Goal: Information Seeking & Learning: Learn about a topic

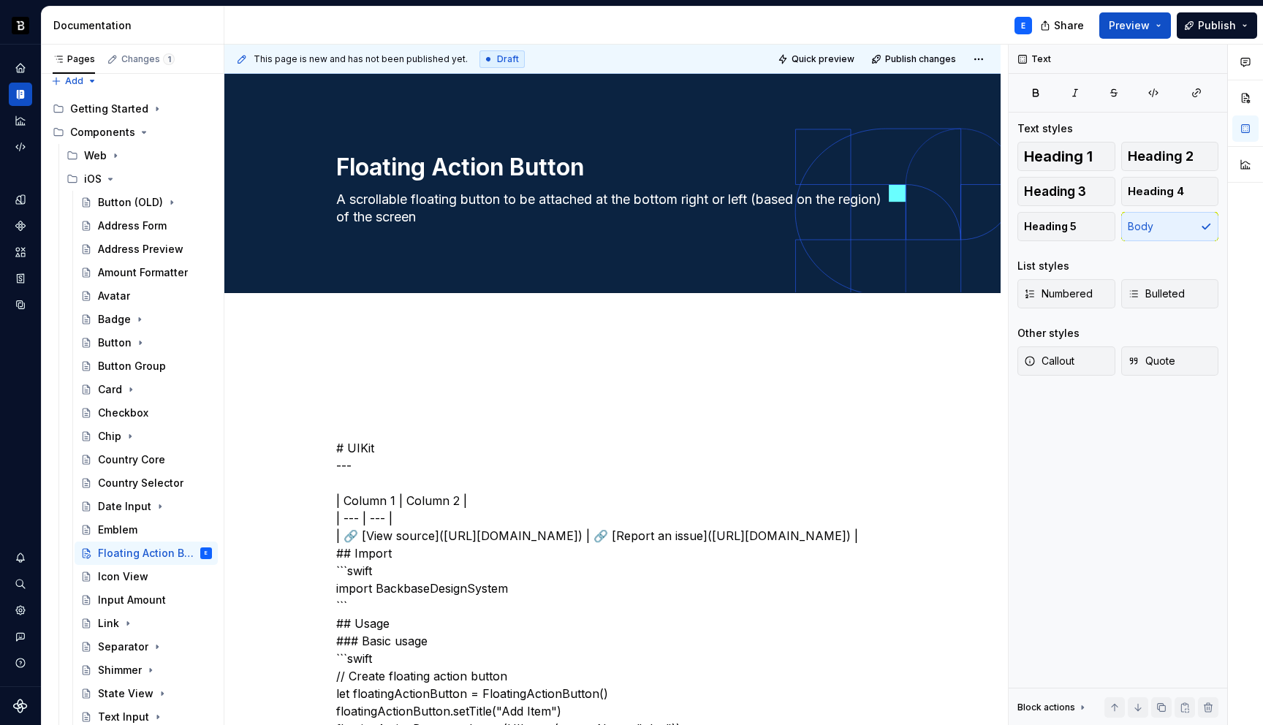
scroll to position [9, 0]
type textarea "*"
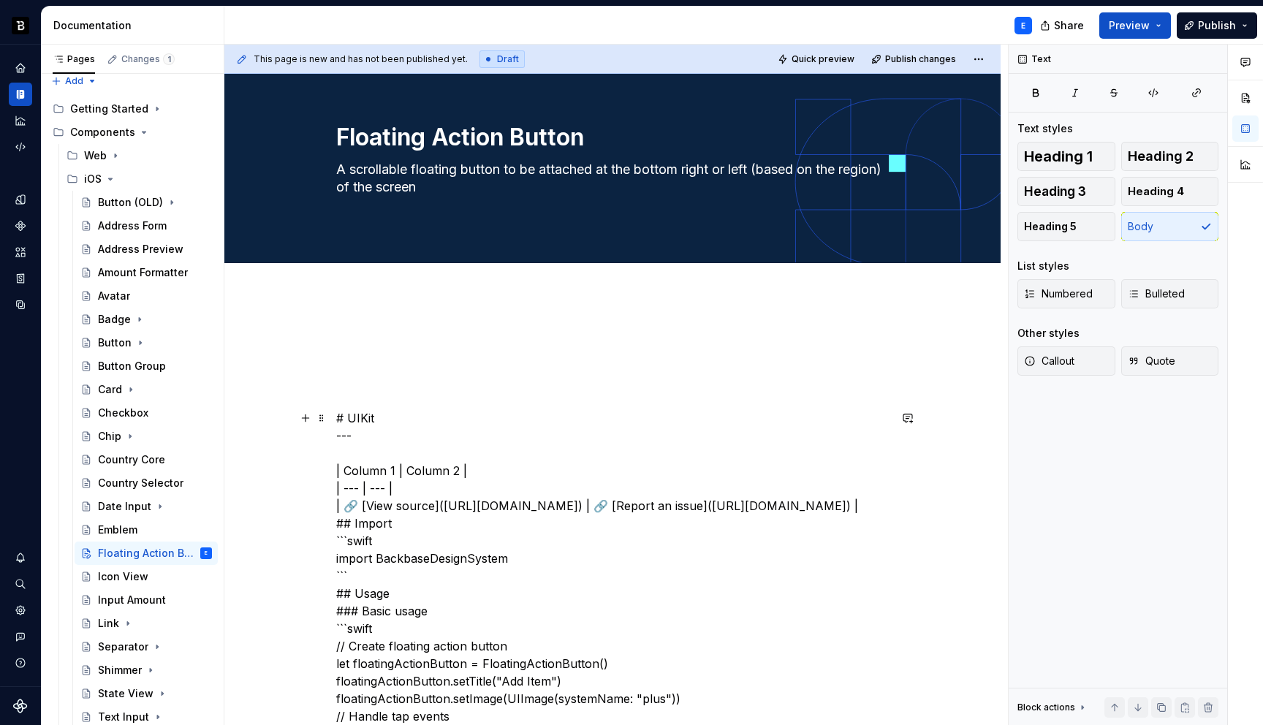
scroll to position [50, 0]
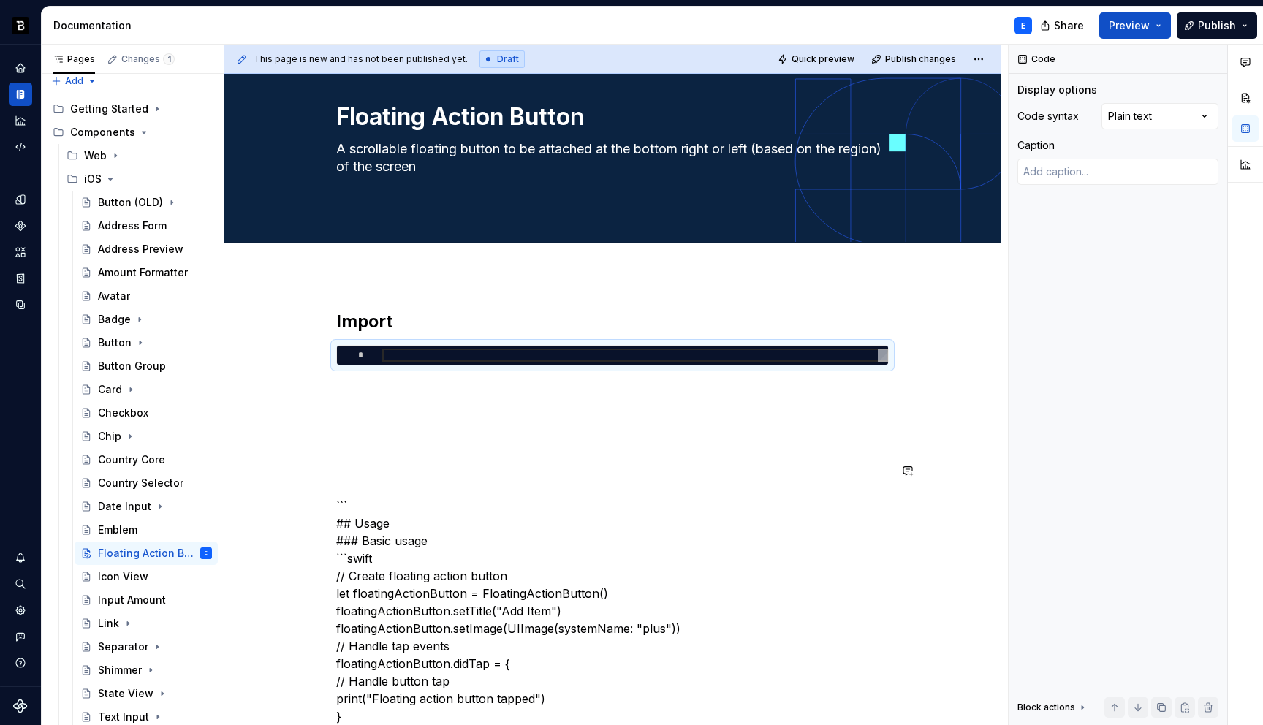
type textarea "*"
type textarea "**********"
click at [1121, 120] on div "Comments Open comments No comments yet Select ‘Comment’ from the block context …" at bounding box center [1136, 385] width 254 height 681
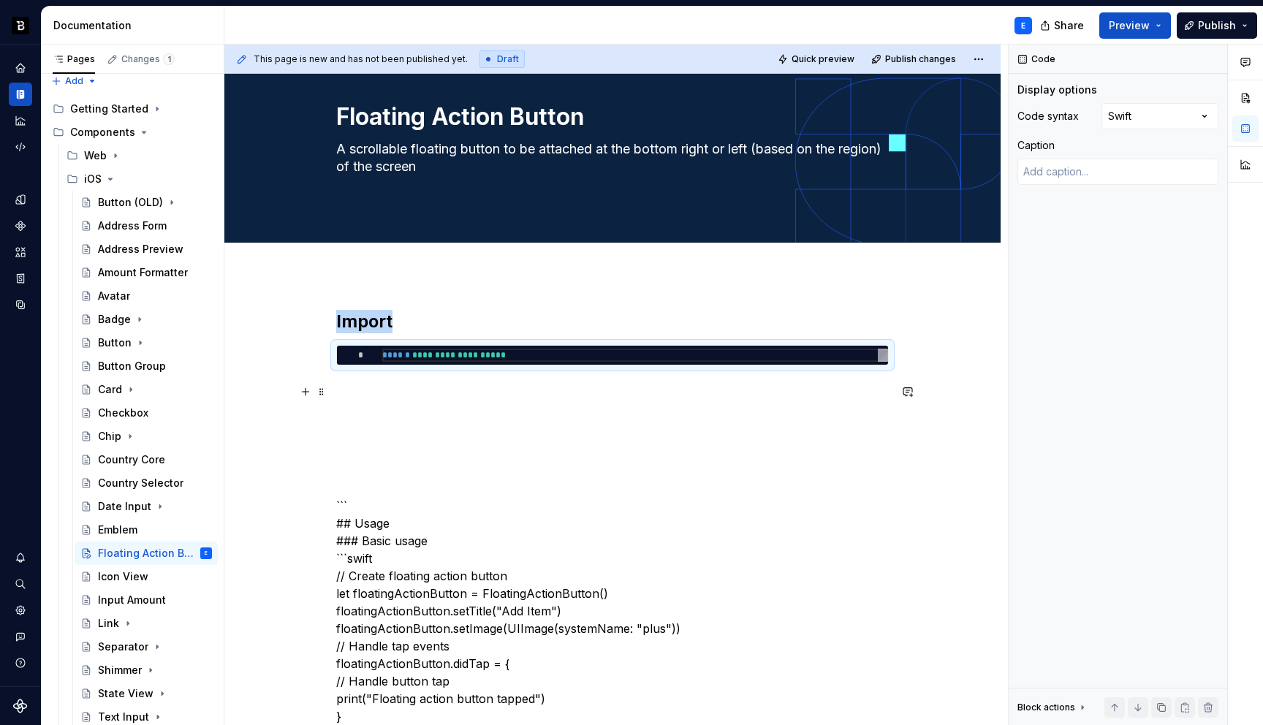
click at [564, 384] on p at bounding box center [612, 392] width 552 height 18
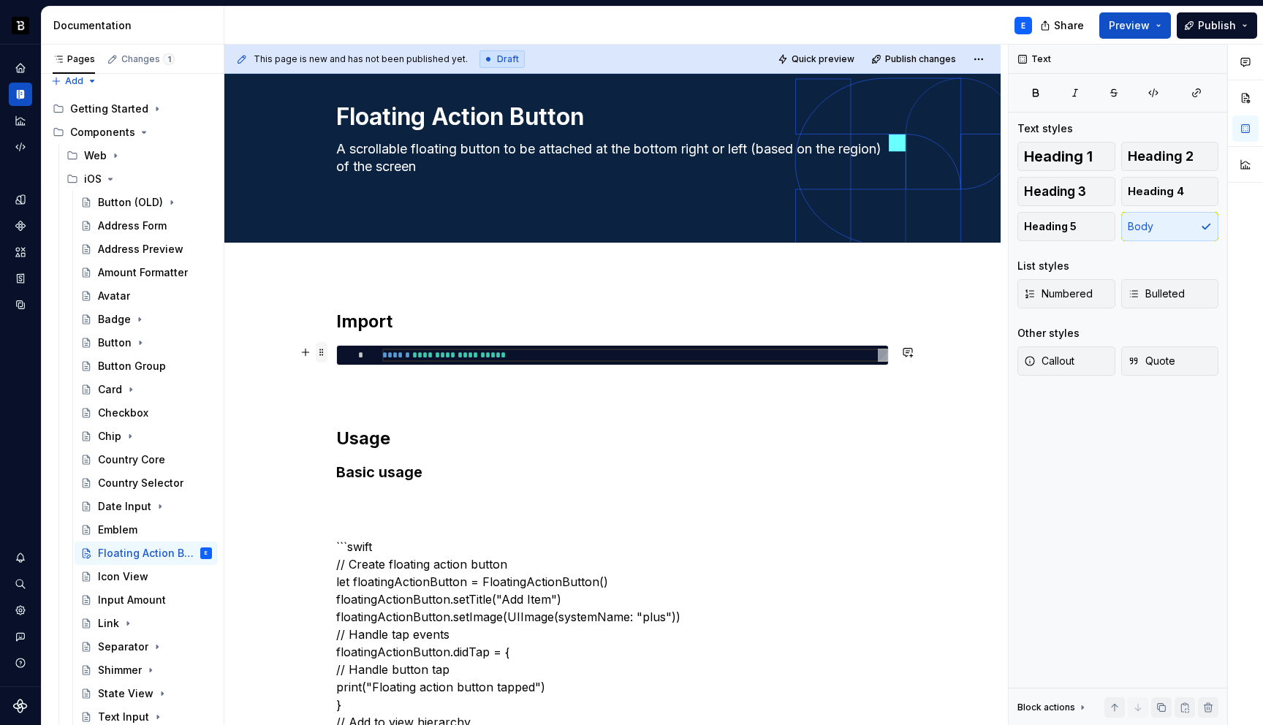
click at [316, 354] on span at bounding box center [322, 352] width 12 height 20
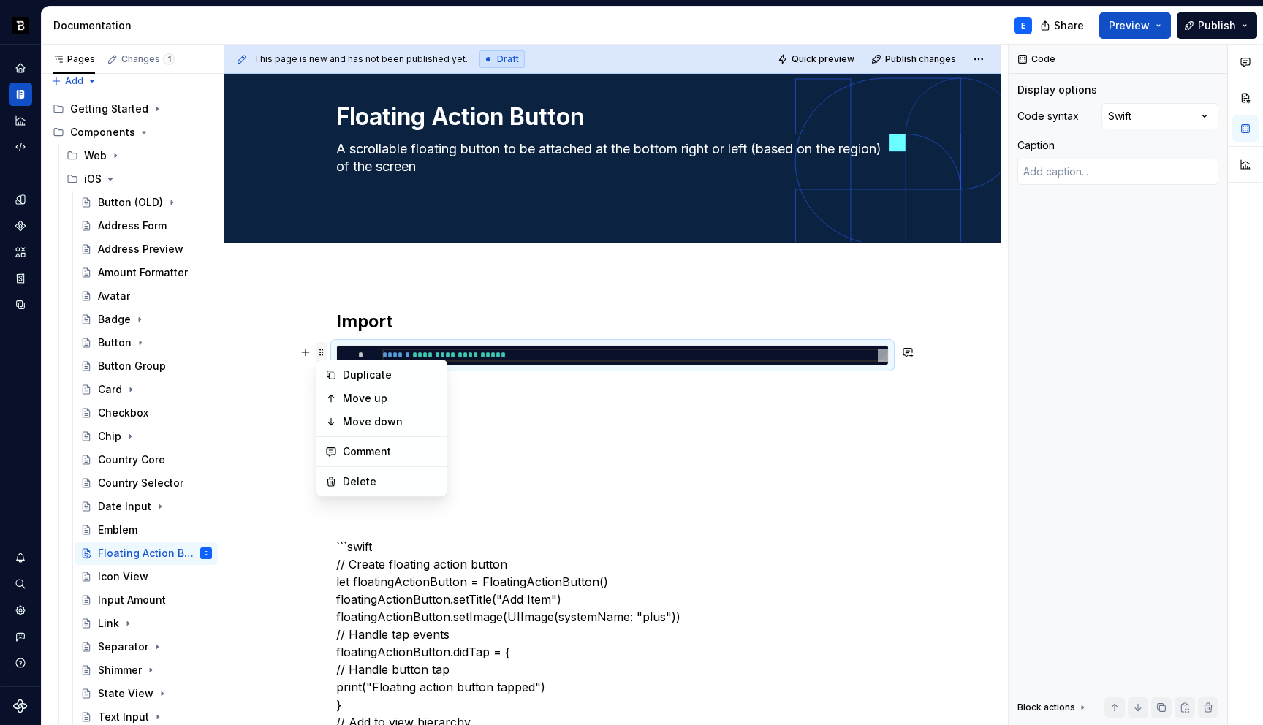
click at [316, 354] on span at bounding box center [322, 352] width 12 height 20
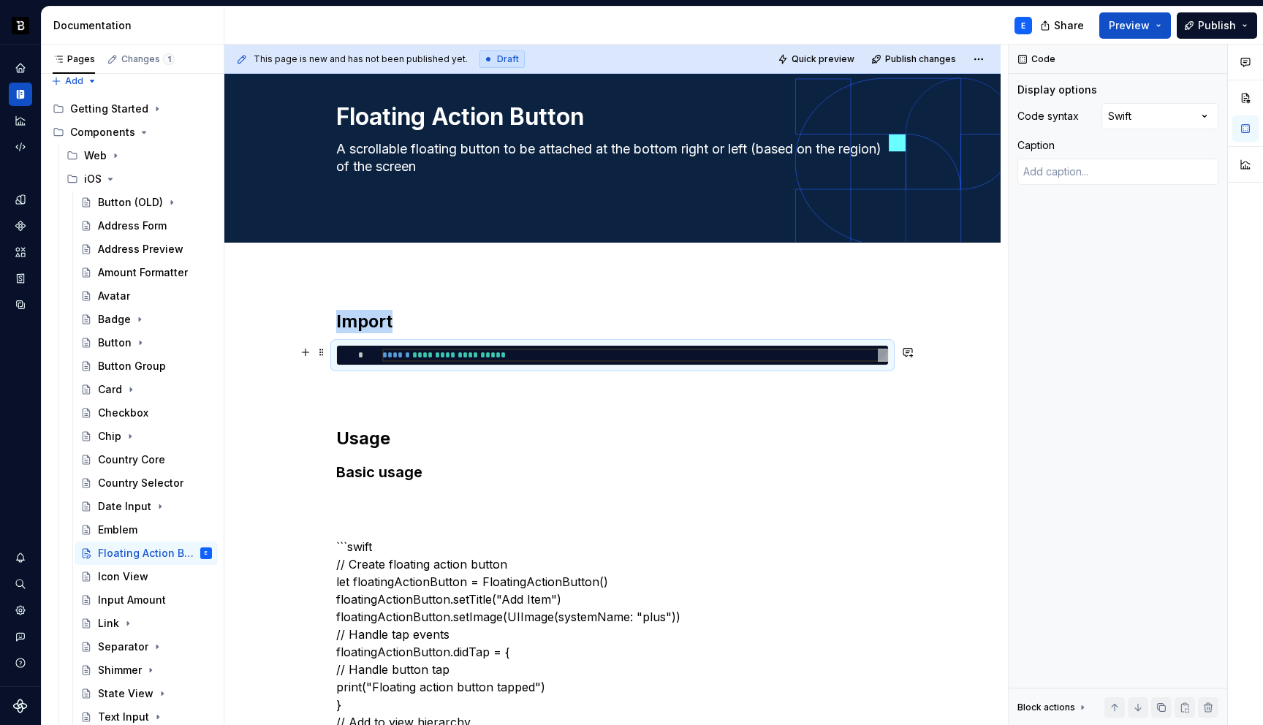
copy h2 "Import"
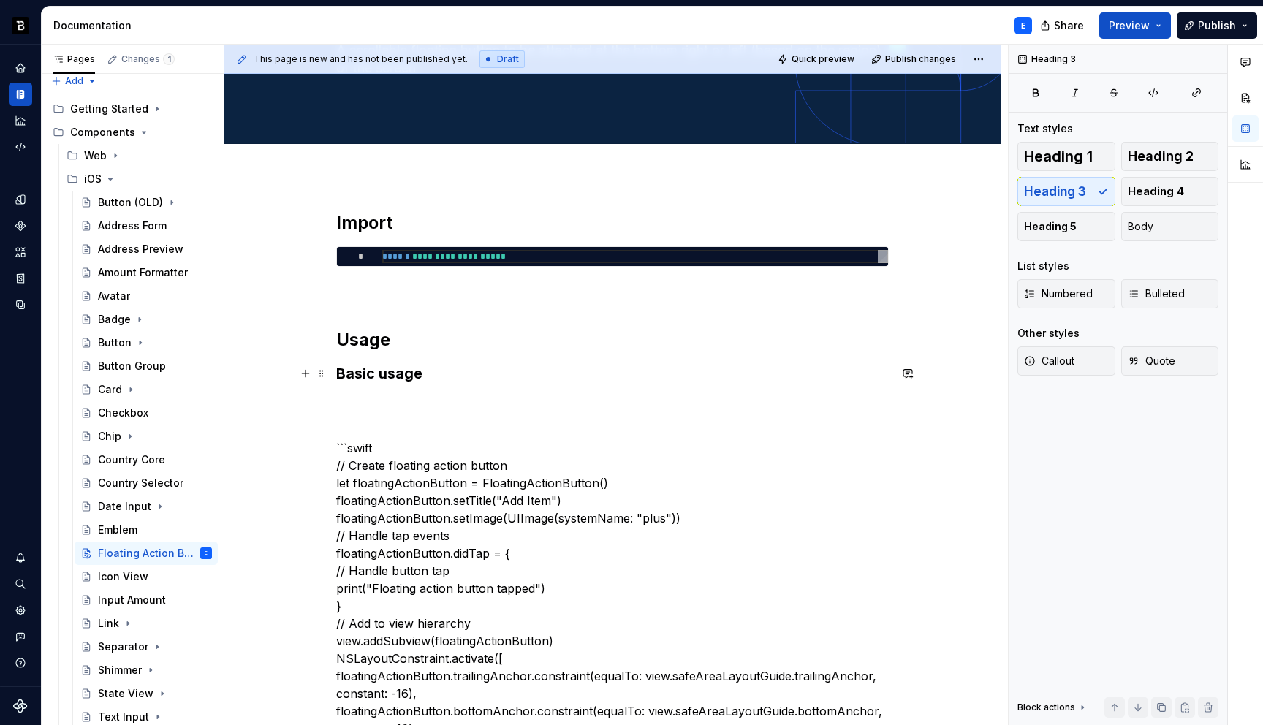
click at [444, 365] on h3 "Basic usage" at bounding box center [612, 373] width 552 height 20
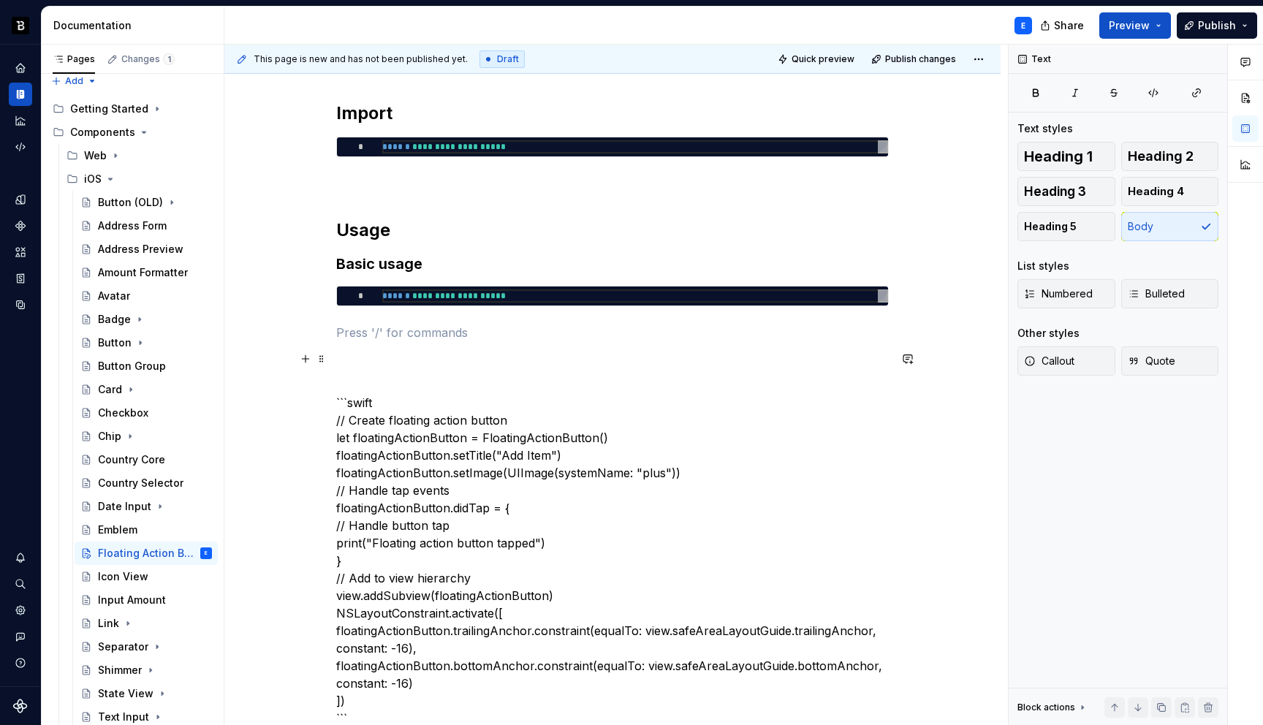
scroll to position [276, 0]
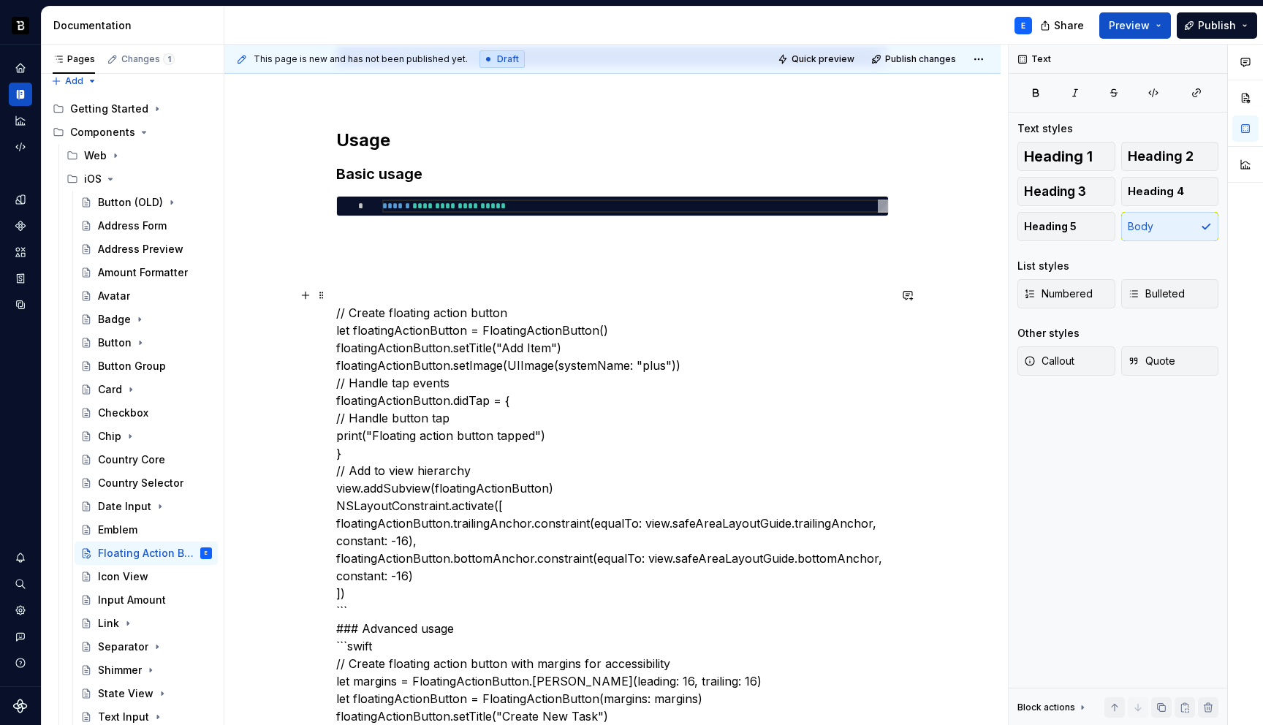
scroll to position [365, 0]
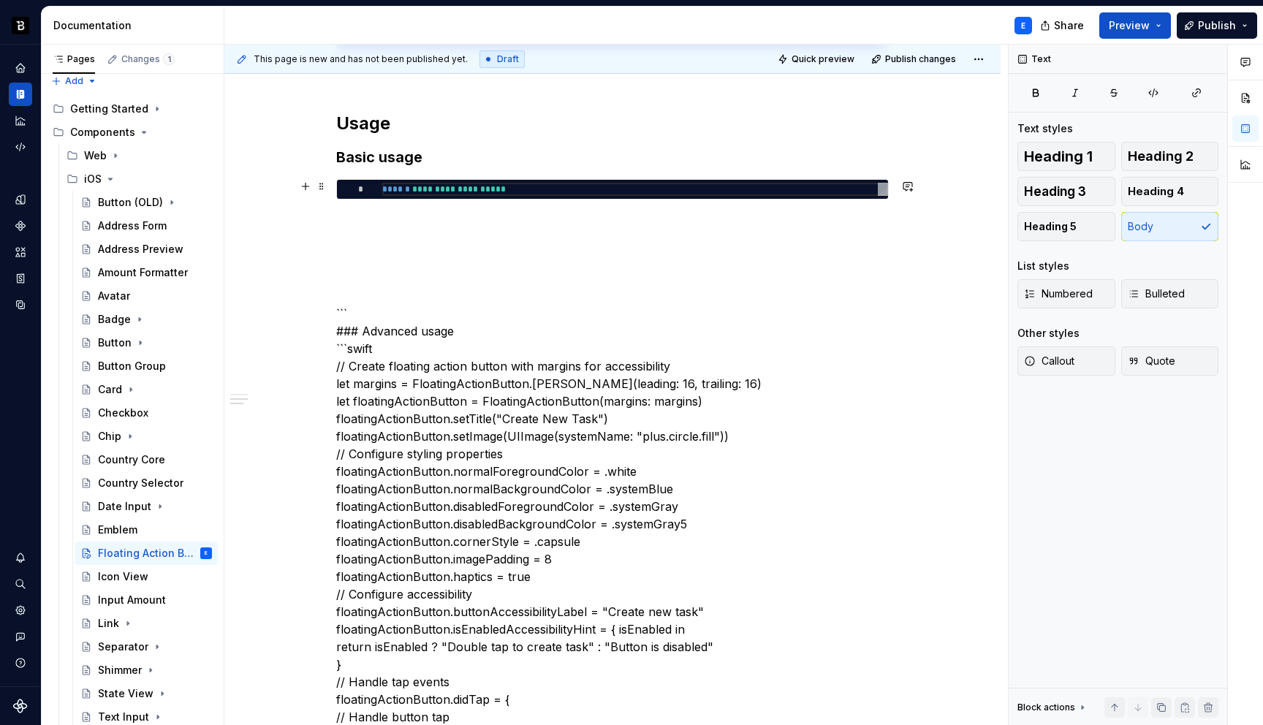
type textarea "*"
type textarea "**********"
click at [437, 193] on div "**********" at bounding box center [635, 189] width 506 height 13
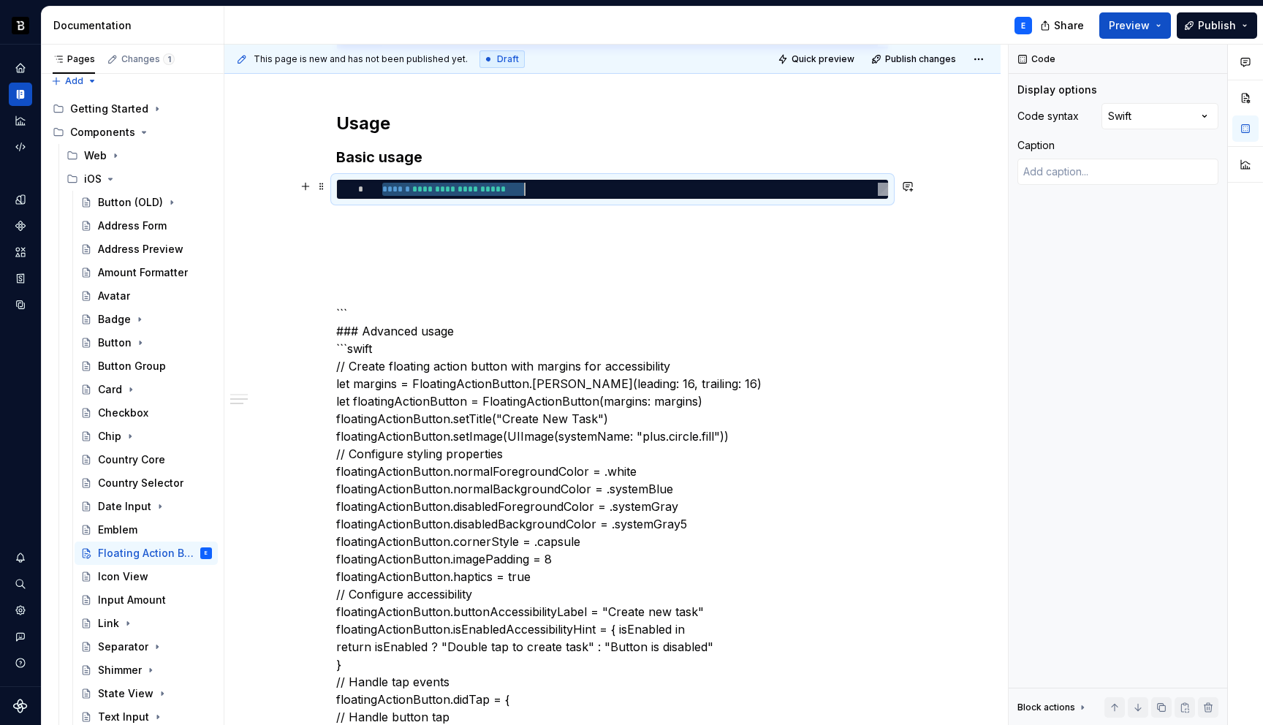
scroll to position [0, 142]
type textarea "*"
type textarea "**********"
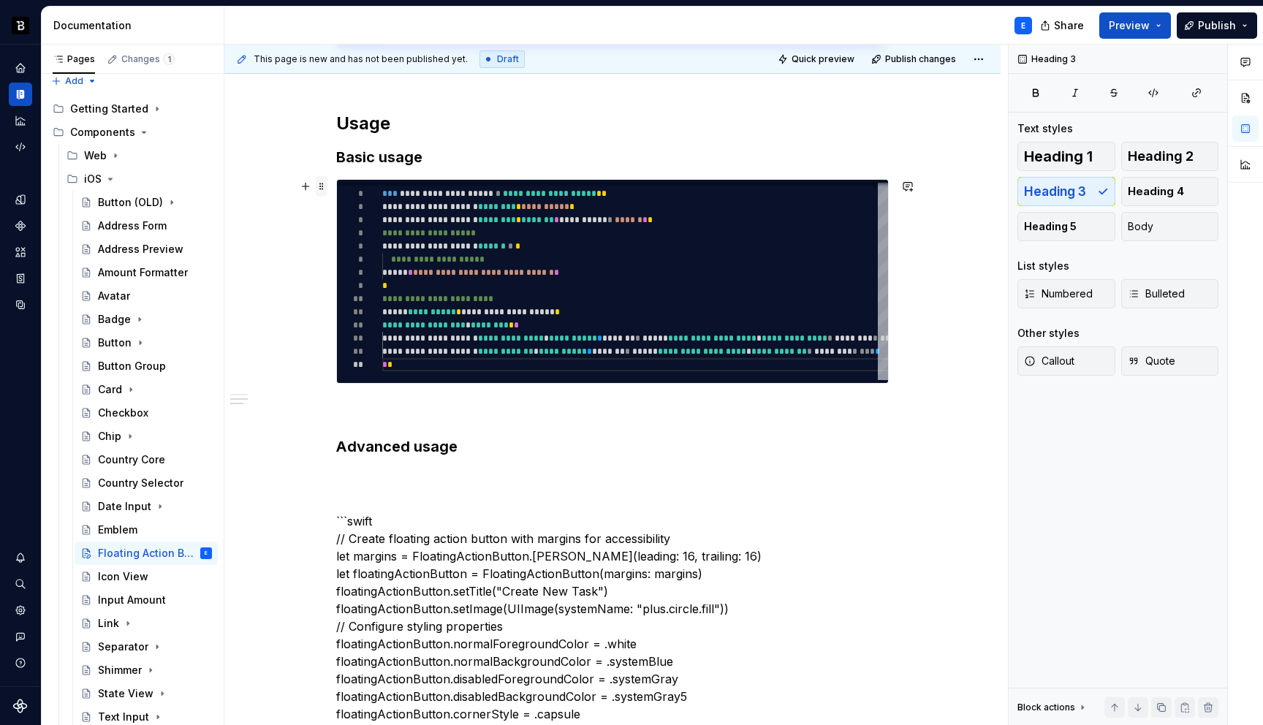
click at [322, 182] on span at bounding box center [322, 186] width 12 height 20
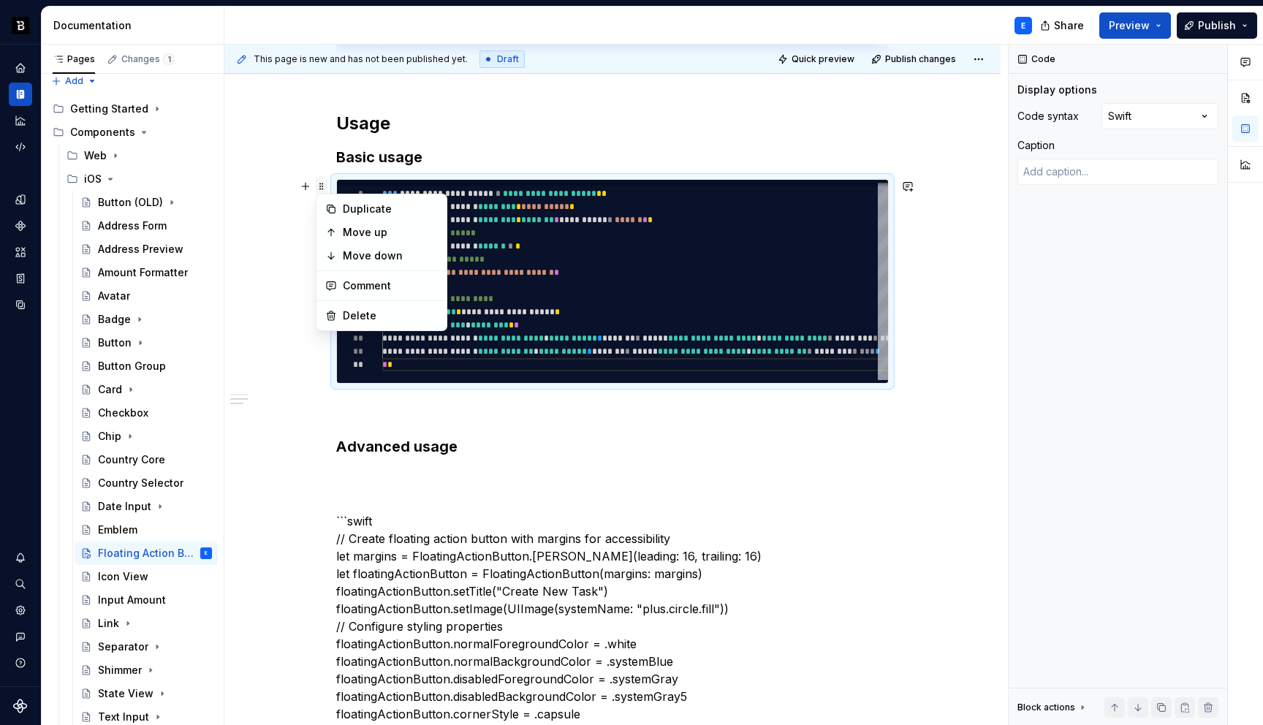
click at [322, 182] on span at bounding box center [322, 186] width 12 height 20
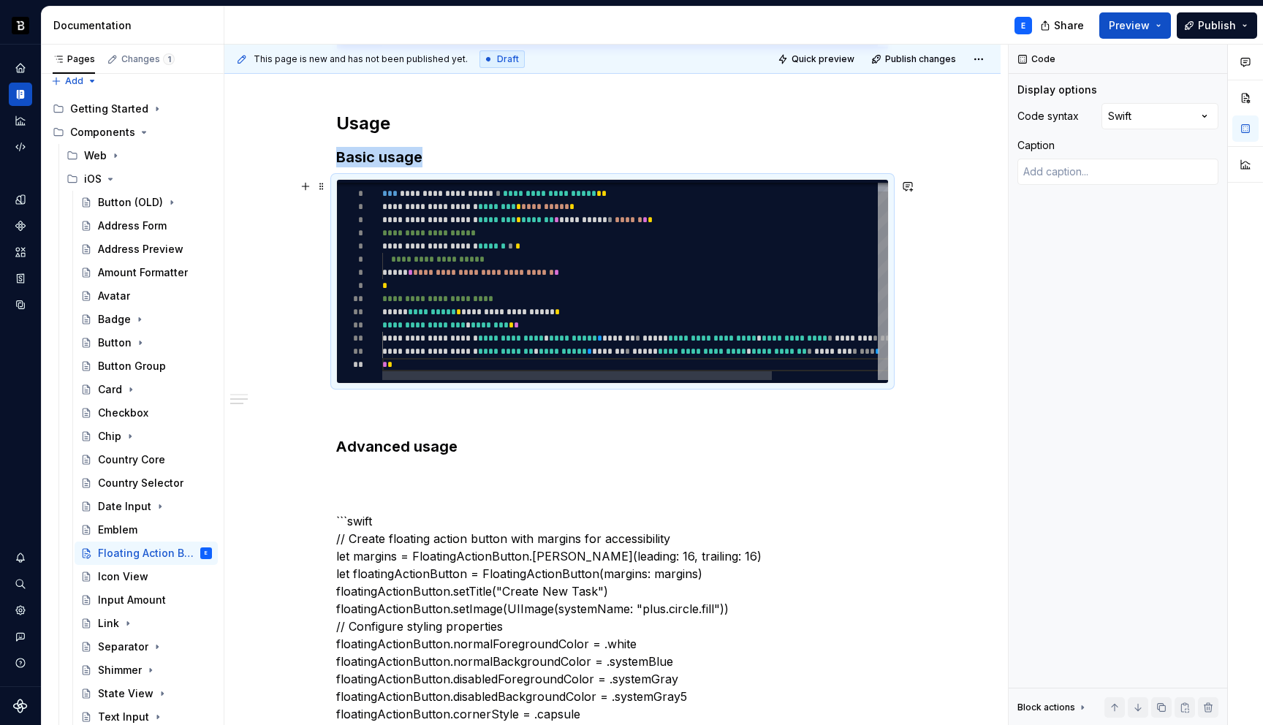
copy h3 "Basic usage"
click at [485, 447] on h3 "Advanced usage" at bounding box center [612, 446] width 552 height 20
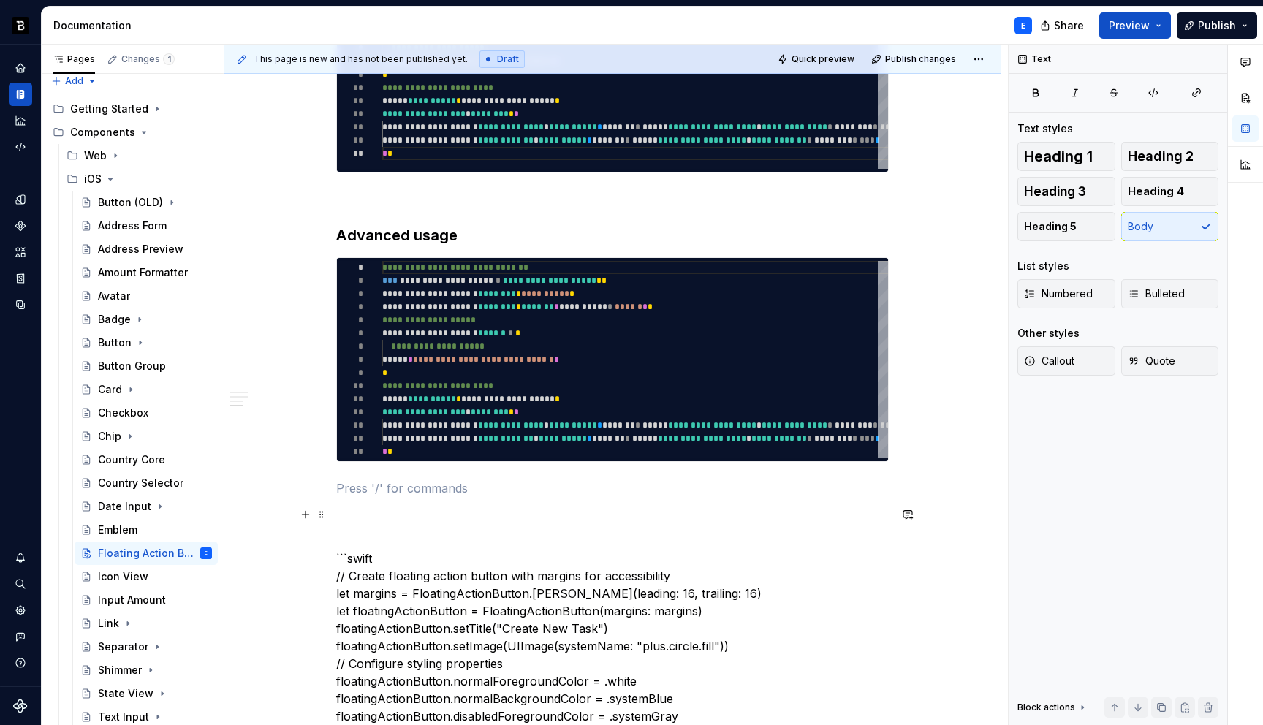
scroll to position [691, 0]
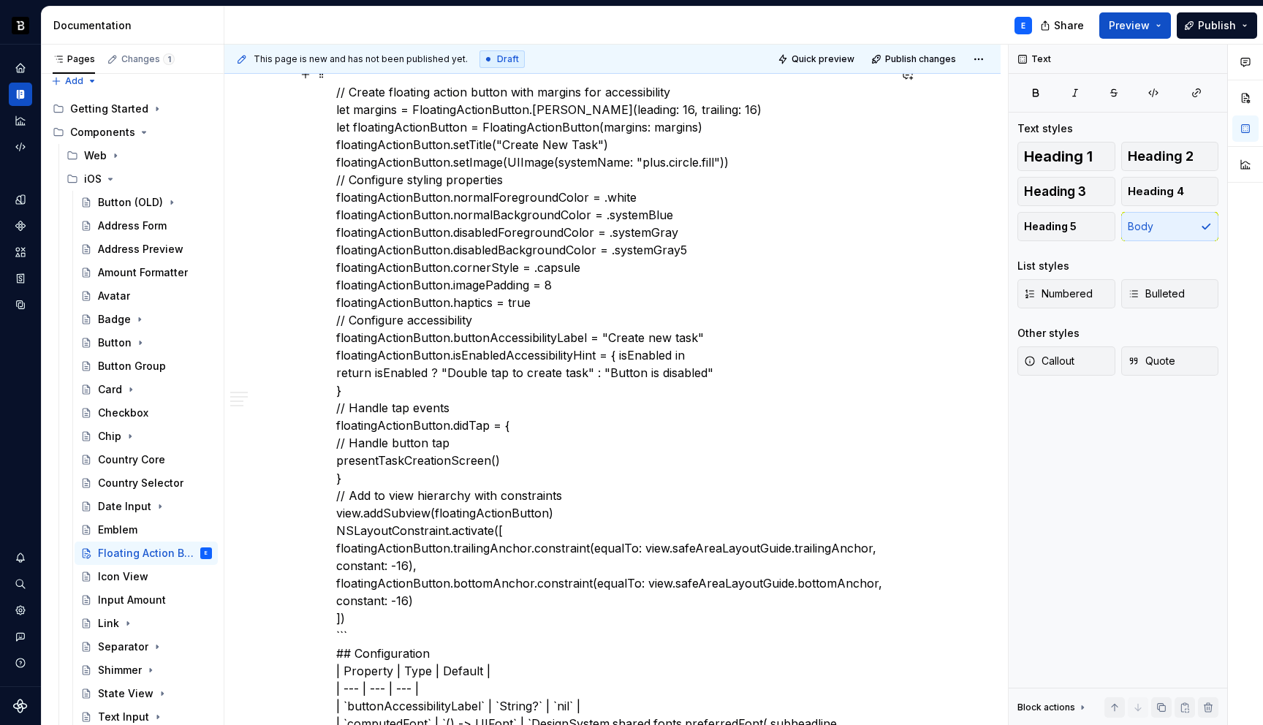
scroll to position [1055, 0]
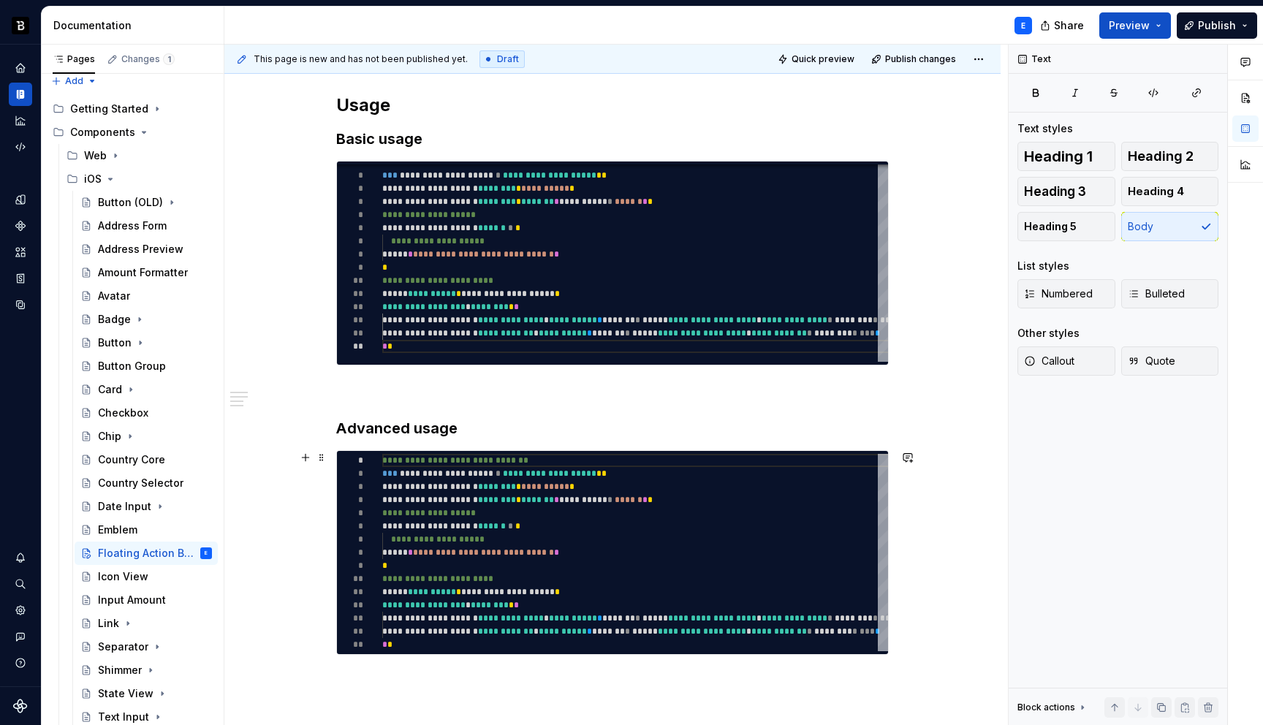
scroll to position [500, 0]
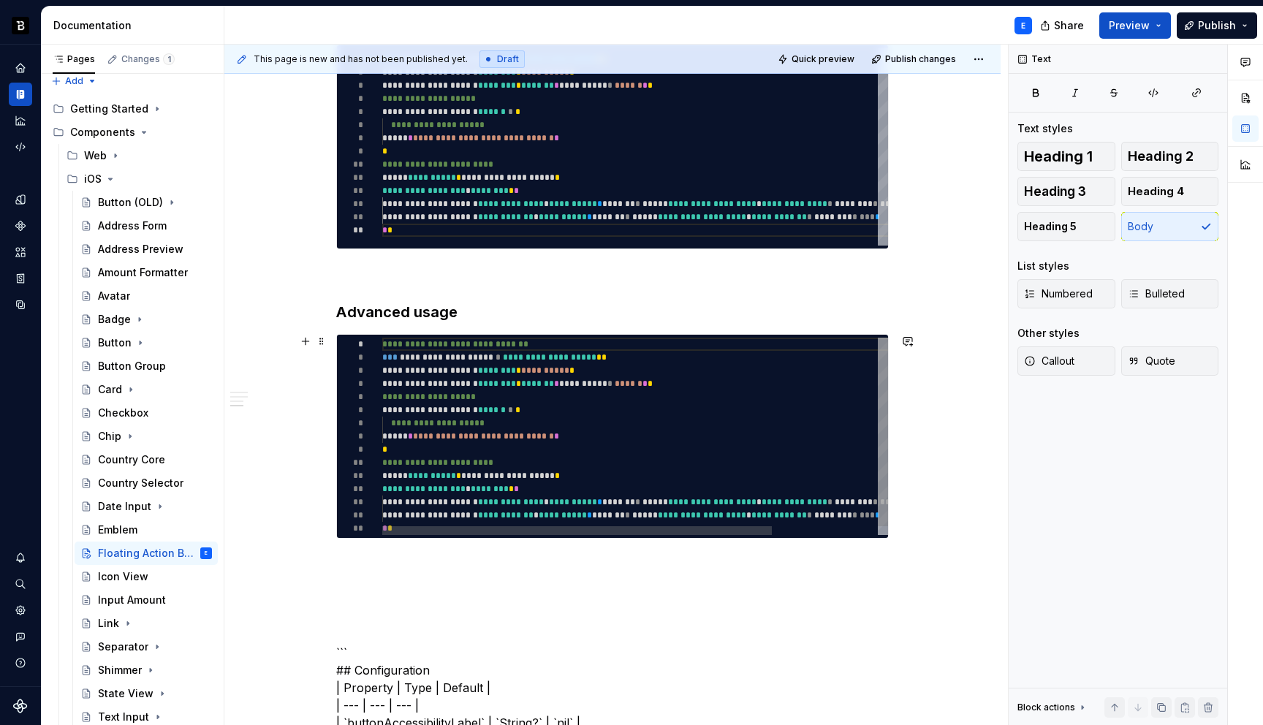
type textarea "*"
click at [463, 443] on div "**********" at bounding box center [703, 441] width 643 height 206
type textarea "**********"
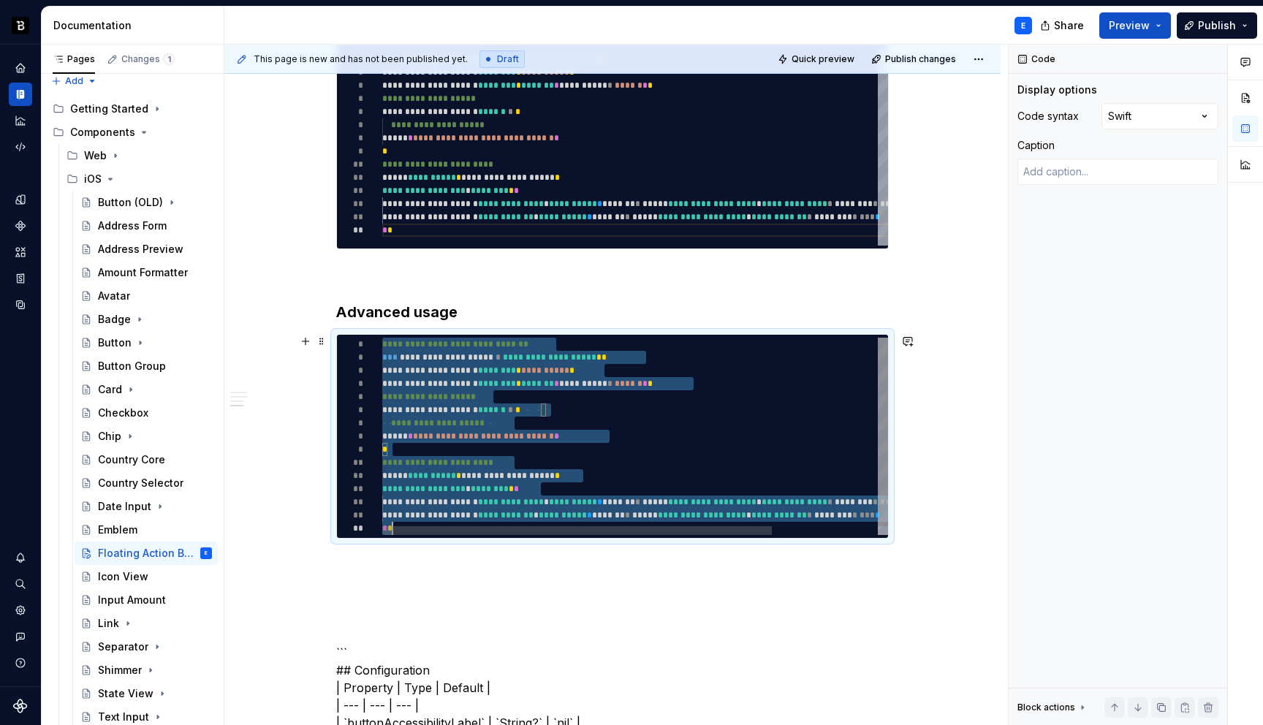
scroll to position [0, 10]
type textarea "*"
type textarea "**********"
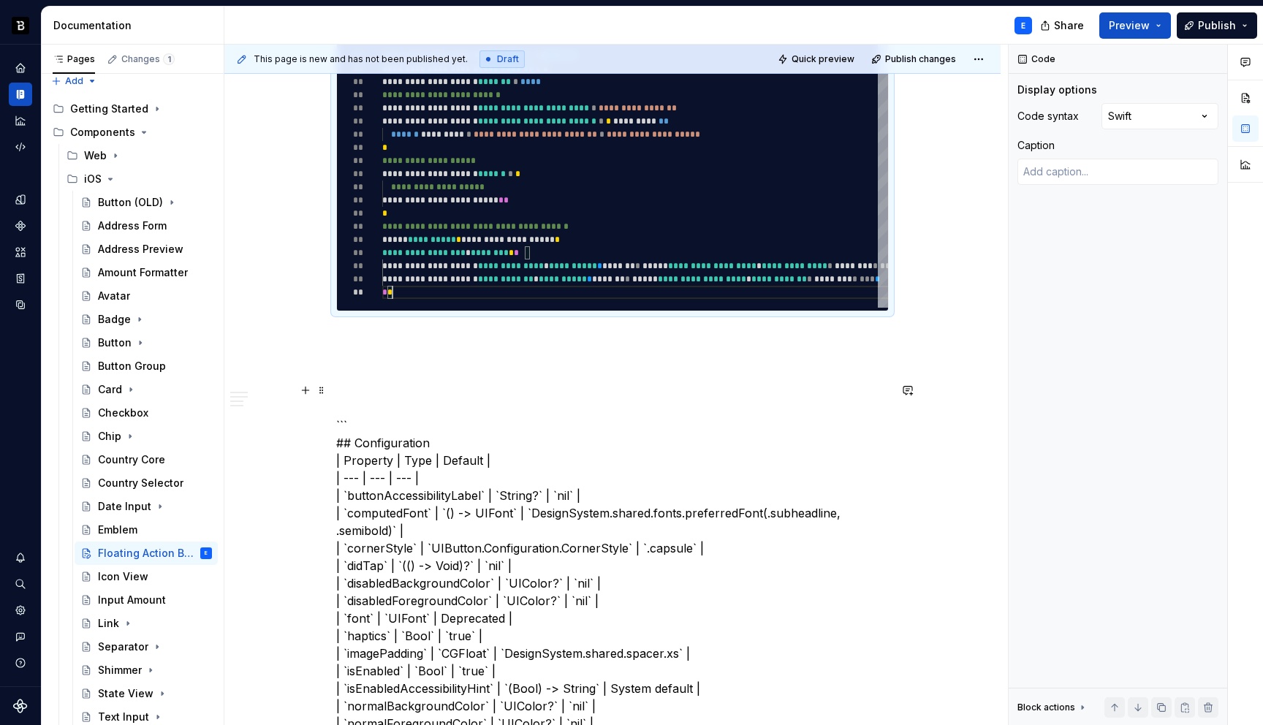
scroll to position [924, 0]
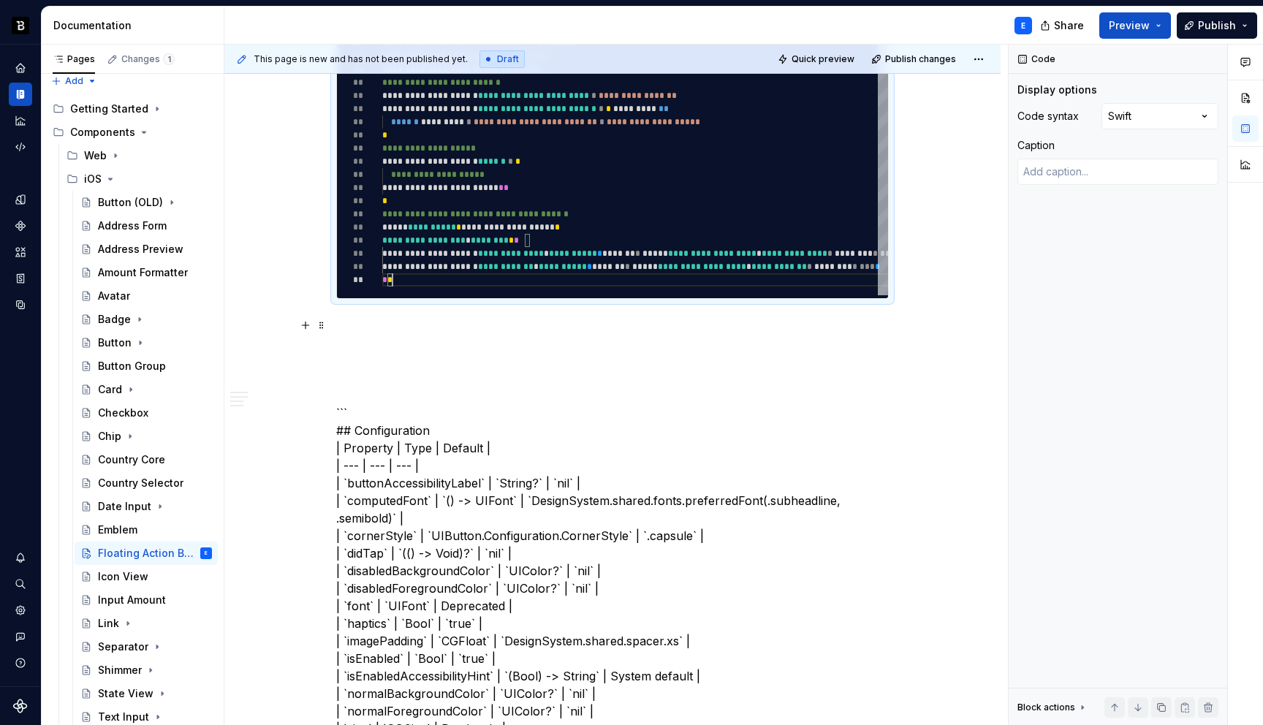
click at [406, 322] on p at bounding box center [612, 325] width 552 height 18
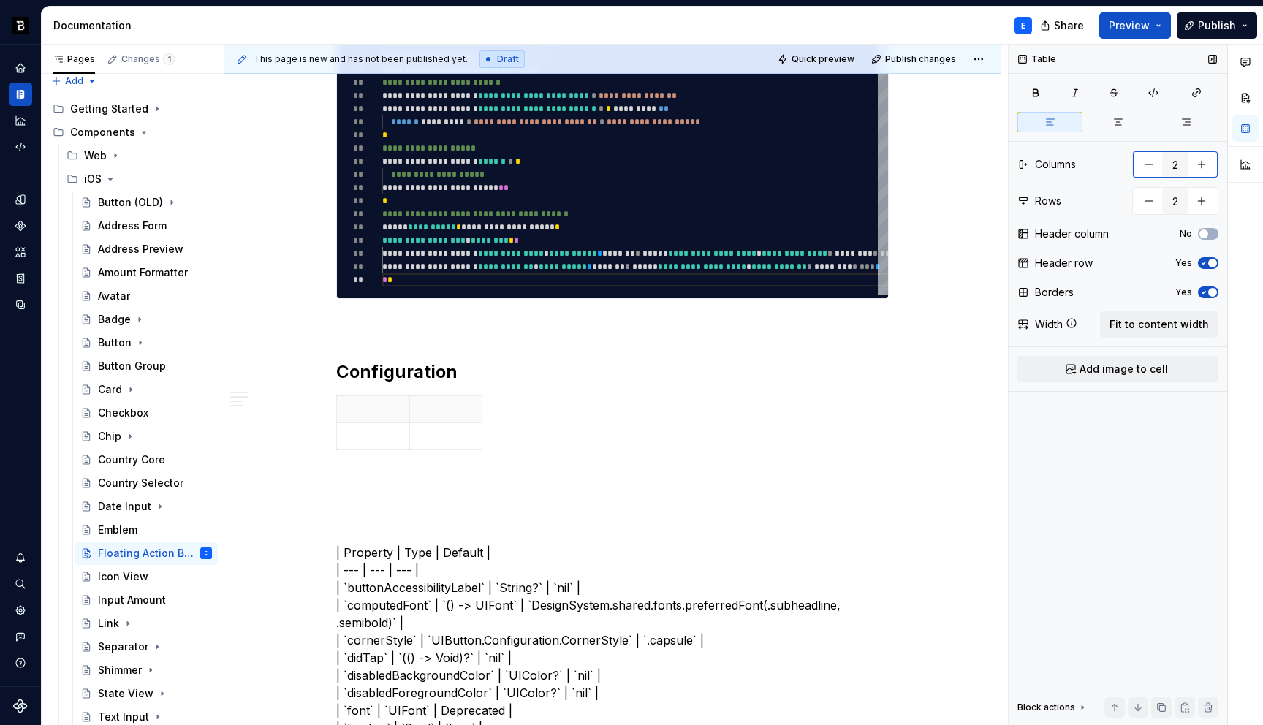
click at [1207, 163] on button "button" at bounding box center [1201, 164] width 26 height 26
type input "3"
click at [1152, 328] on span "Fit to content width" at bounding box center [1158, 324] width 99 height 15
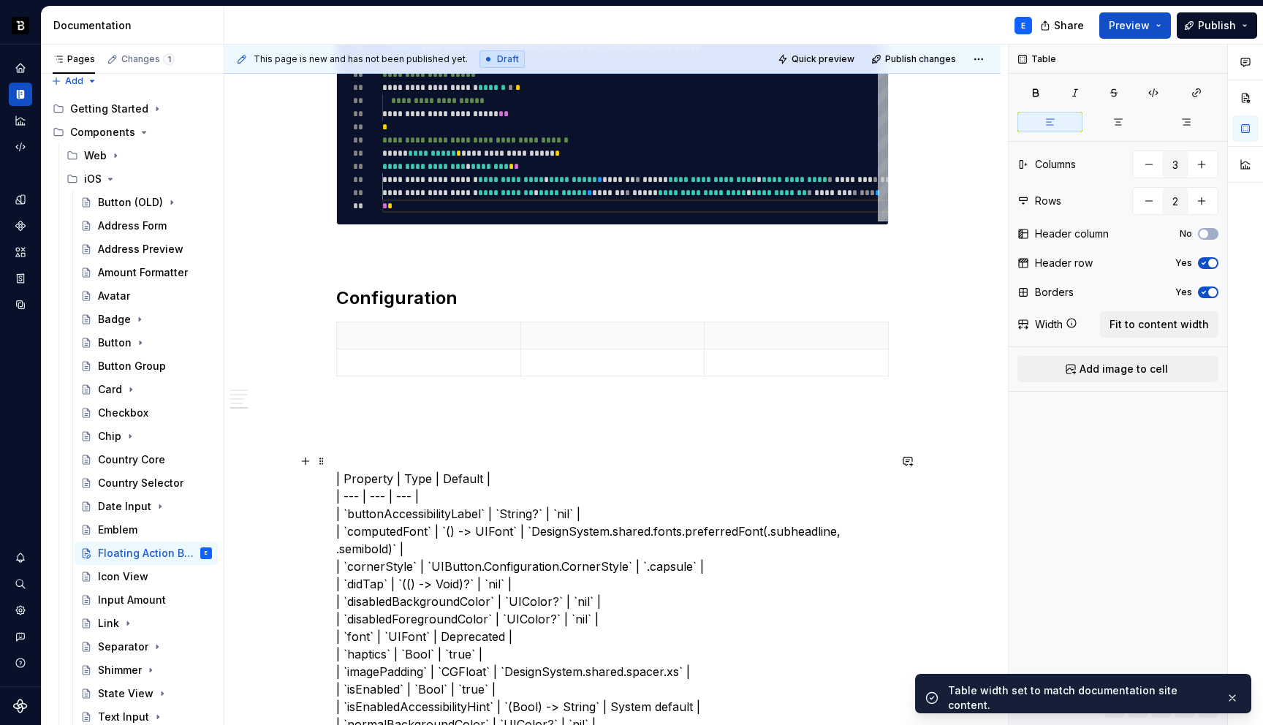
scroll to position [1002, 0]
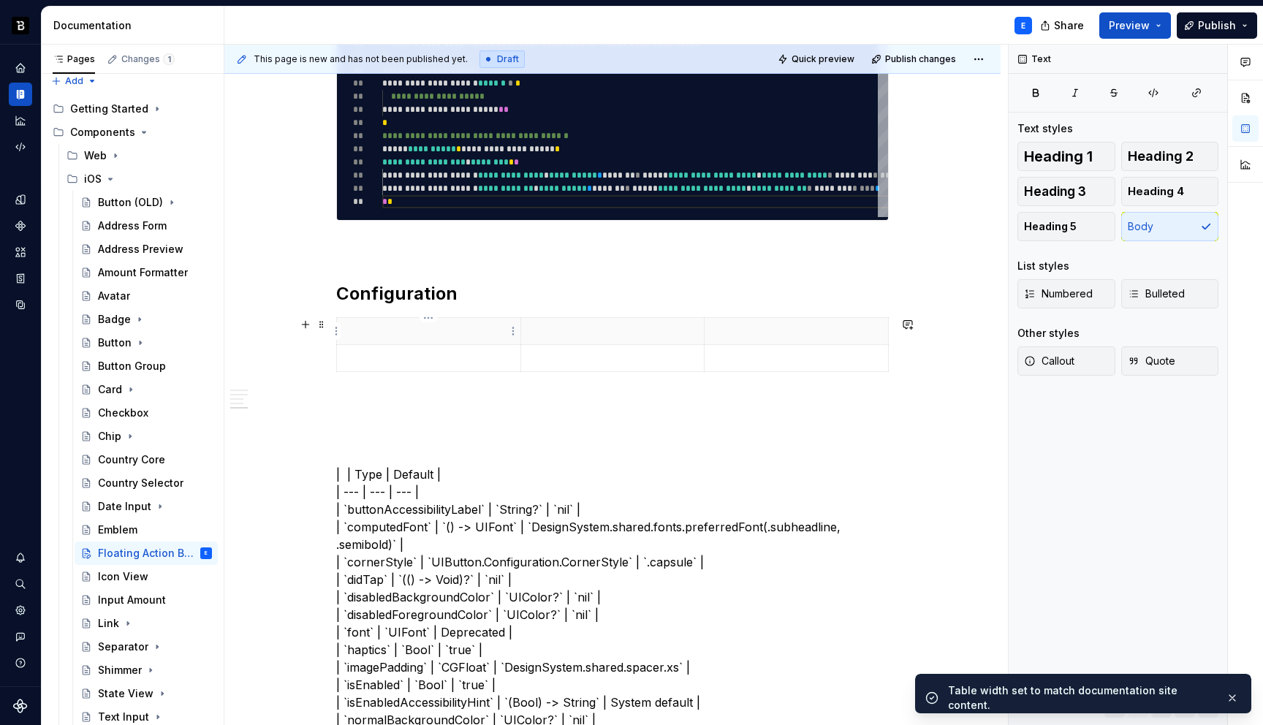
click at [390, 335] on p at bounding box center [429, 331] width 166 height 15
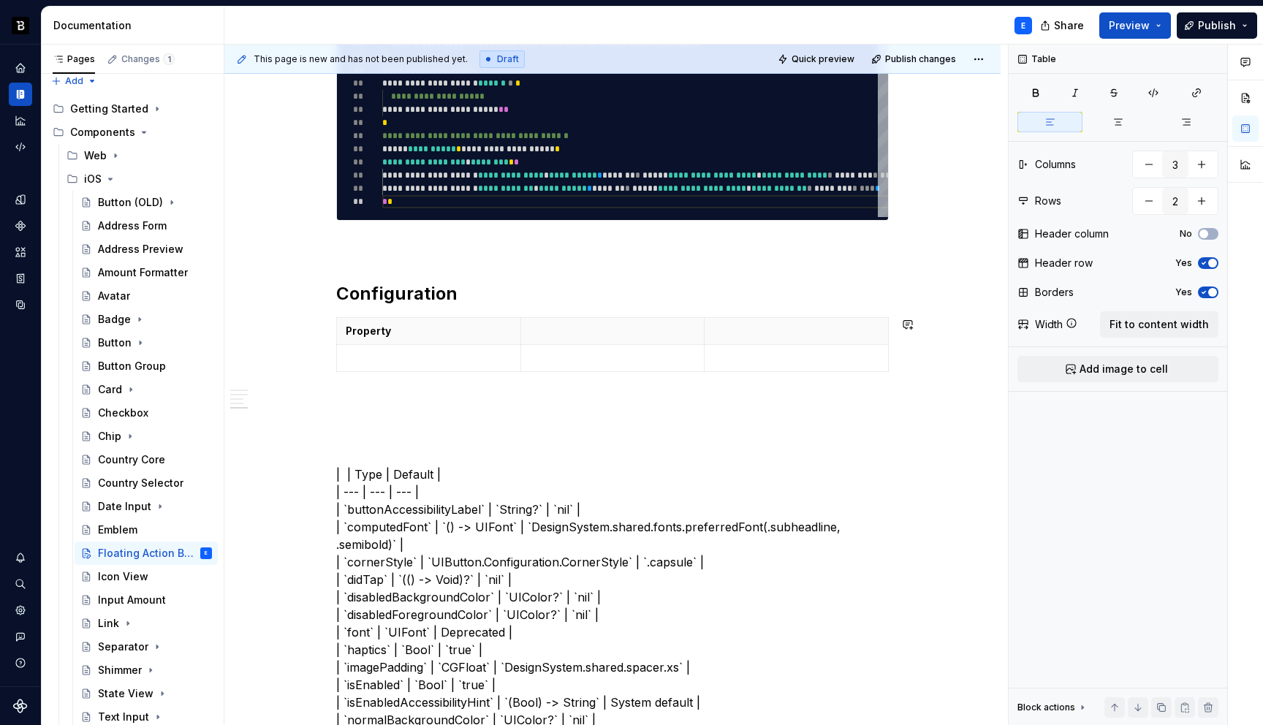
type textarea "*"
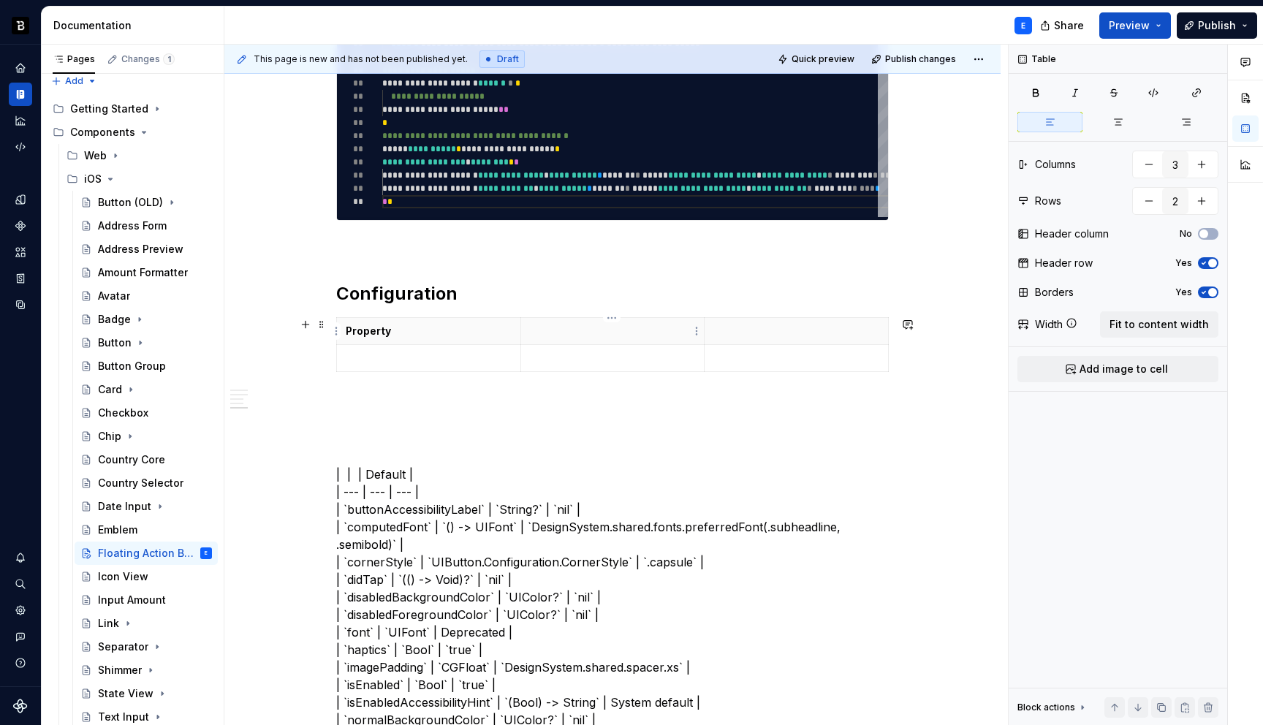
click at [584, 328] on p at bounding box center [613, 331] width 166 height 15
click at [734, 332] on p at bounding box center [796, 331] width 166 height 15
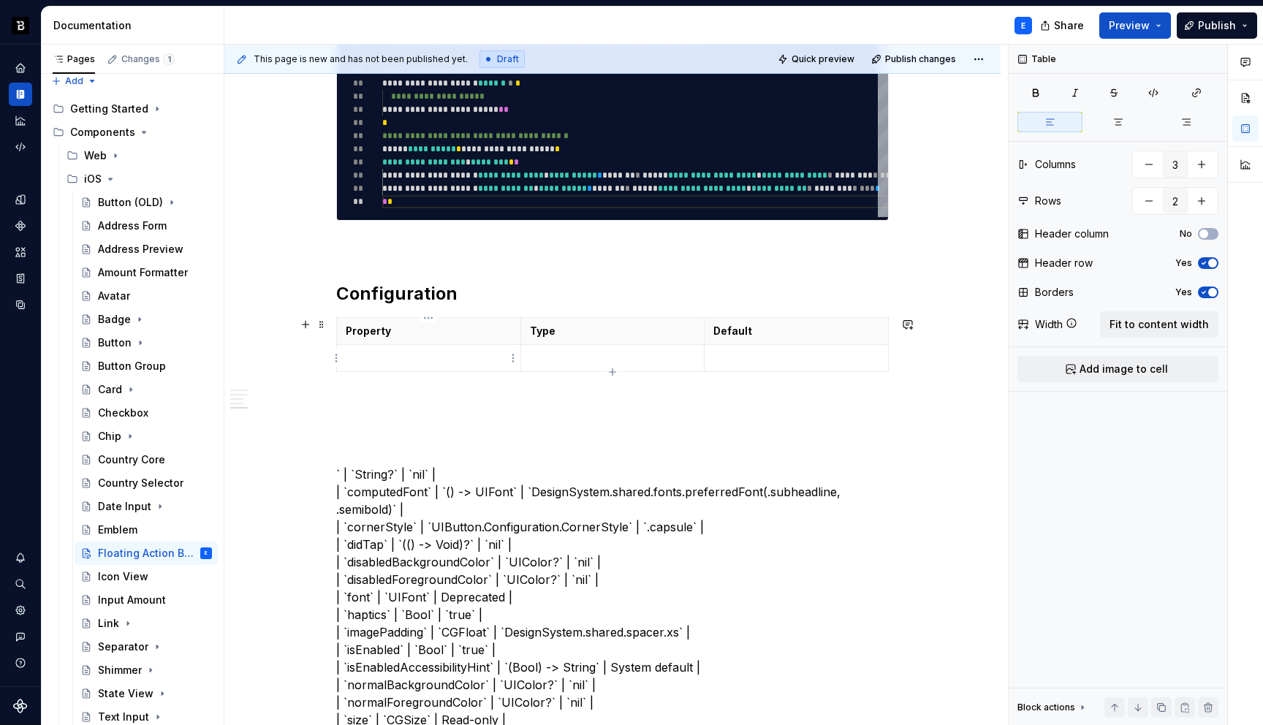
click at [470, 356] on p at bounding box center [429, 358] width 166 height 15
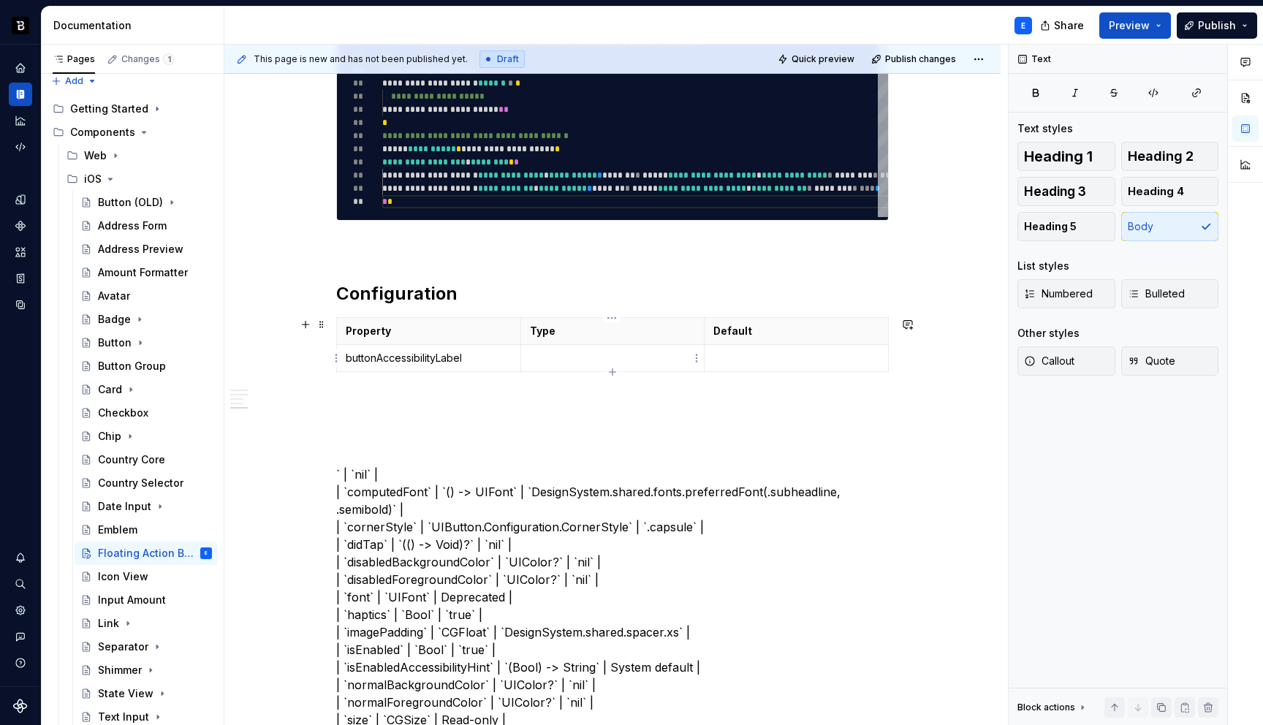
click at [563, 354] on p at bounding box center [613, 358] width 166 height 15
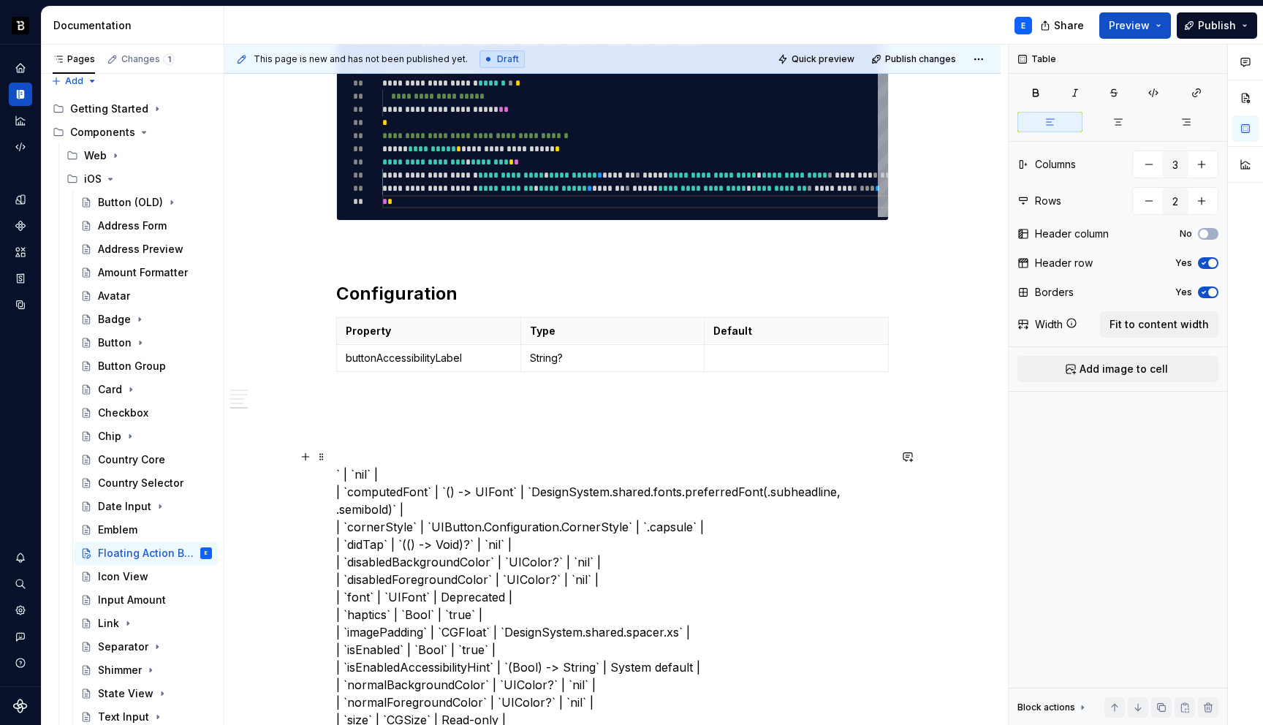
click at [726, 352] on p at bounding box center [796, 358] width 166 height 15
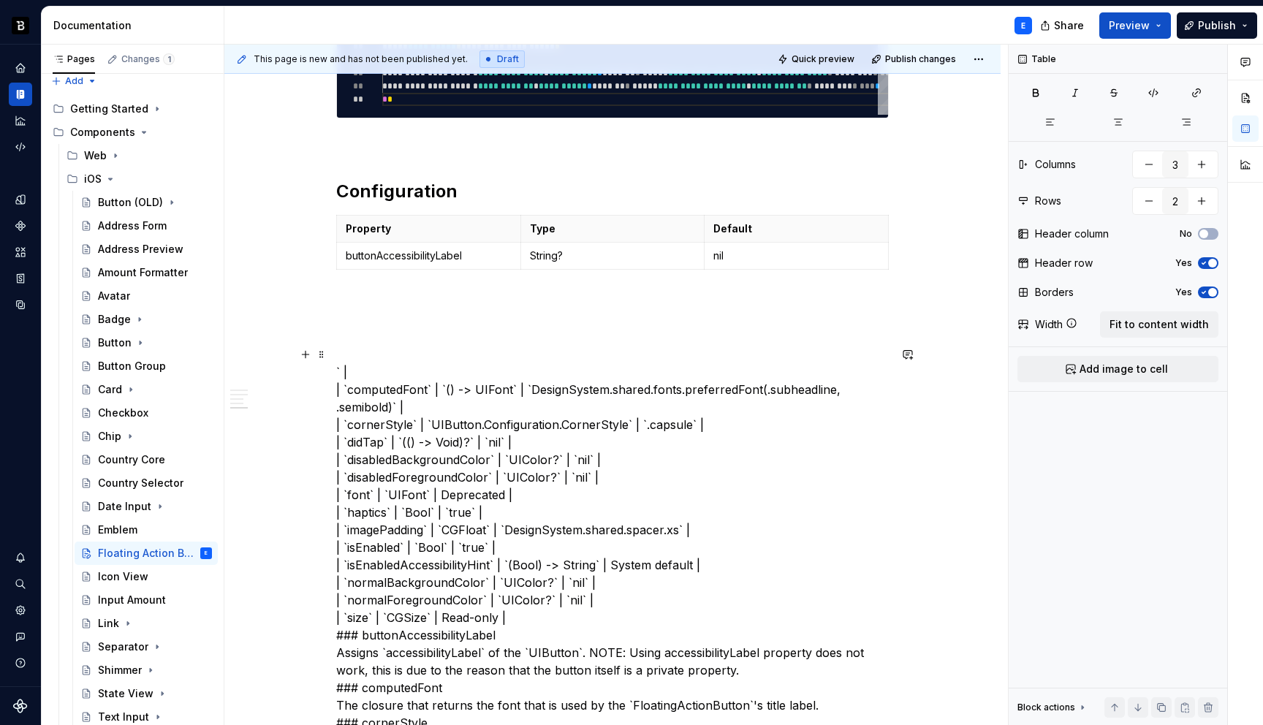
scroll to position [1141, 0]
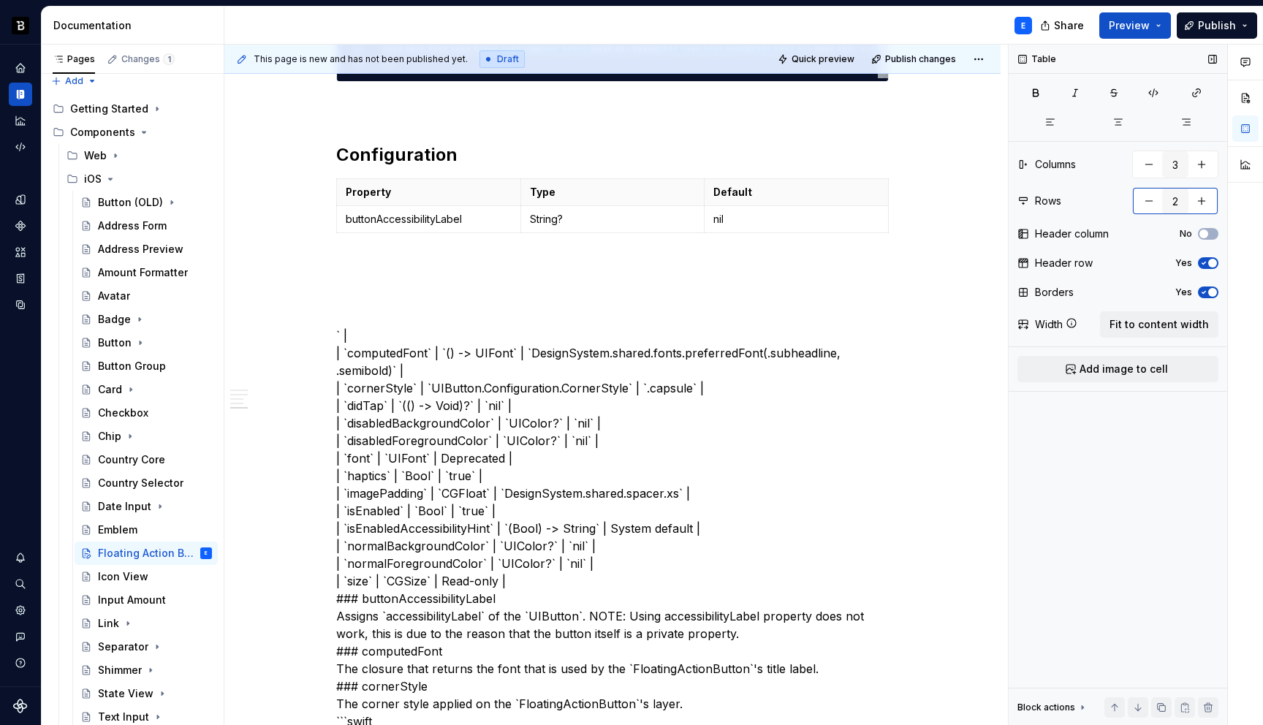
click at [1203, 201] on button "button" at bounding box center [1201, 201] width 26 height 26
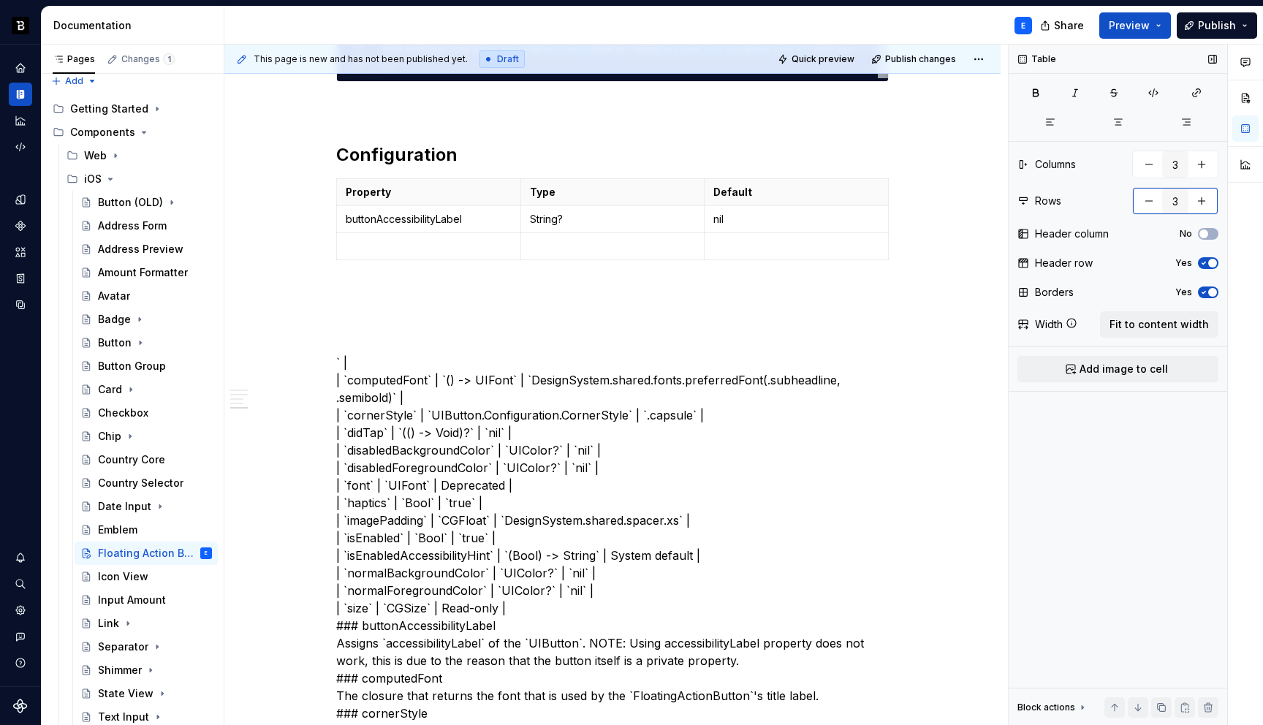
click at [1203, 201] on button "button" at bounding box center [1201, 201] width 26 height 26
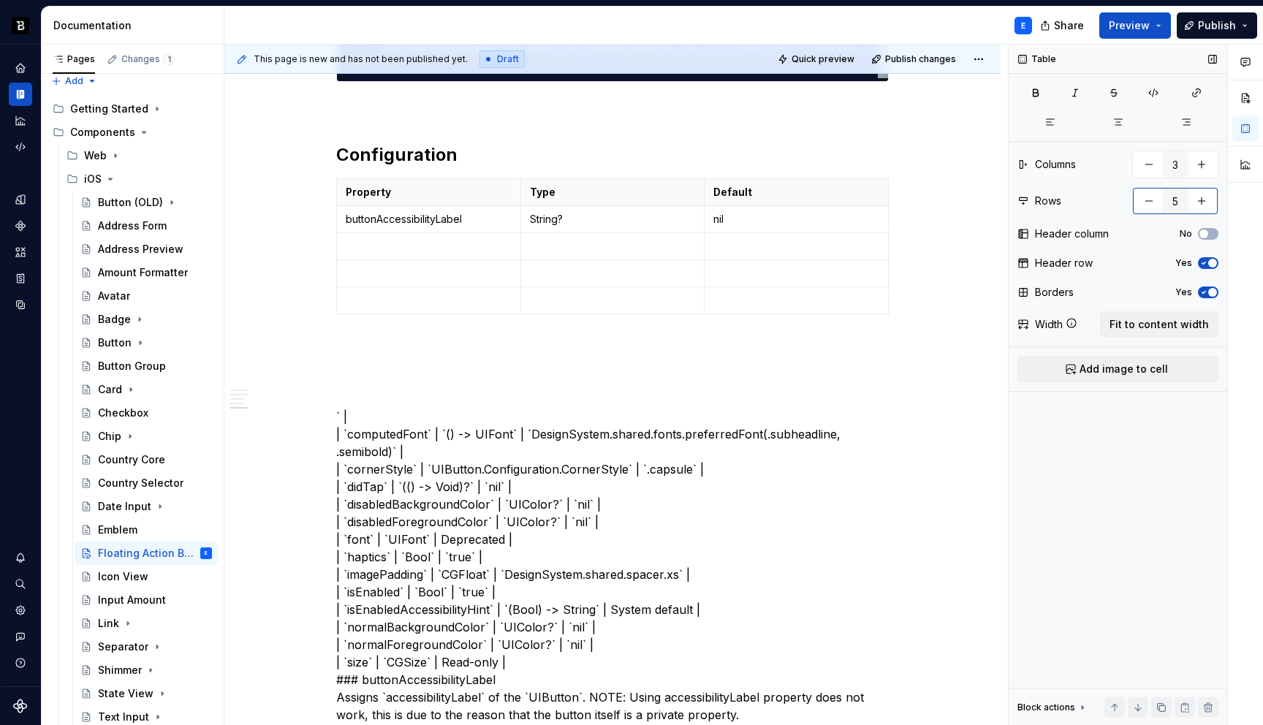
click at [1203, 201] on button "button" at bounding box center [1201, 201] width 26 height 26
type input "7"
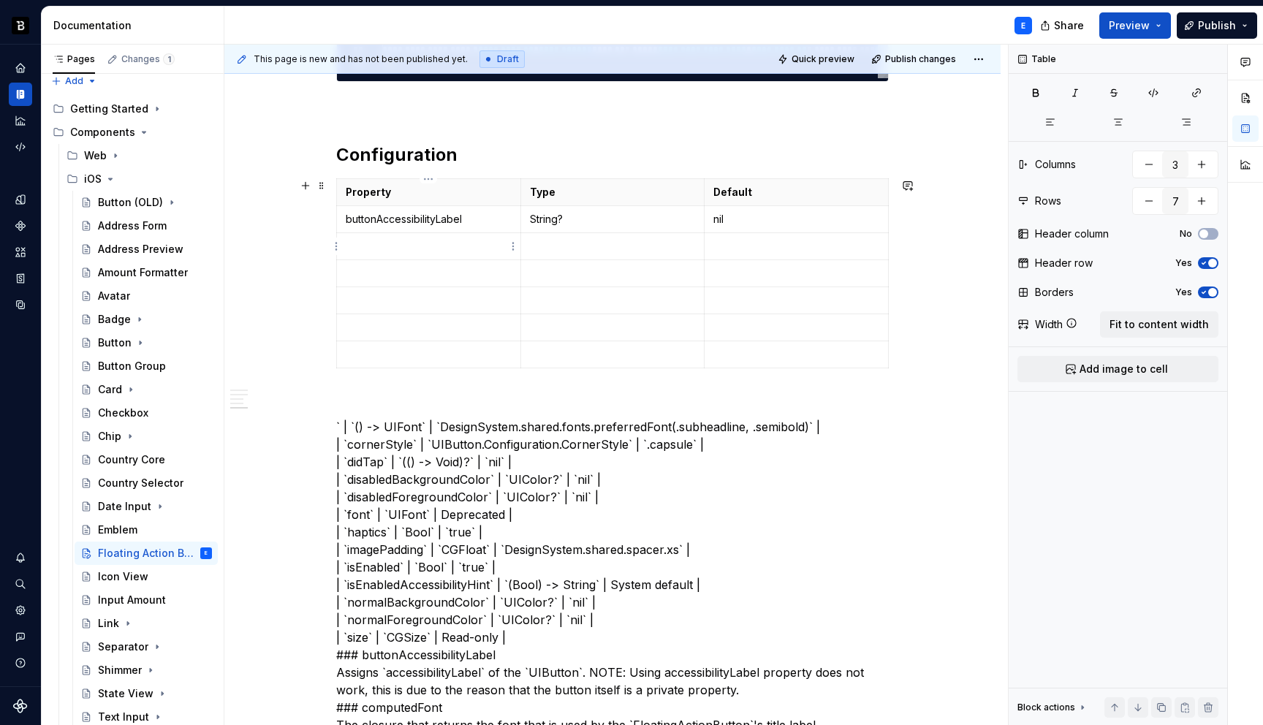
click at [392, 248] on p at bounding box center [429, 246] width 166 height 15
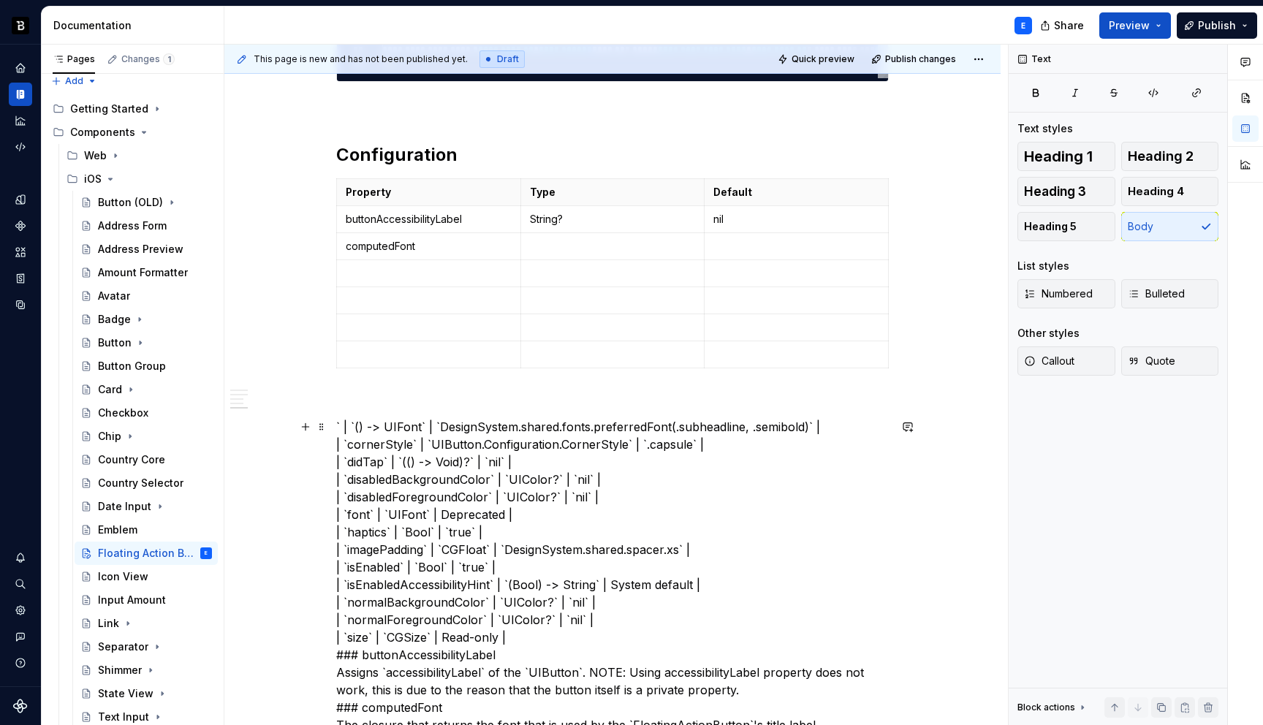
click at [553, 242] on p at bounding box center [613, 246] width 166 height 15
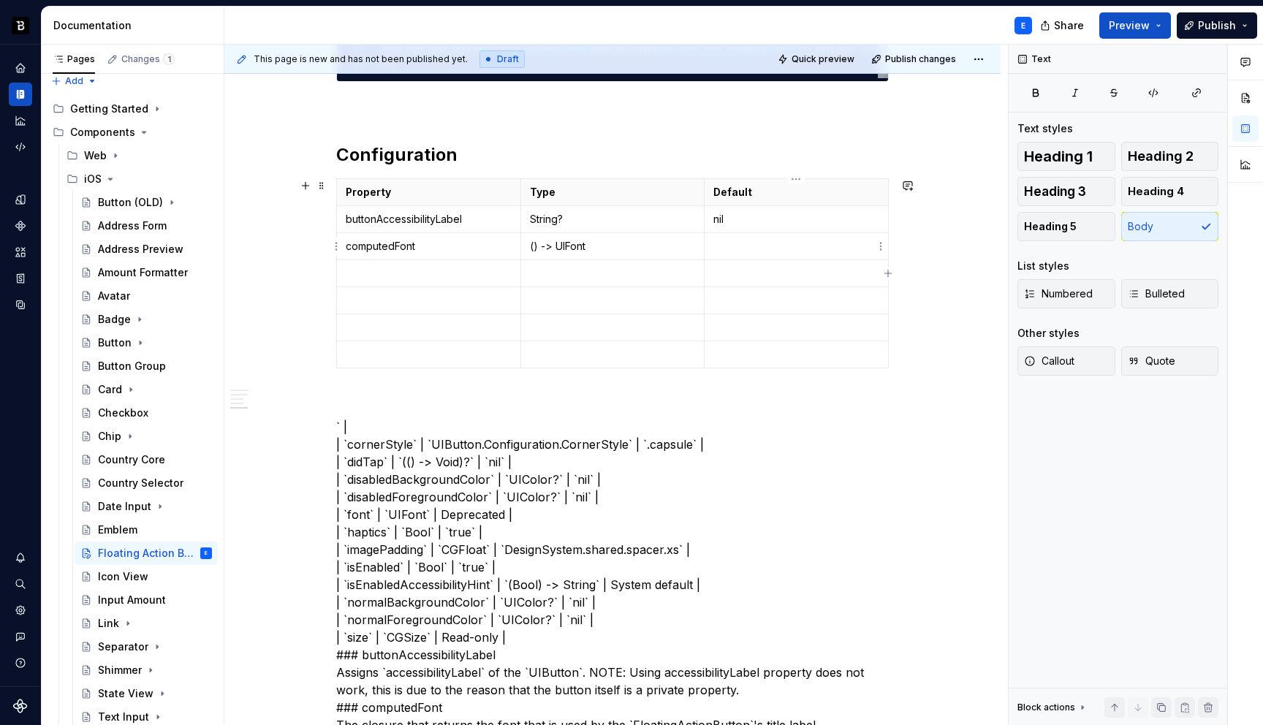
click at [734, 244] on p at bounding box center [796, 246] width 166 height 15
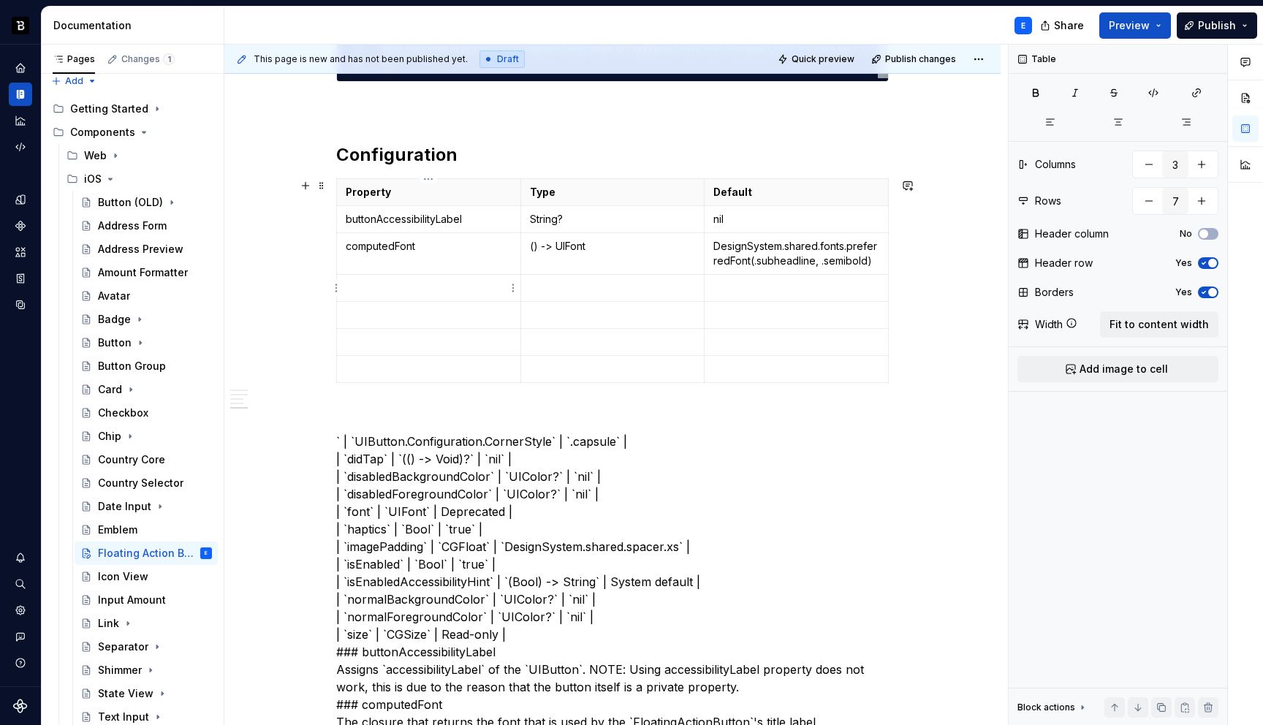
click at [406, 286] on p at bounding box center [429, 288] width 166 height 15
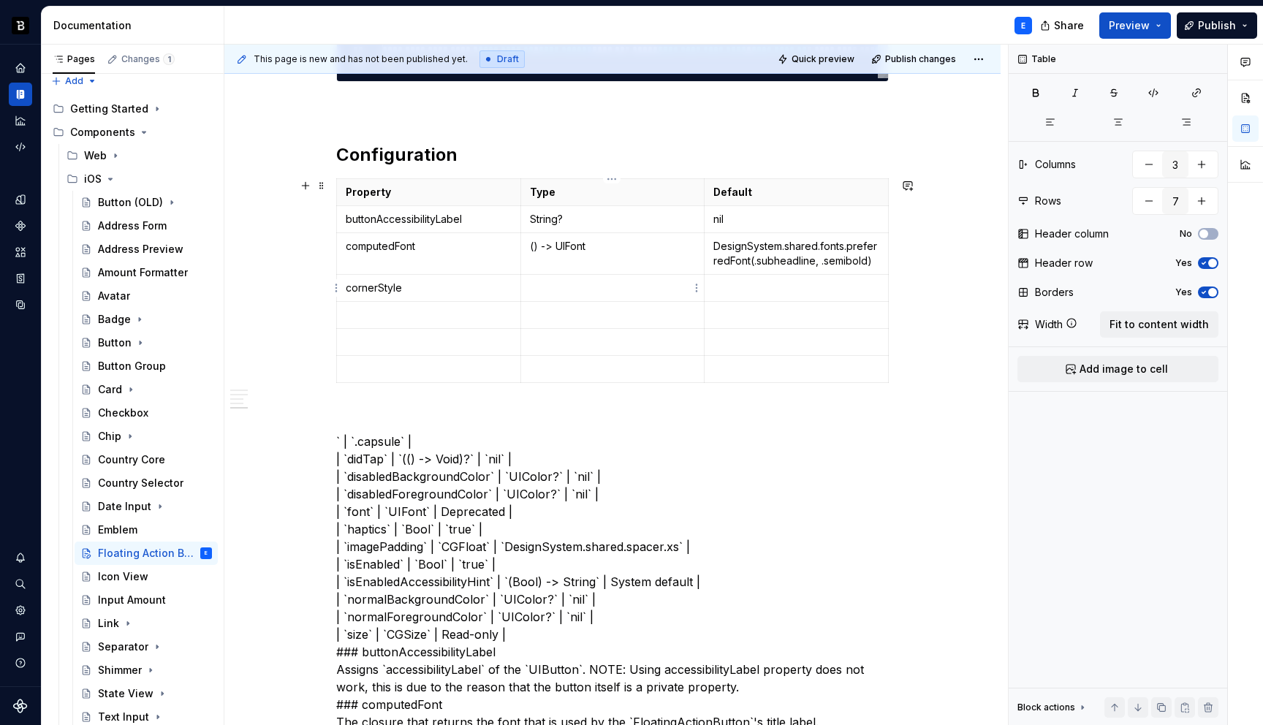
click at [558, 286] on p at bounding box center [613, 288] width 166 height 15
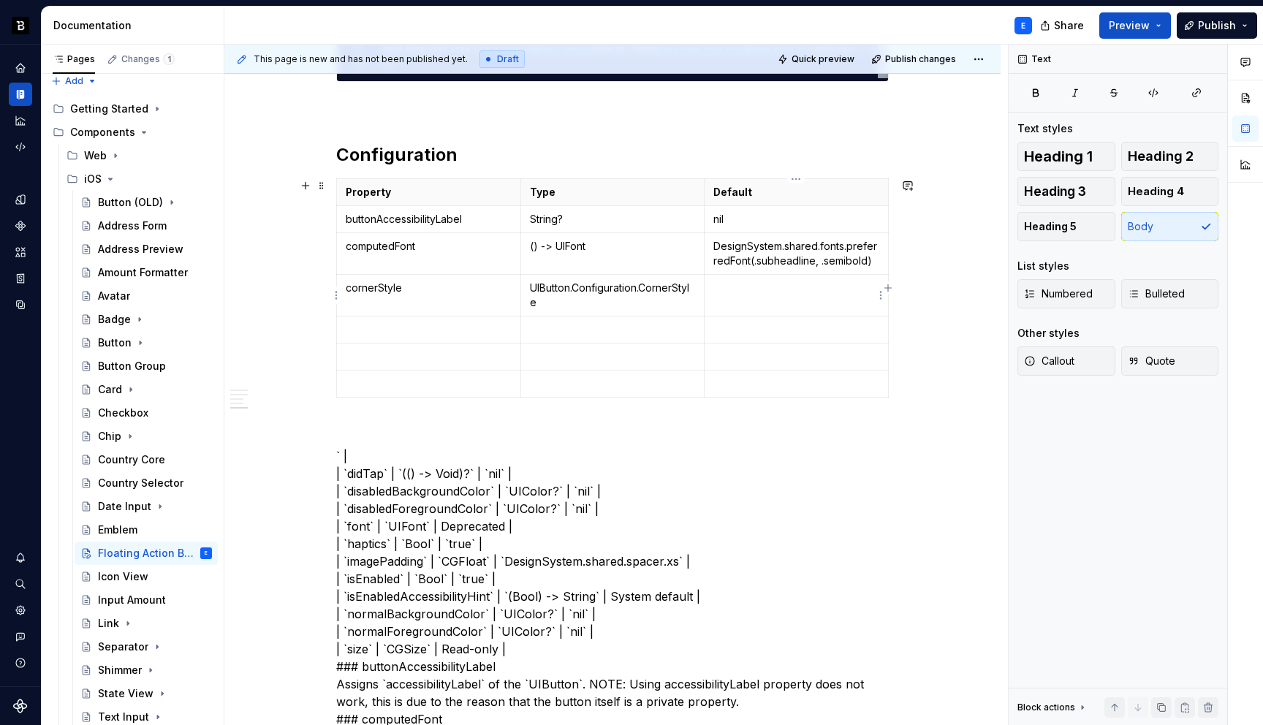
click at [756, 303] on td at bounding box center [797, 296] width 184 height 42
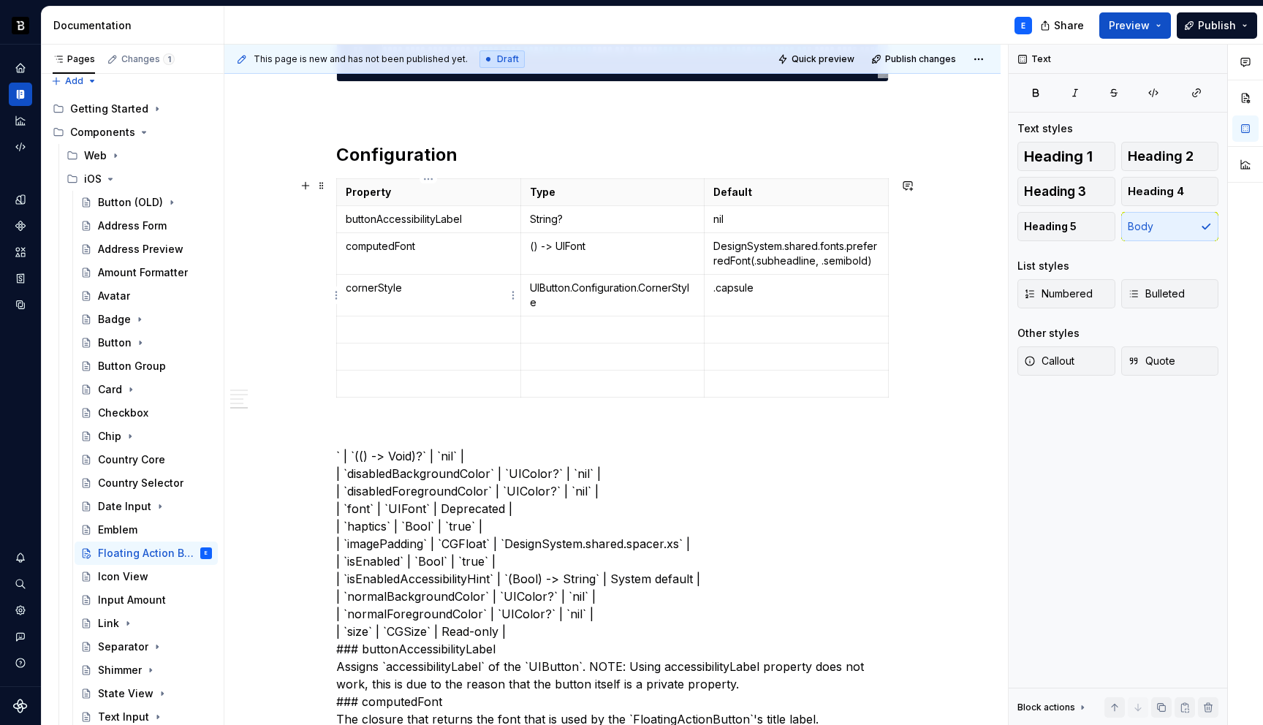
click at [436, 322] on p at bounding box center [429, 329] width 166 height 15
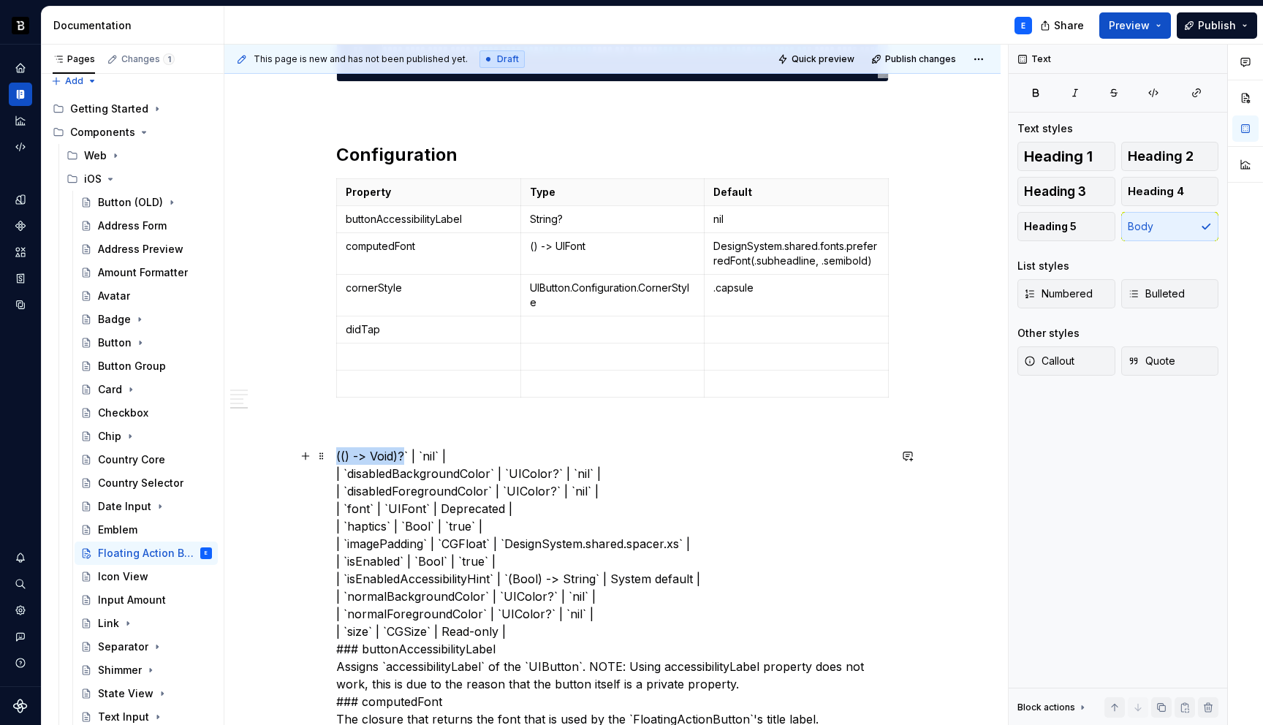
click at [546, 325] on p at bounding box center [613, 329] width 166 height 15
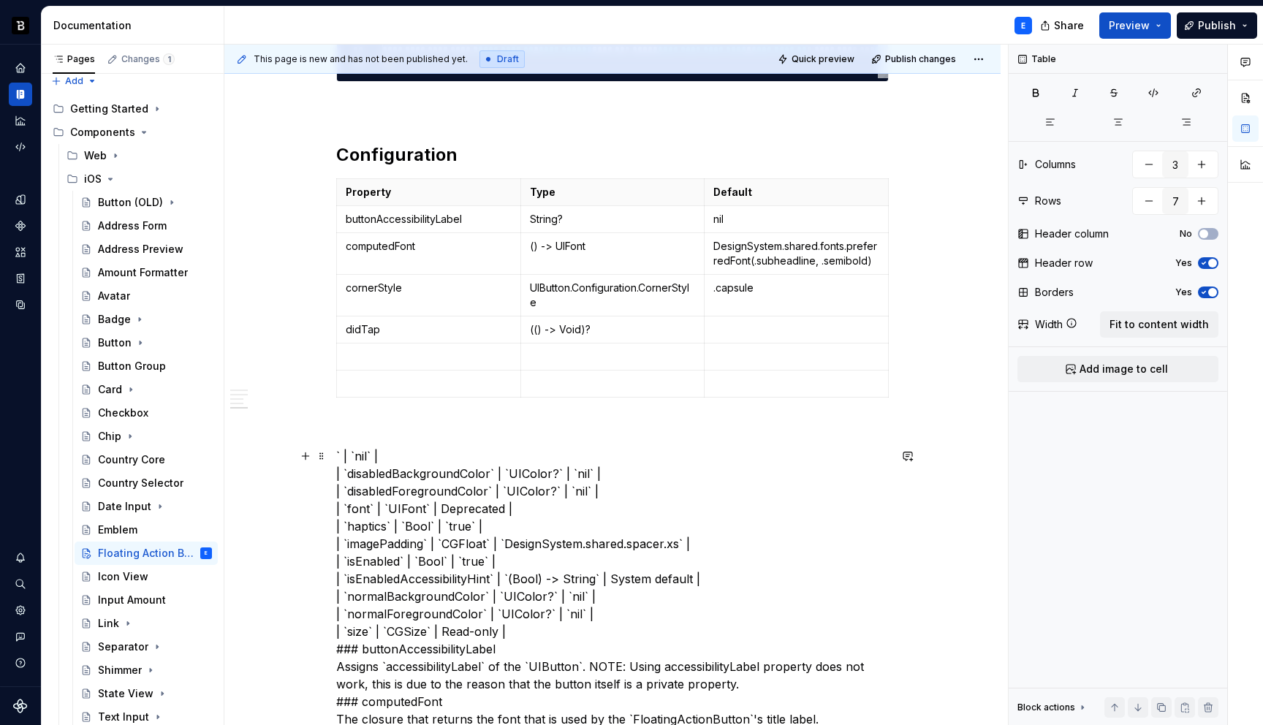
click at [740, 322] on p at bounding box center [796, 329] width 166 height 15
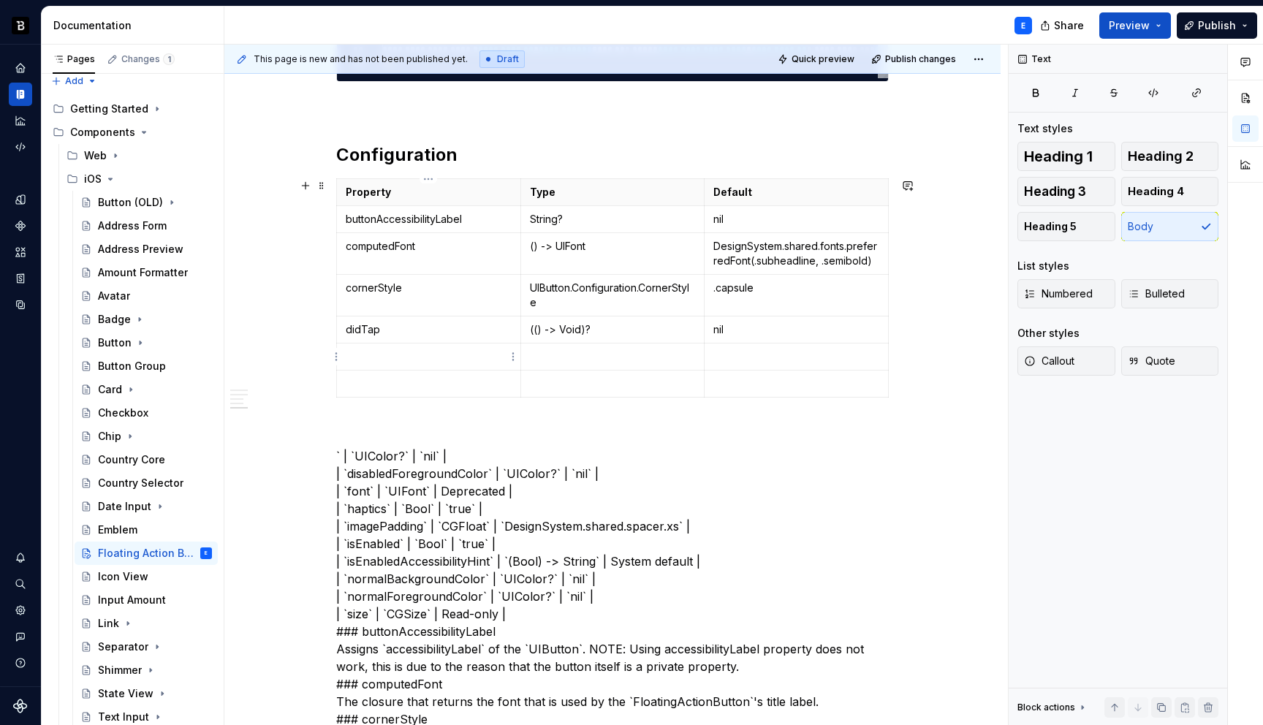
click at [390, 353] on p at bounding box center [429, 356] width 166 height 15
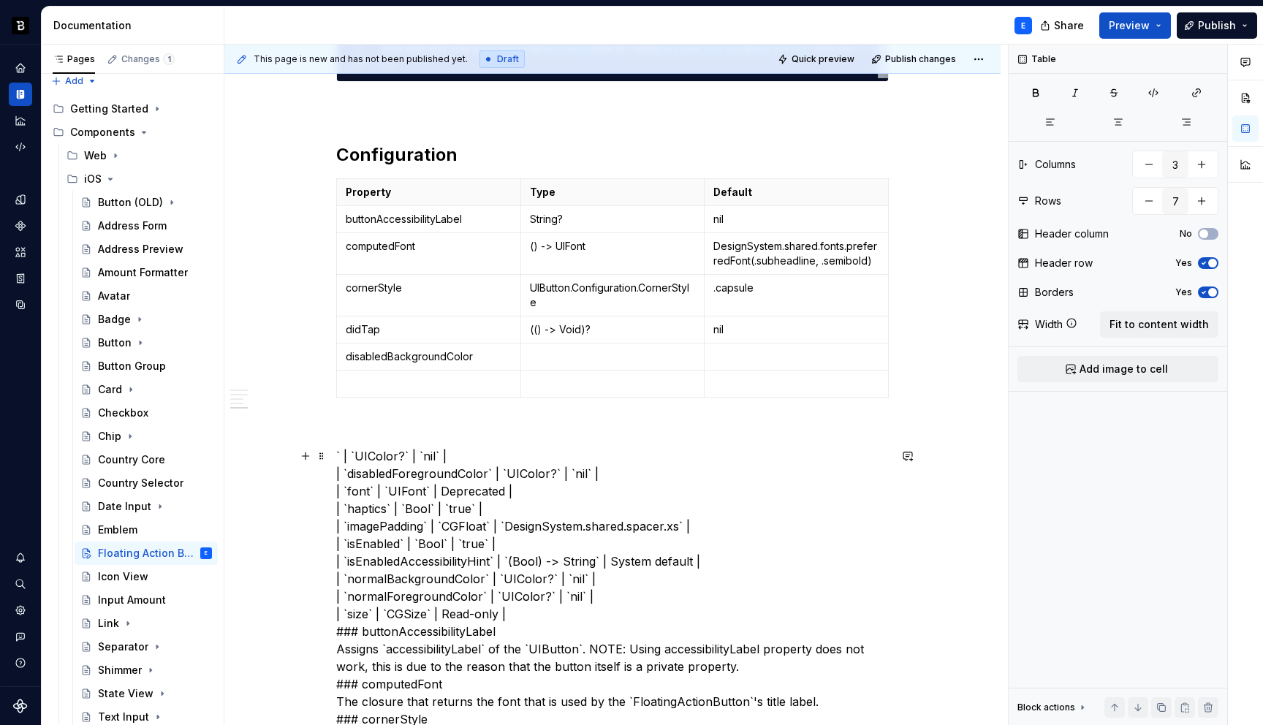
click at [554, 360] on p at bounding box center [613, 356] width 166 height 15
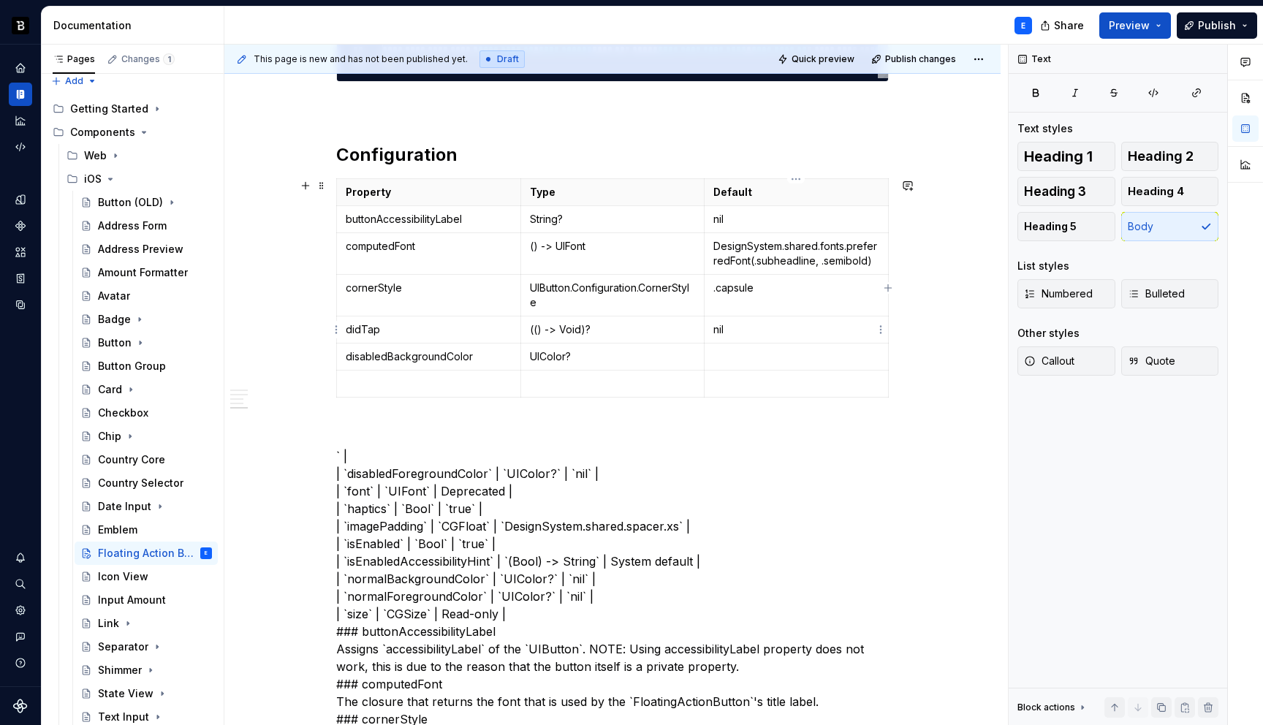
click at [754, 354] on p at bounding box center [796, 356] width 166 height 15
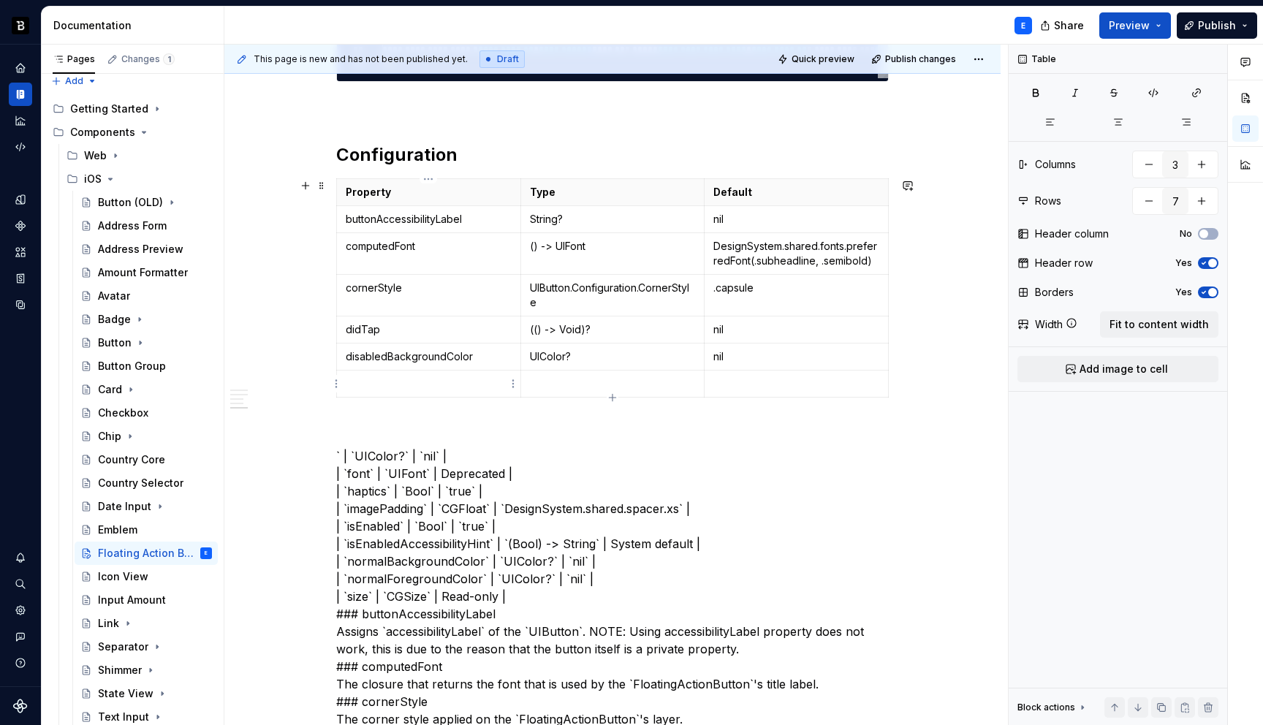
click at [398, 384] on p at bounding box center [429, 383] width 166 height 15
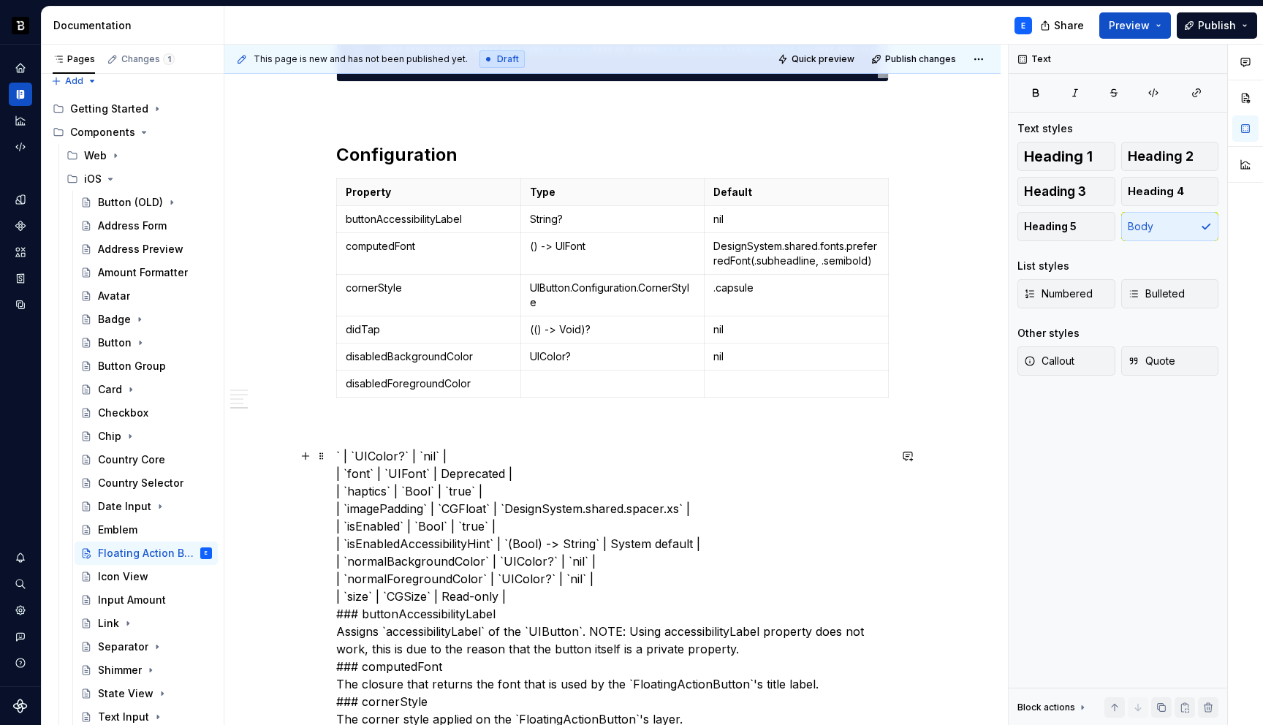
click at [541, 382] on p at bounding box center [613, 383] width 166 height 15
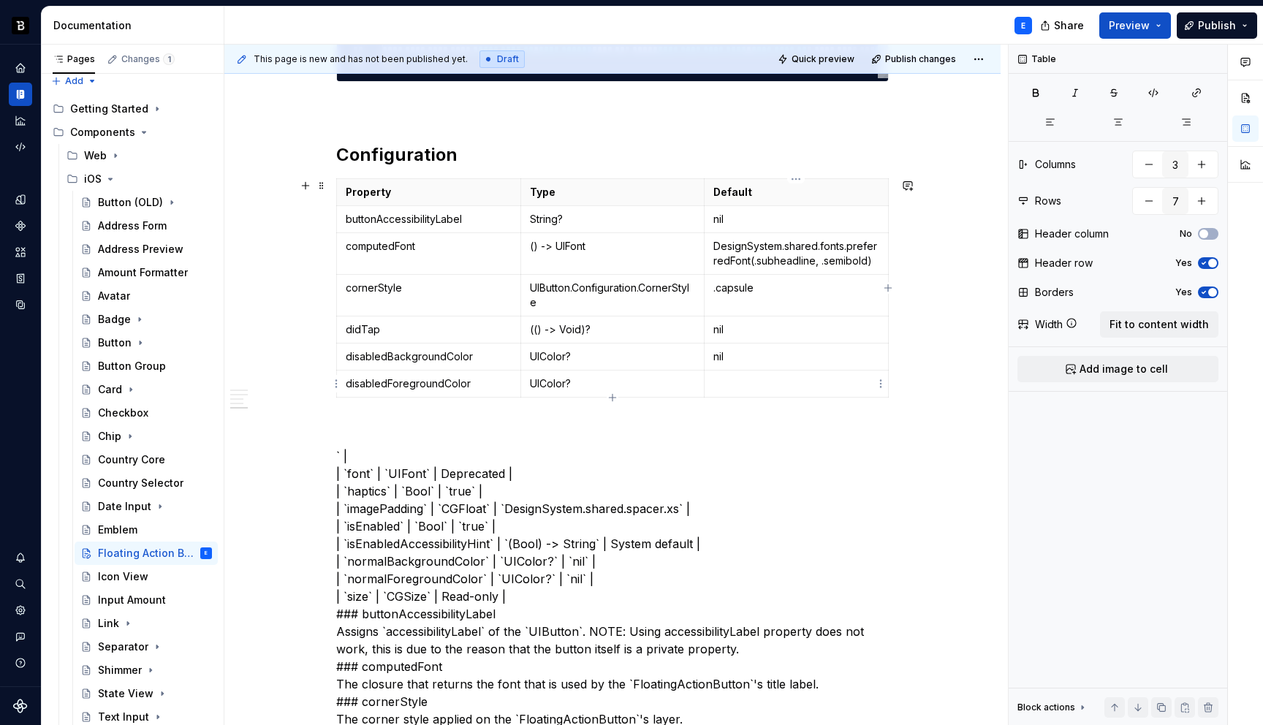
click at [748, 385] on p at bounding box center [796, 383] width 166 height 15
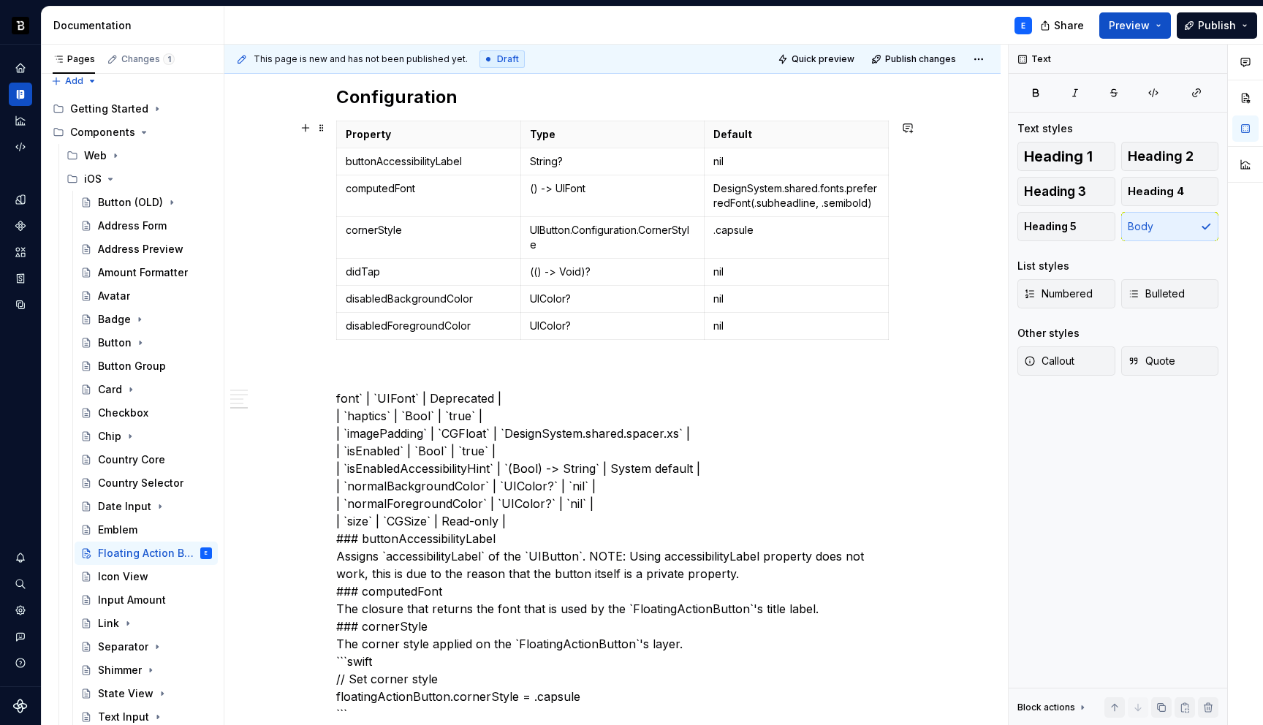
scroll to position [1202, 0]
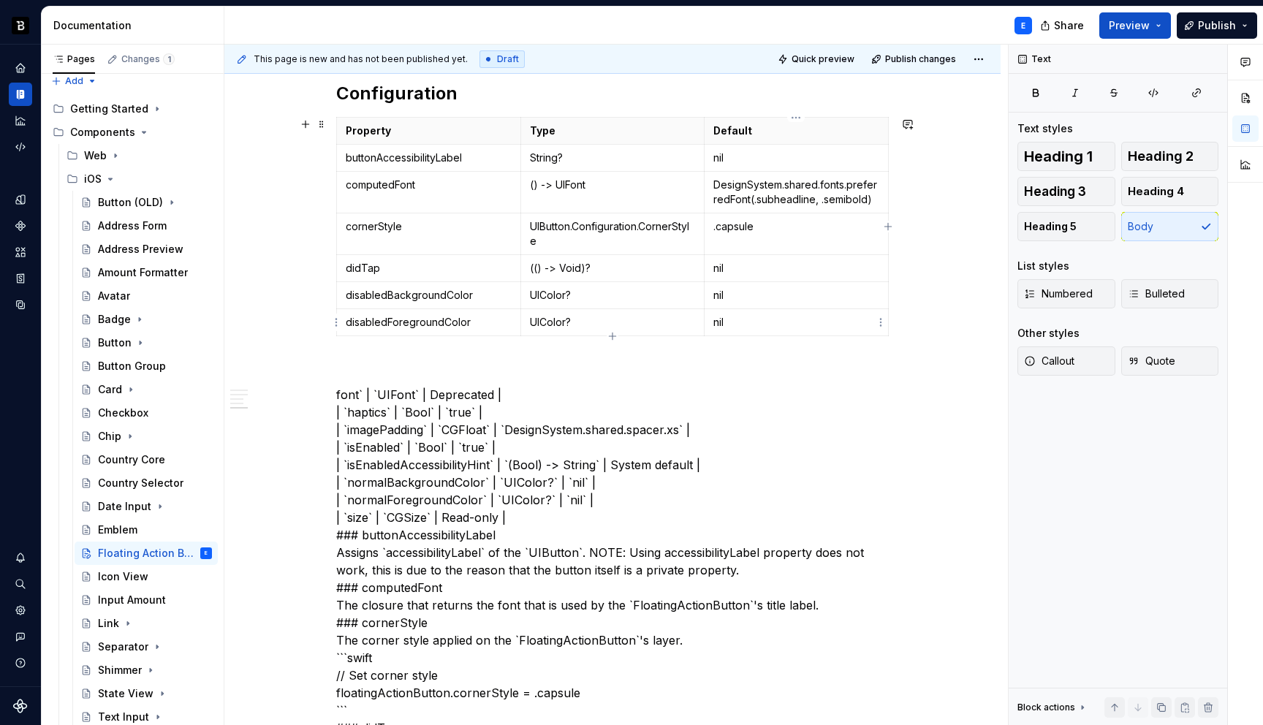
click at [786, 320] on p "nil" at bounding box center [796, 322] width 166 height 15
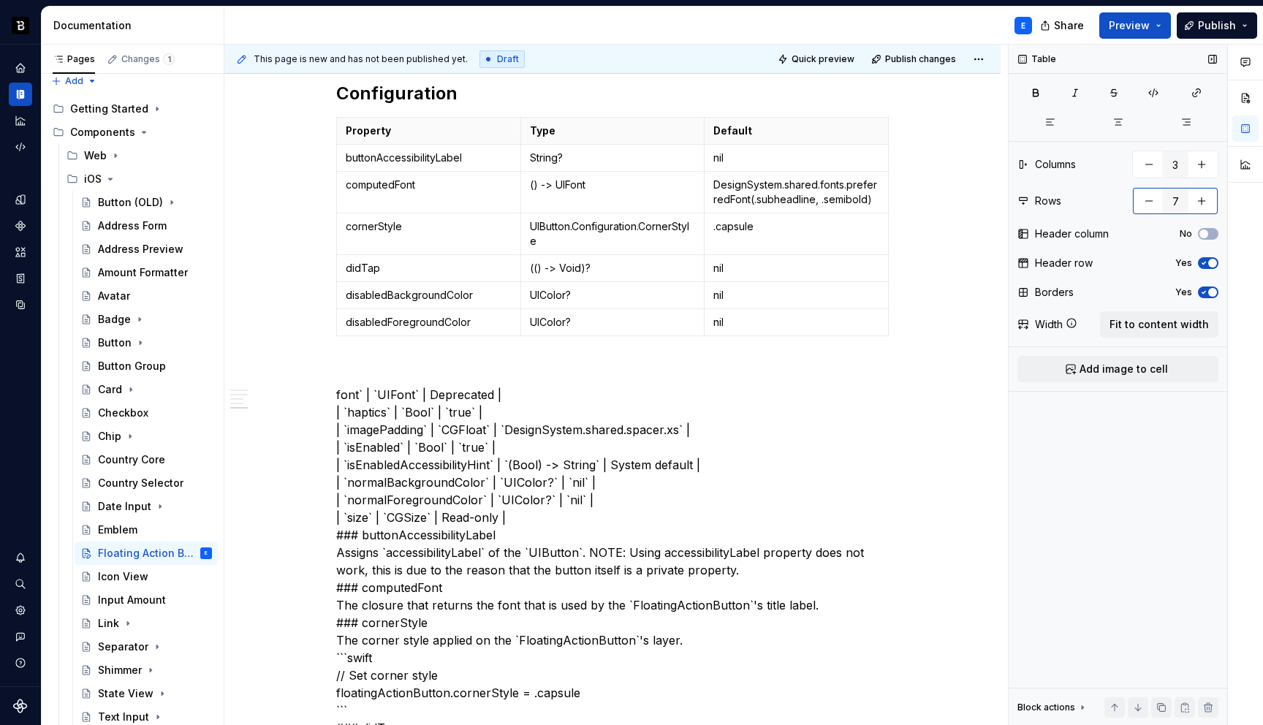
click at [1207, 202] on button "button" at bounding box center [1201, 201] width 26 height 26
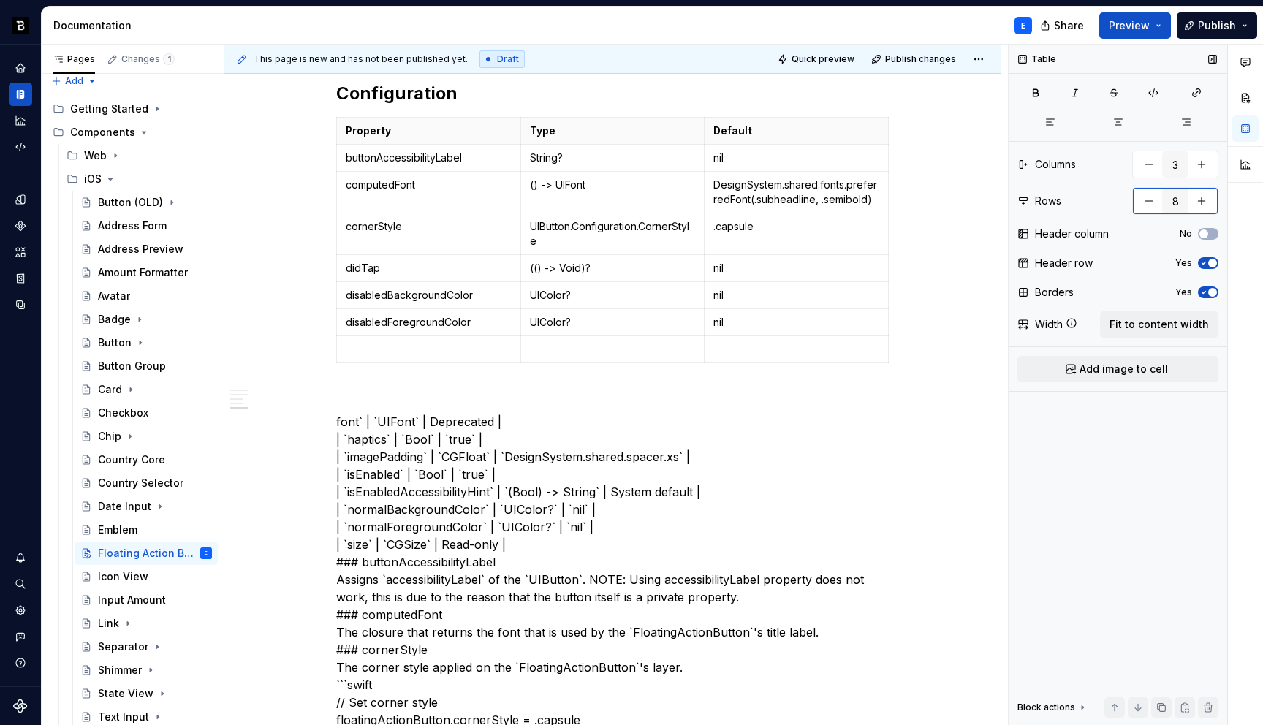
click at [1207, 202] on button "button" at bounding box center [1201, 201] width 26 height 26
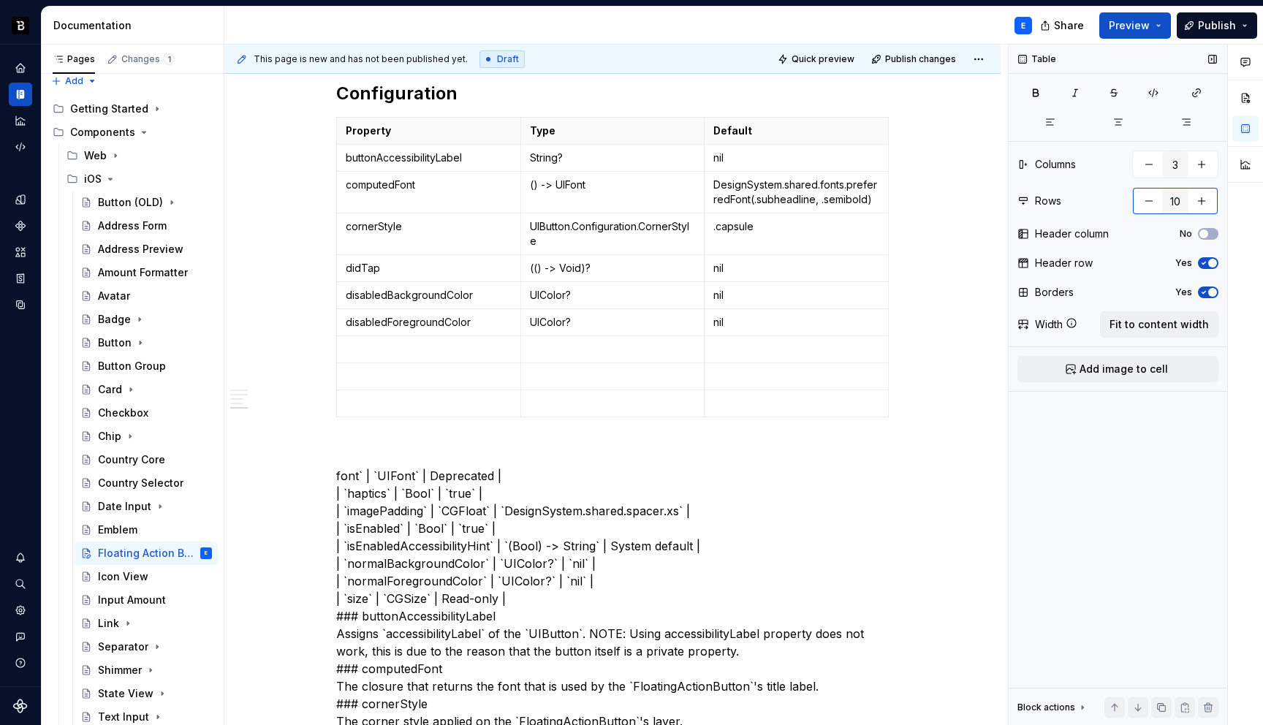
click at [1207, 202] on button "button" at bounding box center [1201, 201] width 26 height 26
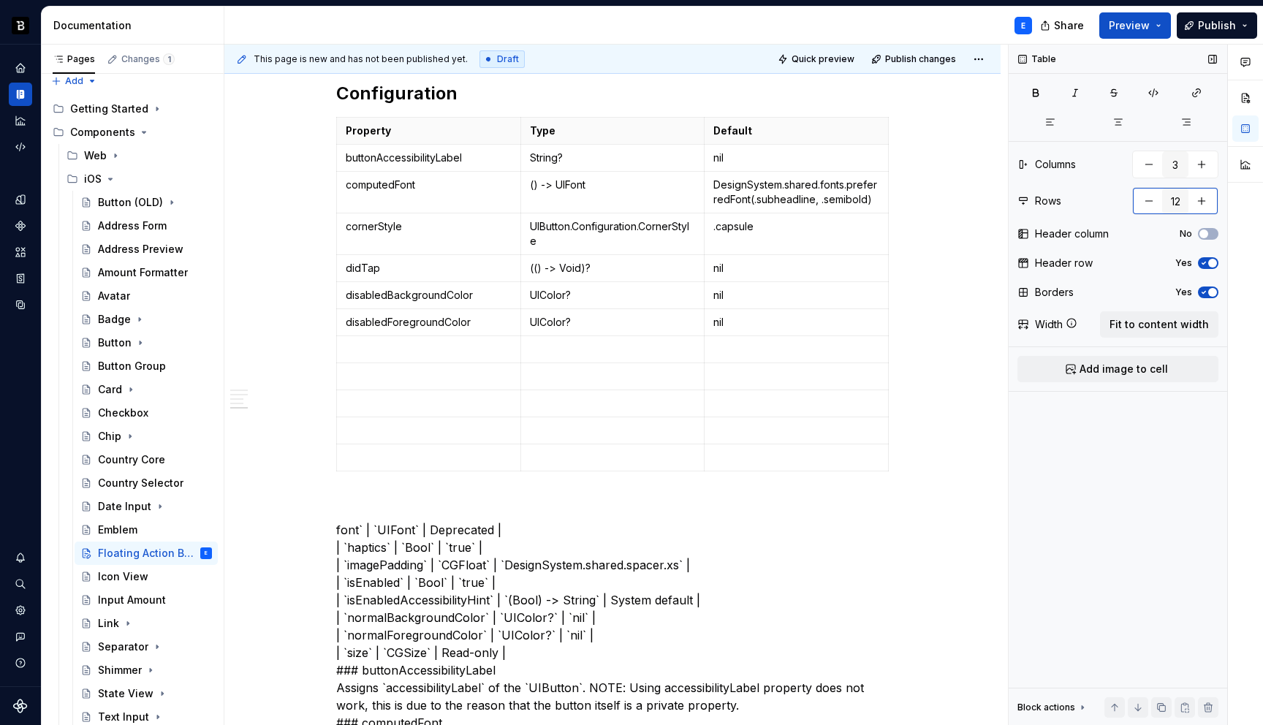
click at [1207, 202] on button "button" at bounding box center [1201, 201] width 26 height 26
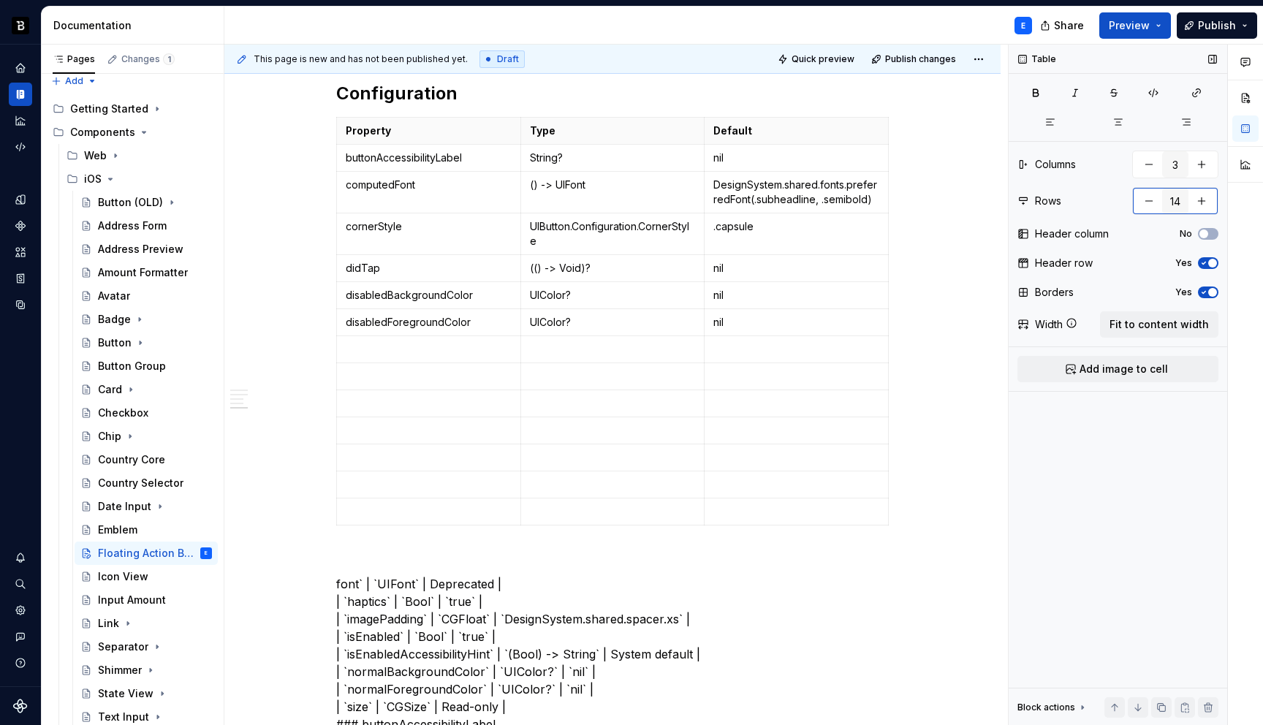
click at [1207, 202] on button "button" at bounding box center [1201, 201] width 26 height 26
type input "15"
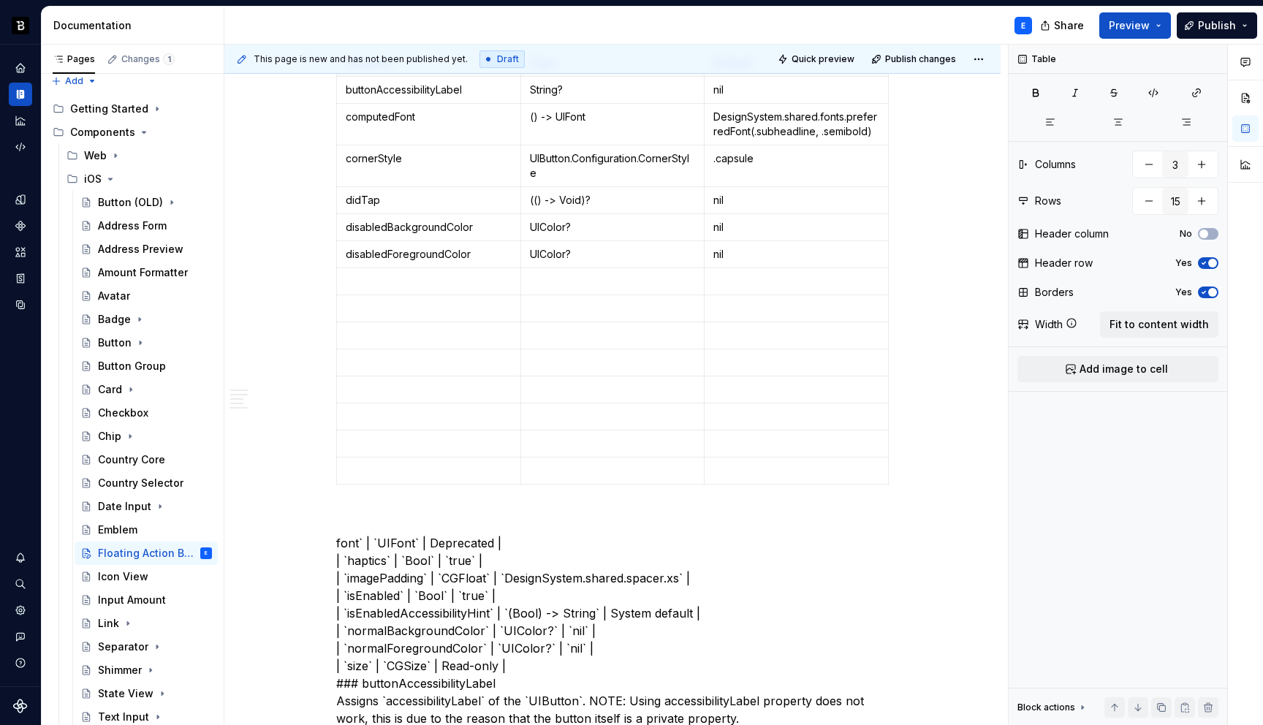
scroll to position [1281, 0]
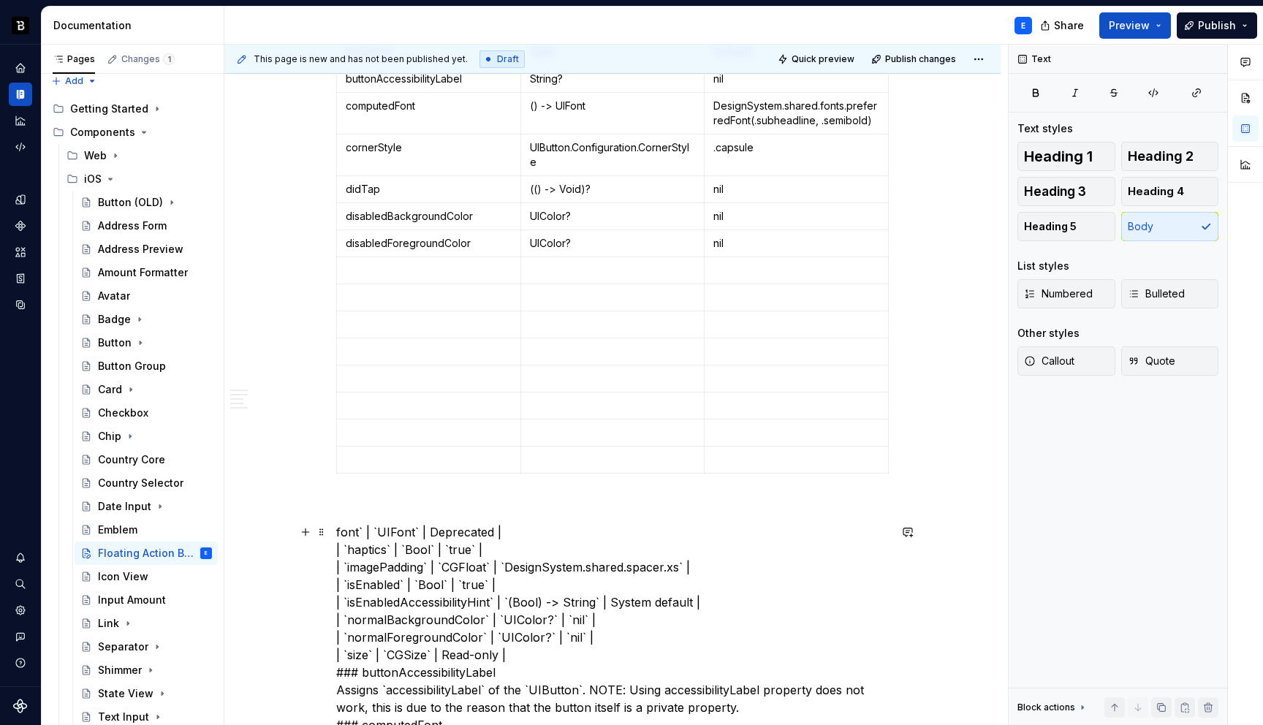
click at [380, 276] on p at bounding box center [429, 270] width 166 height 15
click at [589, 270] on p at bounding box center [613, 270] width 166 height 15
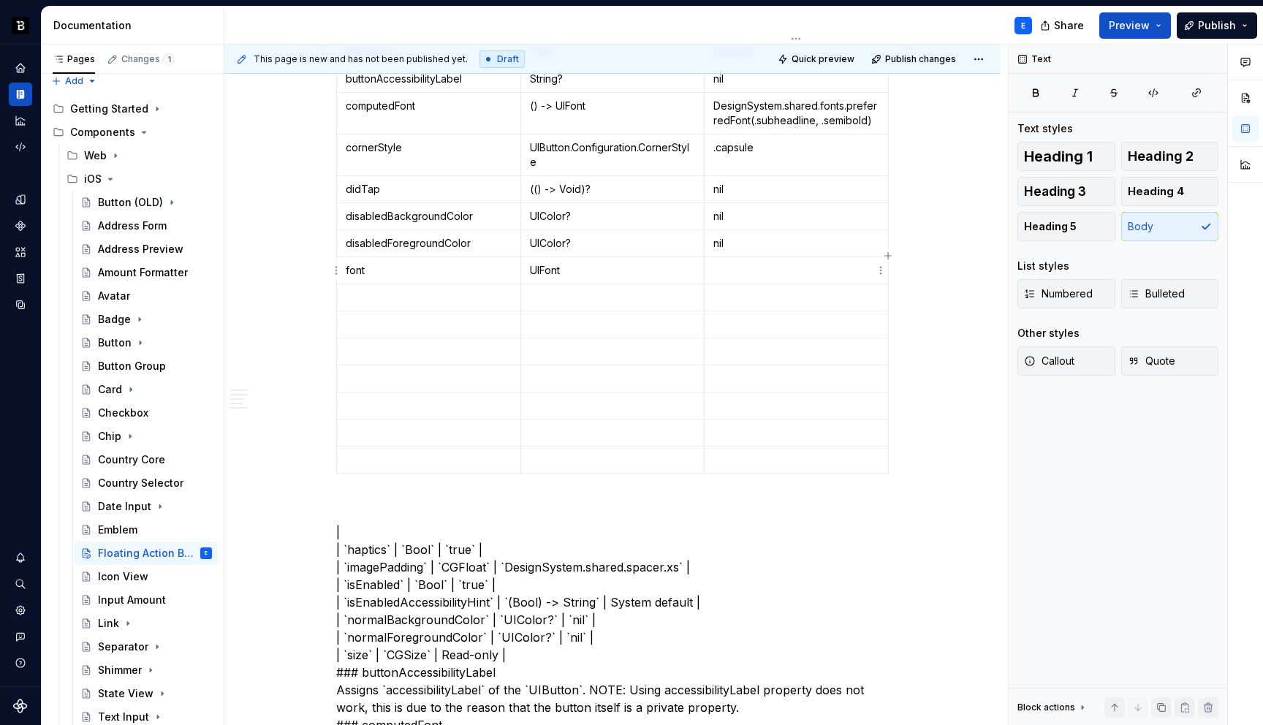
click at [733, 266] on p at bounding box center [796, 270] width 166 height 15
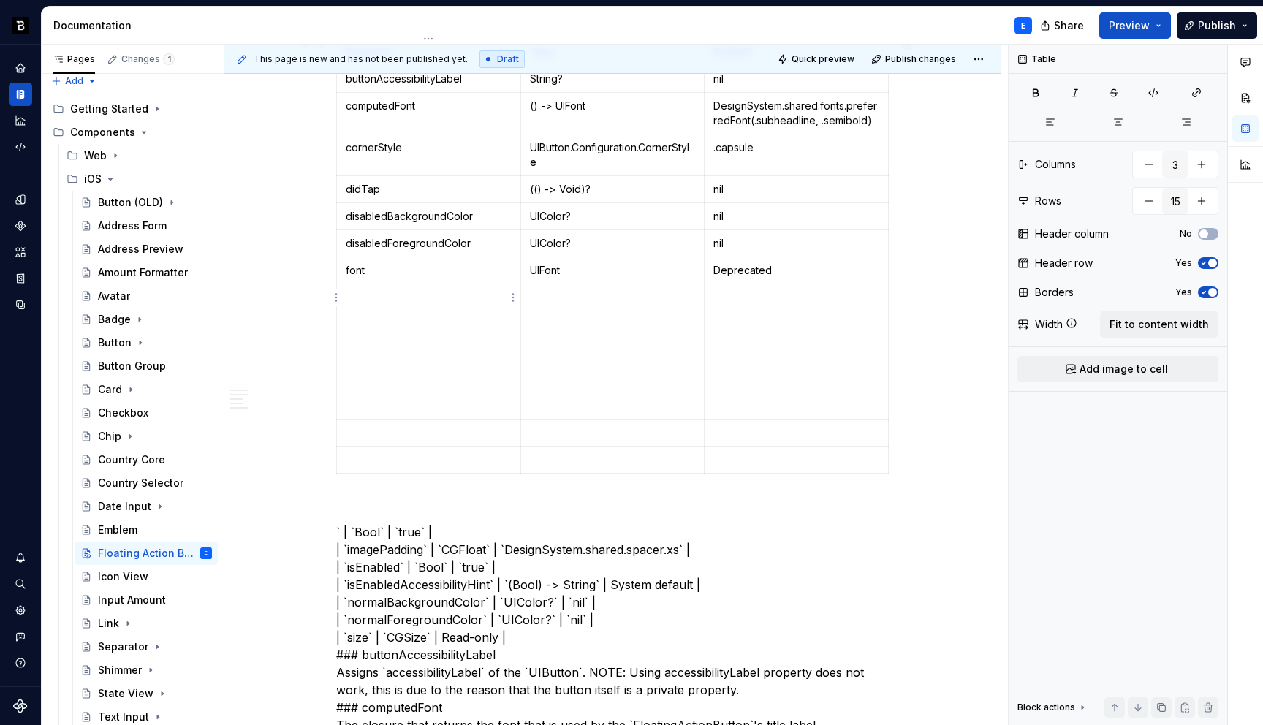
click at [401, 302] on p at bounding box center [429, 297] width 166 height 15
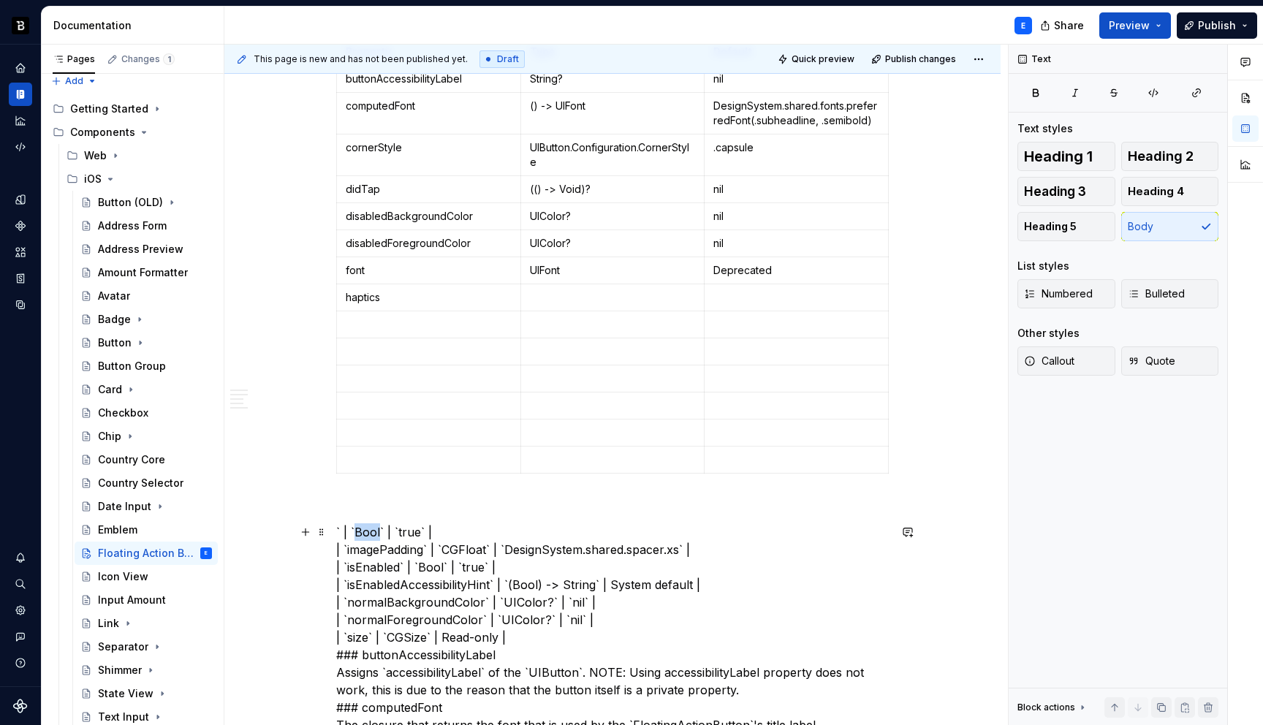
click at [550, 297] on p at bounding box center [613, 297] width 166 height 15
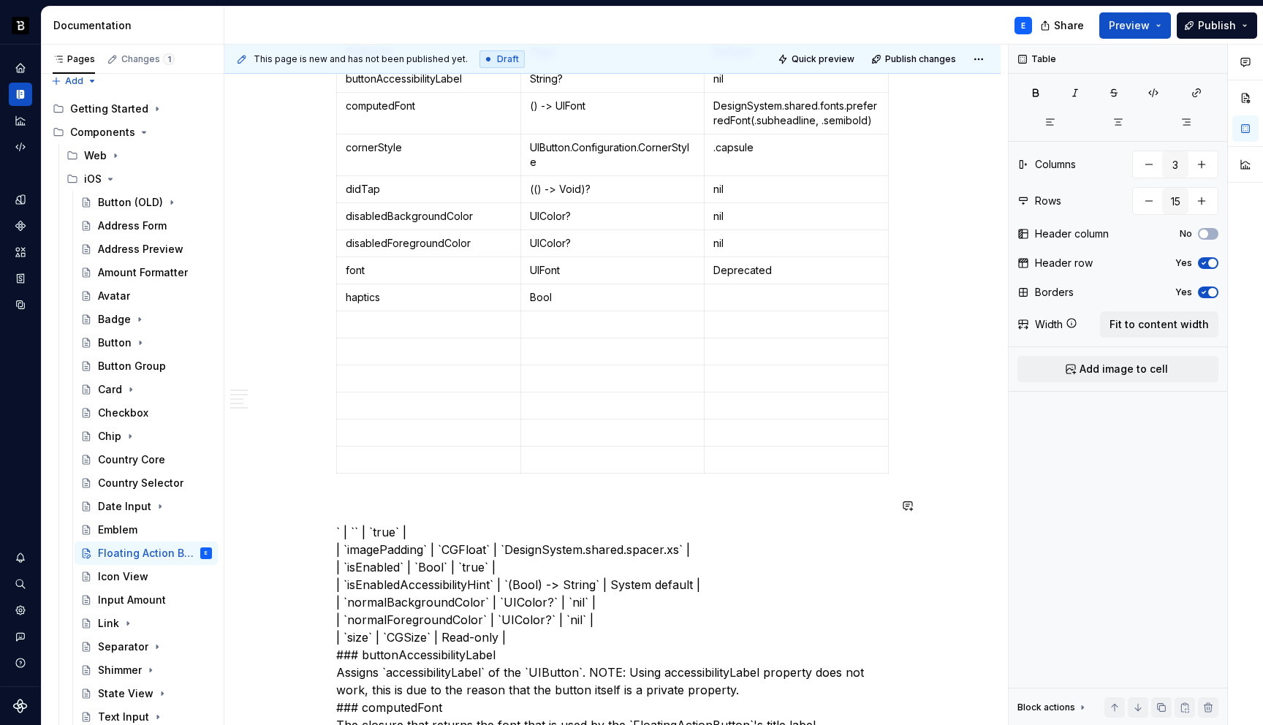
click at [740, 295] on p at bounding box center [796, 297] width 166 height 15
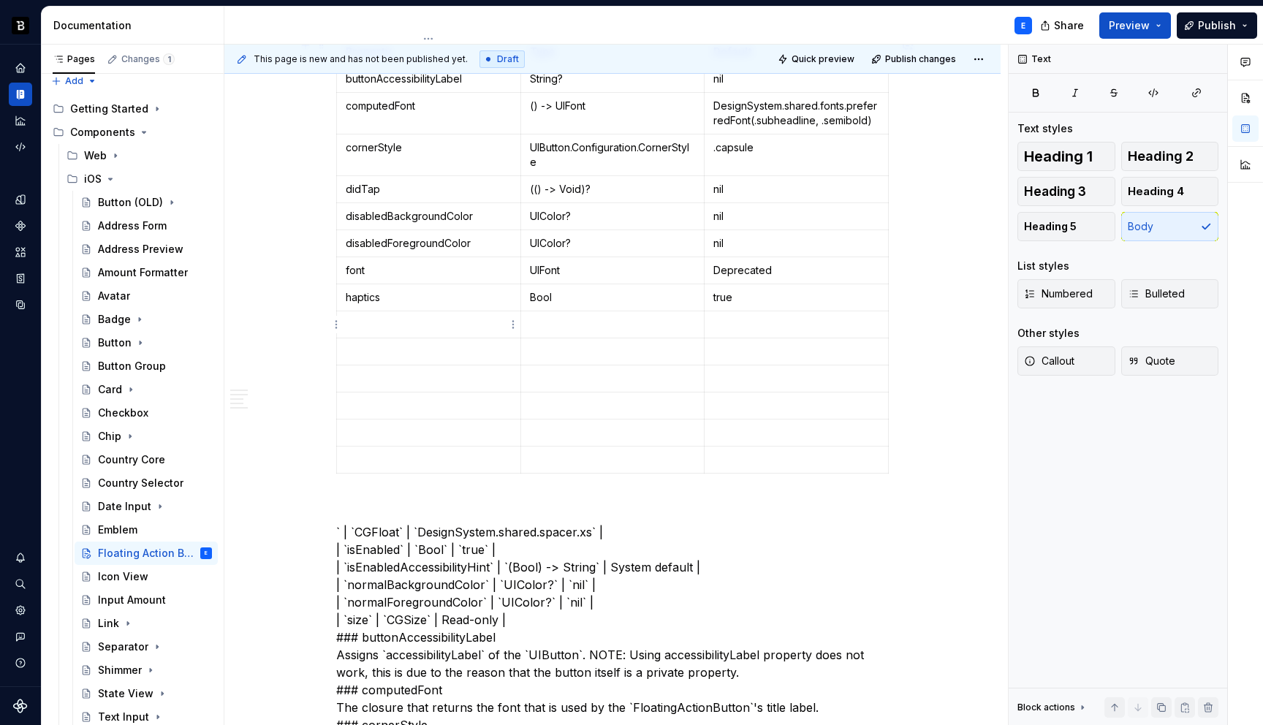
click at [368, 319] on p at bounding box center [429, 324] width 166 height 15
click at [555, 319] on p at bounding box center [613, 324] width 166 height 15
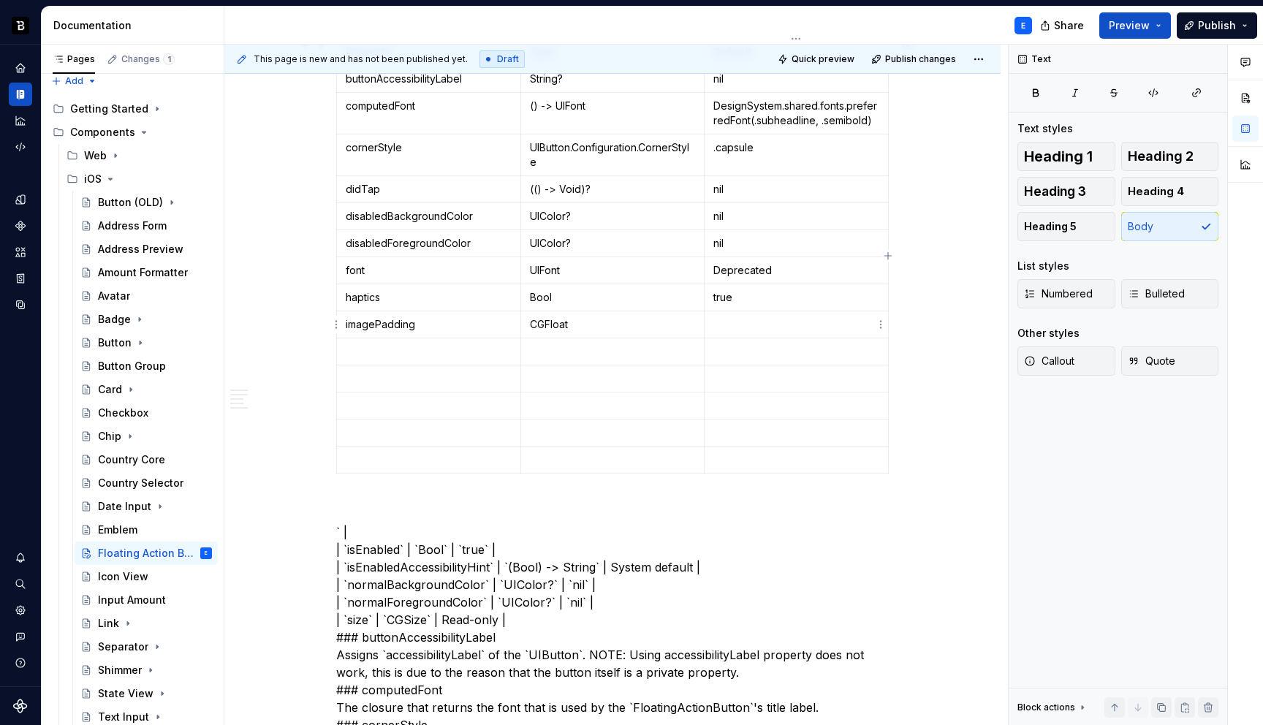
click at [725, 327] on p at bounding box center [796, 324] width 166 height 15
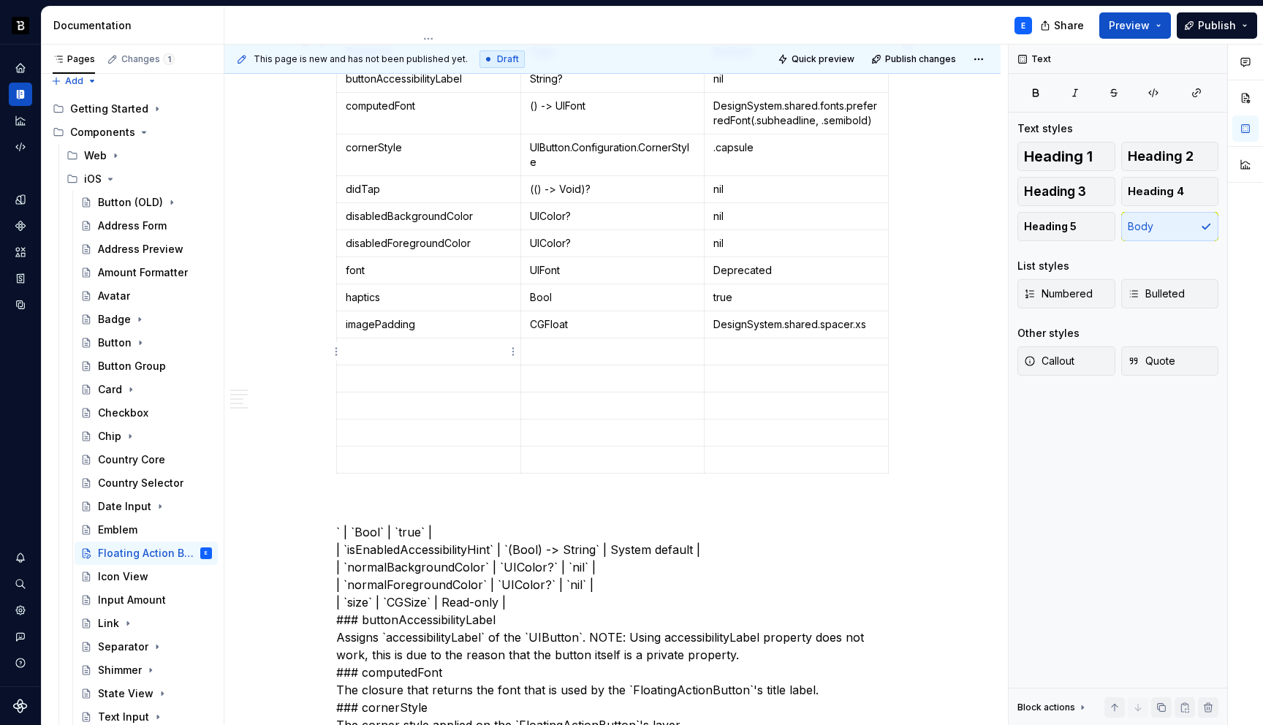
click at [399, 362] on td at bounding box center [429, 351] width 184 height 27
click at [544, 347] on p at bounding box center [613, 351] width 166 height 15
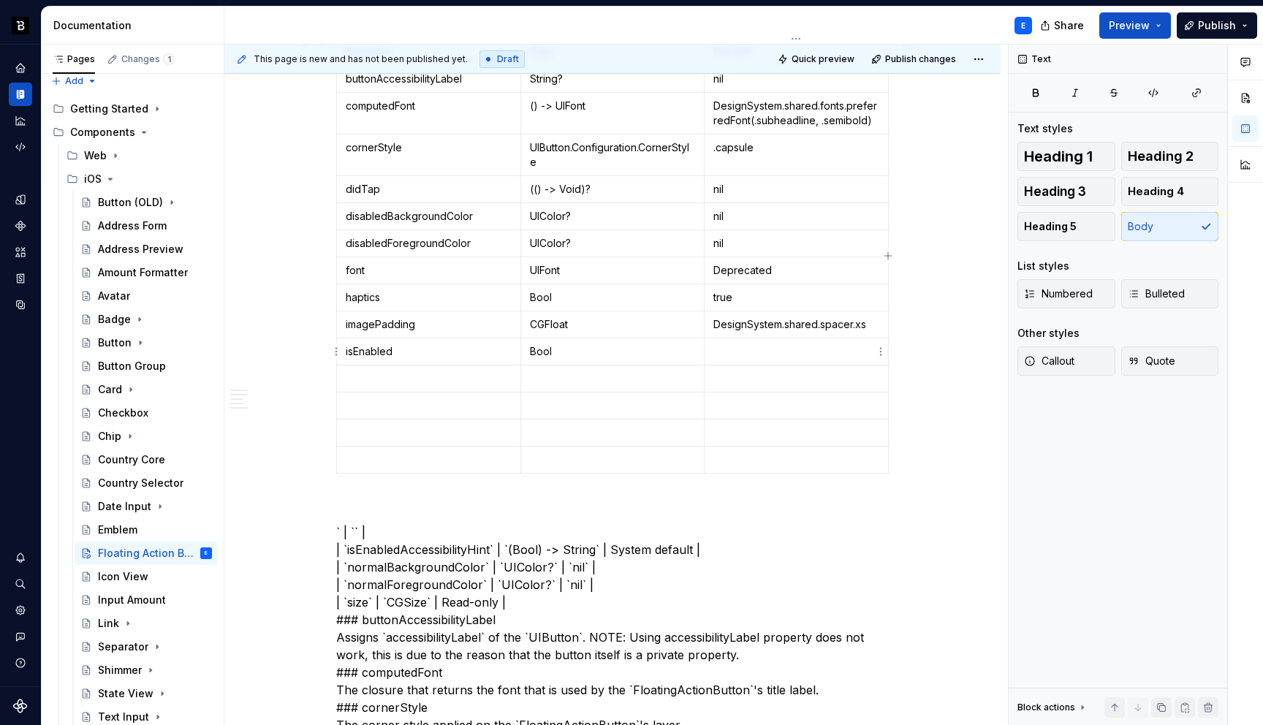
click at [730, 349] on p at bounding box center [796, 351] width 166 height 15
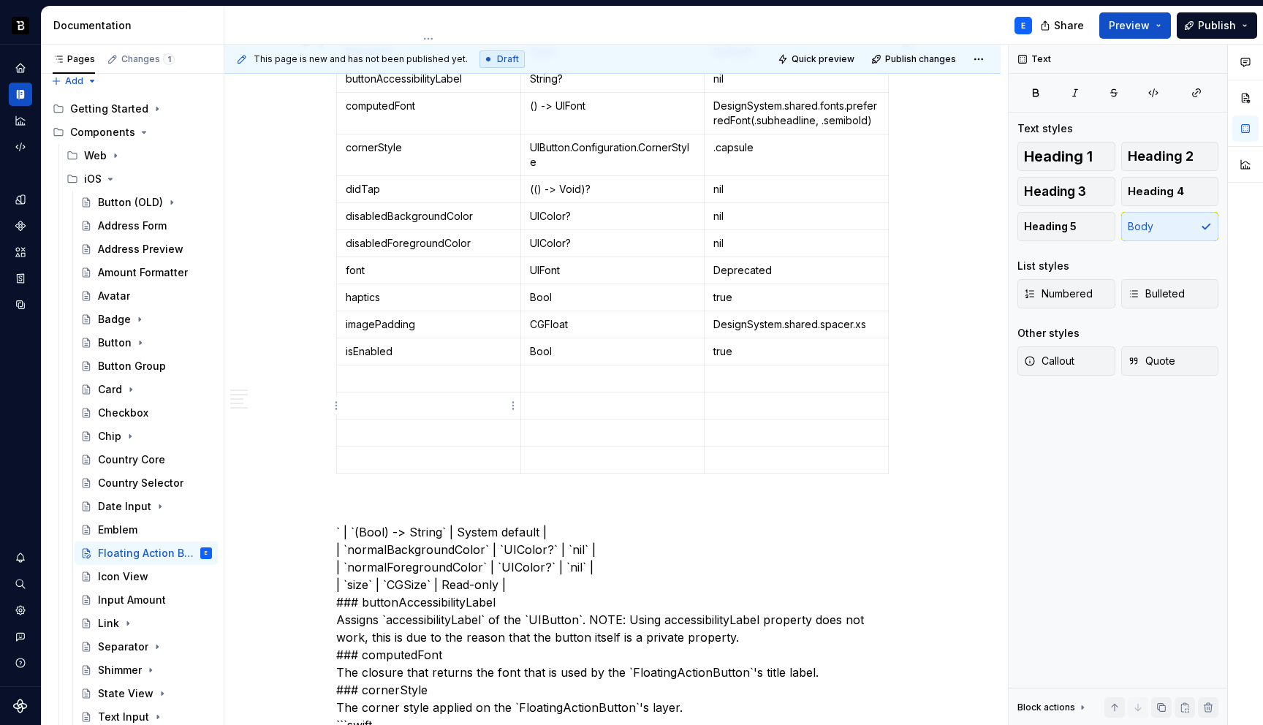
click at [478, 385] on p at bounding box center [429, 378] width 166 height 15
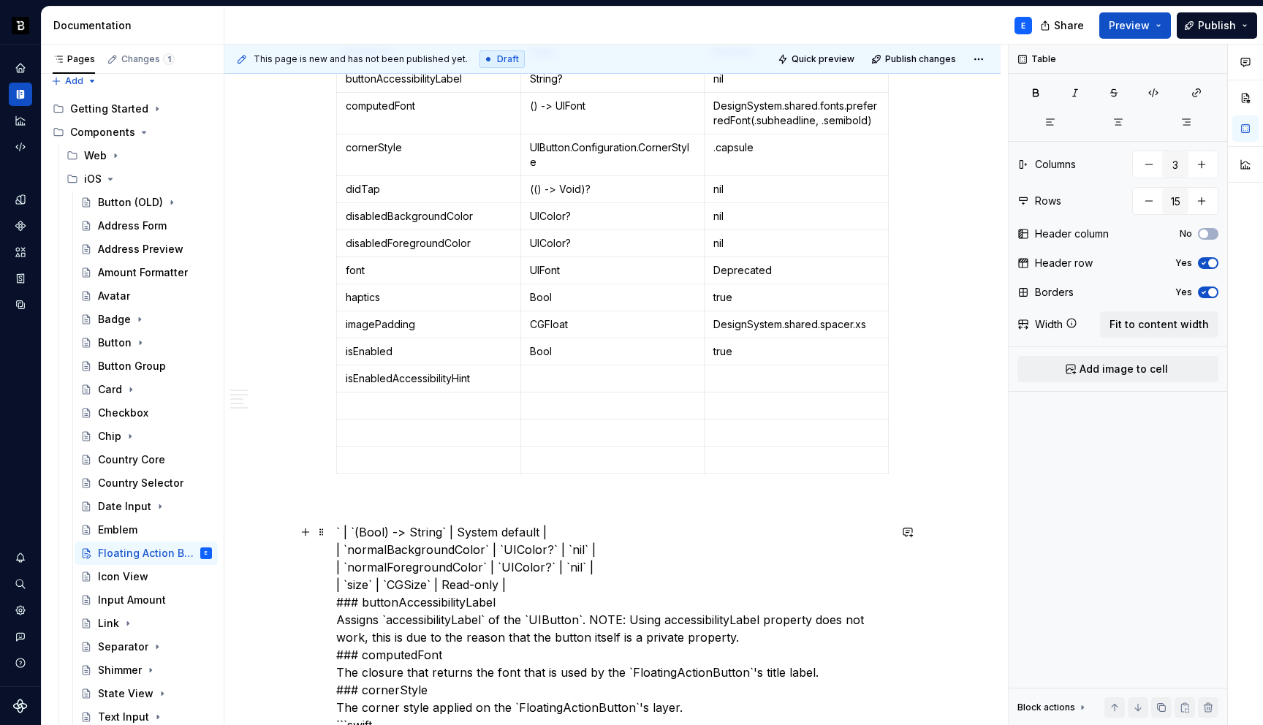
click at [556, 381] on p at bounding box center [613, 378] width 166 height 15
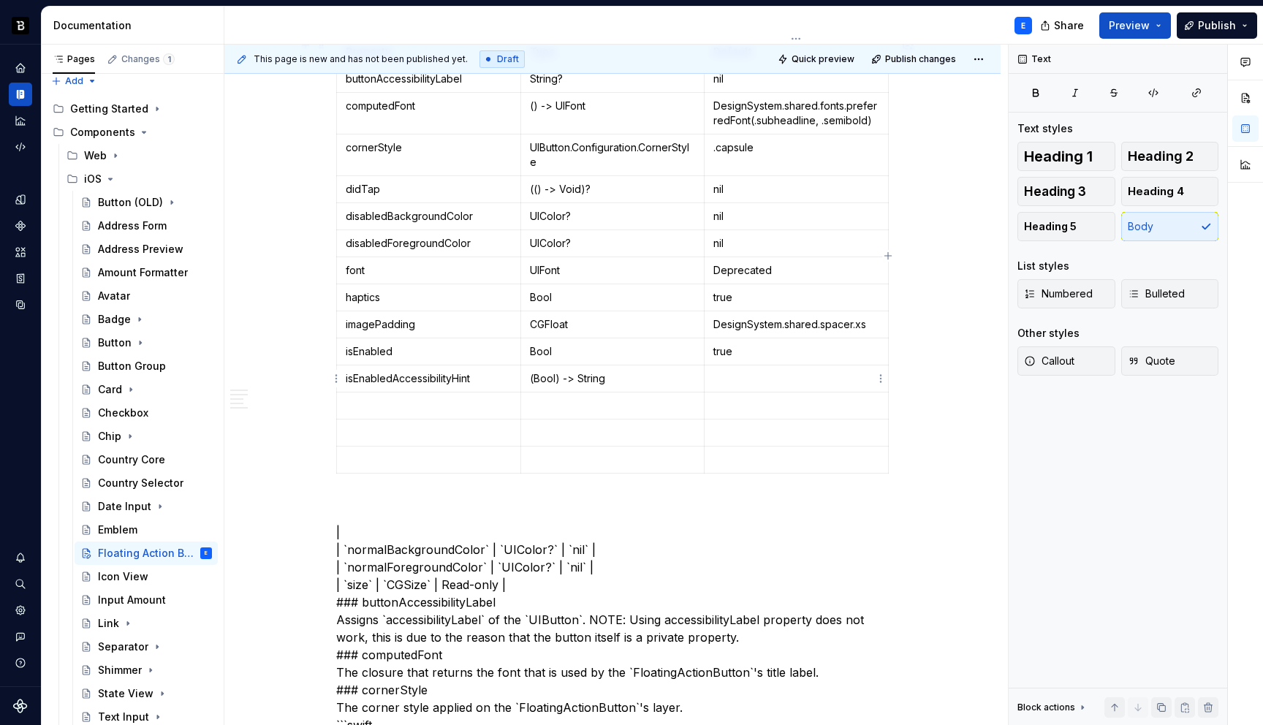
click at [739, 379] on p at bounding box center [796, 378] width 166 height 15
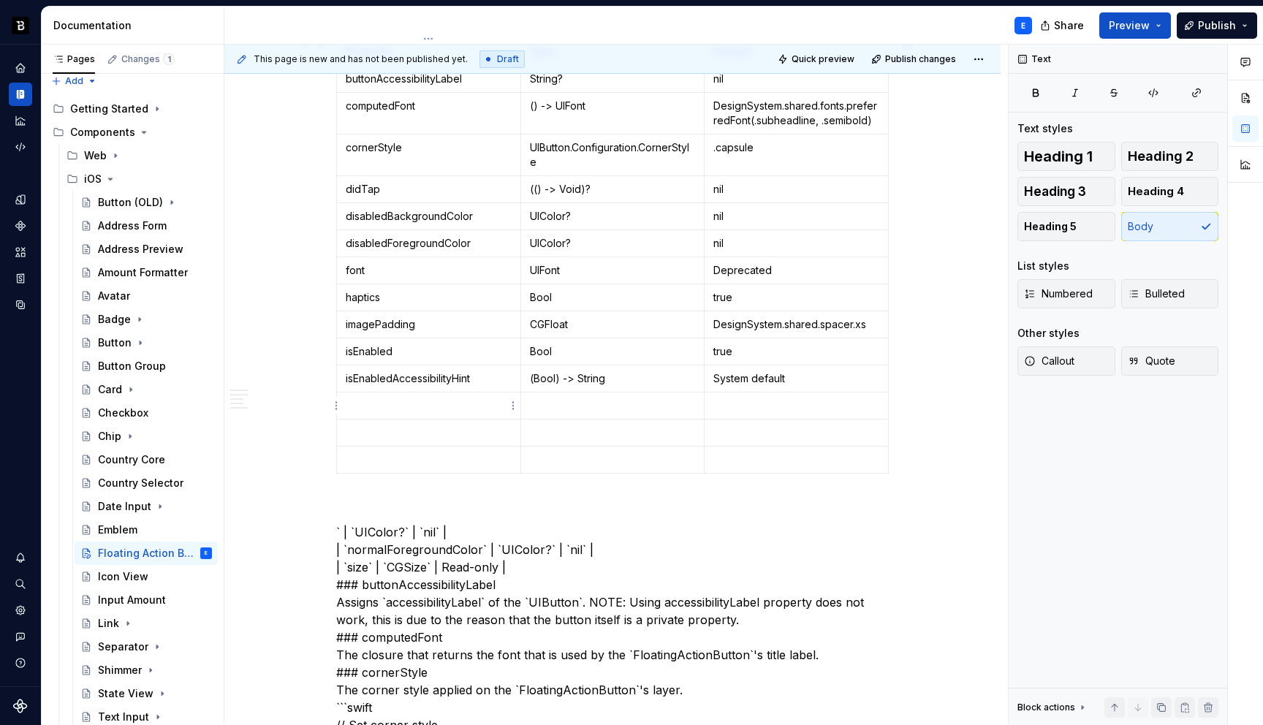
click at [400, 402] on p at bounding box center [429, 405] width 166 height 15
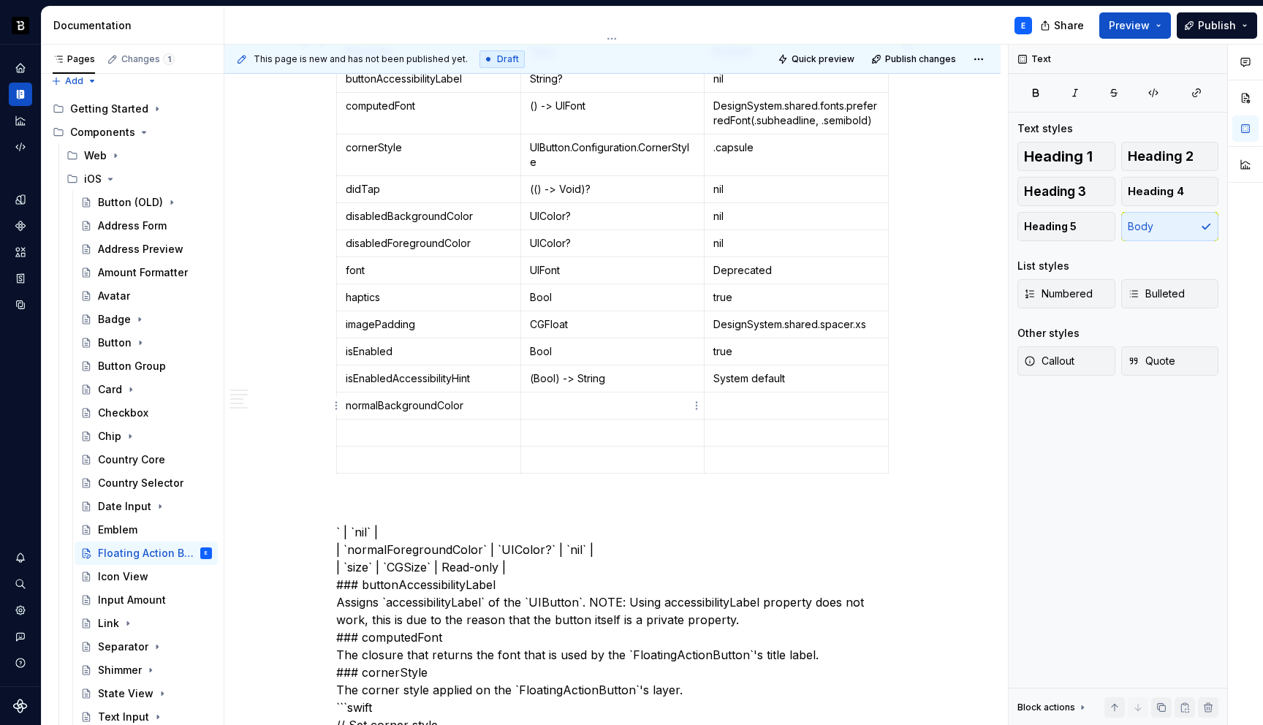
click at [562, 402] on p at bounding box center [613, 405] width 166 height 15
click at [758, 406] on p at bounding box center [796, 405] width 166 height 15
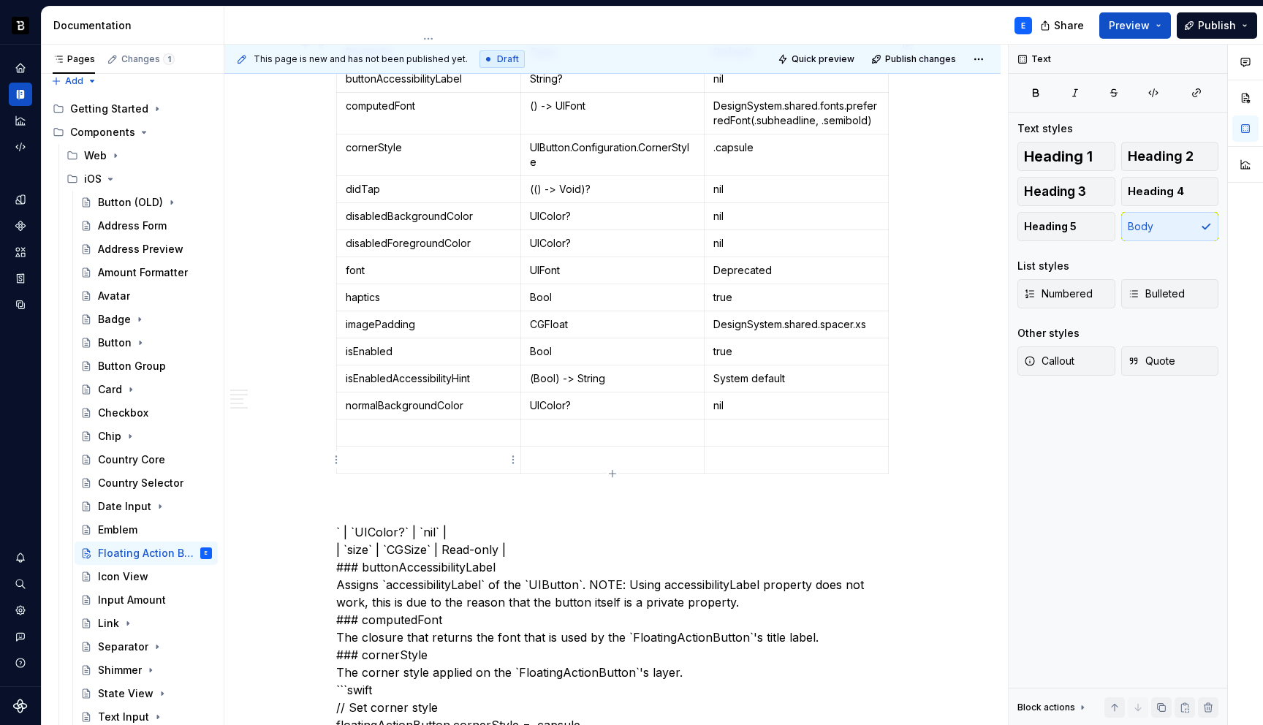
click at [461, 426] on p at bounding box center [429, 432] width 166 height 15
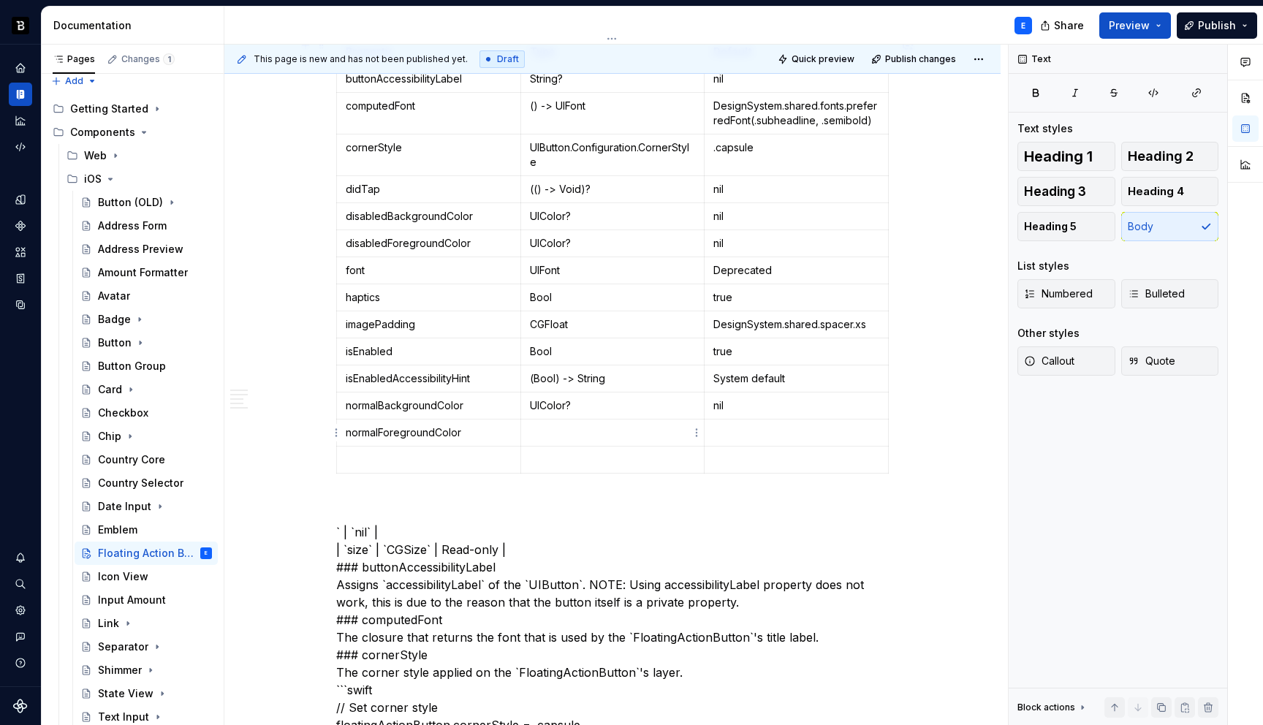
click at [558, 419] on td at bounding box center [612, 432] width 184 height 27
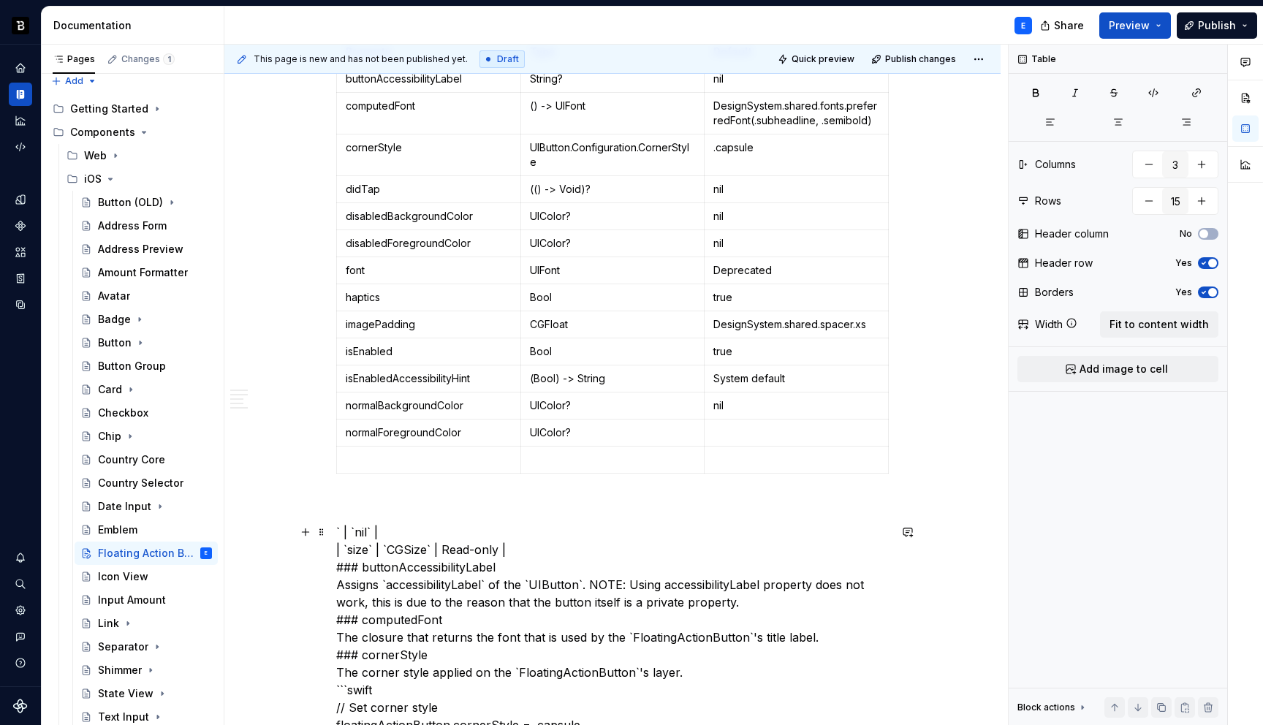
click at [723, 434] on p at bounding box center [796, 432] width 166 height 15
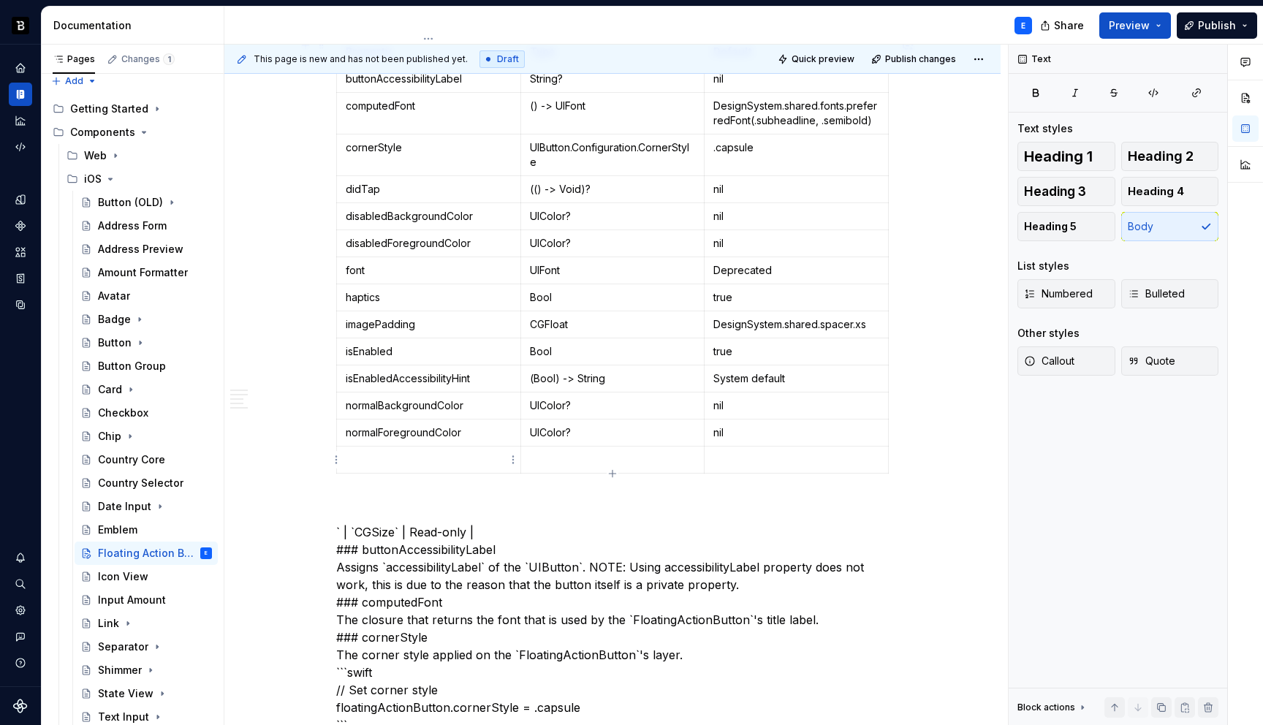
click at [426, 458] on p at bounding box center [429, 459] width 166 height 15
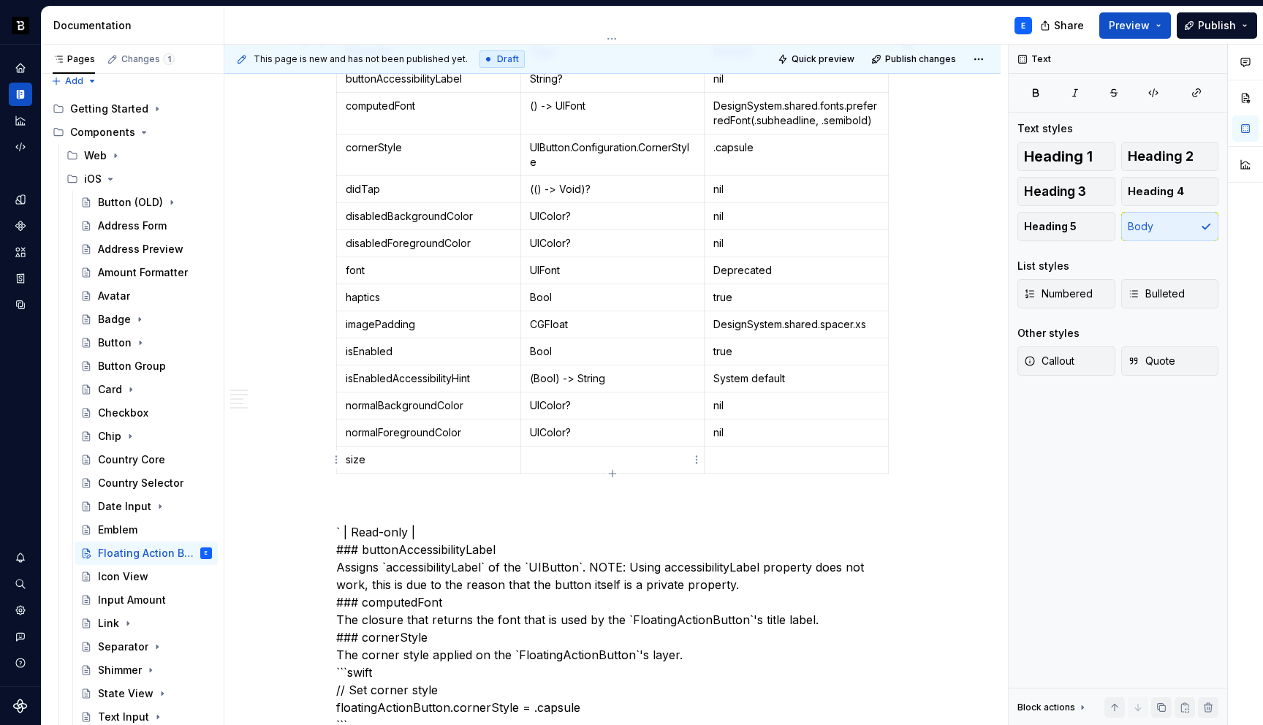
click at [542, 457] on p at bounding box center [613, 459] width 166 height 15
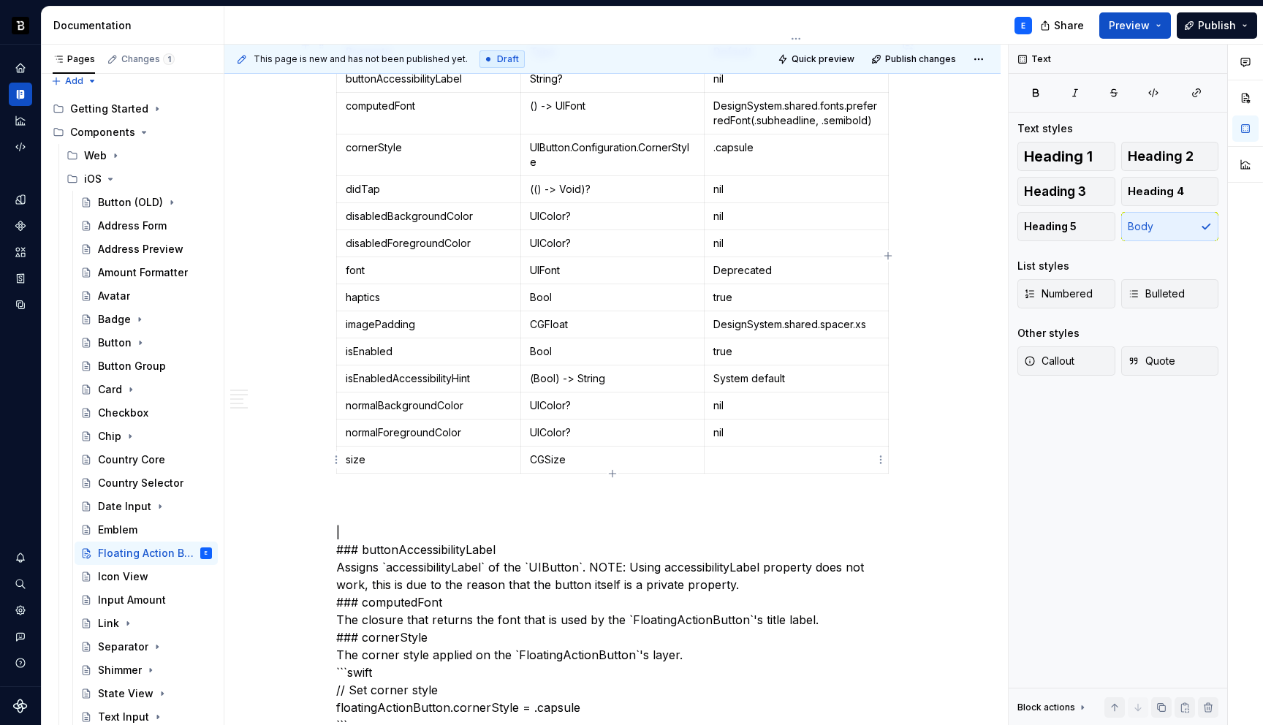
click at [758, 460] on p at bounding box center [796, 459] width 166 height 15
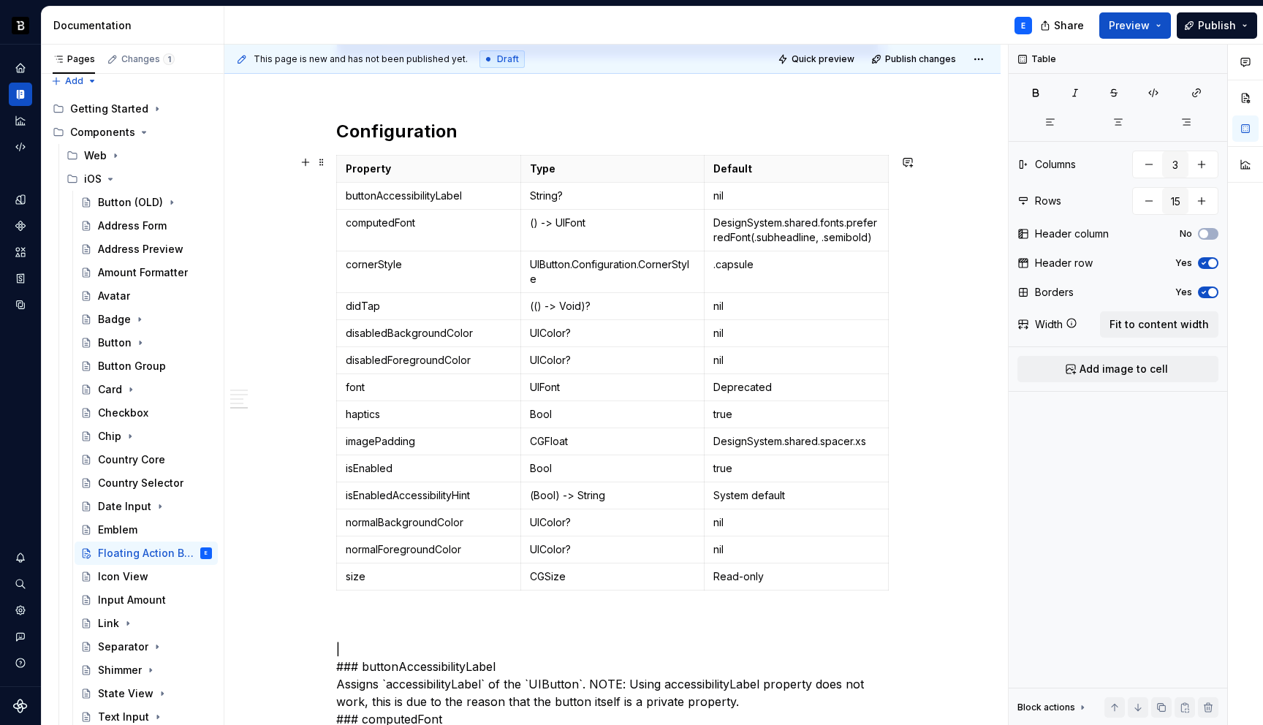
scroll to position [1163, 0]
click at [488, 202] on p "buttonAccessibilityLabel" at bounding box center [429, 197] width 166 height 15
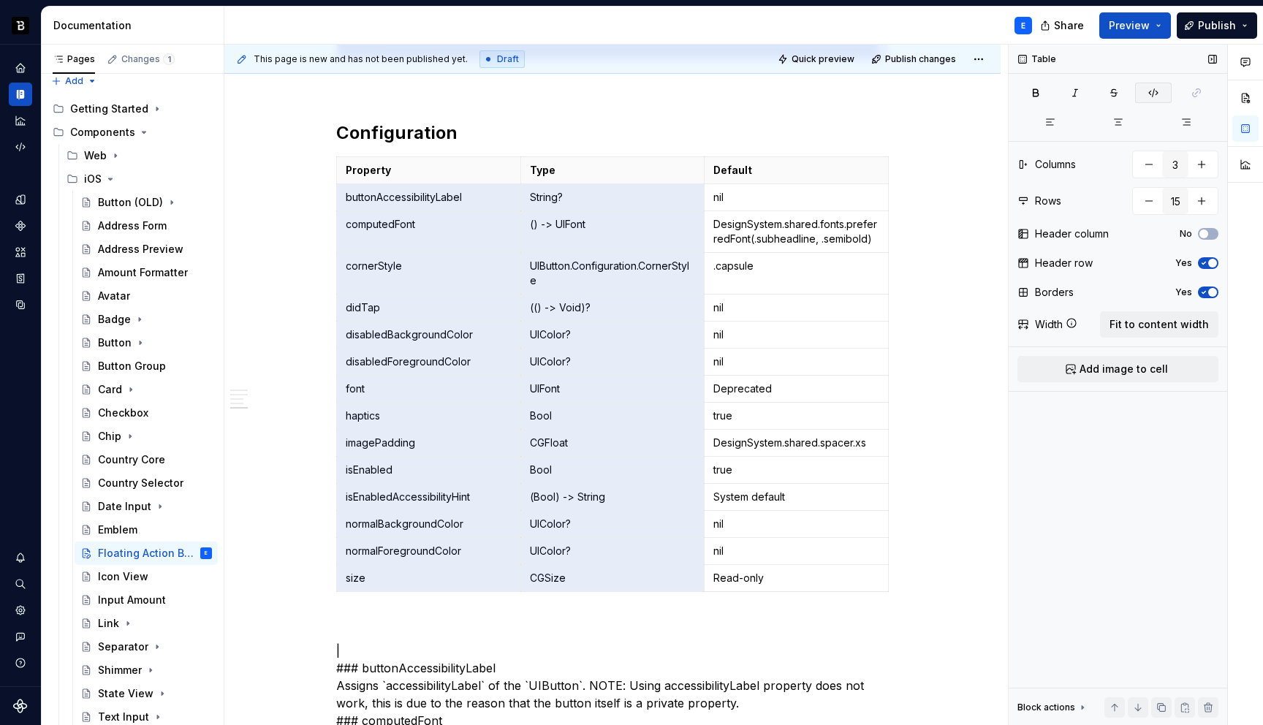
click at [1149, 86] on button "button" at bounding box center [1153, 93] width 37 height 20
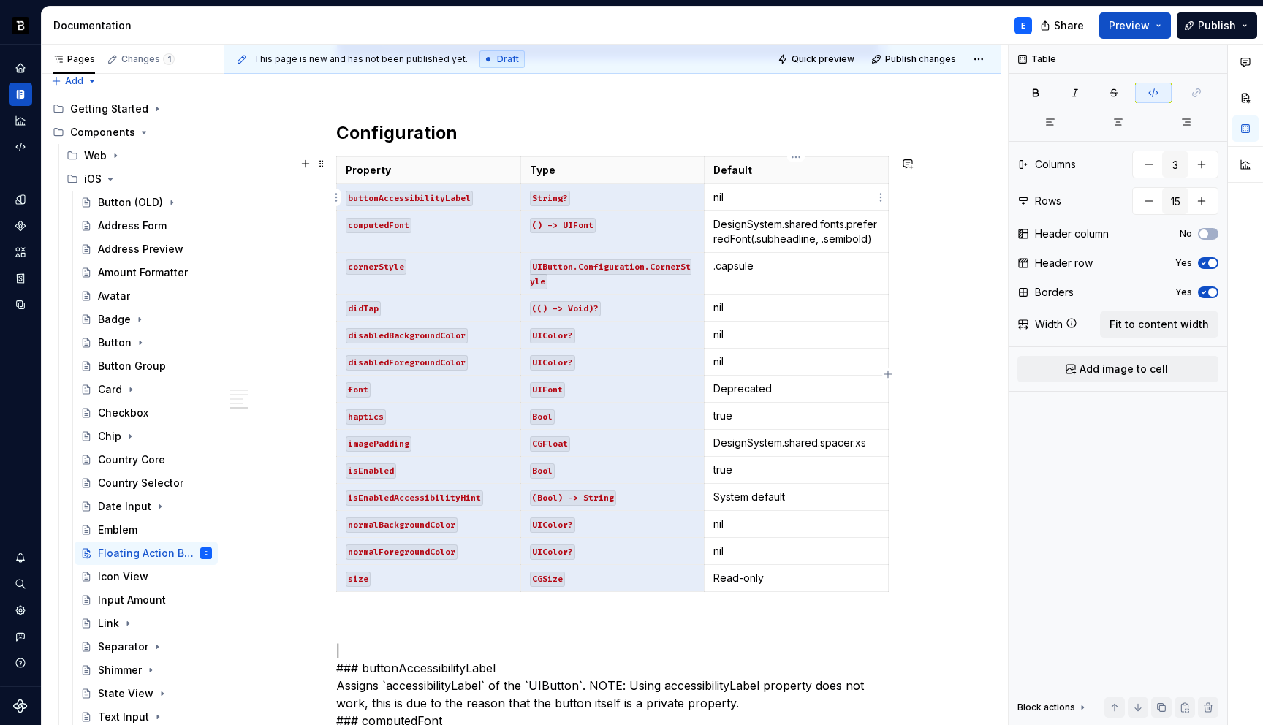
click at [808, 199] on p "nil" at bounding box center [796, 197] width 166 height 15
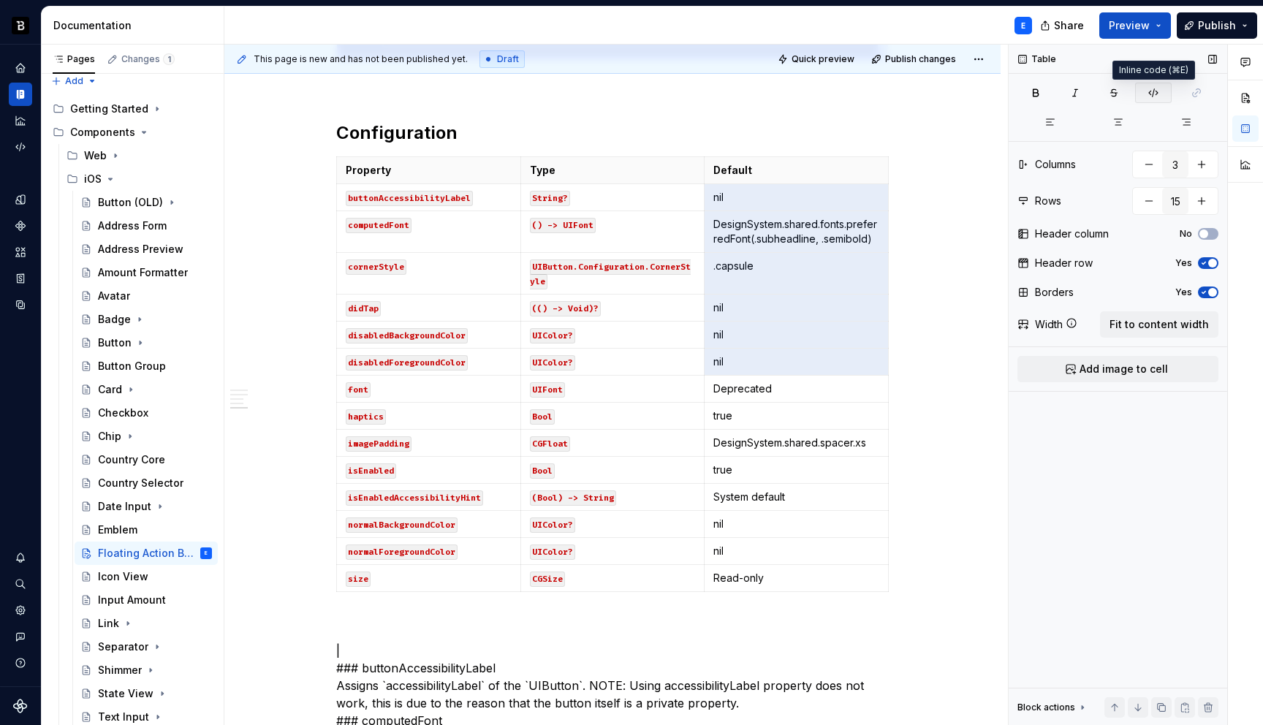
click at [1158, 91] on icon "button" at bounding box center [1153, 93] width 12 height 12
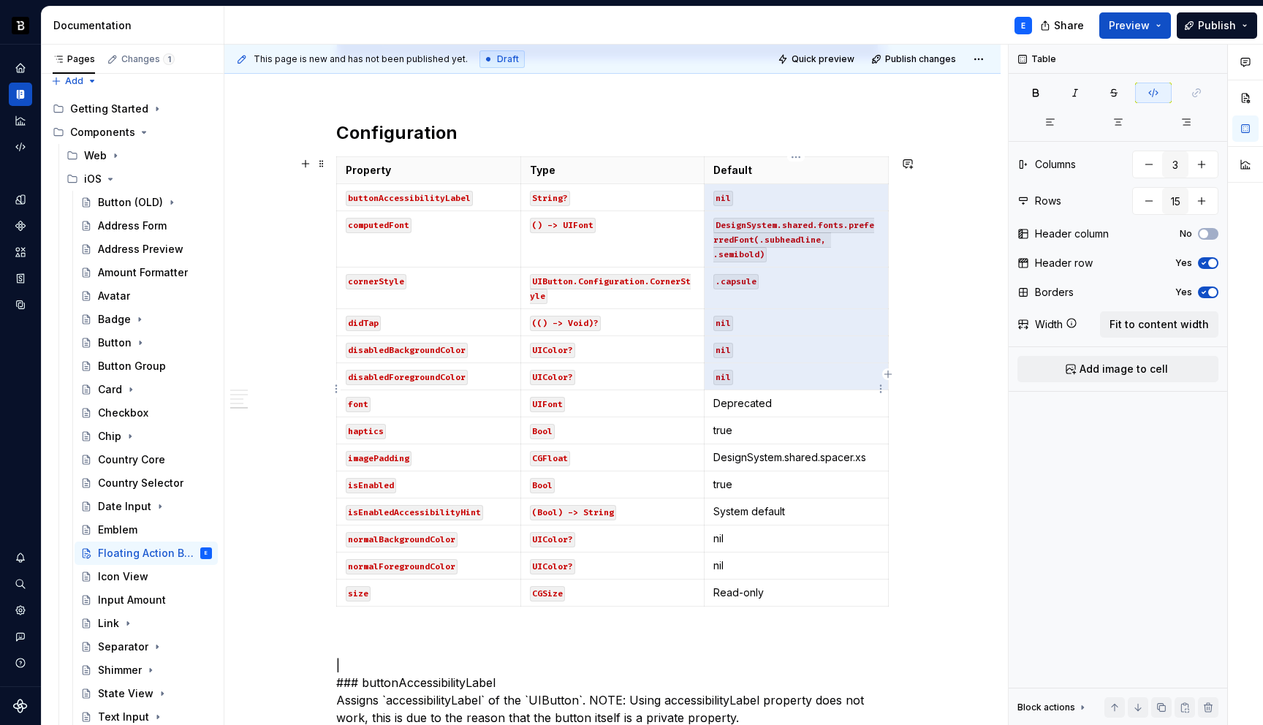
click at [795, 396] on p "Deprecated" at bounding box center [796, 403] width 166 height 15
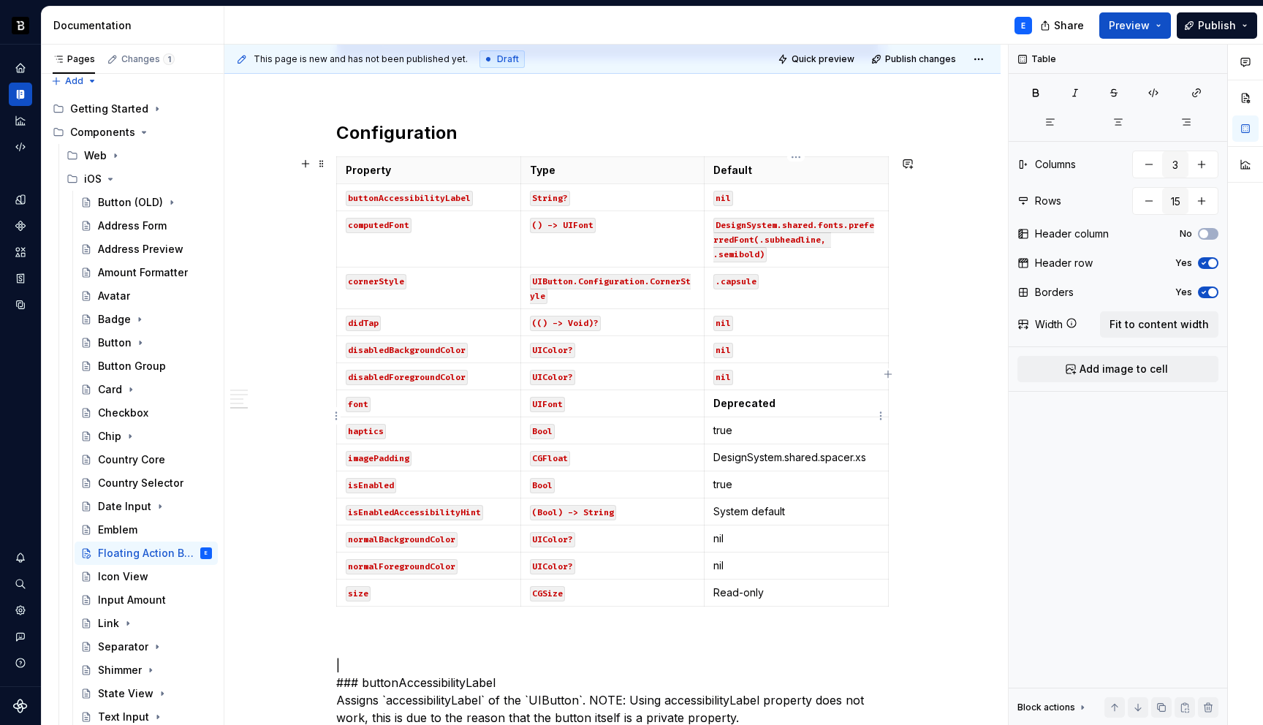
click at [776, 423] on p "true" at bounding box center [796, 430] width 166 height 15
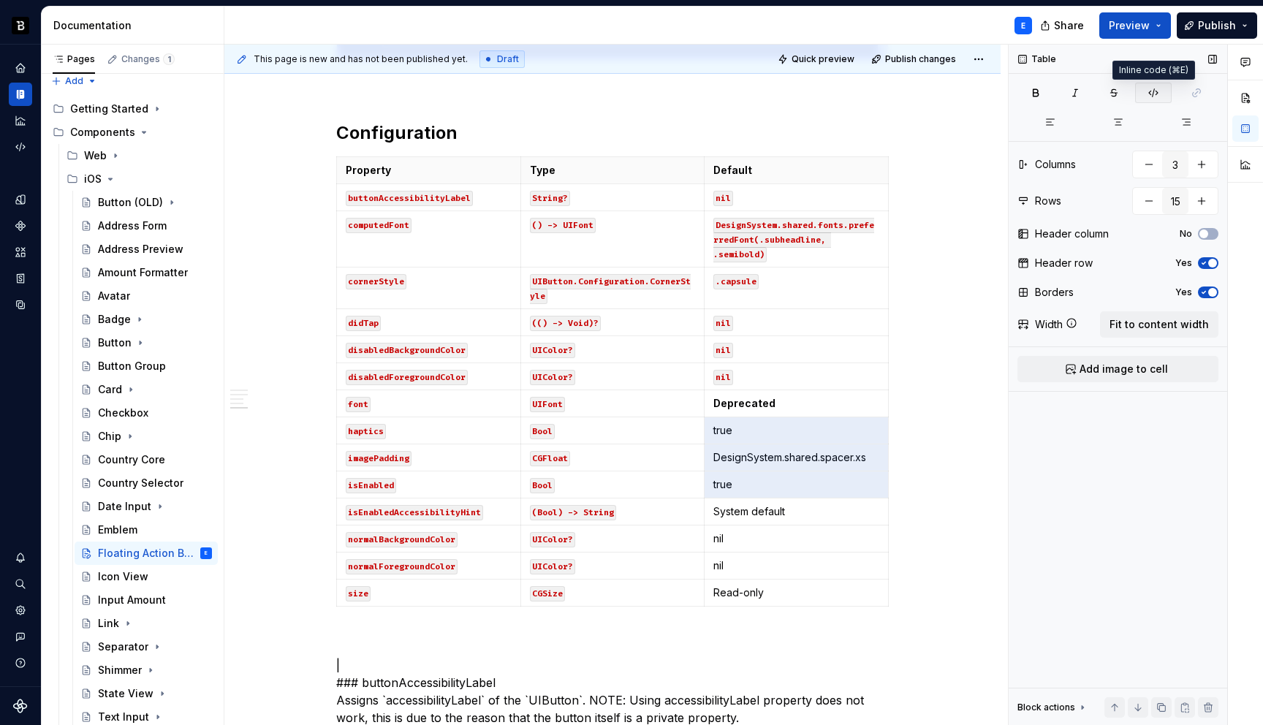
click at [1155, 91] on icon "button" at bounding box center [1153, 93] width 12 height 12
click at [797, 531] on p "nil" at bounding box center [796, 538] width 166 height 15
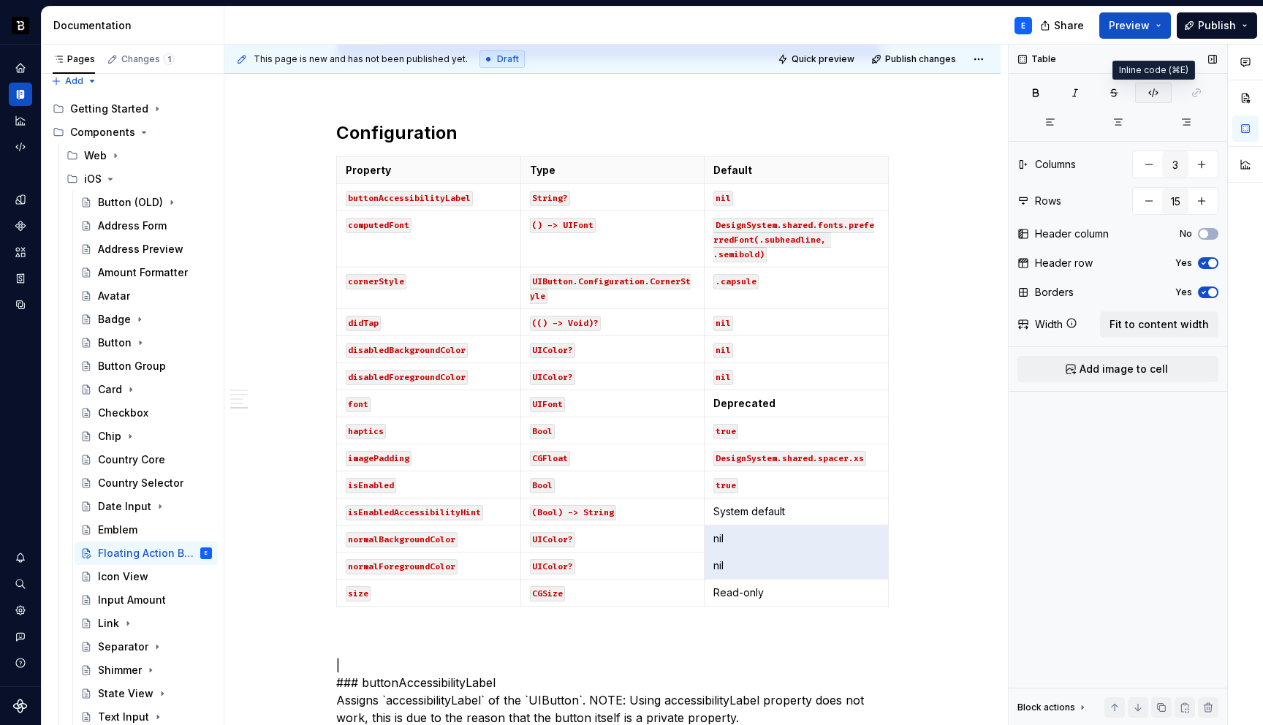
click at [1149, 96] on icon "button" at bounding box center [1153, 93] width 12 height 12
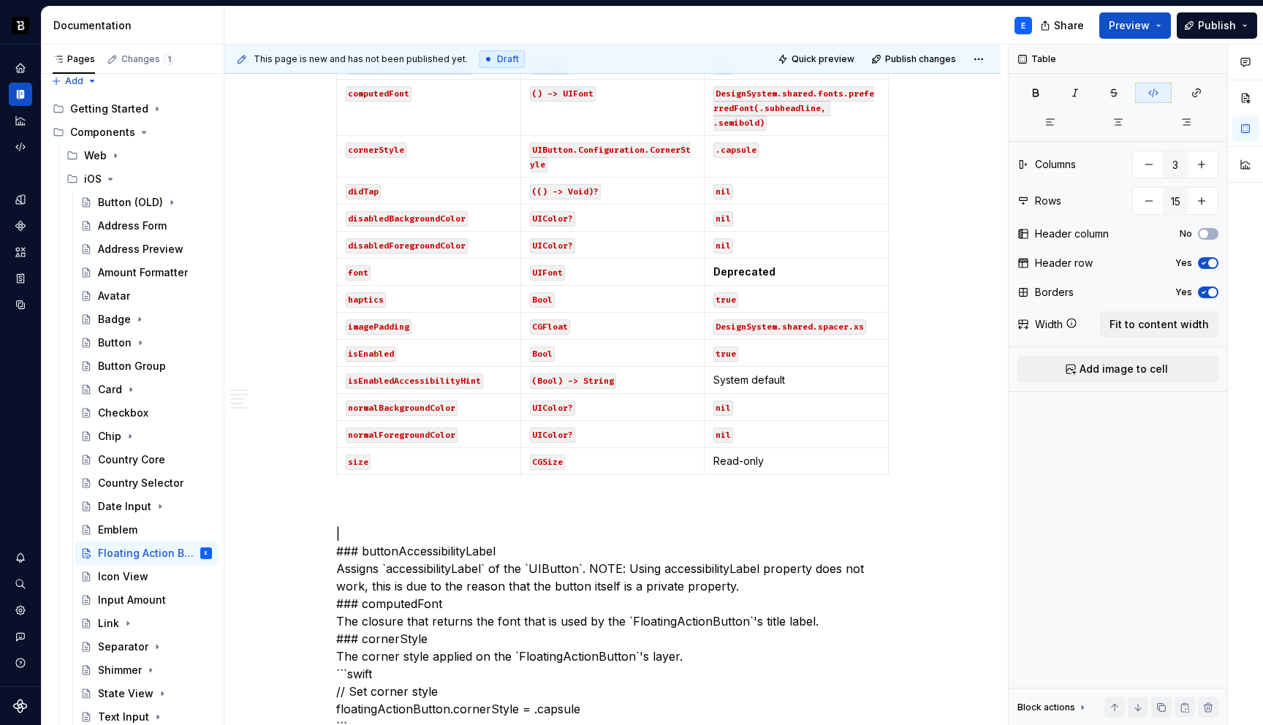
scroll to position [1295, 0]
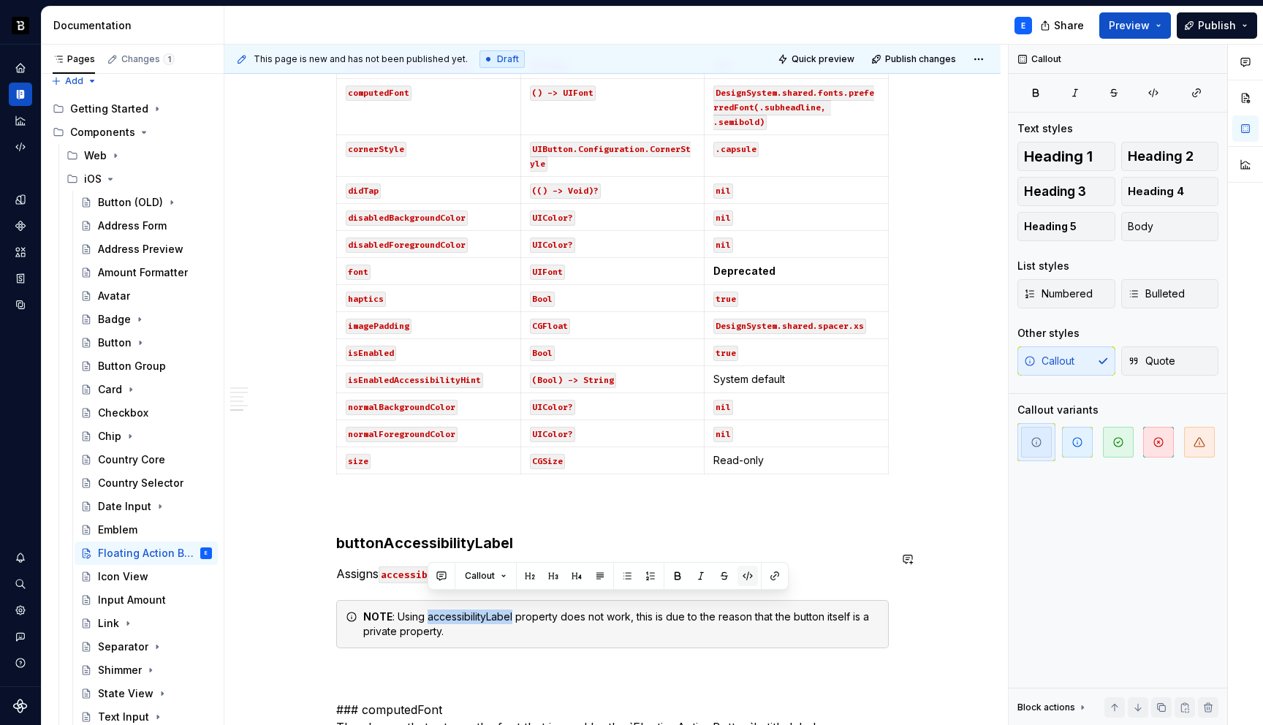
click at [746, 577] on button "button" at bounding box center [747, 576] width 20 height 20
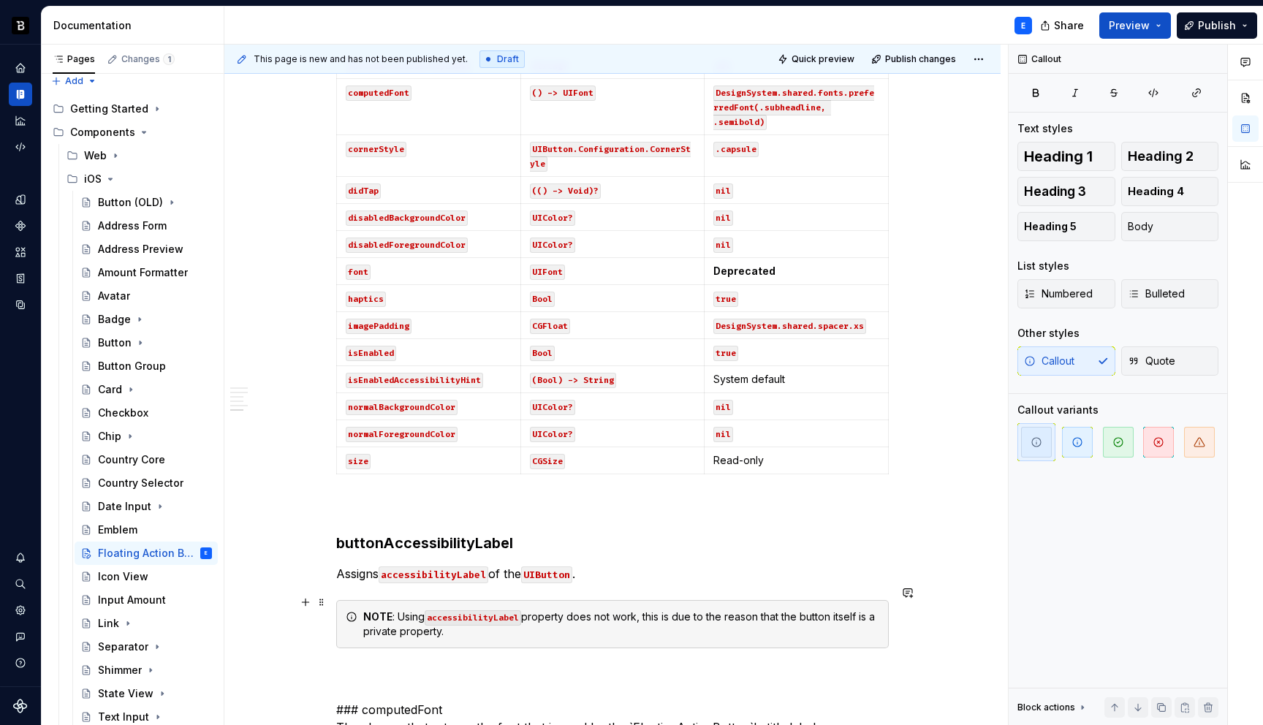
click at [588, 615] on div "NOTE : Using accessibilityLabel property does not work, this is due to the reas…" at bounding box center [621, 624] width 516 height 29
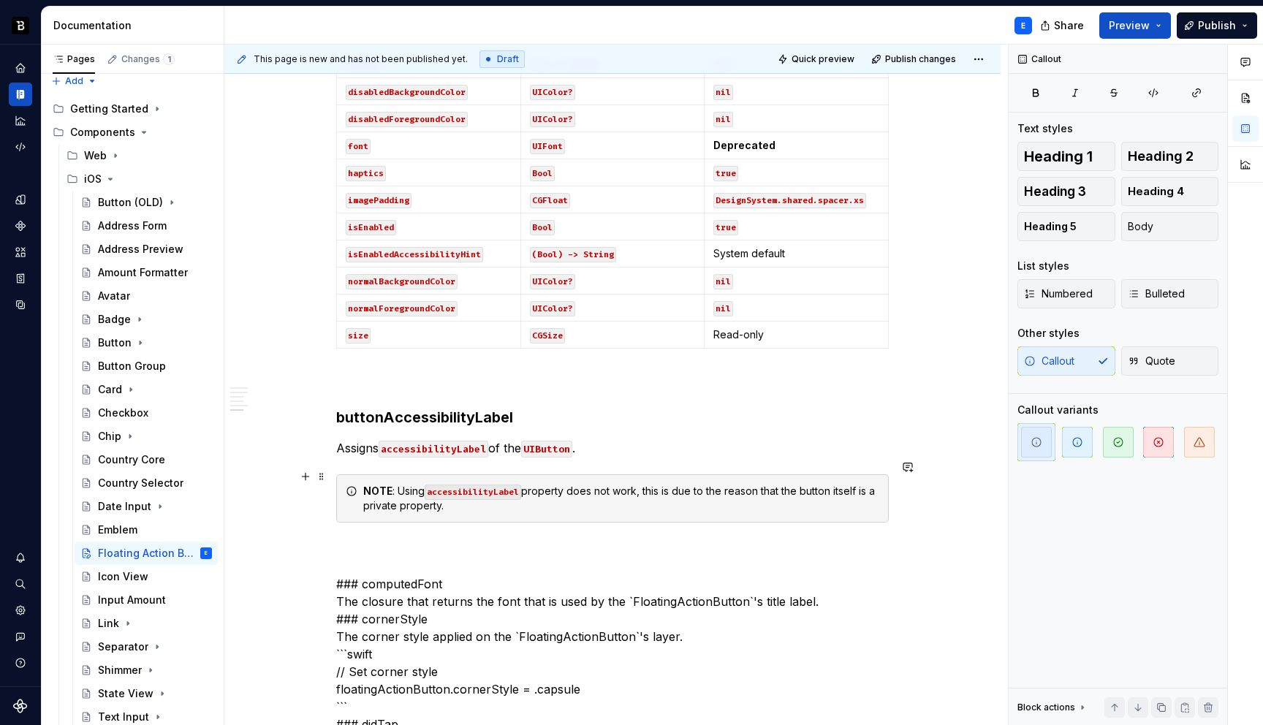
scroll to position [1423, 0]
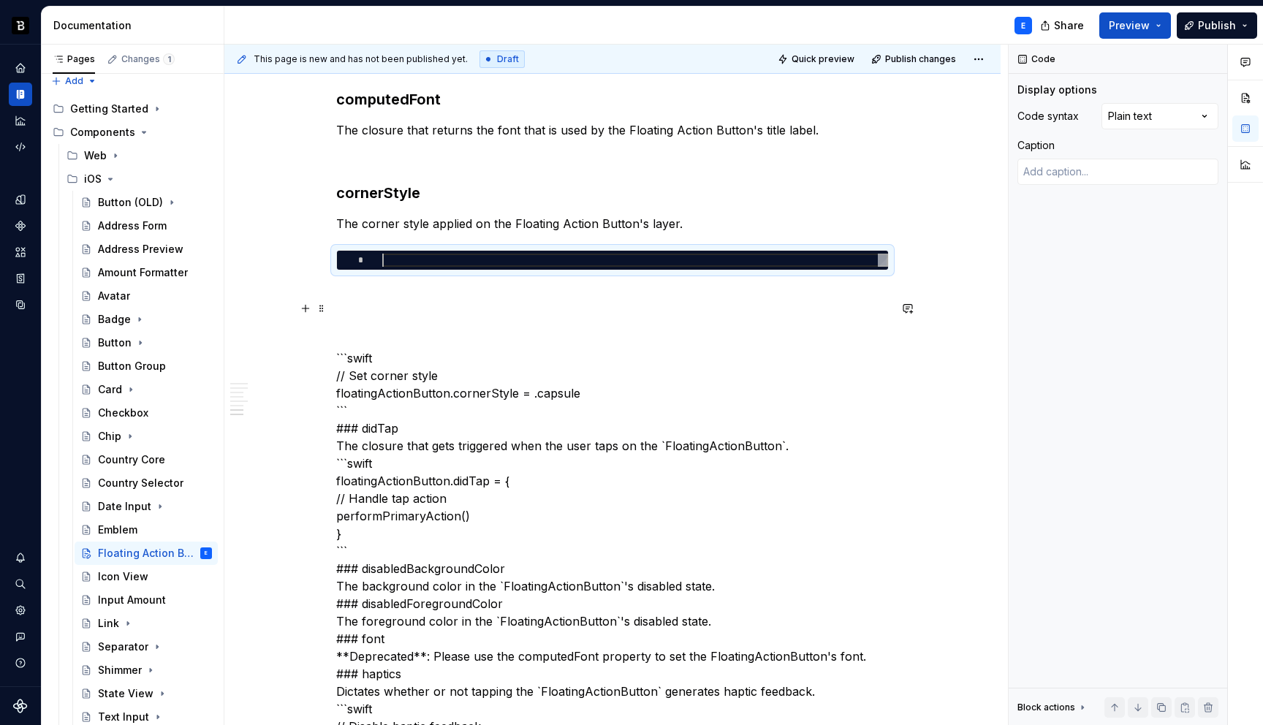
scroll to position [1910, 0]
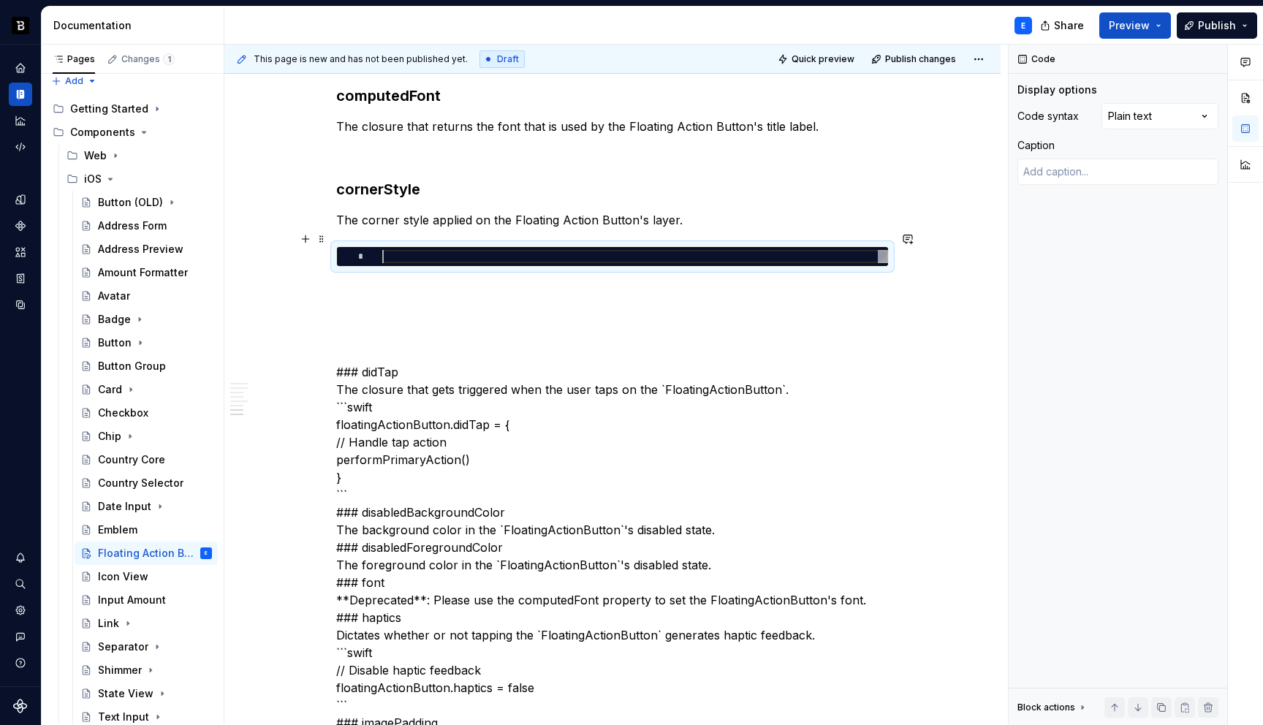
click at [415, 250] on div at bounding box center [635, 256] width 506 height 13
type textarea "*"
type textarea "**********"
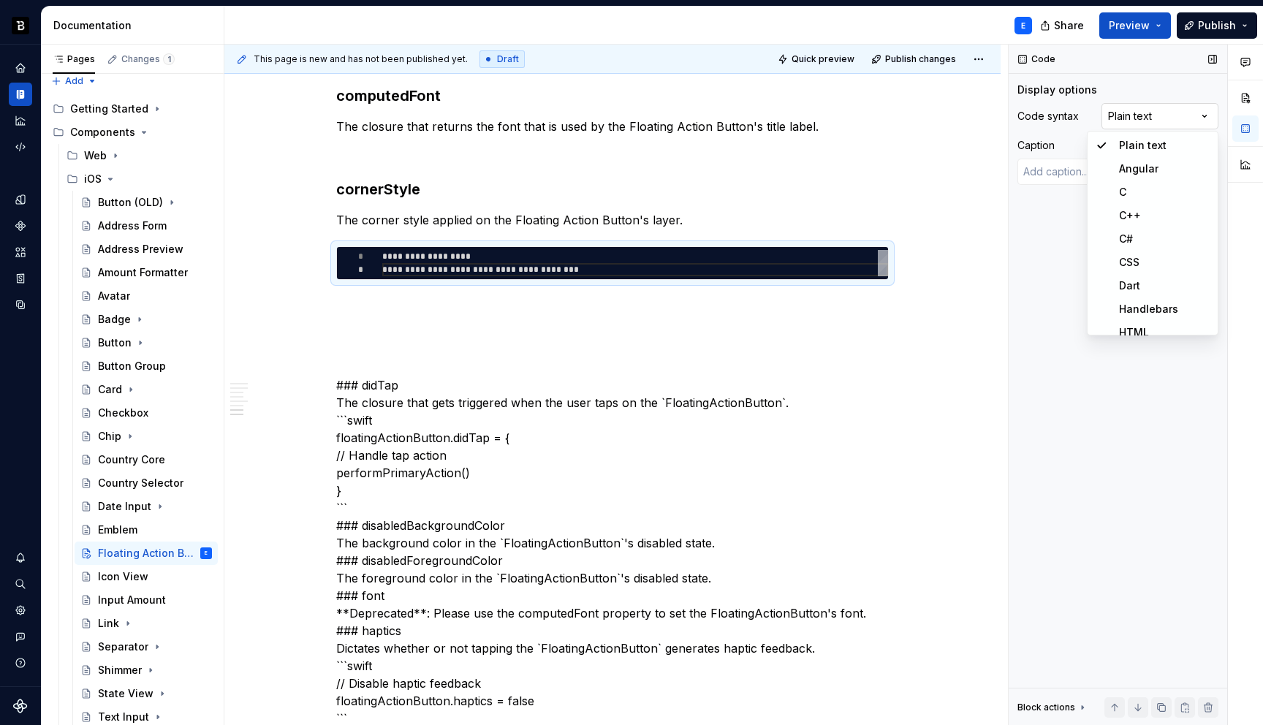
click at [1171, 109] on div "Comments Open comments No comments yet Select ‘Comment’ from the block context …" at bounding box center [1136, 385] width 254 height 681
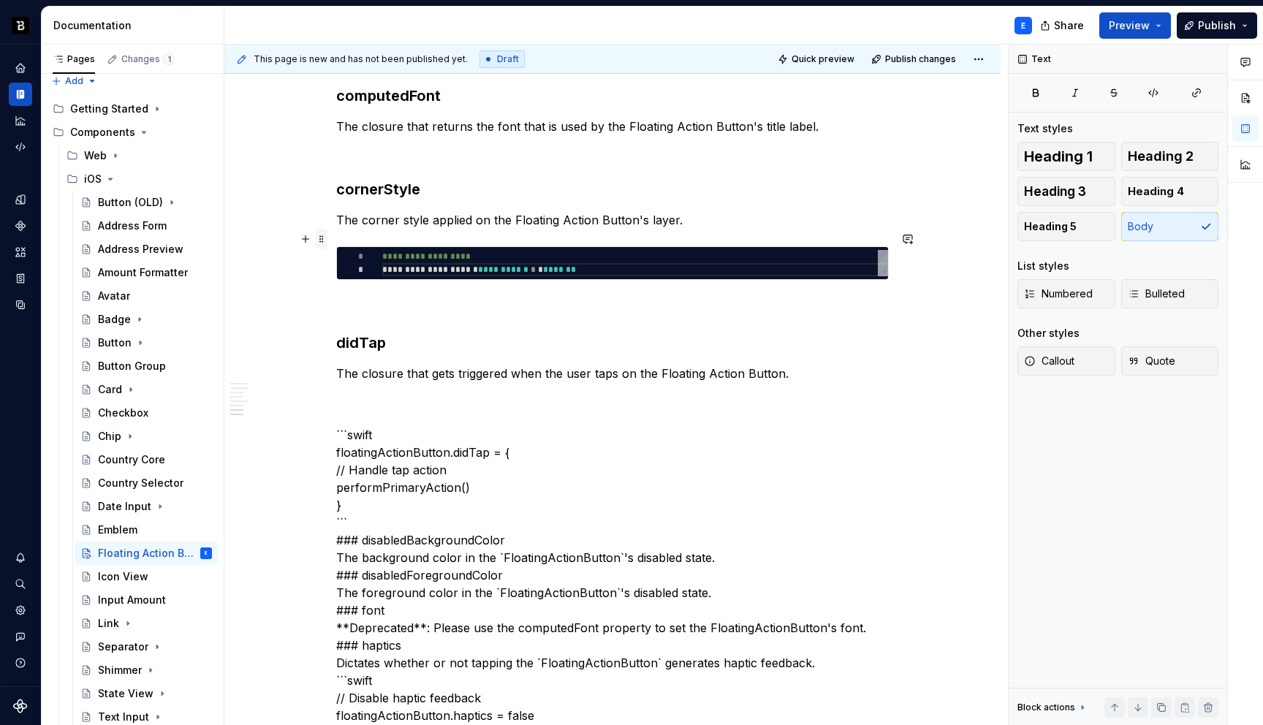
click at [322, 239] on span at bounding box center [322, 239] width 12 height 20
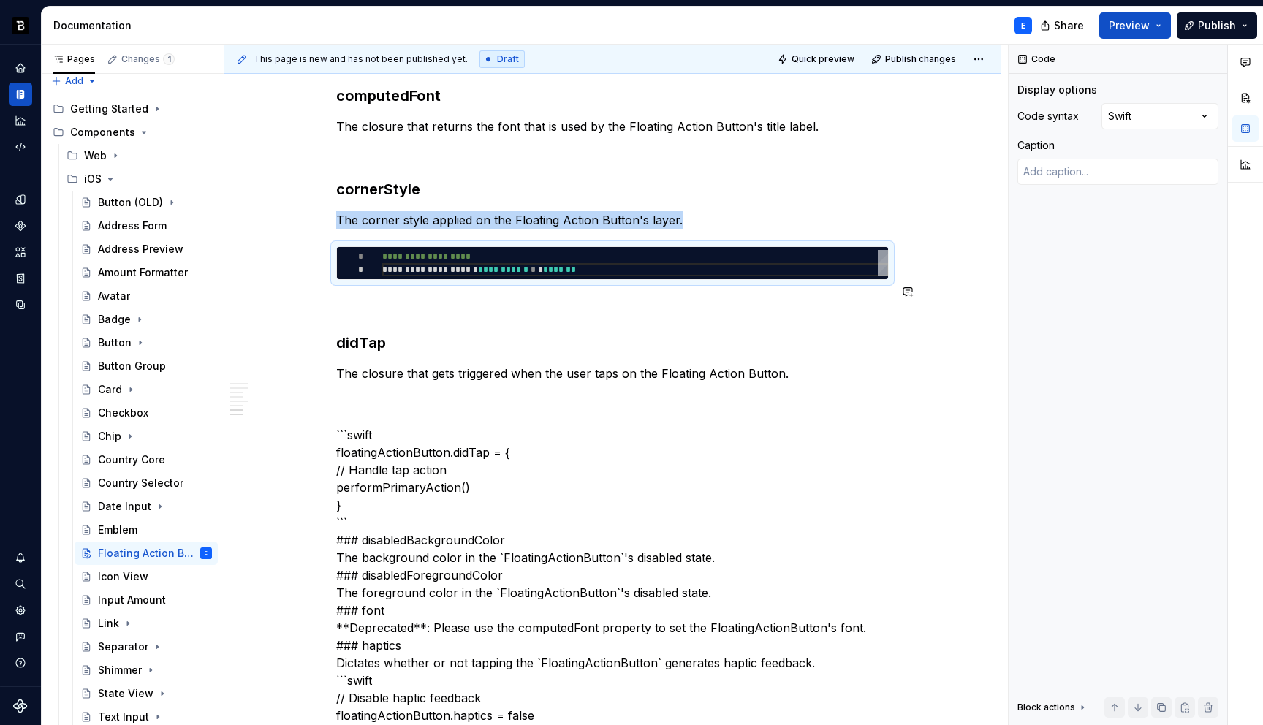
copy p "The corner style applied on the Floating Action Button's layer."
click at [495, 365] on p "The closure that gets triggered when the user taps on the Floating Action Butto…" at bounding box center [612, 374] width 552 height 18
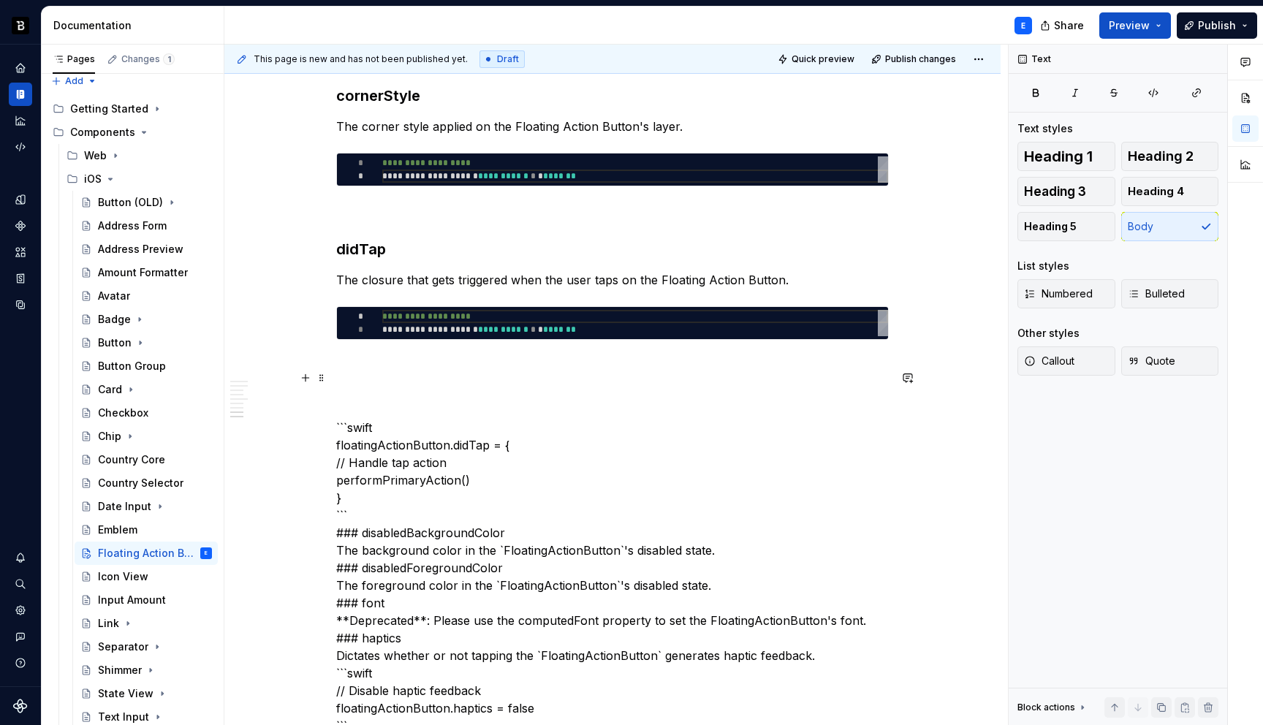
scroll to position [2010, 0]
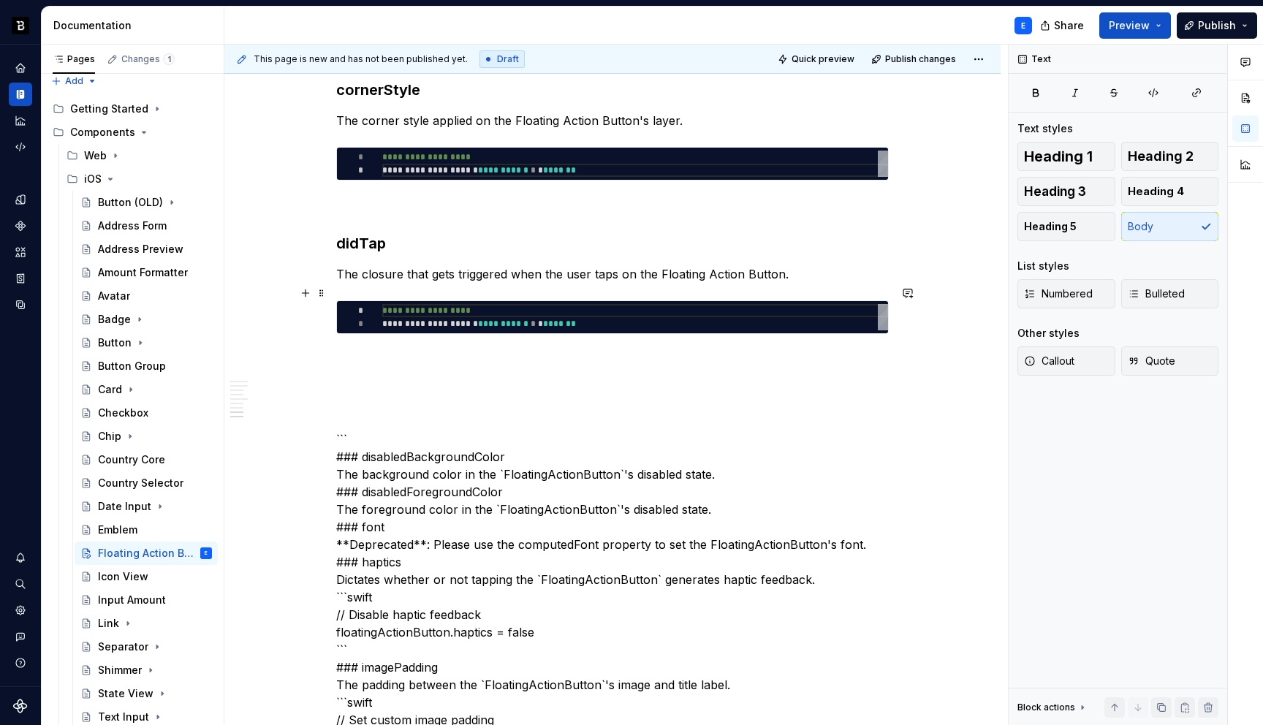
type textarea "*"
type textarea "**********"
click at [463, 305] on div "**********" at bounding box center [635, 317] width 506 height 26
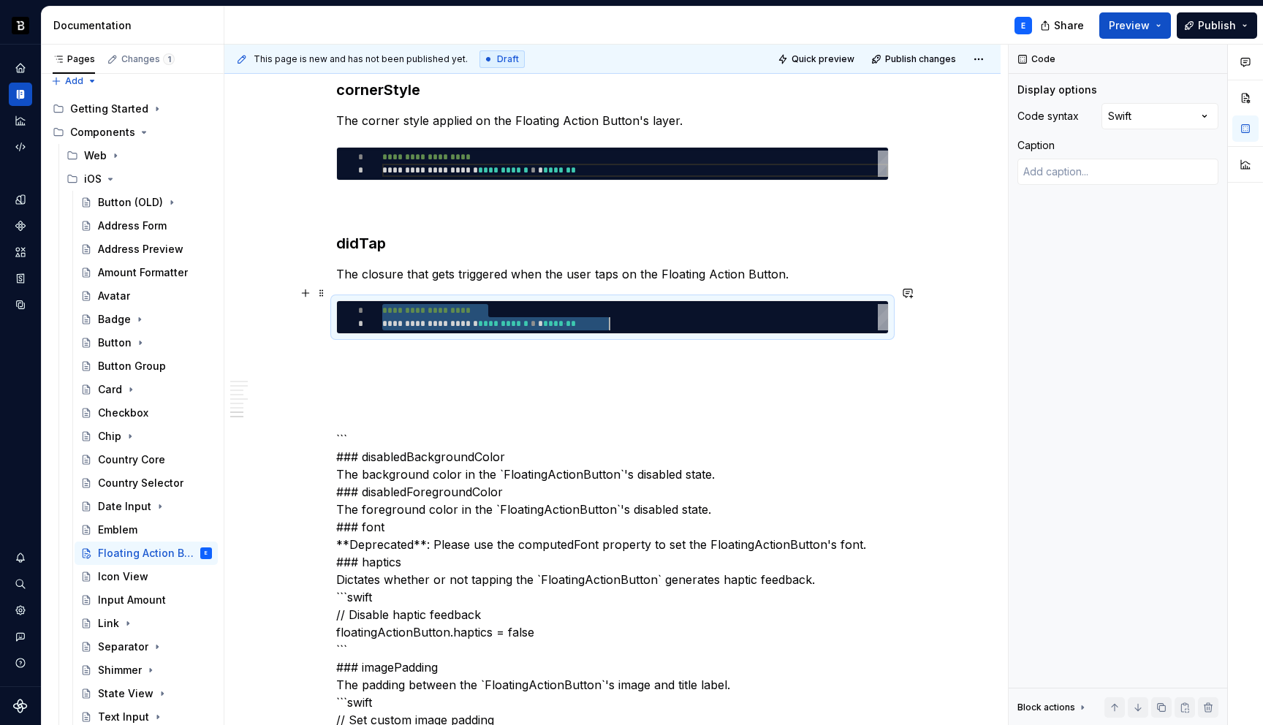
scroll to position [0, 227]
type textarea "*"
type textarea "**********"
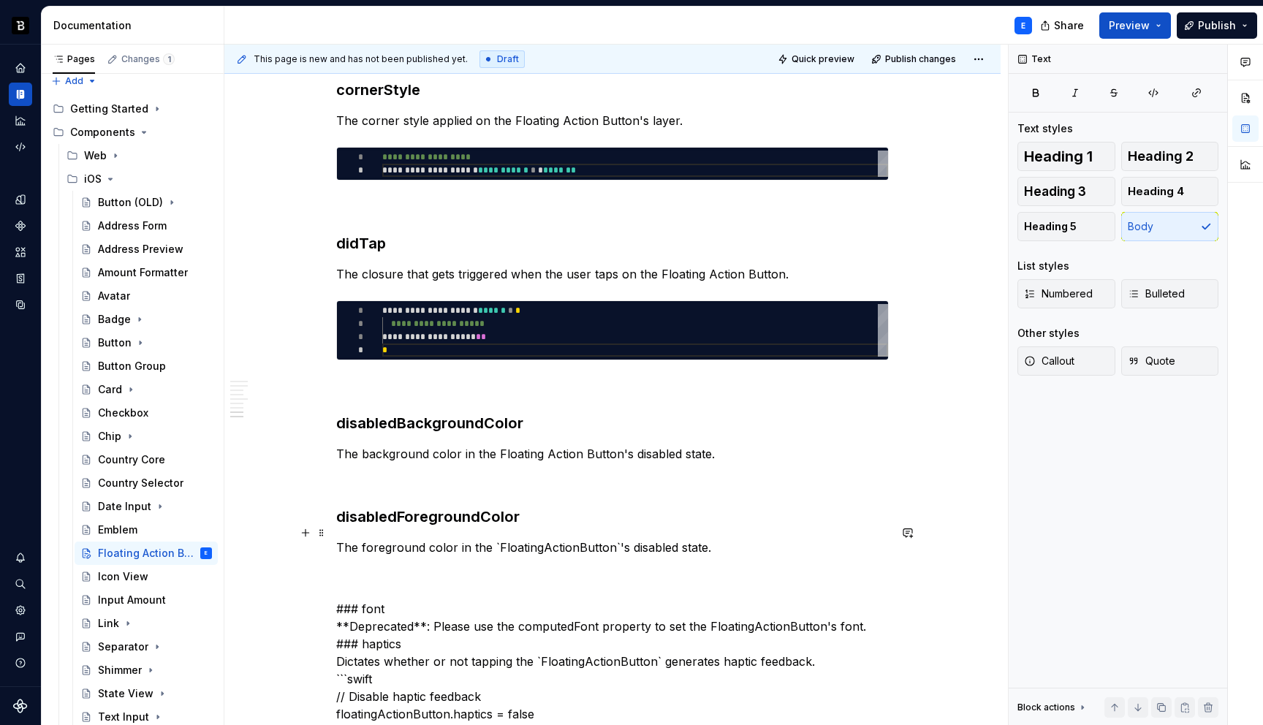
click at [497, 539] on p "The foreground color in the `FloatingActionButton`'s disabled state." at bounding box center [612, 548] width 552 height 18
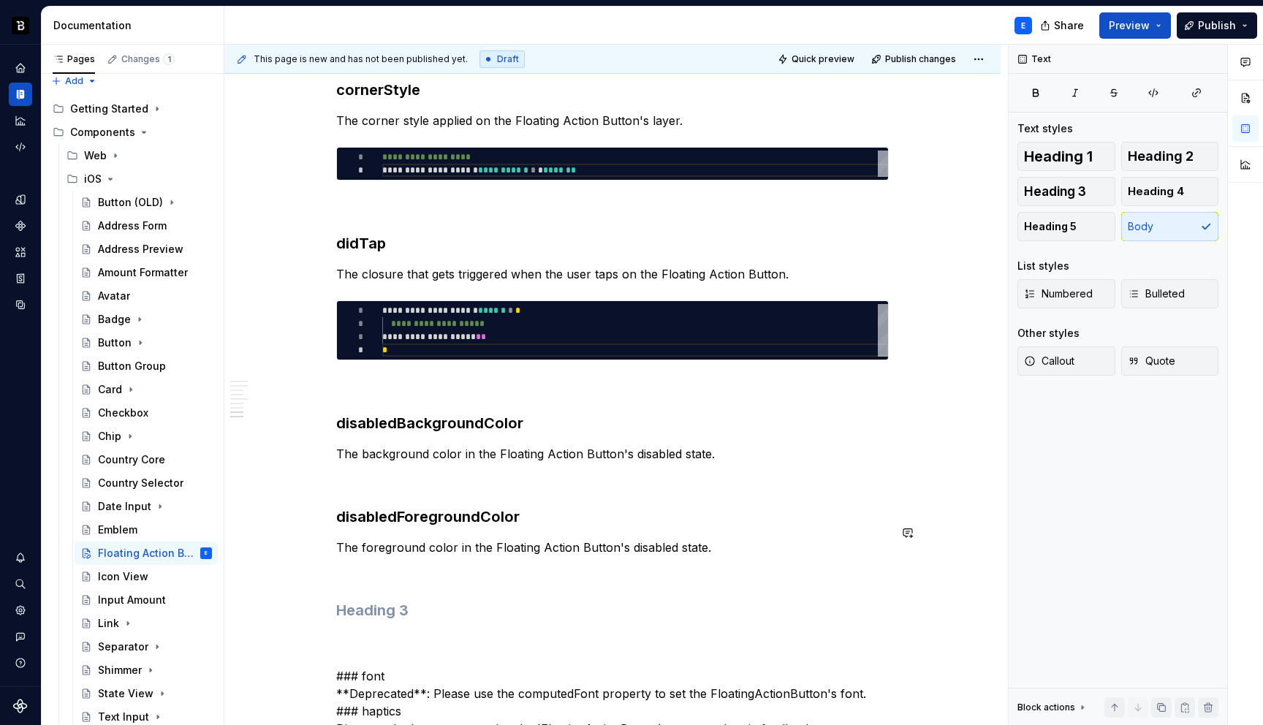
scroll to position [2286, 0]
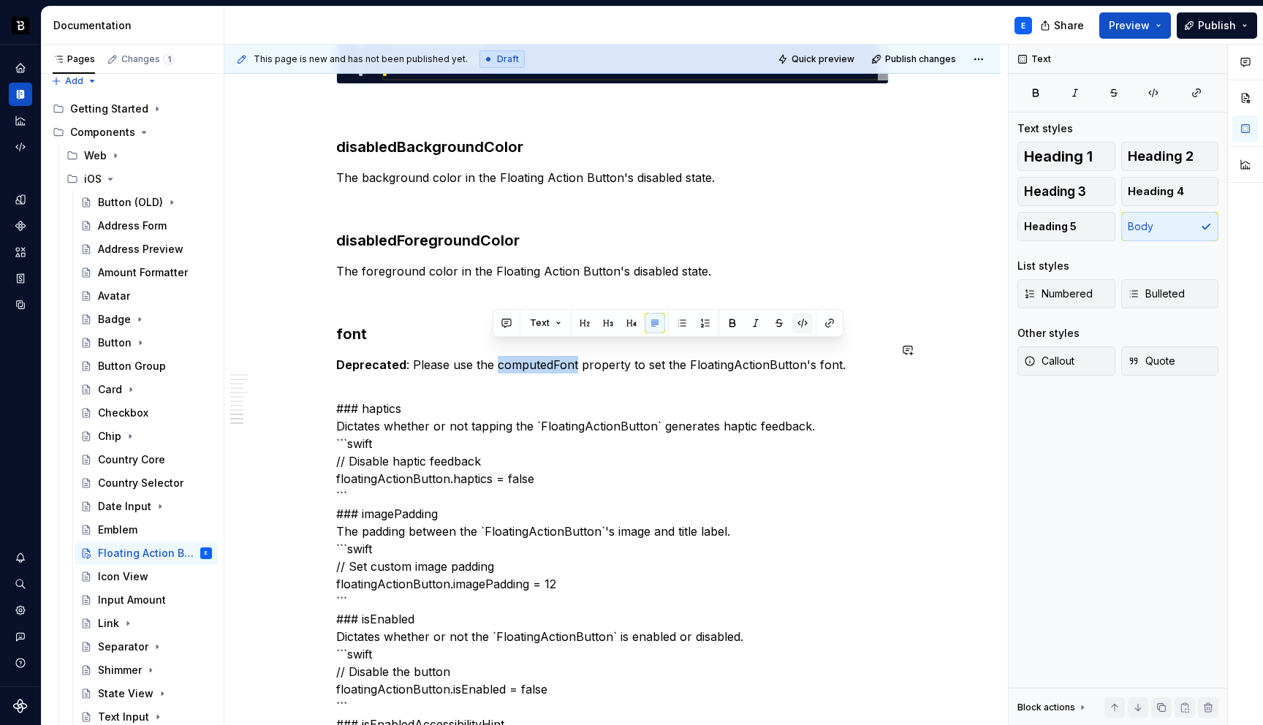
click at [804, 322] on button "button" at bounding box center [802, 323] width 20 height 20
click at [719, 356] on p "Deprecated : Please use the computedFont property to set the FloatingActionButt…" at bounding box center [612, 365] width 552 height 18
click at [758, 356] on p "Deprecated : Please use the computedFont property to set the Floating ActionBut…" at bounding box center [612, 365] width 552 height 18
click at [840, 356] on p "Deprecated : Please use the computedFont property to set the Floating Action Bu…" at bounding box center [612, 365] width 552 height 18
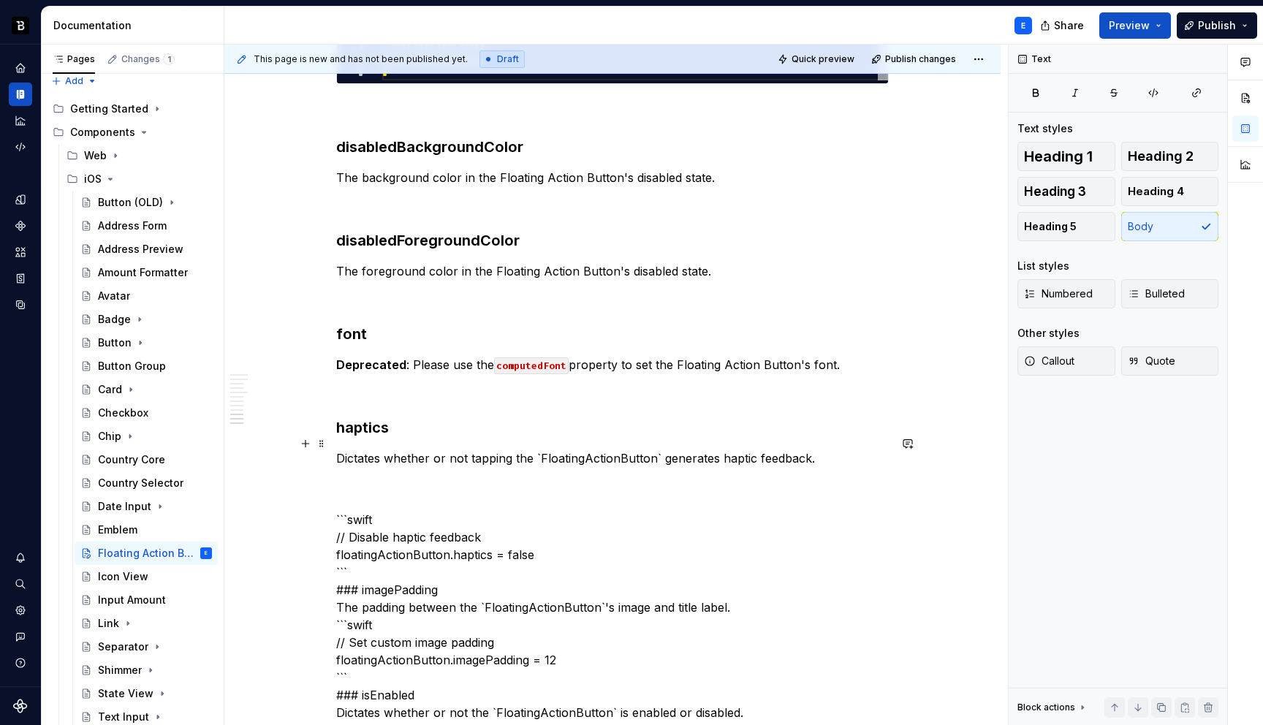
click at [539, 449] on p "Dictates whether or not tapping the `FloatingActionButton` generates haptic fee…" at bounding box center [612, 458] width 552 height 18
click at [578, 449] on p "Dictates whether or not tapping the FloatingActionButton` generates haptic feed…" at bounding box center [612, 458] width 552 height 18
click at [618, 449] on p "Dictates whether or not tapping the Floating ActionButton` generates haptic fee…" at bounding box center [612, 458] width 552 height 18
click at [661, 449] on p "Dictates whether or not tapping the Floating Action Button` generates haptic fe…" at bounding box center [612, 458] width 552 height 18
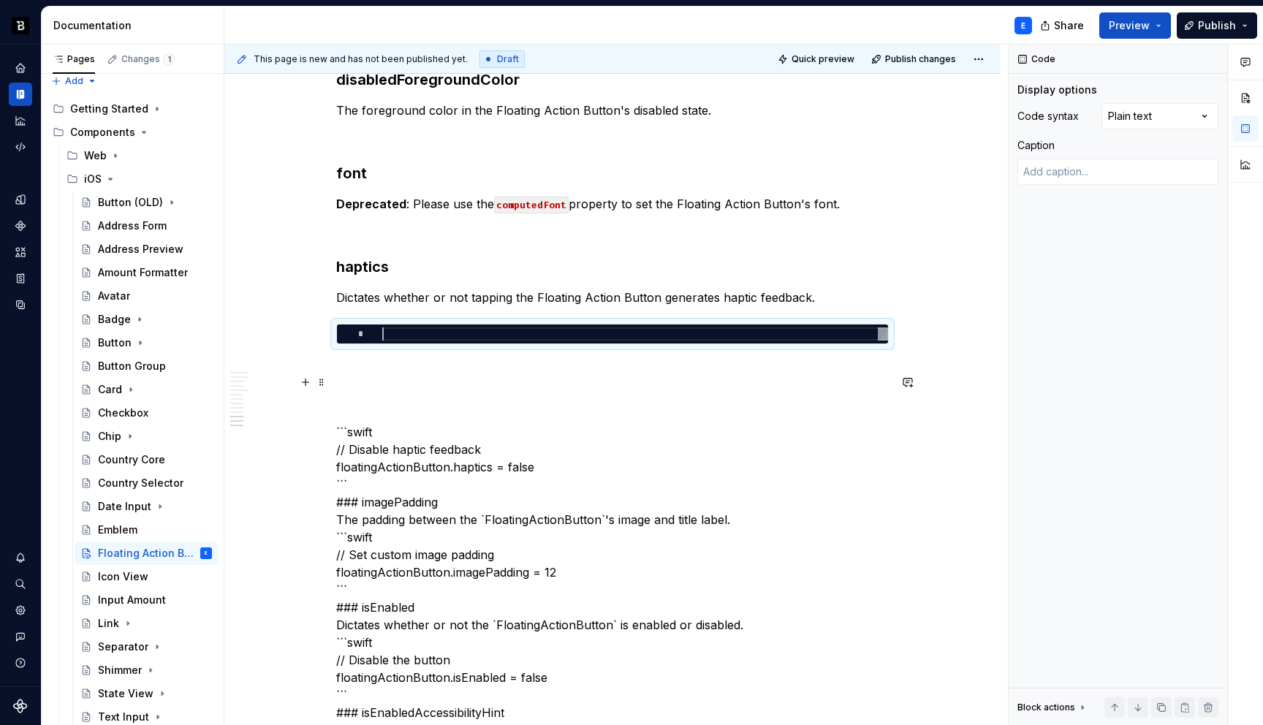
scroll to position [2461, 0]
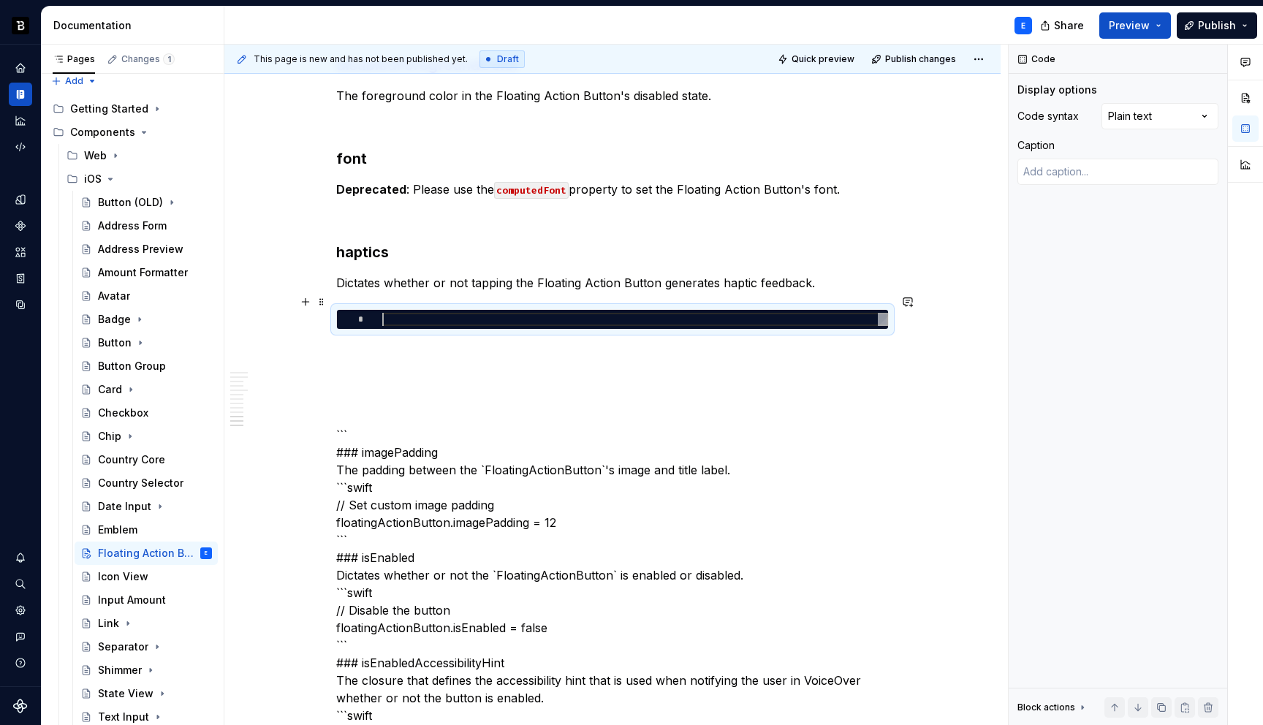
click at [425, 313] on div at bounding box center [635, 319] width 506 height 13
type textarea "*"
type textarea "**********"
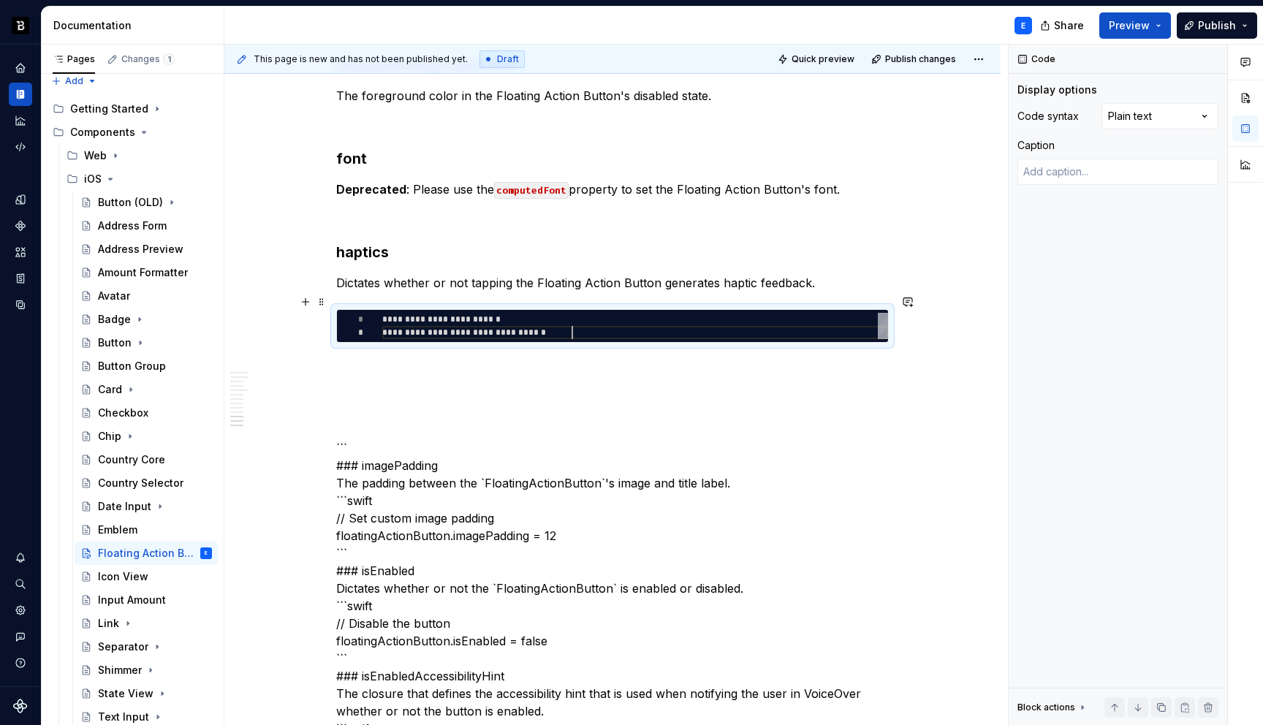
scroll to position [13, 189]
click at [1126, 118] on div "Comments Open comments No comments yet Select ‘Comment’ from the block context …" at bounding box center [1136, 385] width 254 height 681
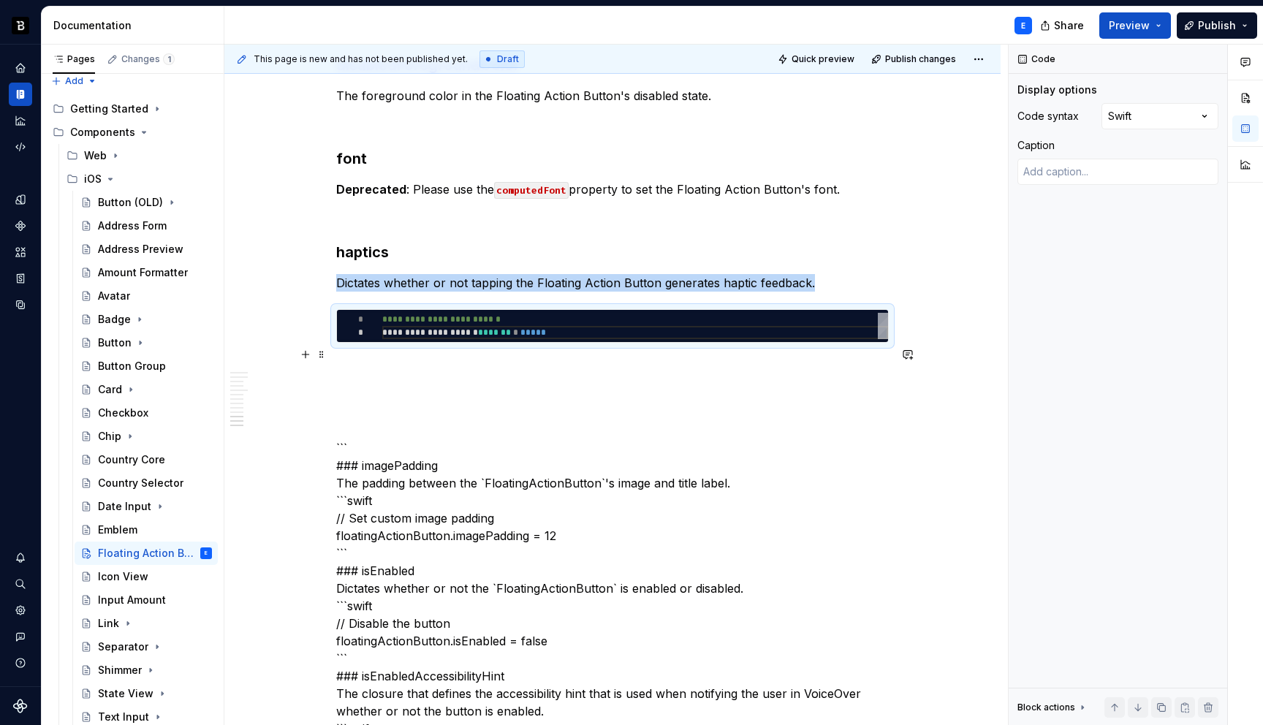
click at [435, 343] on div "**********" at bounding box center [612, 633] width 552 height 5469
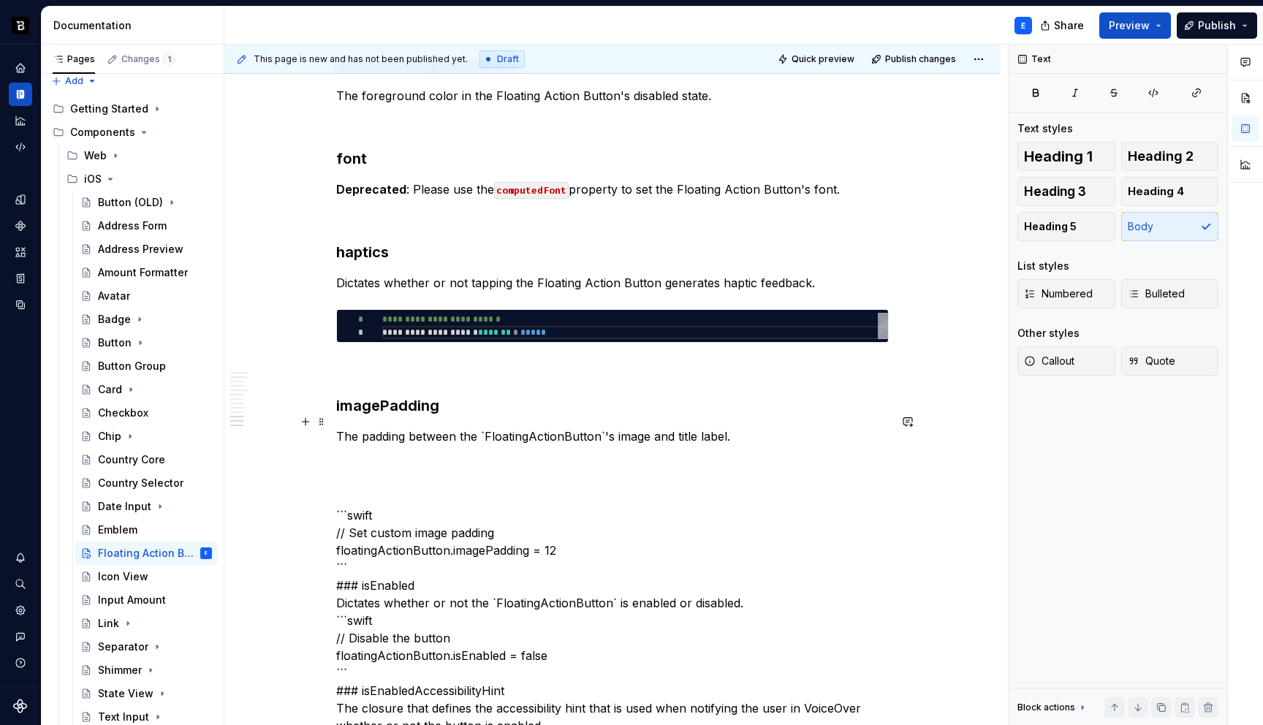
click at [486, 428] on p "The padding between the `FloatingActionButton`'s image and title label." at bounding box center [612, 437] width 552 height 18
click at [322, 305] on span at bounding box center [322, 302] width 12 height 20
type textarea "*"
click at [322, 305] on span at bounding box center [322, 302] width 12 height 20
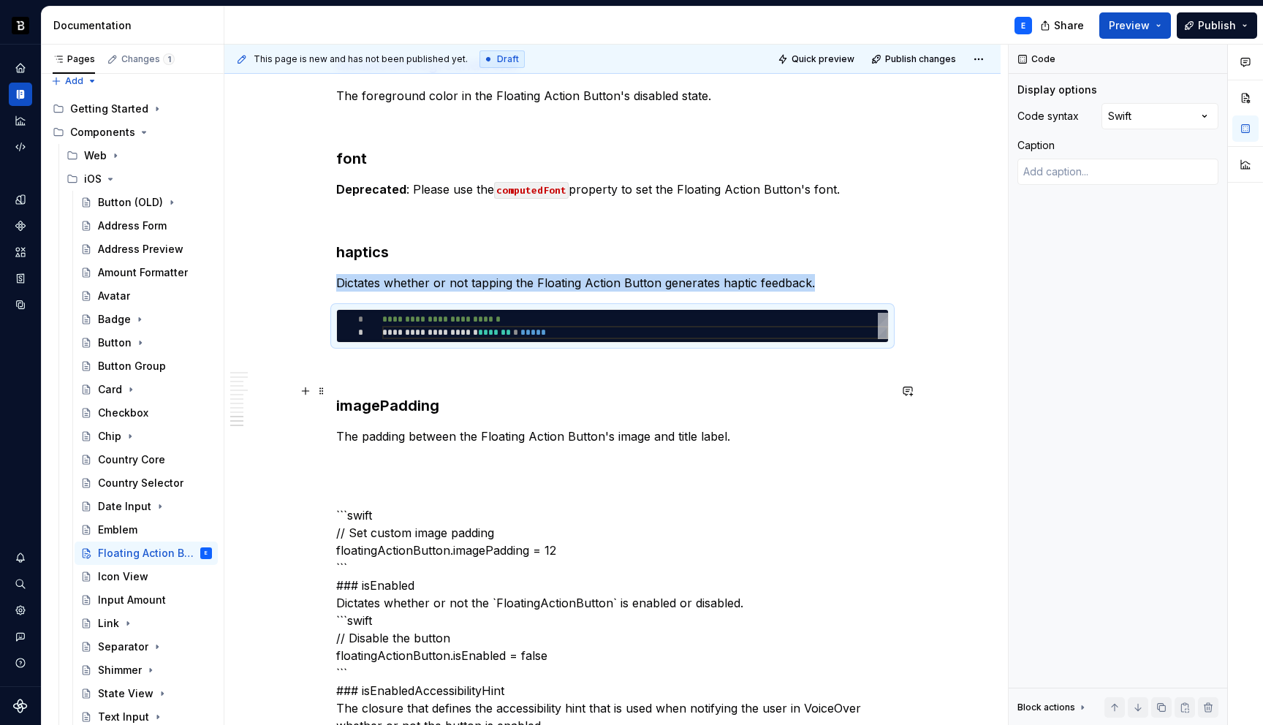
copy p "Dictates whether or not tapping the Floating Action Button generates haptic fee…"
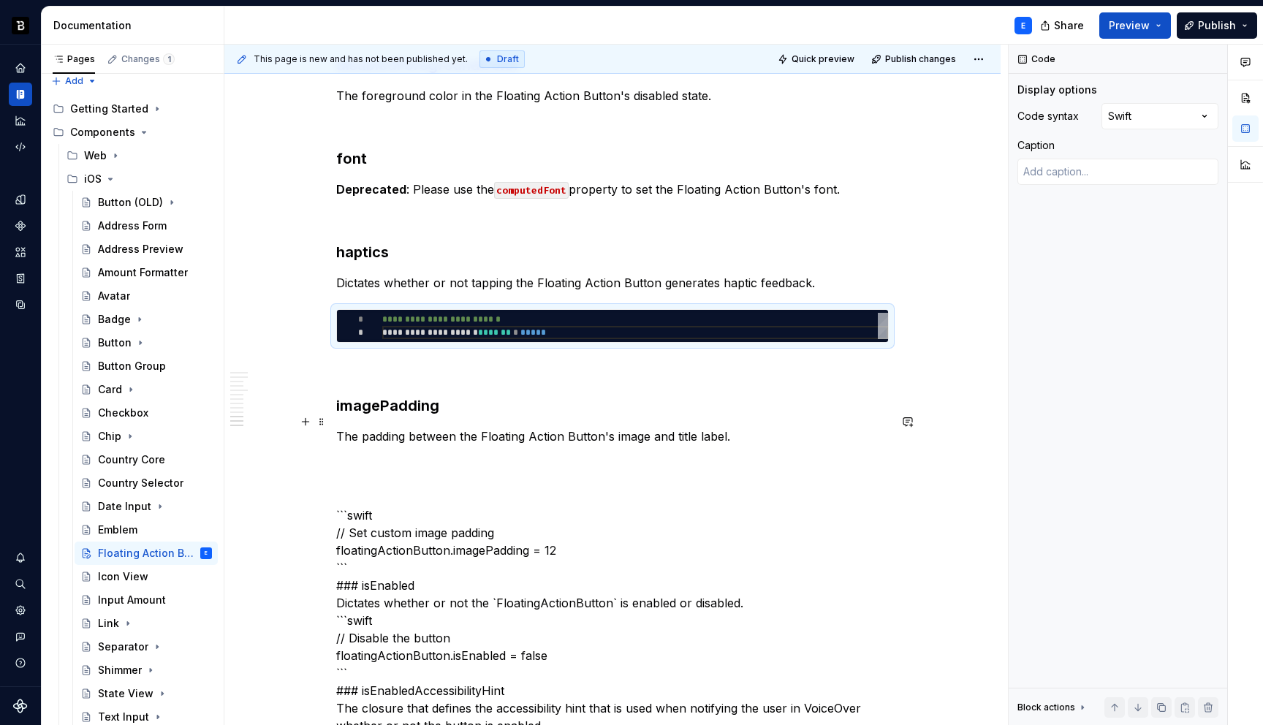
click at [740, 428] on p "The padding between the Floating Action Button's image and title label." at bounding box center [612, 437] width 552 height 18
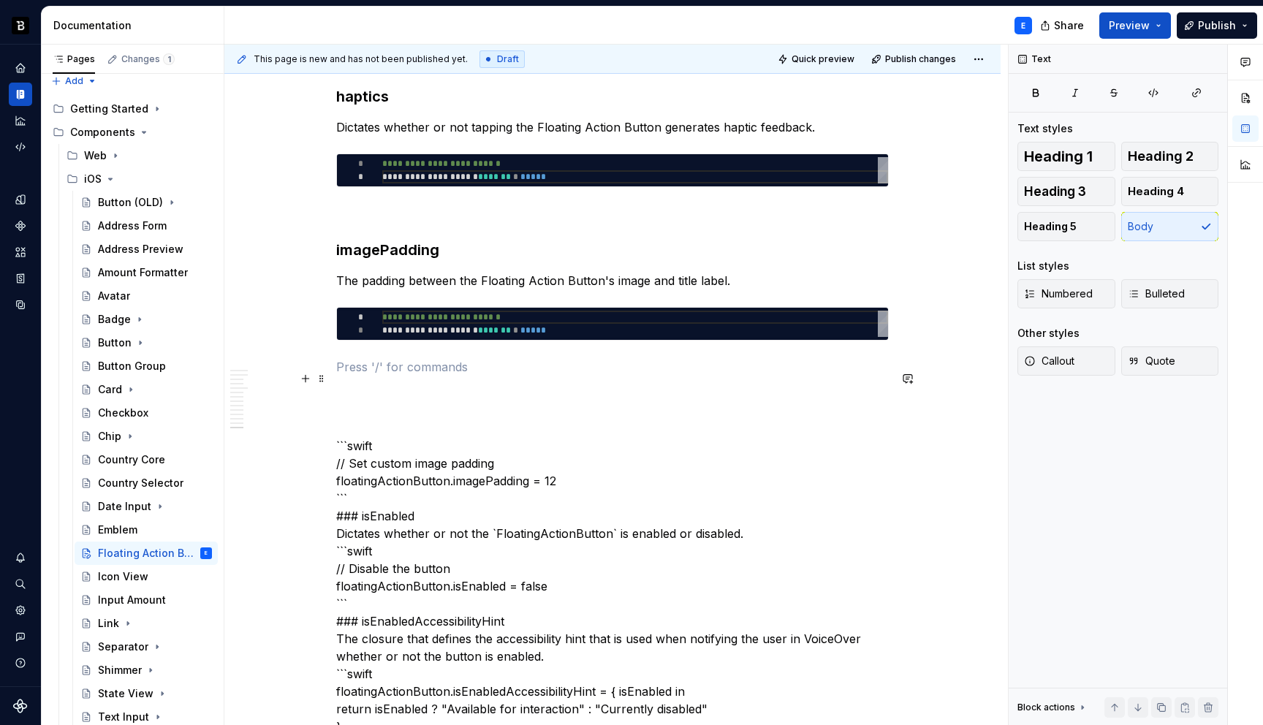
scroll to position [2696, 0]
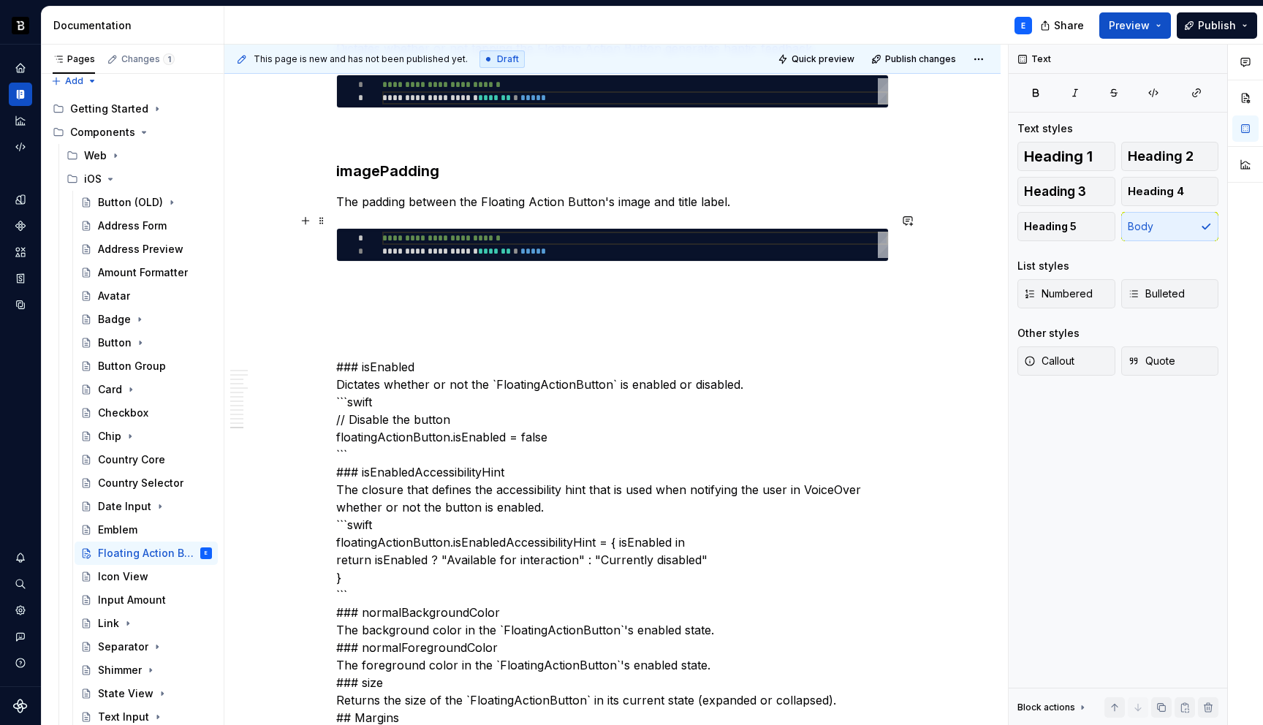
type textarea "**********"
click at [455, 232] on div "**********" at bounding box center [635, 245] width 506 height 26
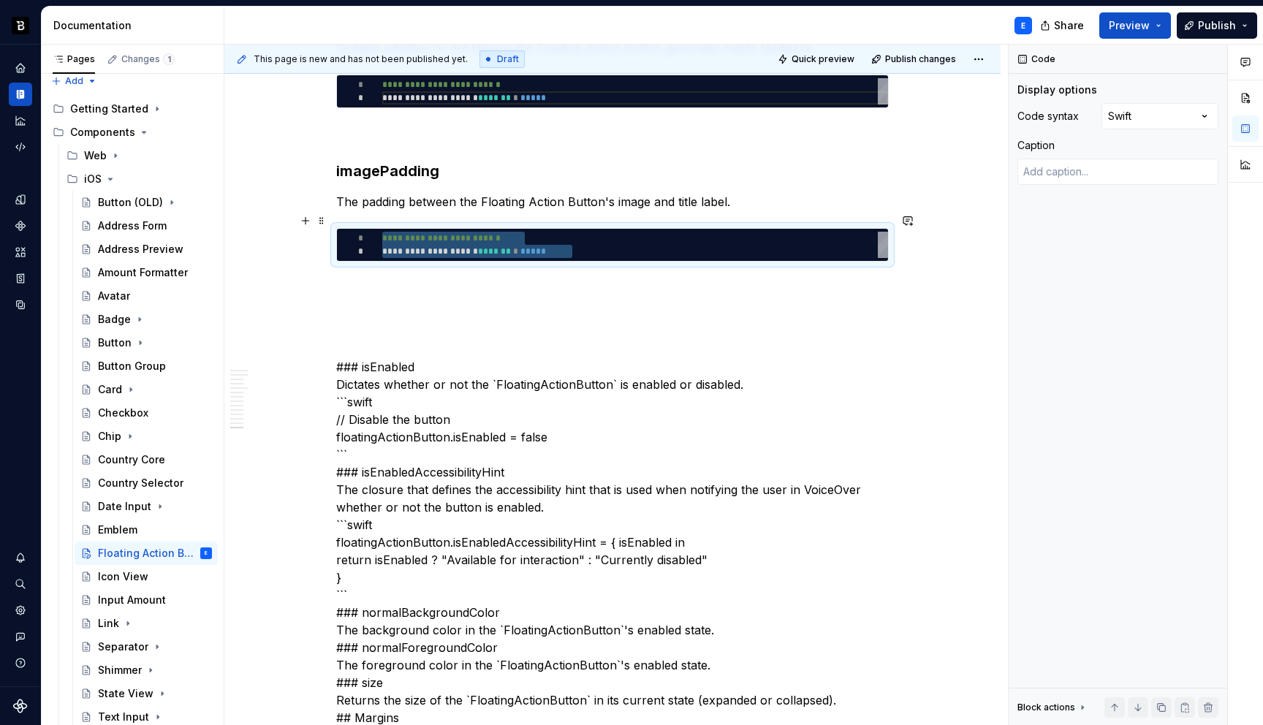
type textarea "*"
type textarea "**********"
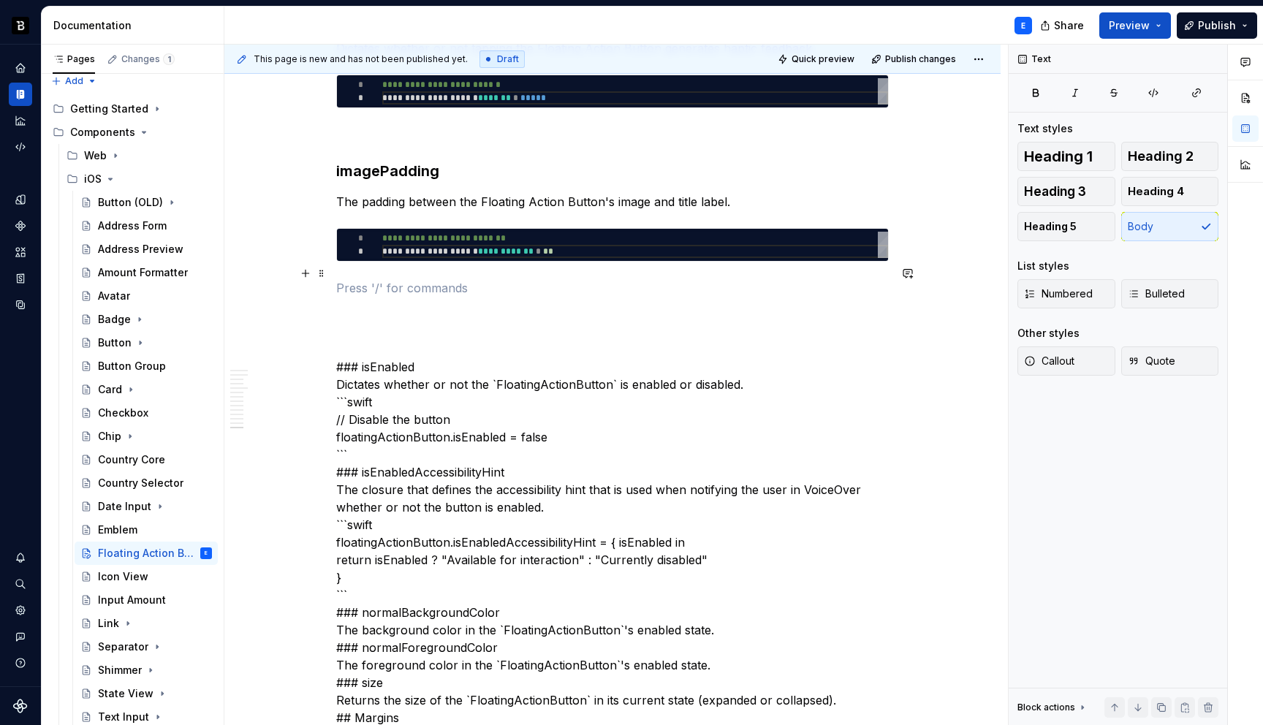
click at [451, 279] on p at bounding box center [612, 288] width 552 height 18
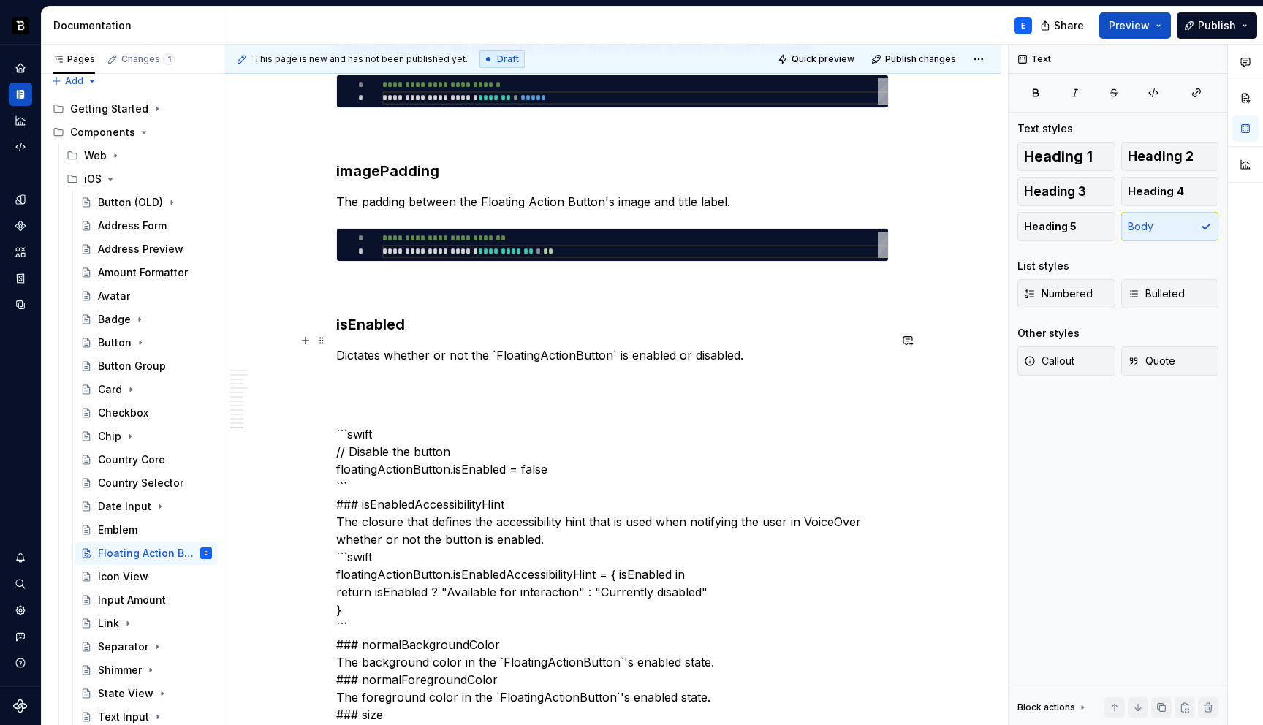
click at [493, 346] on p "Dictates whether or not the `FloatingActionButton` is enabled or disabled." at bounding box center [612, 355] width 552 height 18
click at [320, 221] on span at bounding box center [322, 220] width 12 height 20
type textarea "*"
click at [320, 221] on span at bounding box center [322, 220] width 12 height 20
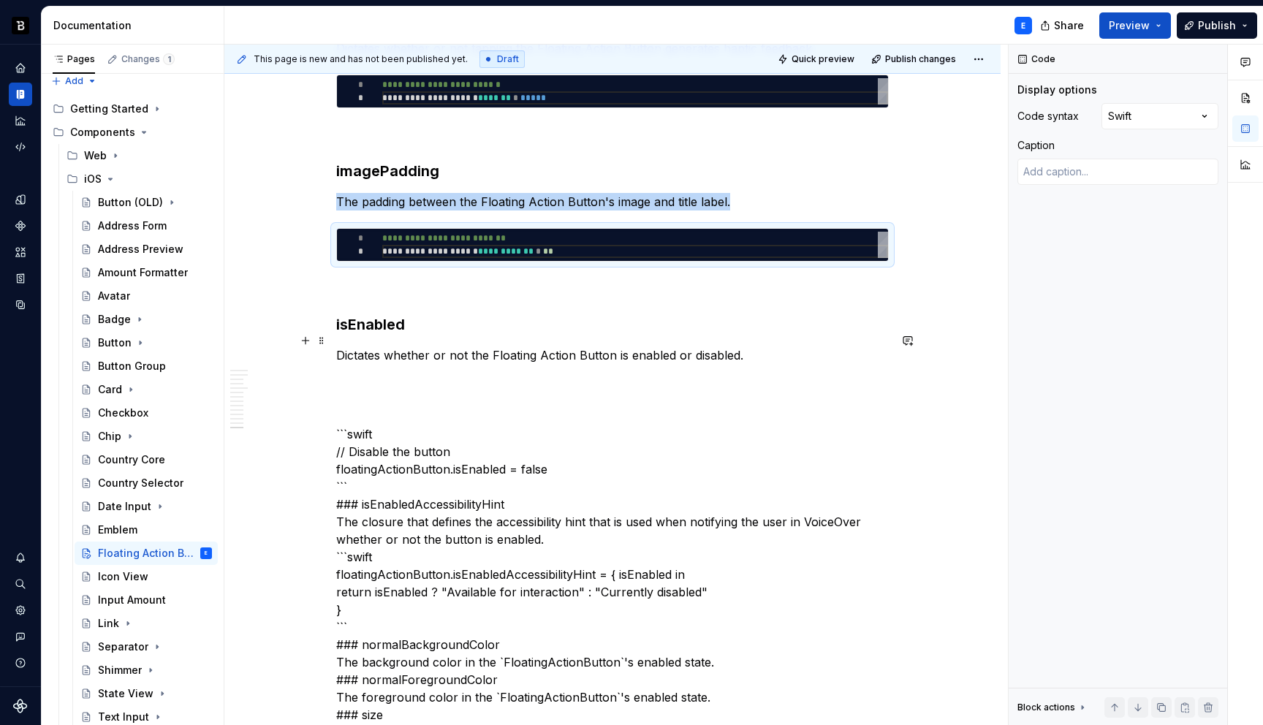
copy p "The padding between the Floating Action Button's image and title label."
click at [746, 346] on p "Dictates whether or not the Floating Action Button is enabled or disabled." at bounding box center [612, 355] width 552 height 18
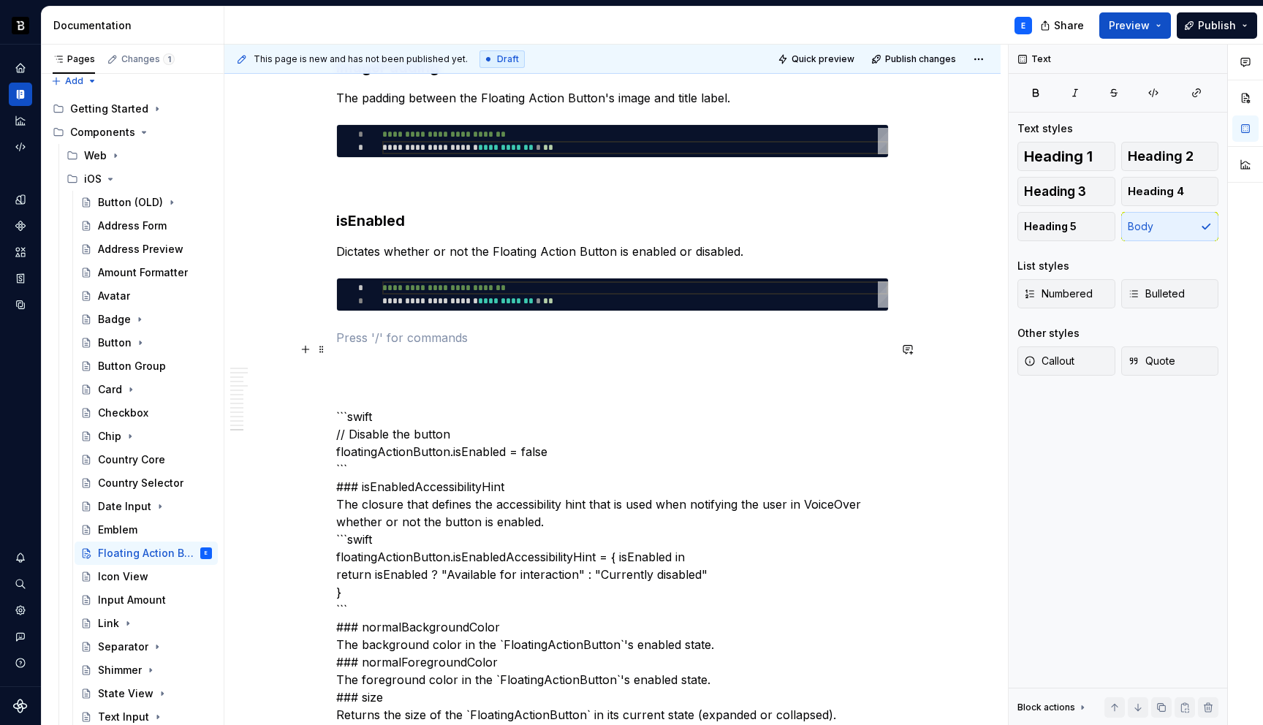
scroll to position [2825, 0]
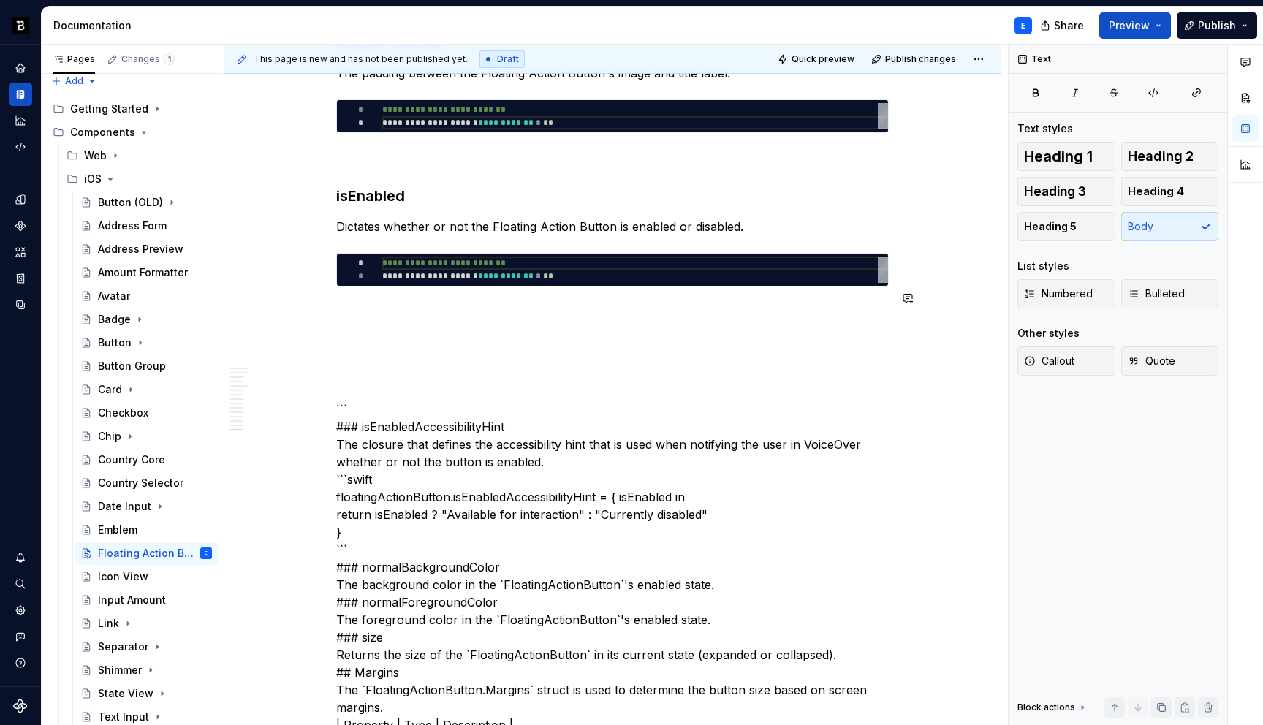
type textarea "**********"
click at [468, 257] on div "**********" at bounding box center [635, 270] width 506 height 26
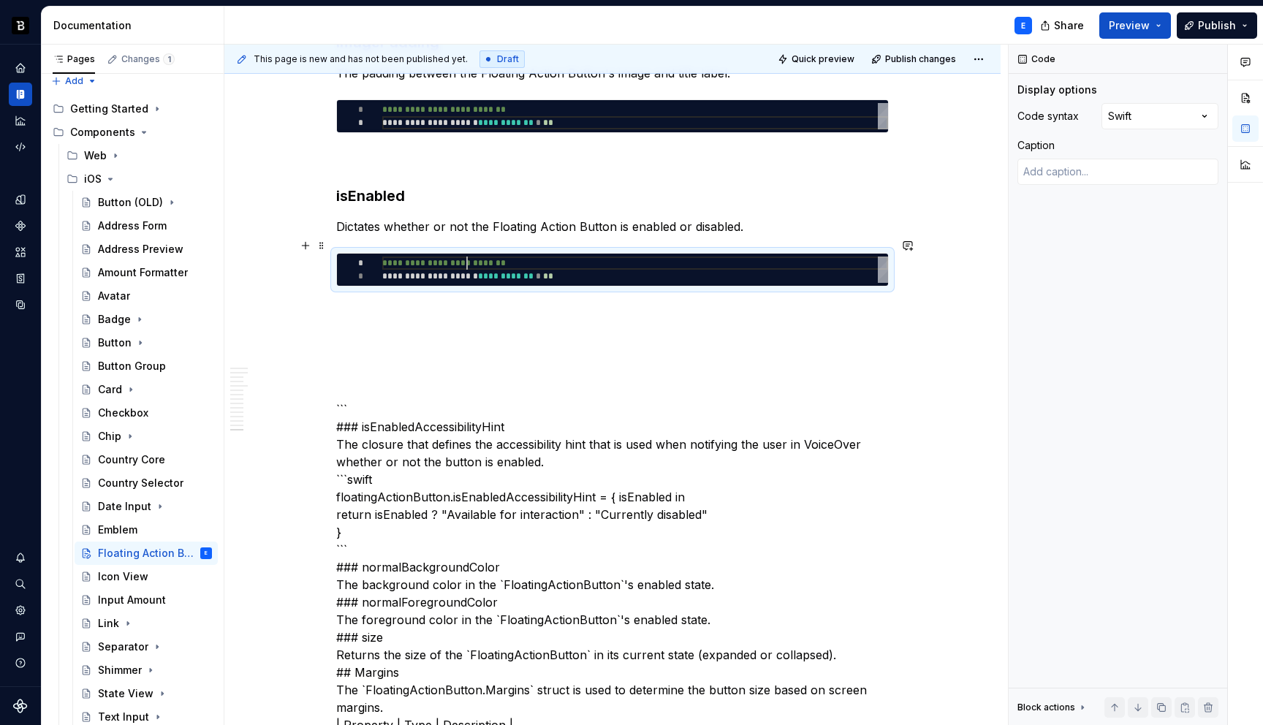
scroll to position [0, 200]
type textarea "*"
type textarea "**********"
click at [463, 304] on p at bounding box center [612, 313] width 552 height 18
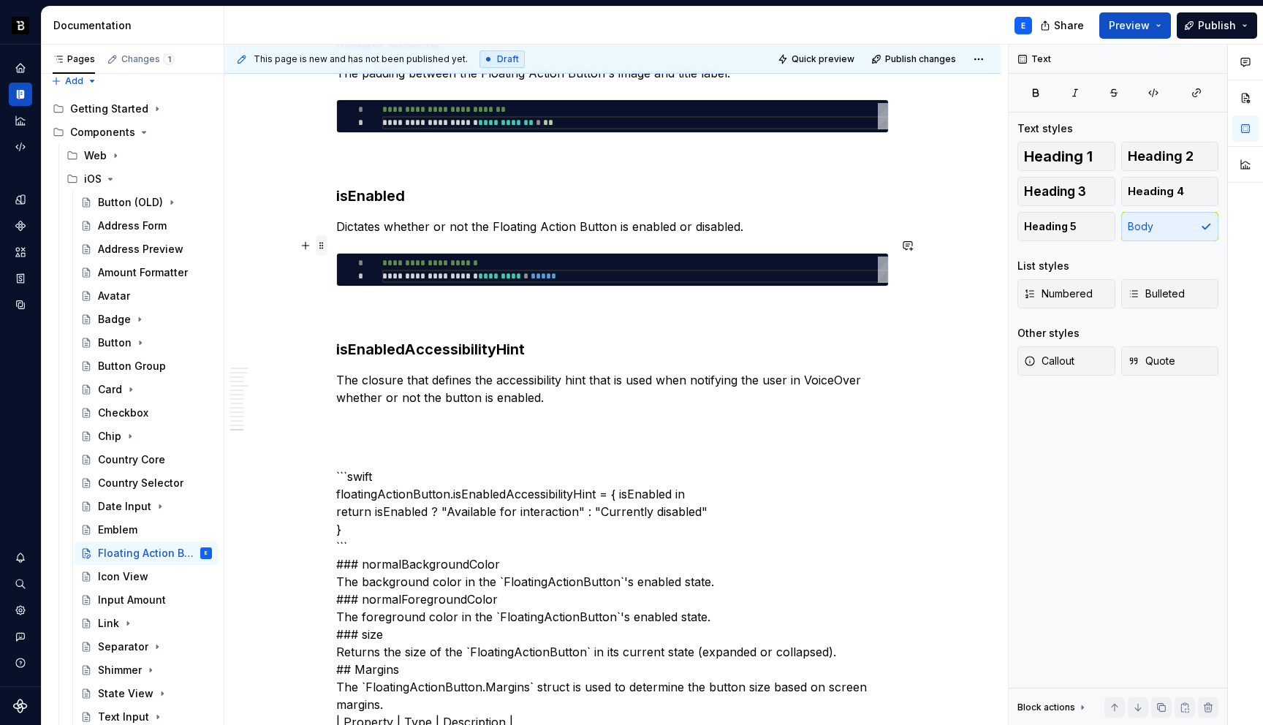
click at [322, 247] on span at bounding box center [322, 245] width 12 height 20
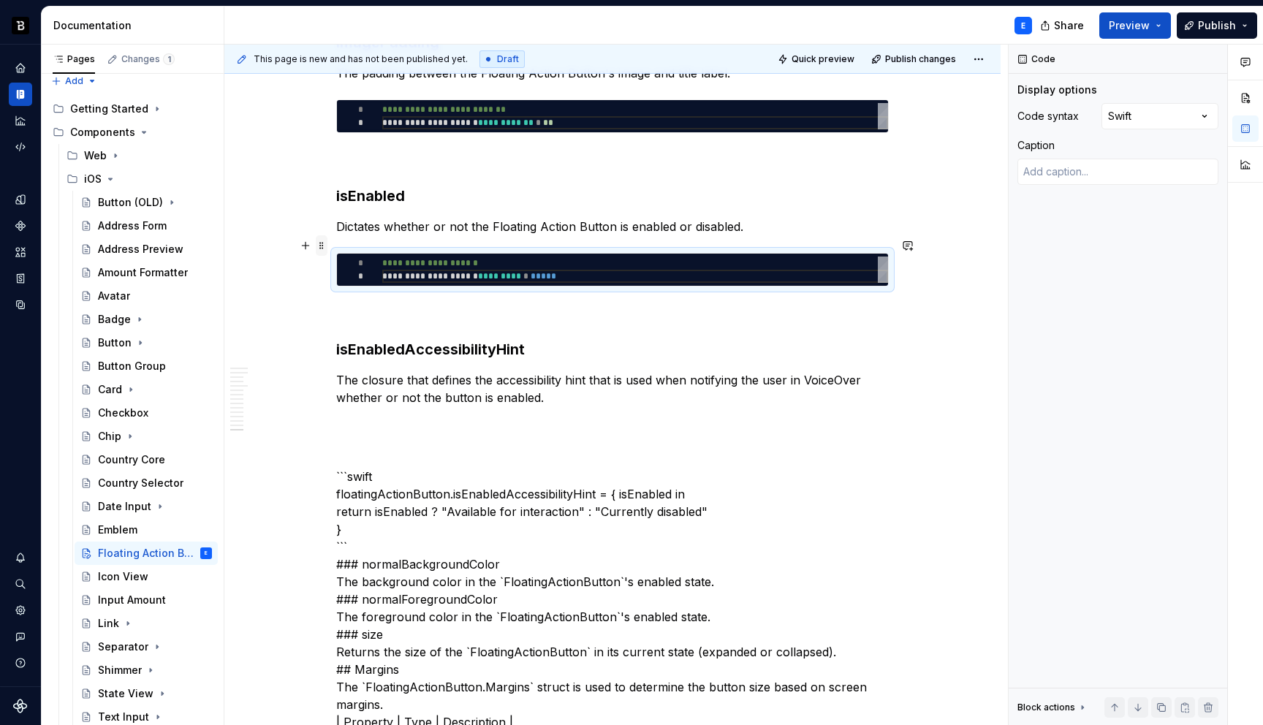
click at [322, 247] on span at bounding box center [322, 245] width 12 height 20
copy p "Dictates whether or not the Floating Action Button is enabled or disabled."
click at [589, 381] on p "The closure that defines the accessibility hint that is used when notifying the…" at bounding box center [612, 388] width 552 height 35
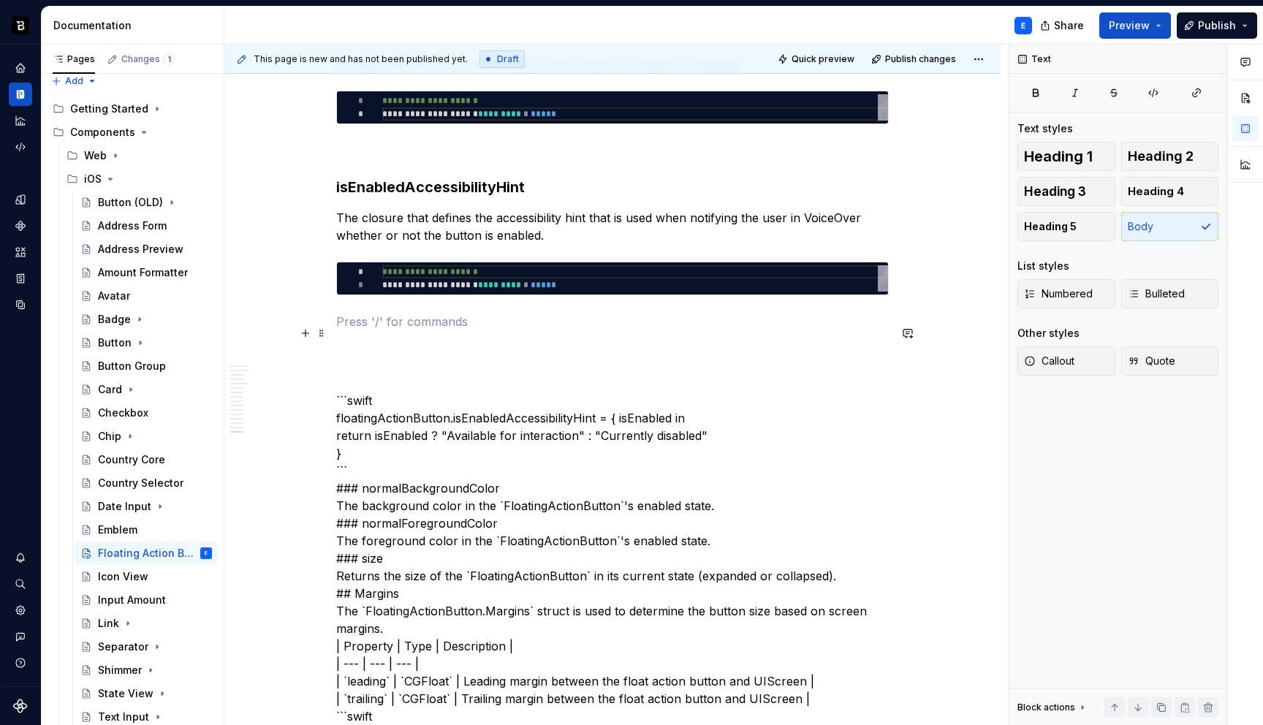
scroll to position [2988, 0]
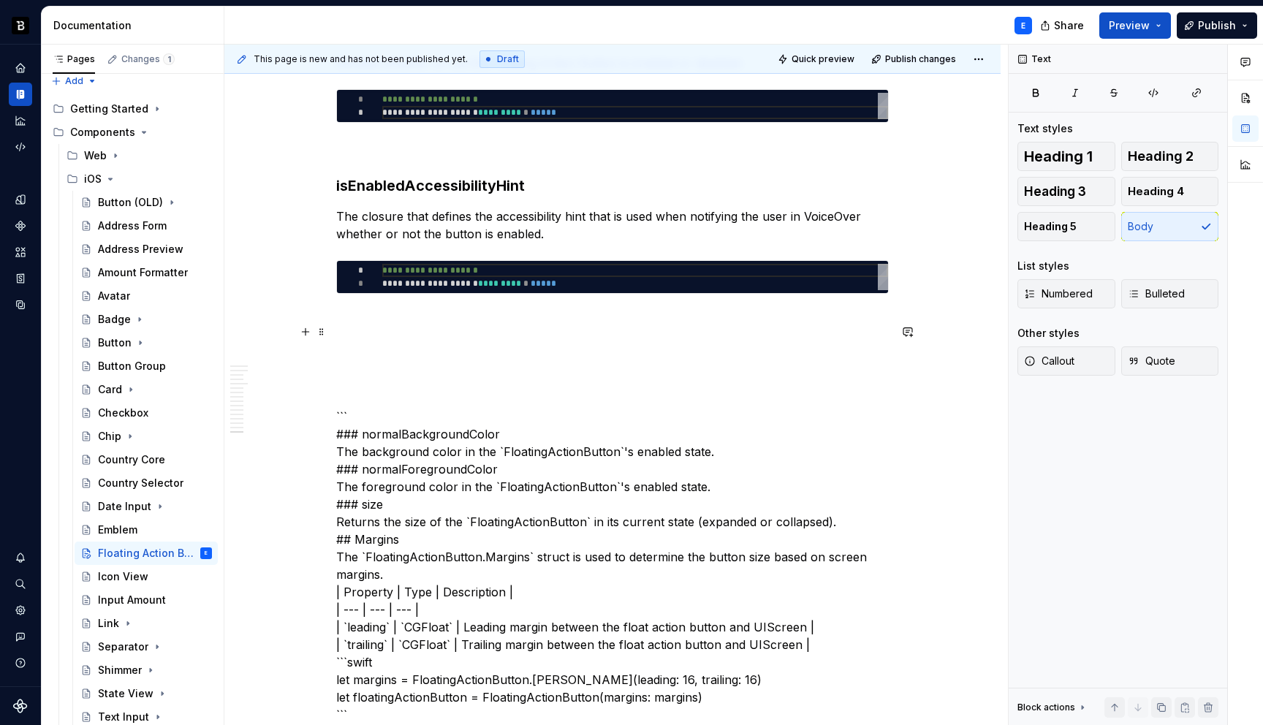
click at [559, 270] on div "**********" at bounding box center [635, 277] width 506 height 26
type textarea "*"
type textarea "**********"
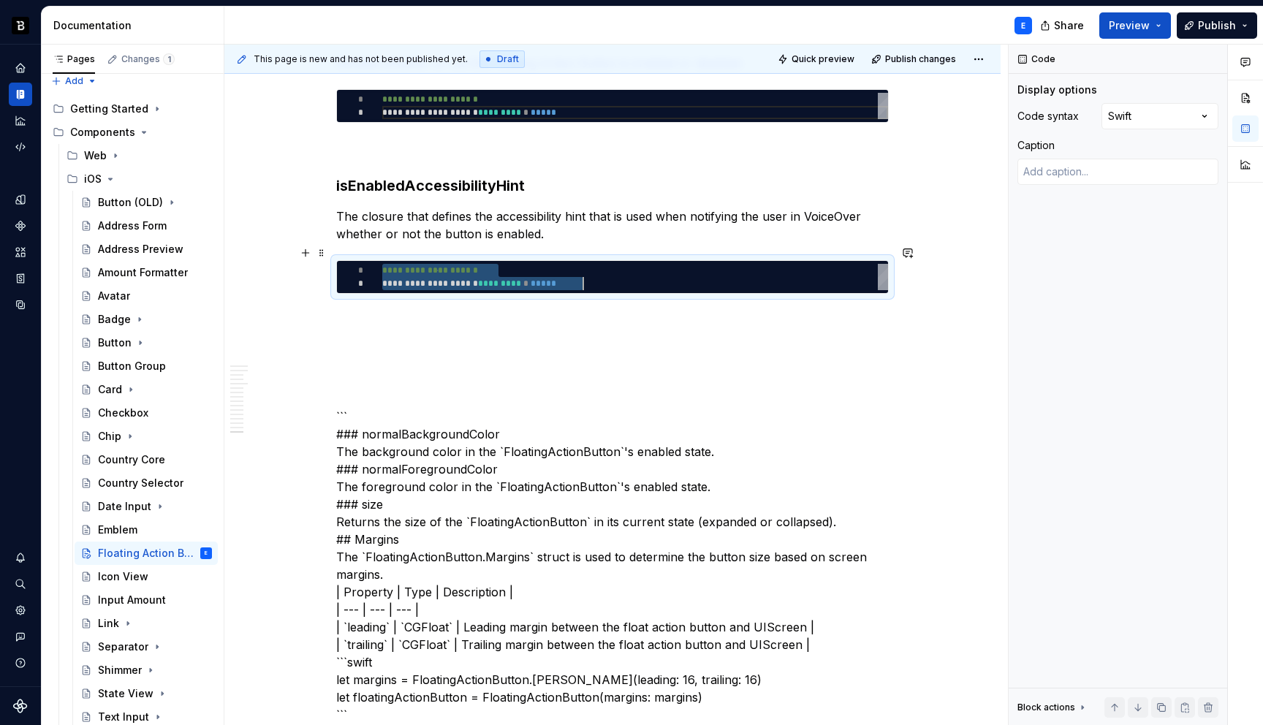
scroll to position [0, 200]
type textarea "*"
type textarea "**********"
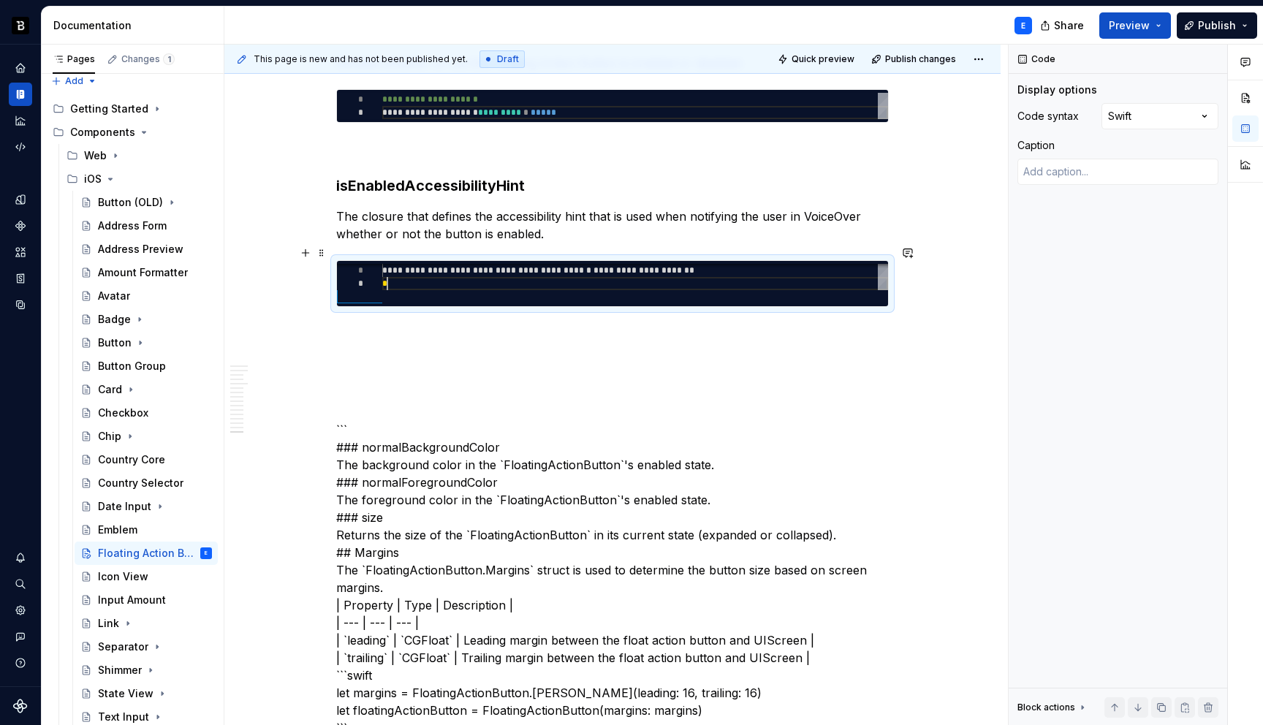
scroll to position [26, 5]
click at [552, 296] on div "**********" at bounding box center [612, 283] width 552 height 47
click at [555, 303] on div "**********" at bounding box center [612, 185] width 552 height 5627
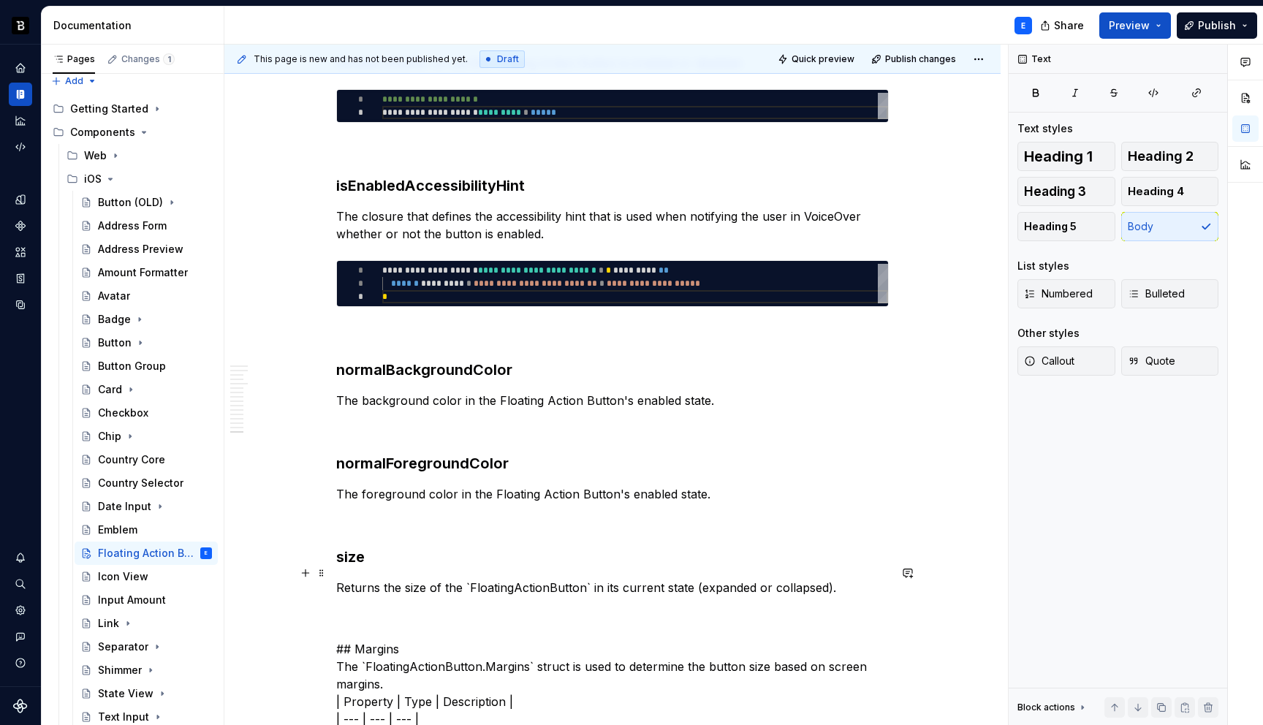
click at [467, 579] on p "Returns the size of the `FloatingActionButton` in its current state (expanded o…" at bounding box center [612, 588] width 552 height 18
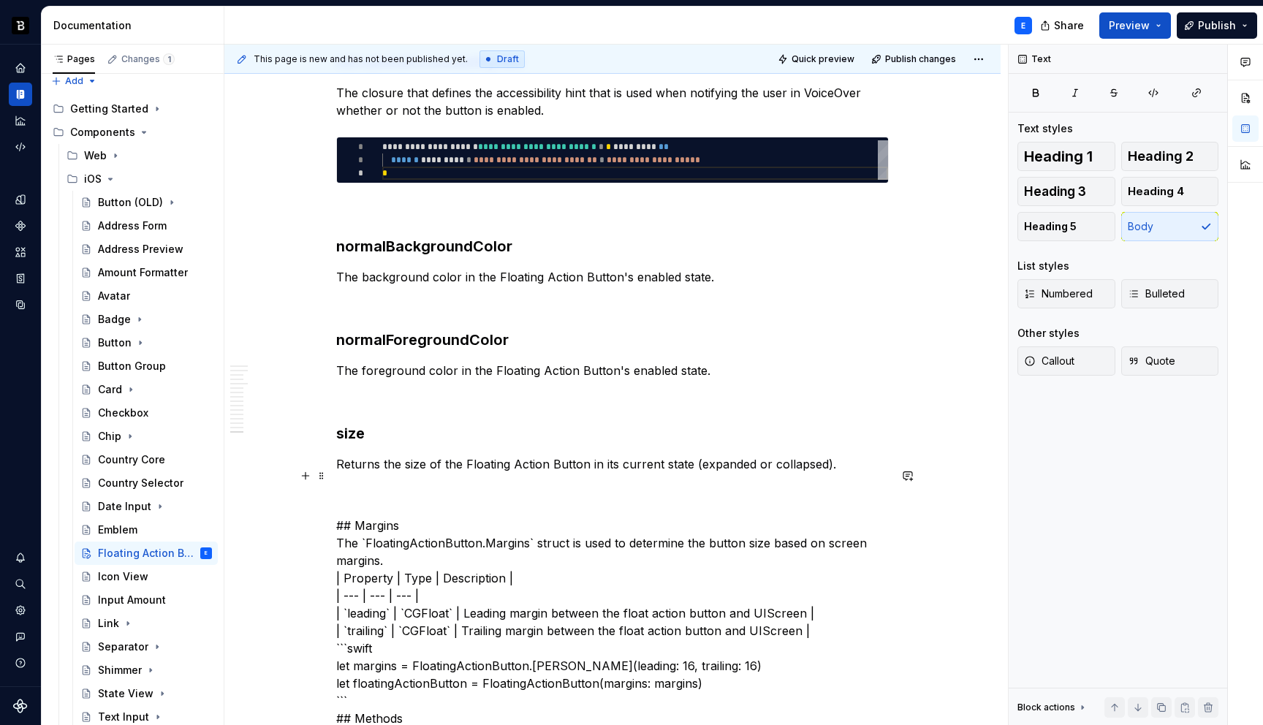
scroll to position [3119, 0]
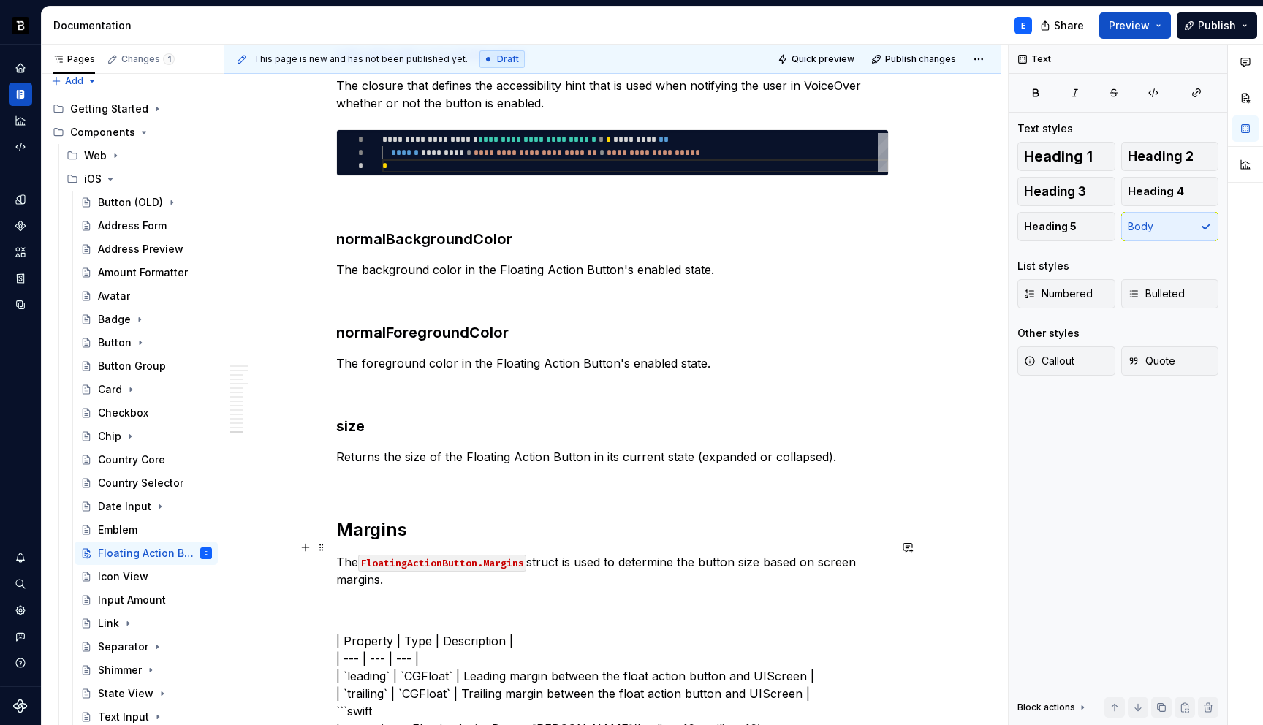
click at [530, 558] on p "The FloatingActionButton.Margins struct is used to determine the button size ba…" at bounding box center [612, 570] width 552 height 35
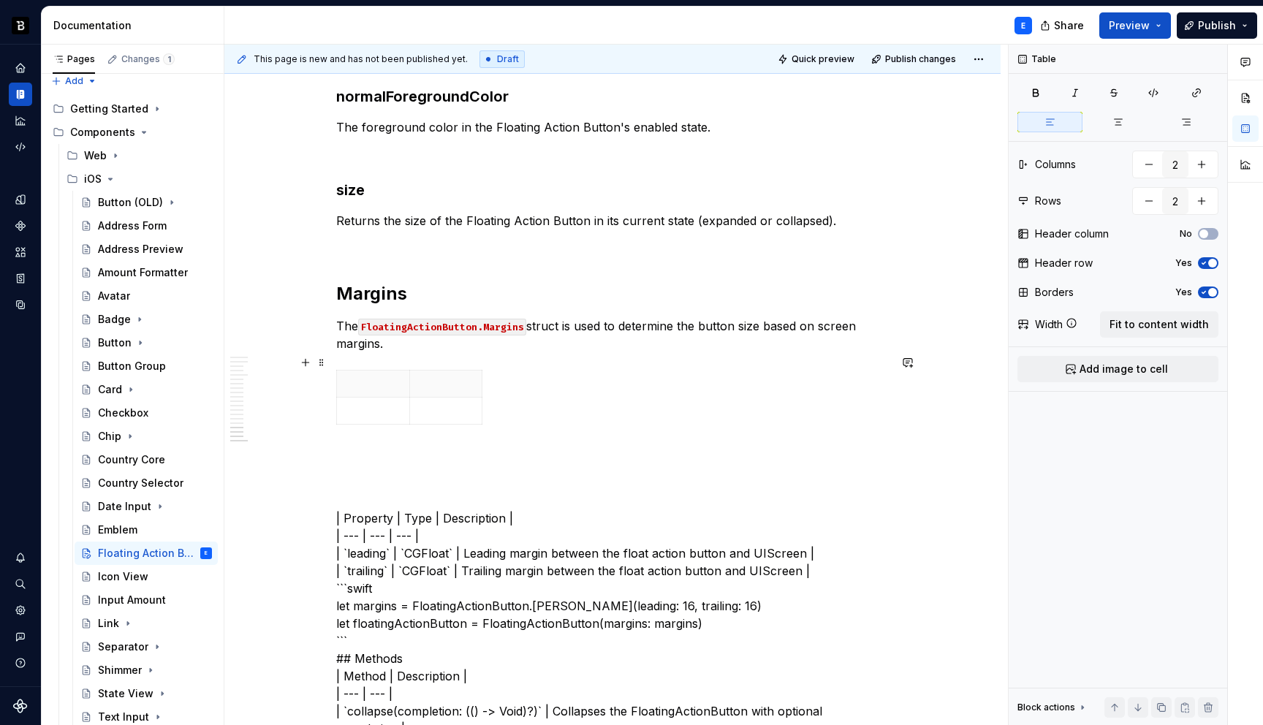
scroll to position [3417, 0]
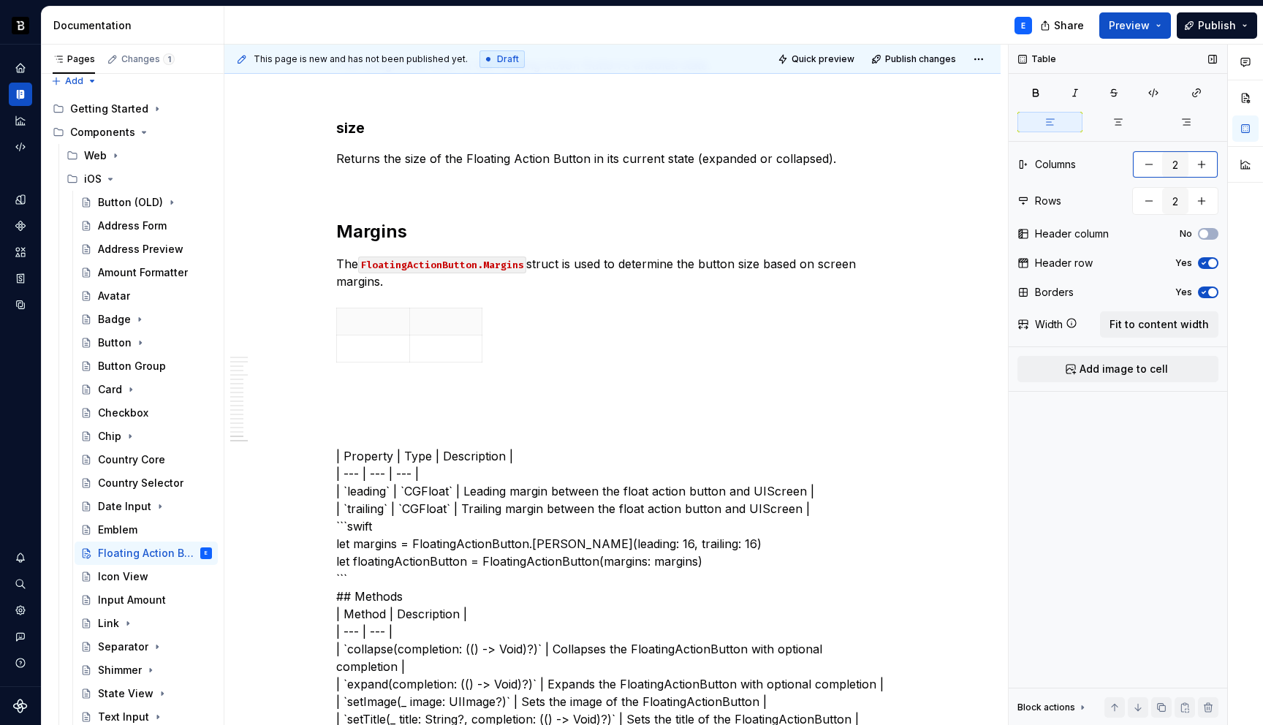
click at [1206, 160] on button "button" at bounding box center [1201, 164] width 26 height 26
type input "3"
click at [1174, 321] on span "Fit to content width" at bounding box center [1158, 324] width 99 height 15
type textarea "*"
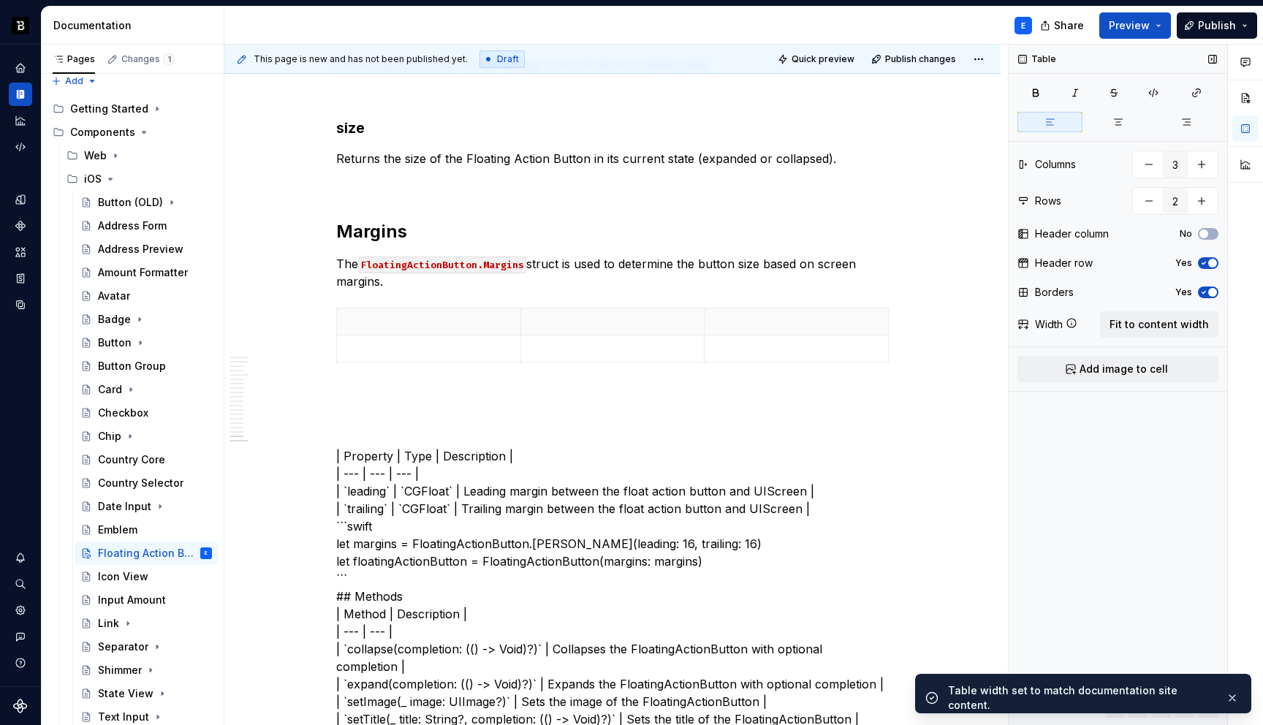
click at [1218, 191] on div "Table Columns 3 Rows 2 Header column No Header row Yes Borders Yes Width Fit to…" at bounding box center [1118, 385] width 219 height 681
click at [1201, 198] on button "button" at bounding box center [1201, 201] width 26 height 26
type input "3"
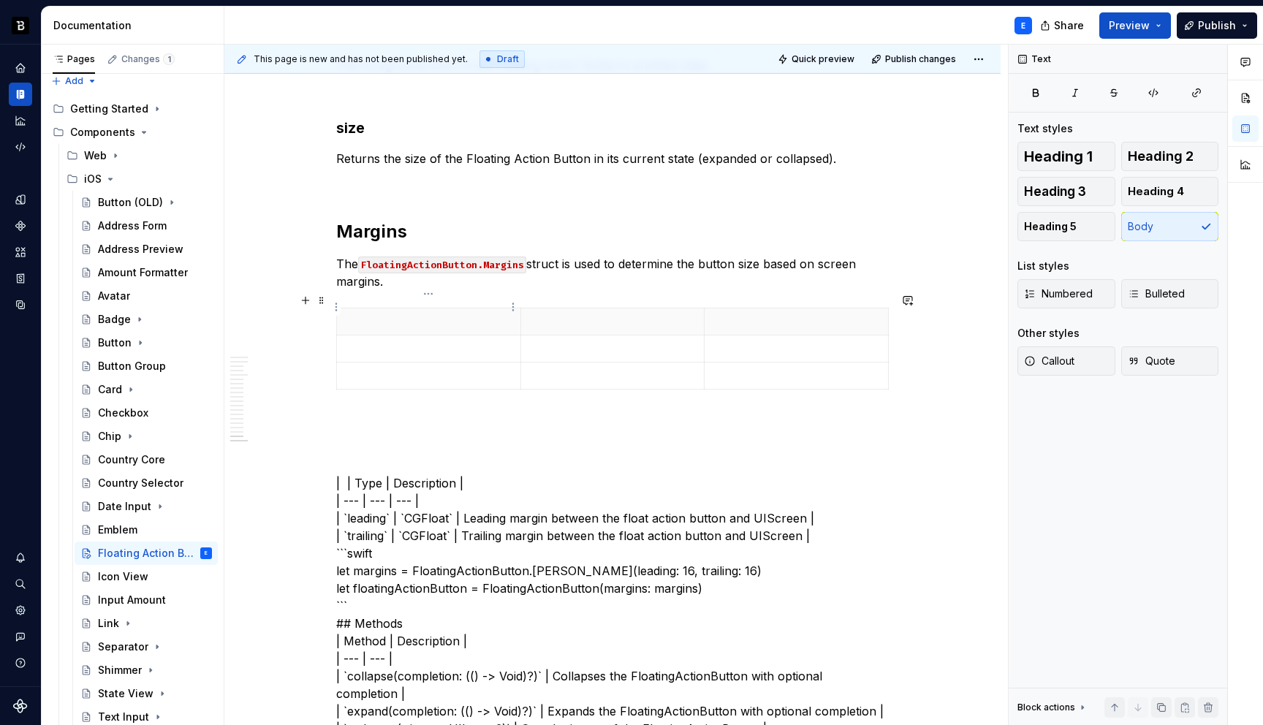
click at [387, 314] on p at bounding box center [429, 321] width 166 height 15
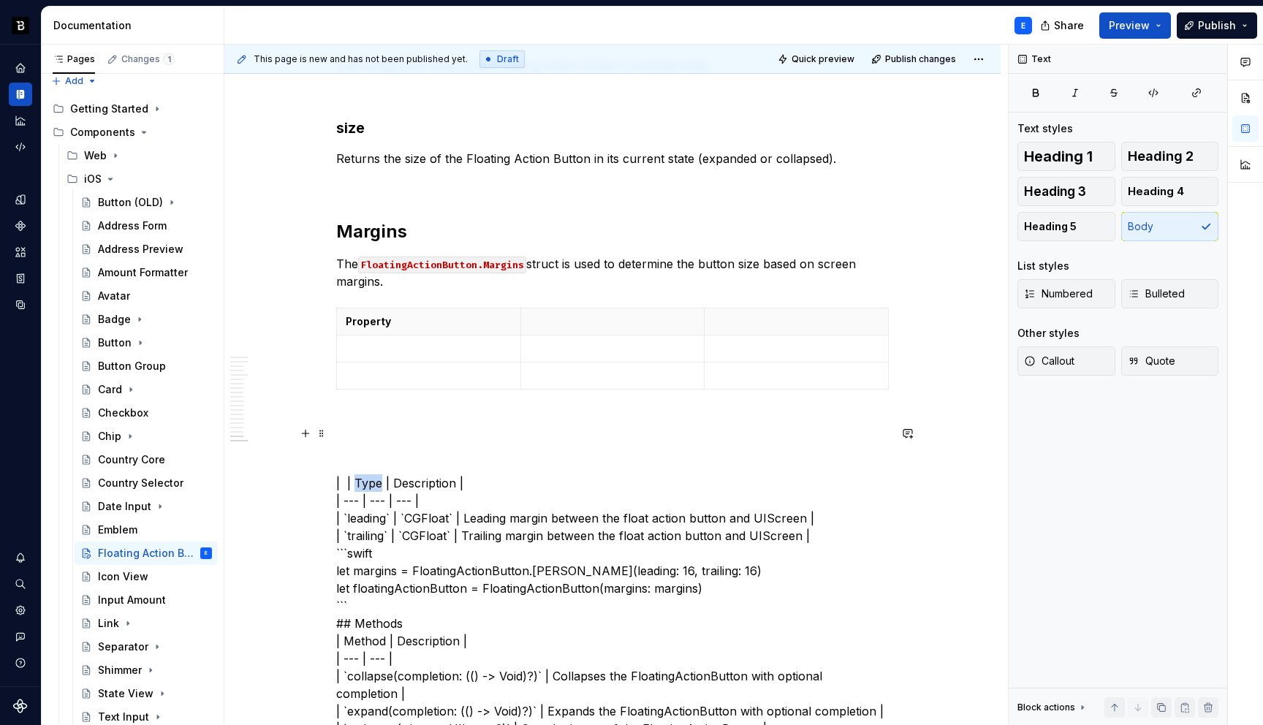
click at [549, 314] on p at bounding box center [613, 321] width 166 height 15
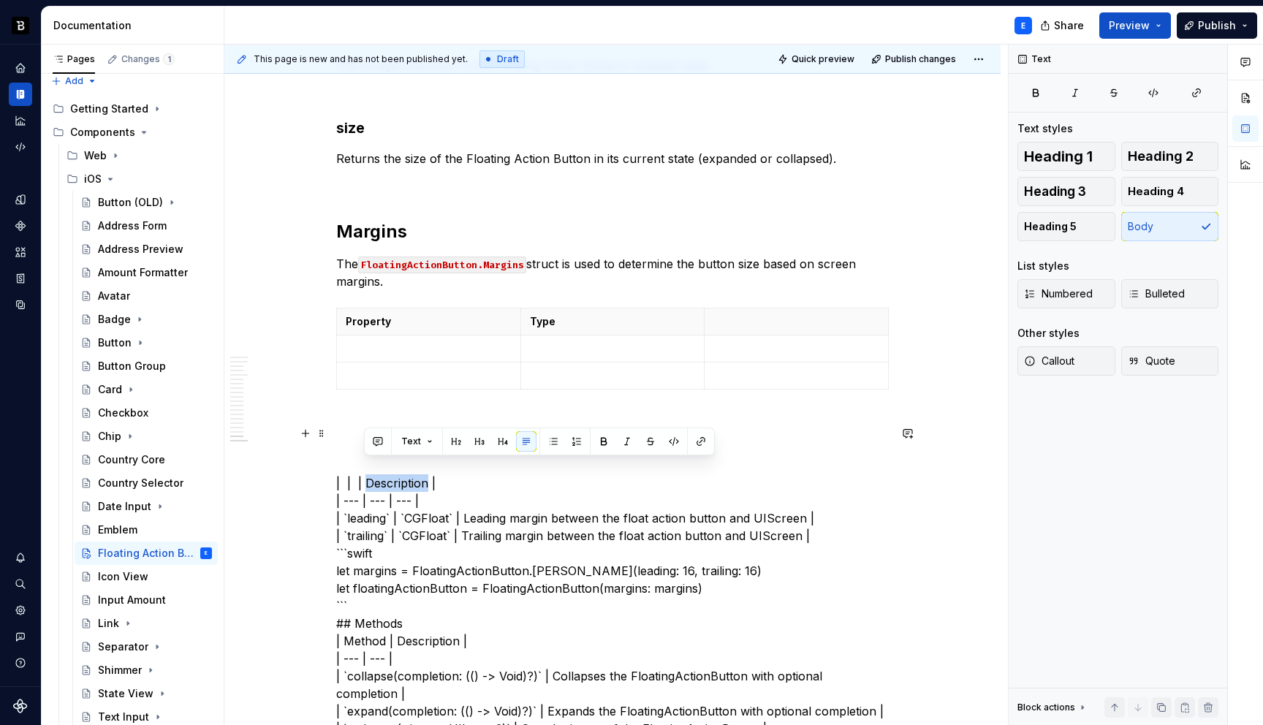
click at [721, 308] on th at bounding box center [797, 321] width 184 height 27
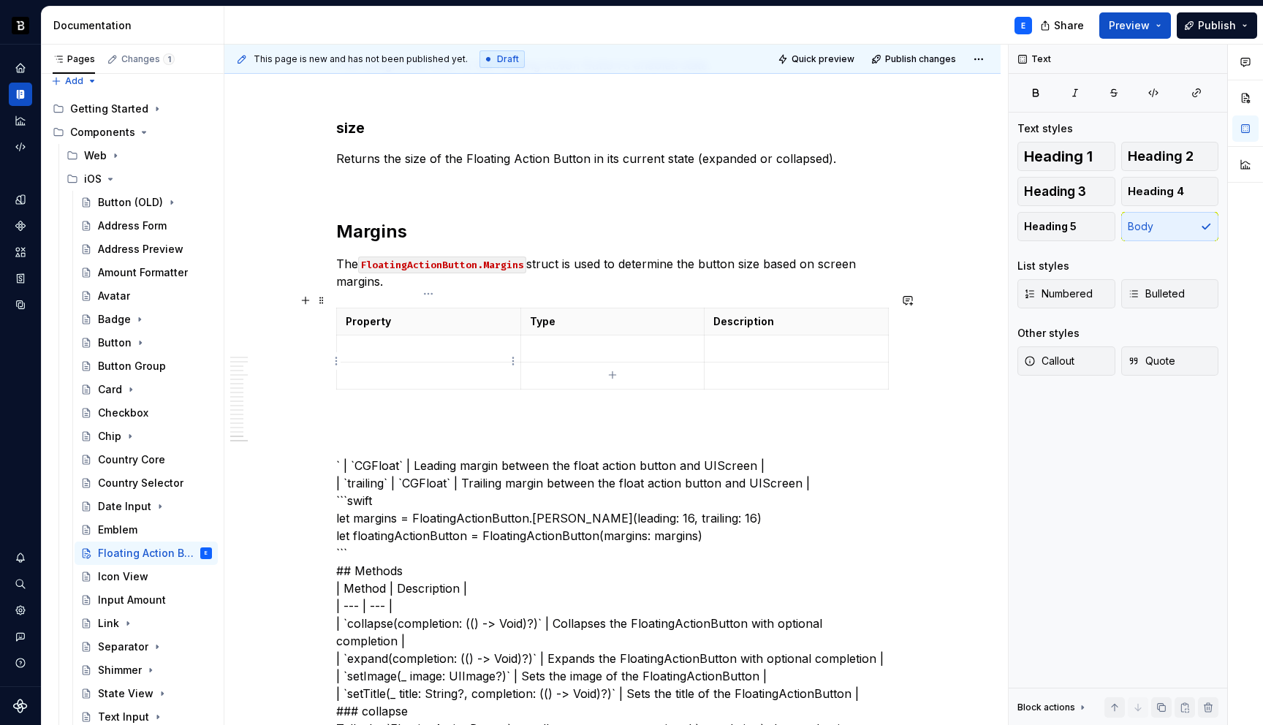
click at [372, 341] on p at bounding box center [429, 348] width 166 height 15
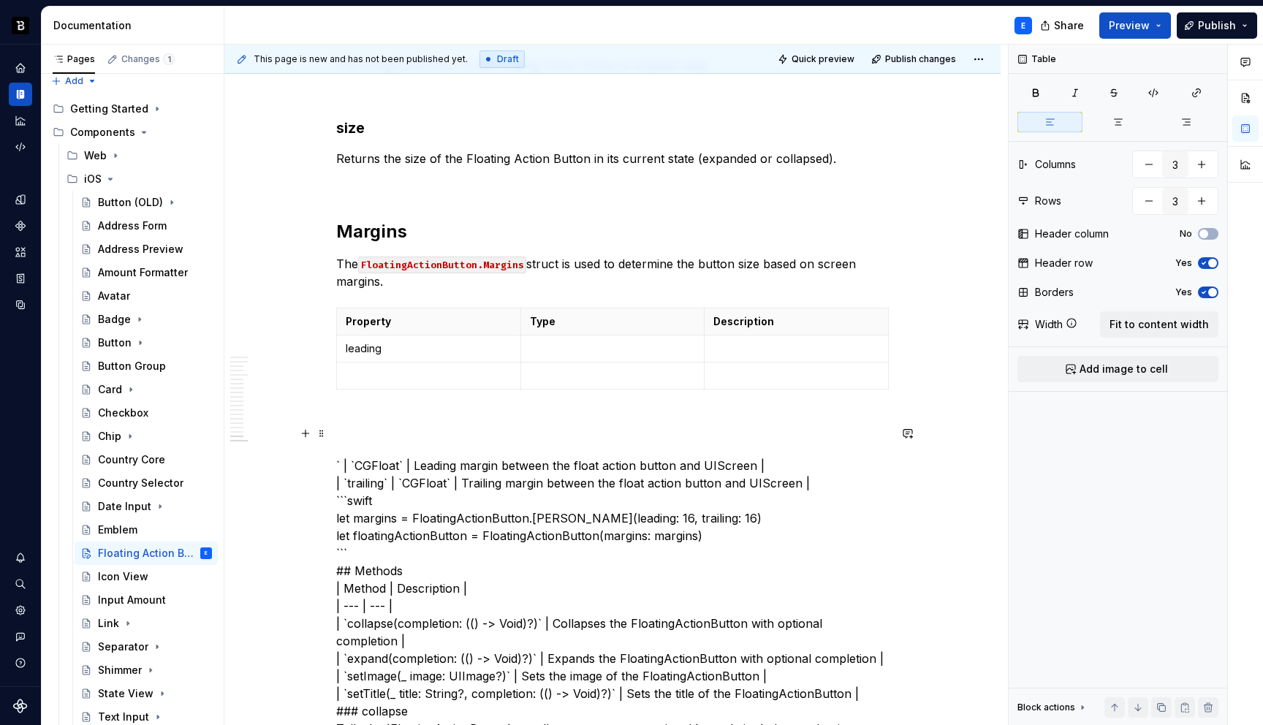
click at [550, 341] on p at bounding box center [613, 348] width 166 height 15
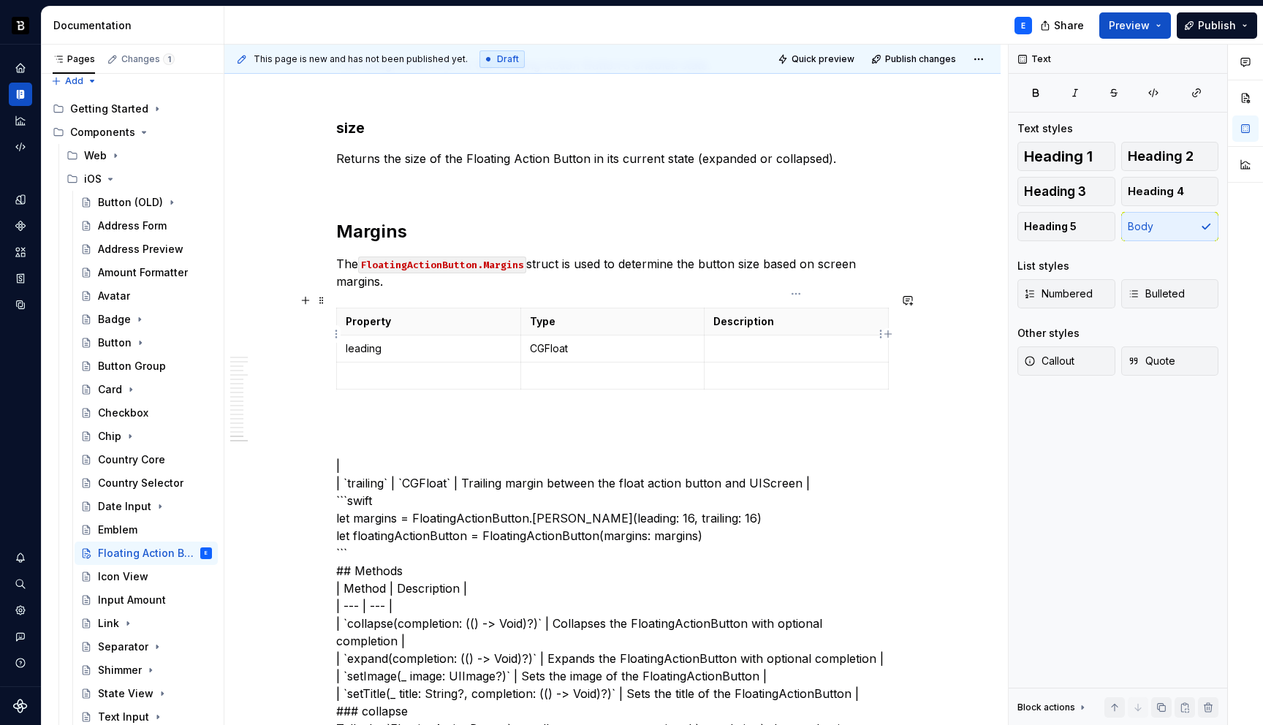
click at [741, 341] on p at bounding box center [796, 348] width 166 height 15
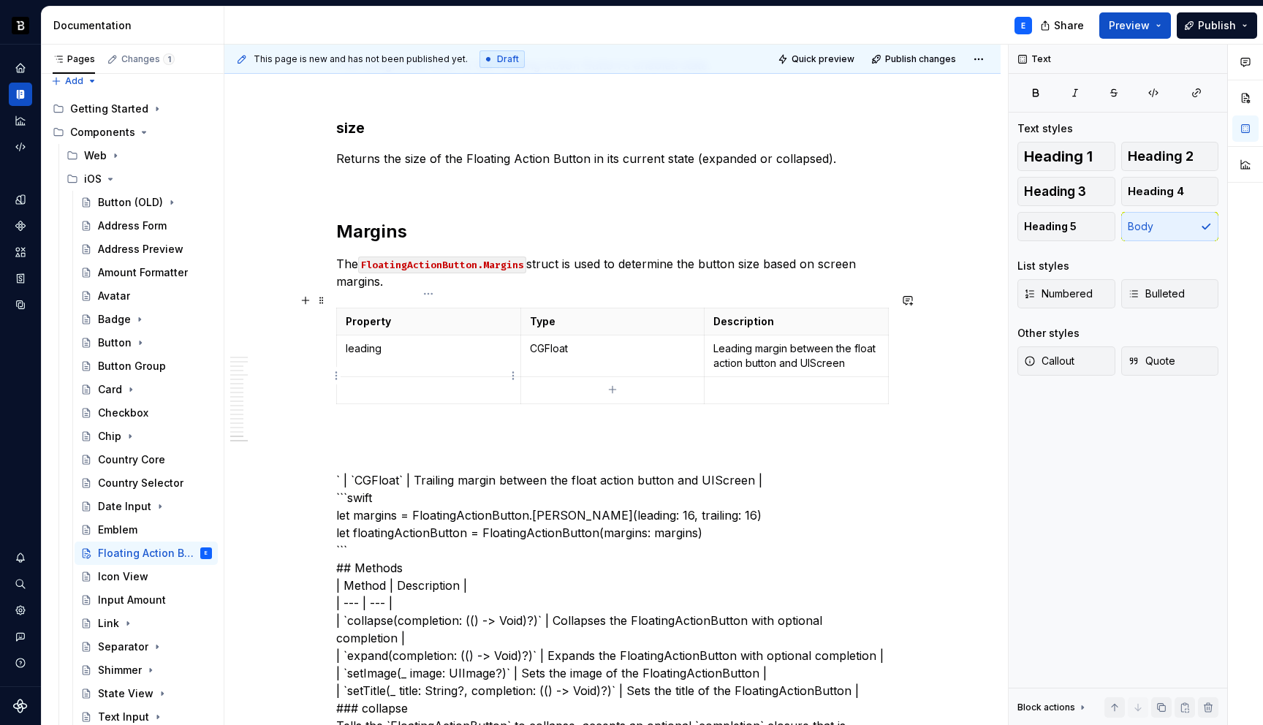
click at [384, 383] on p at bounding box center [429, 390] width 166 height 15
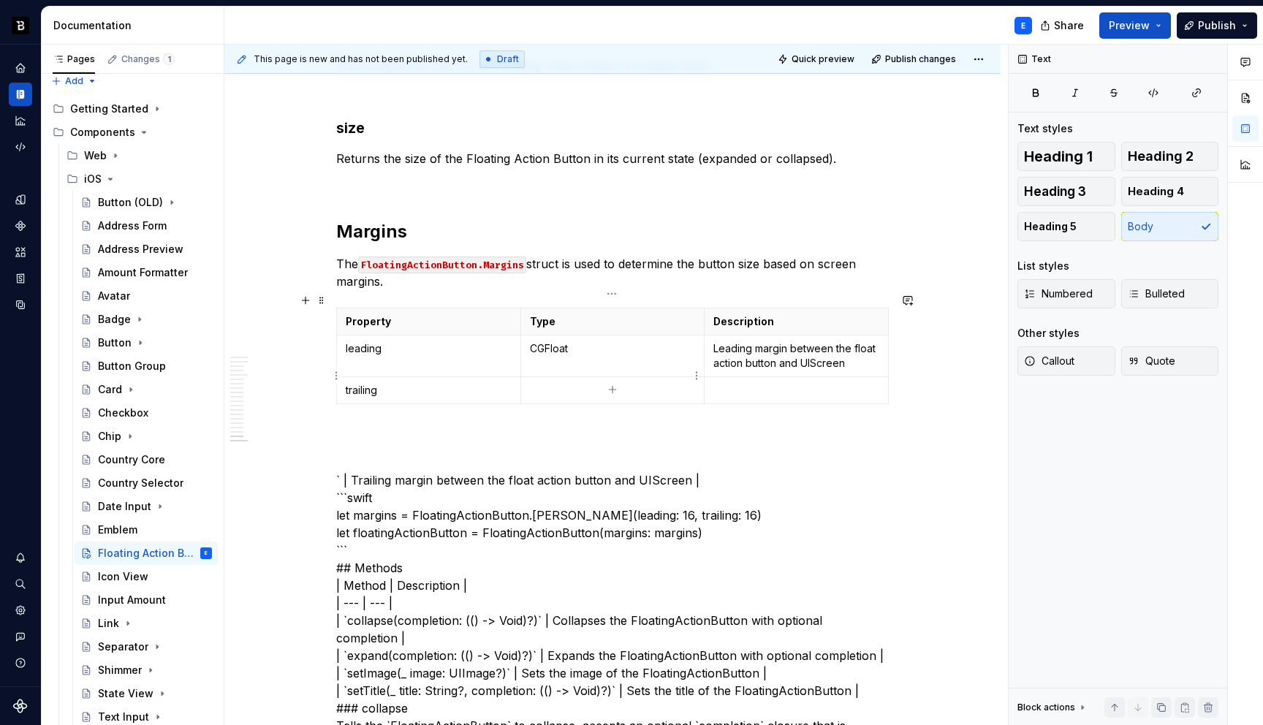
click at [569, 383] on p at bounding box center [613, 390] width 166 height 15
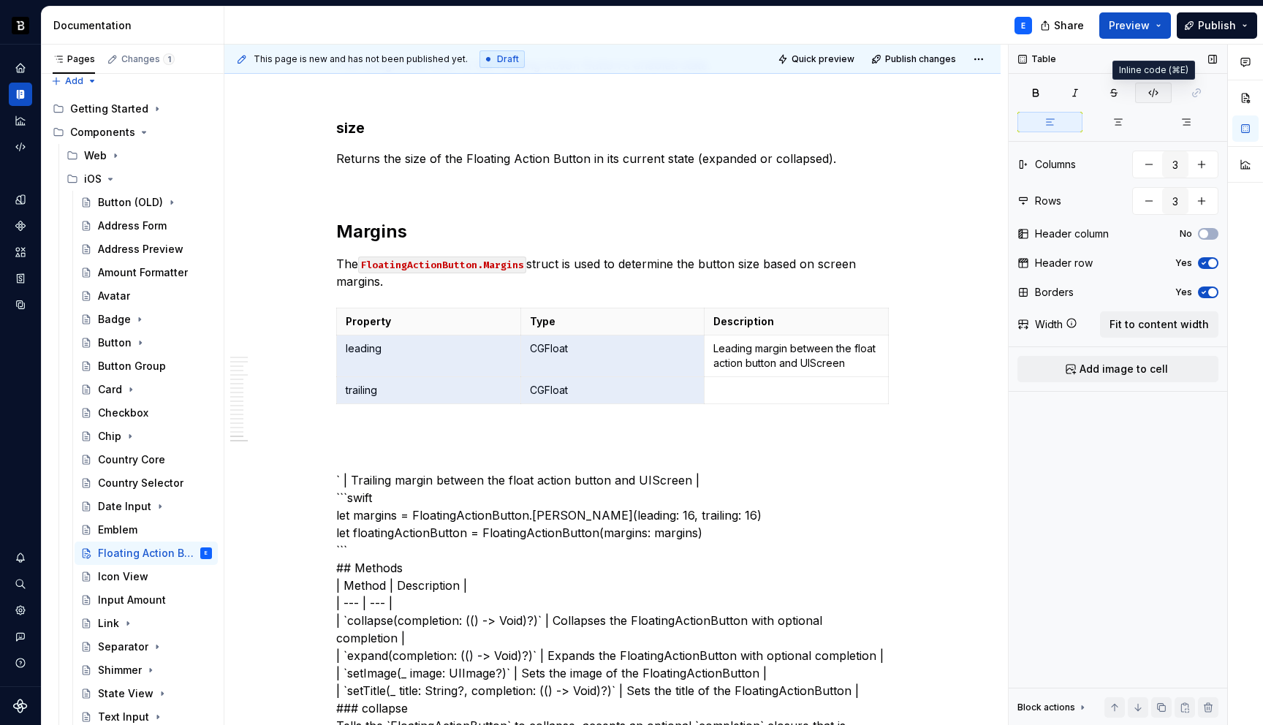
click at [1144, 93] on button "button" at bounding box center [1153, 93] width 37 height 20
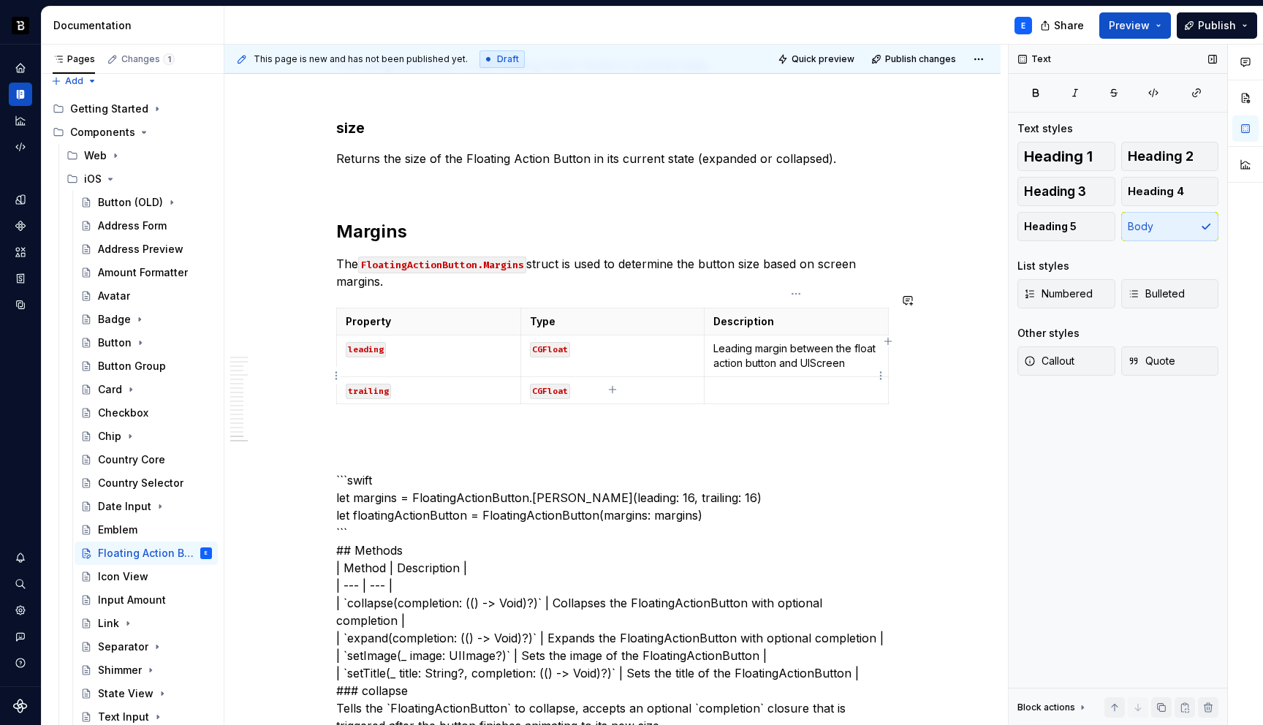
click at [721, 383] on p at bounding box center [796, 390] width 166 height 15
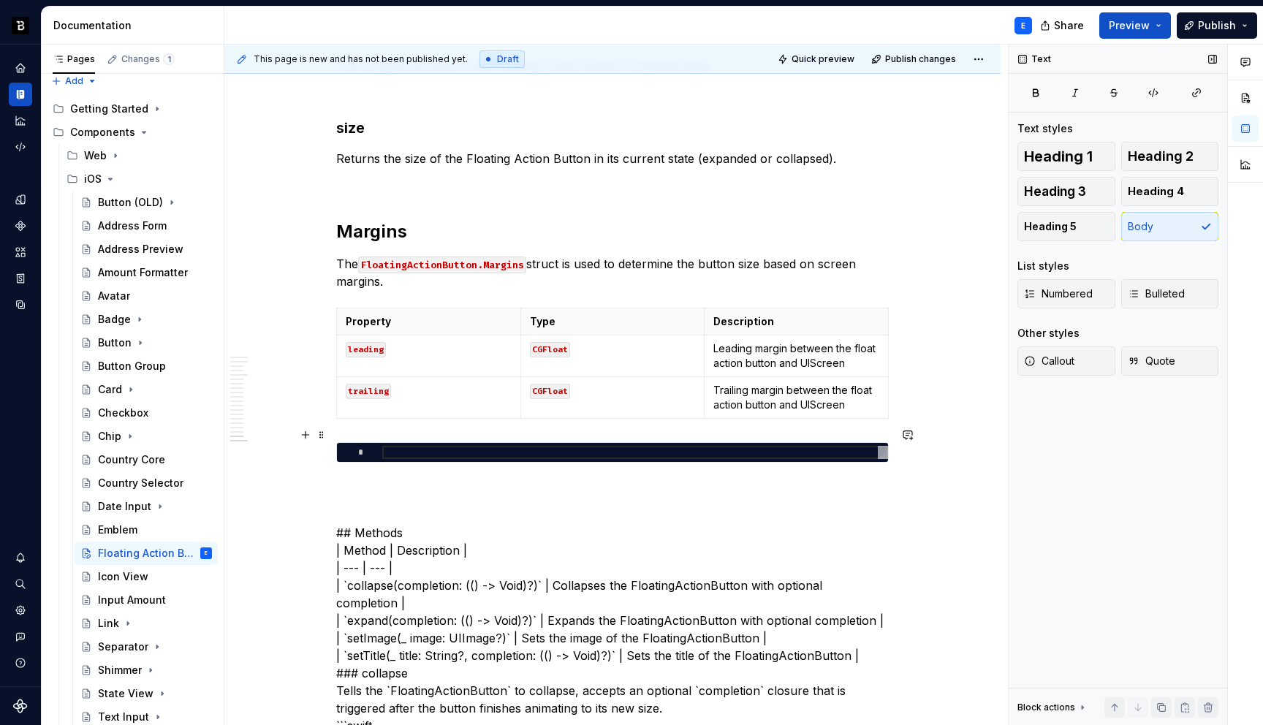
click at [621, 446] on div at bounding box center [635, 452] width 506 height 13
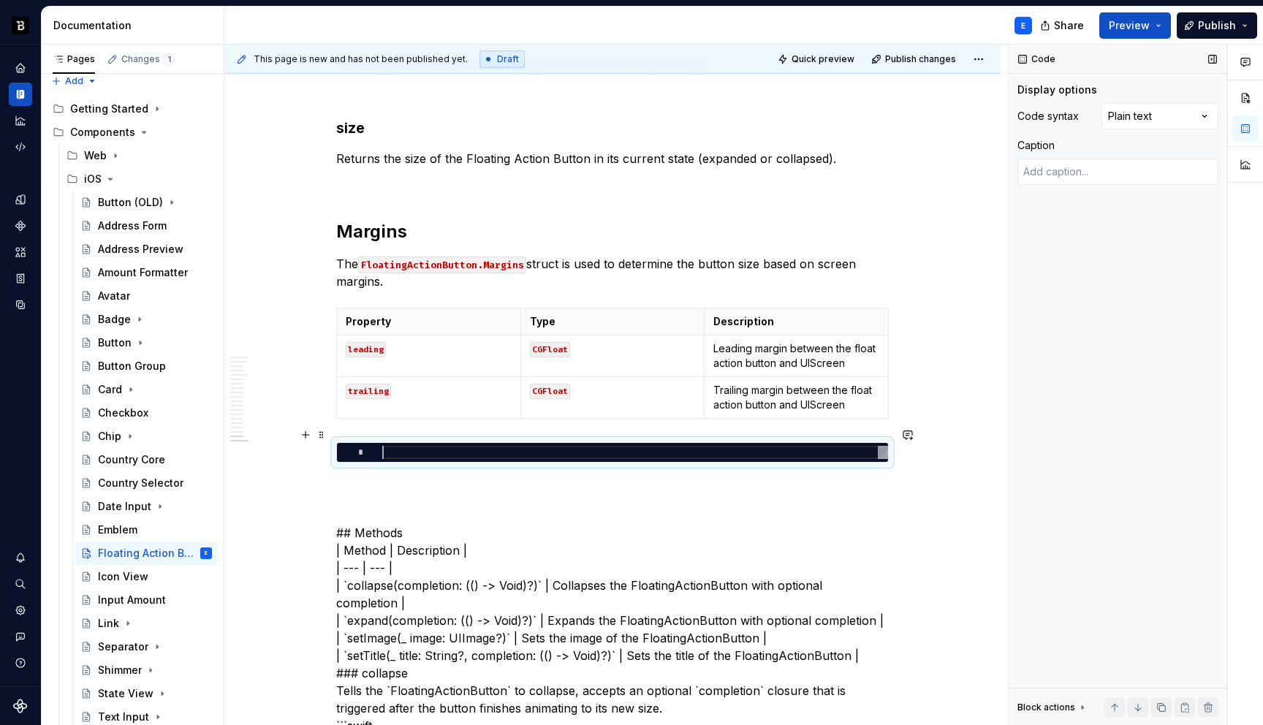
type textarea "*"
type textarea "**********"
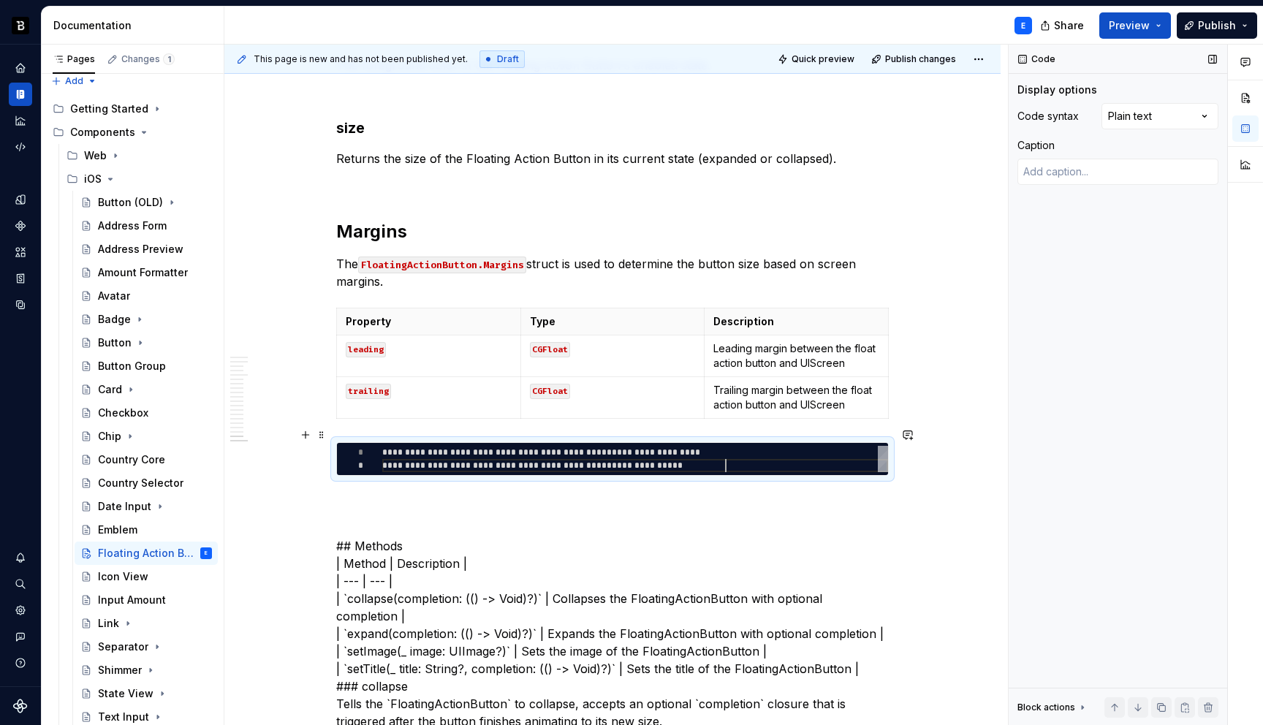
scroll to position [13, 343]
click at [1177, 117] on div "Comments Open comments No comments yet Select ‘Comment’ from the block context …" at bounding box center [1136, 385] width 254 height 681
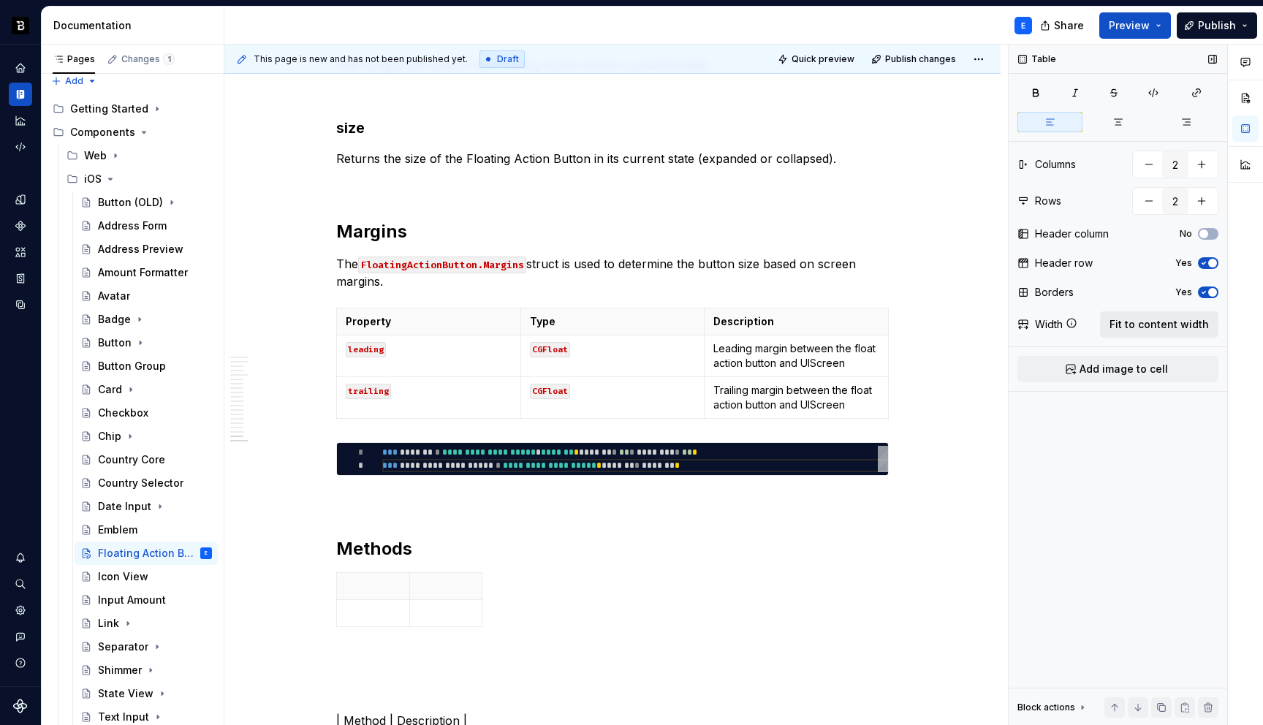
click at [1191, 329] on span "Fit to content width" at bounding box center [1158, 324] width 99 height 15
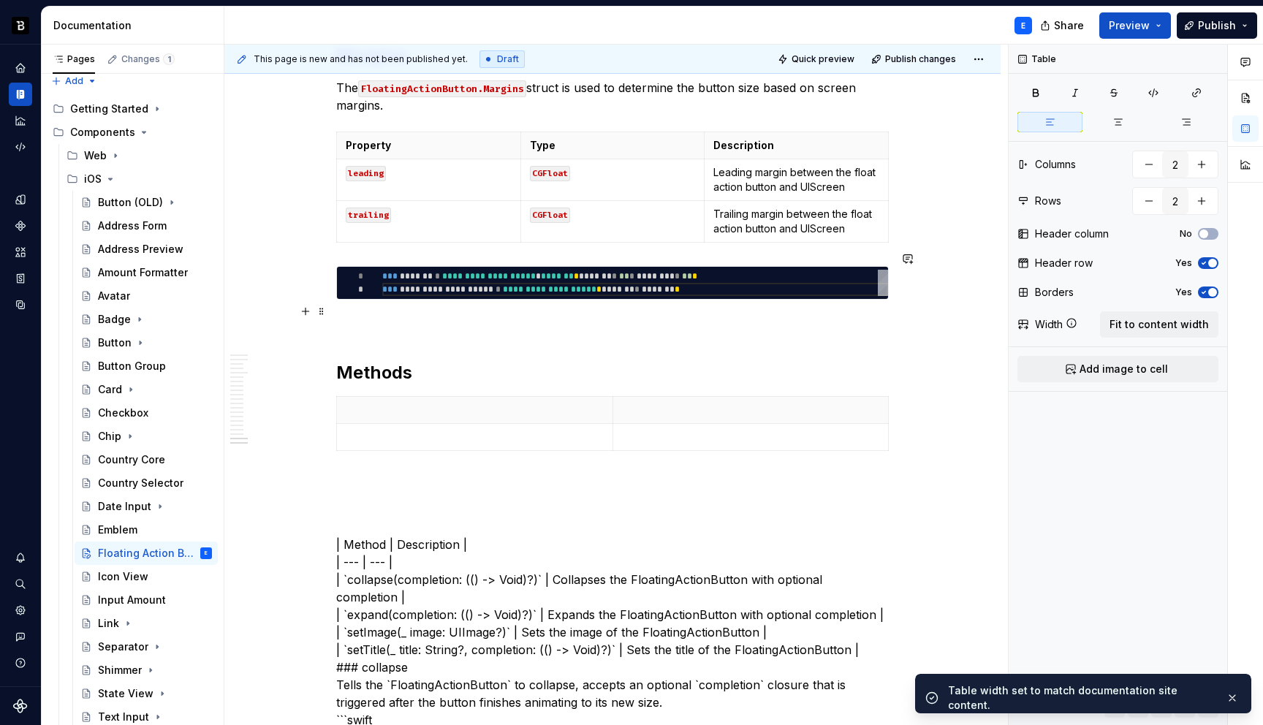
scroll to position [3624, 0]
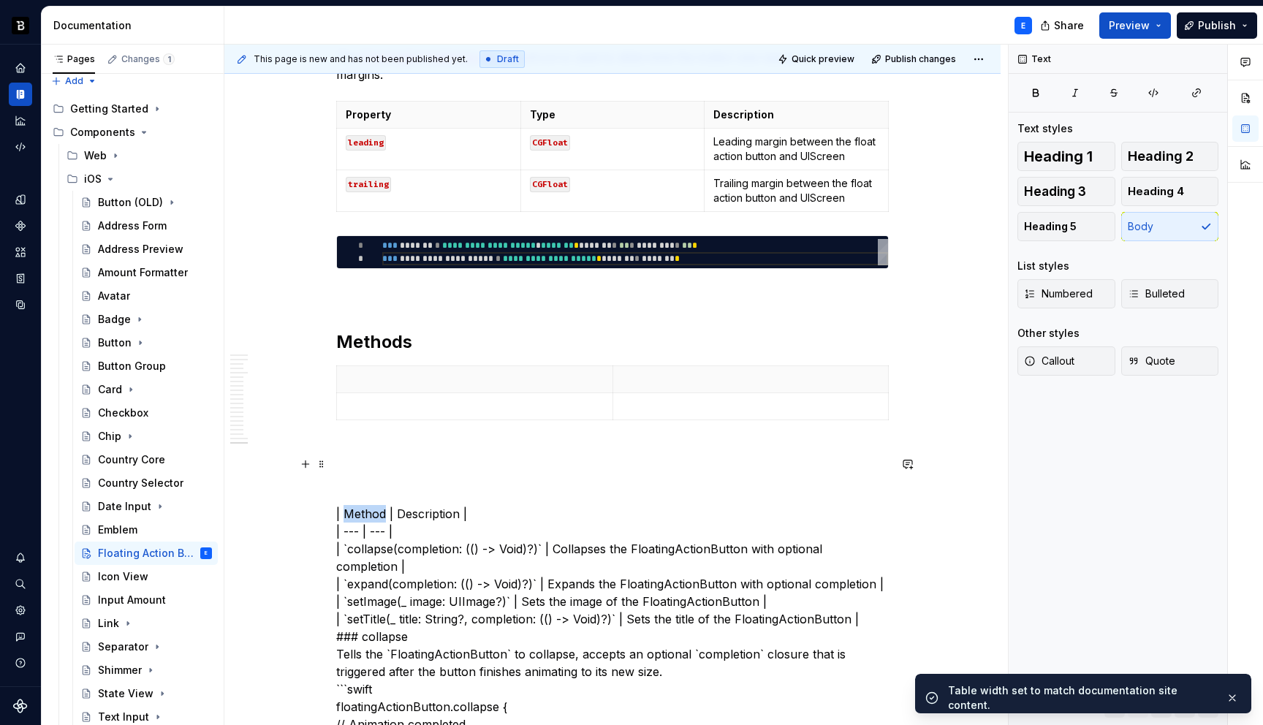
click at [392, 372] on p at bounding box center [475, 379] width 258 height 15
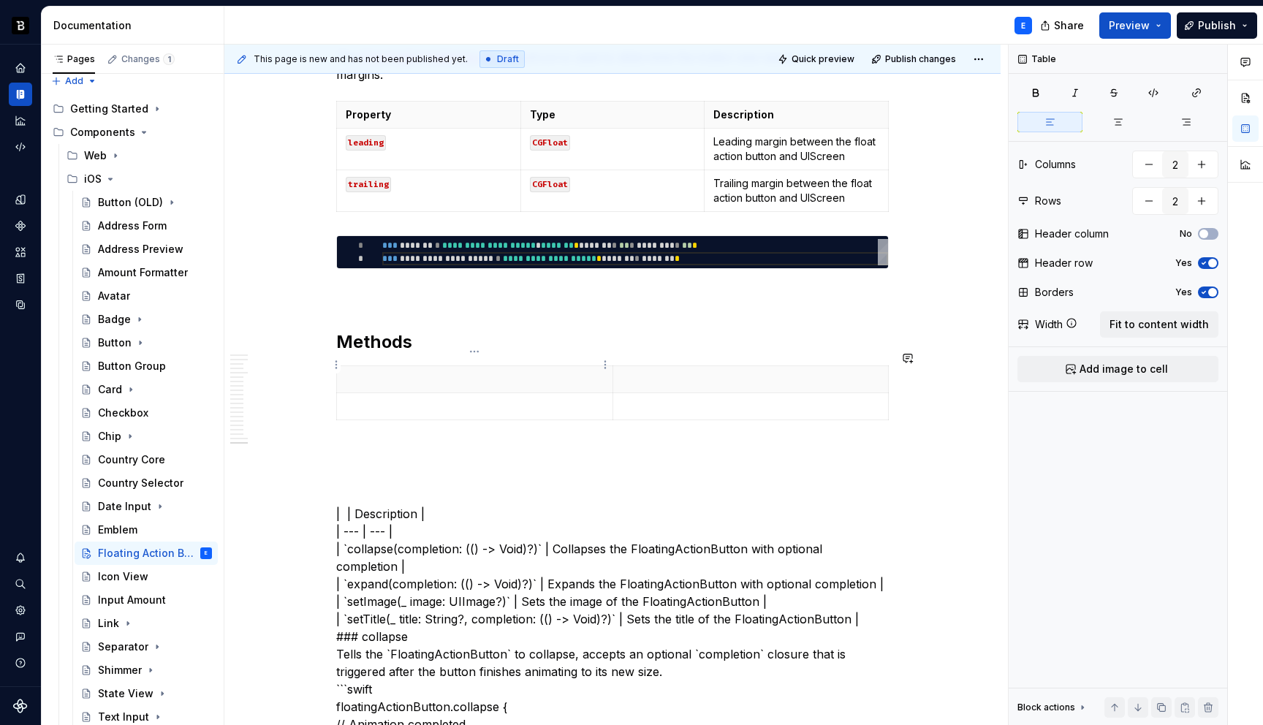
type textarea "*"
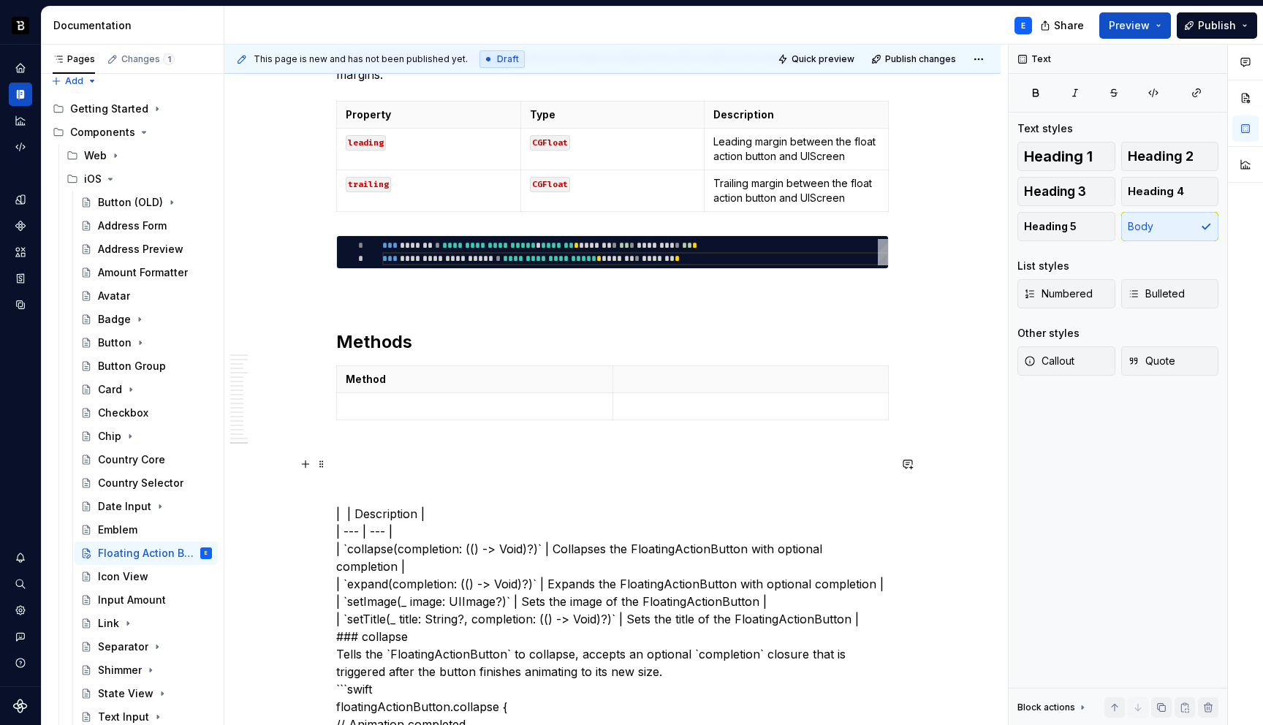
click at [648, 372] on p at bounding box center [751, 379] width 258 height 15
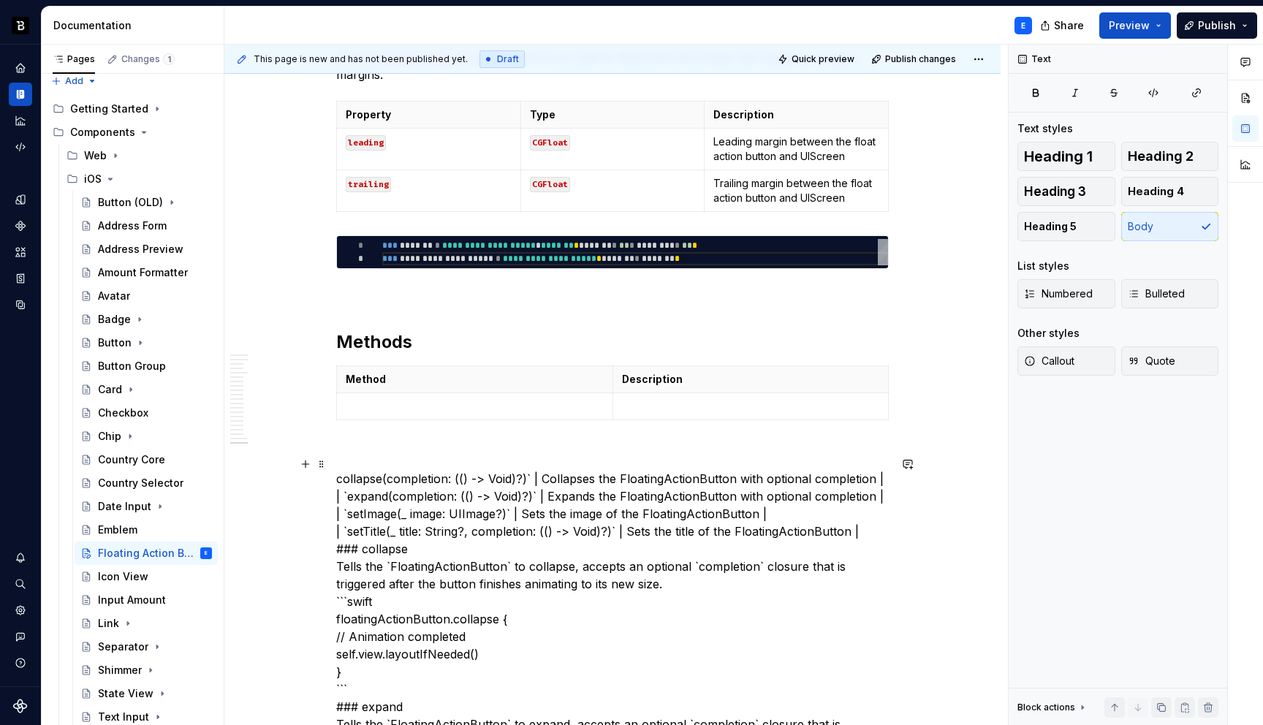
click at [497, 399] on p at bounding box center [475, 406] width 258 height 15
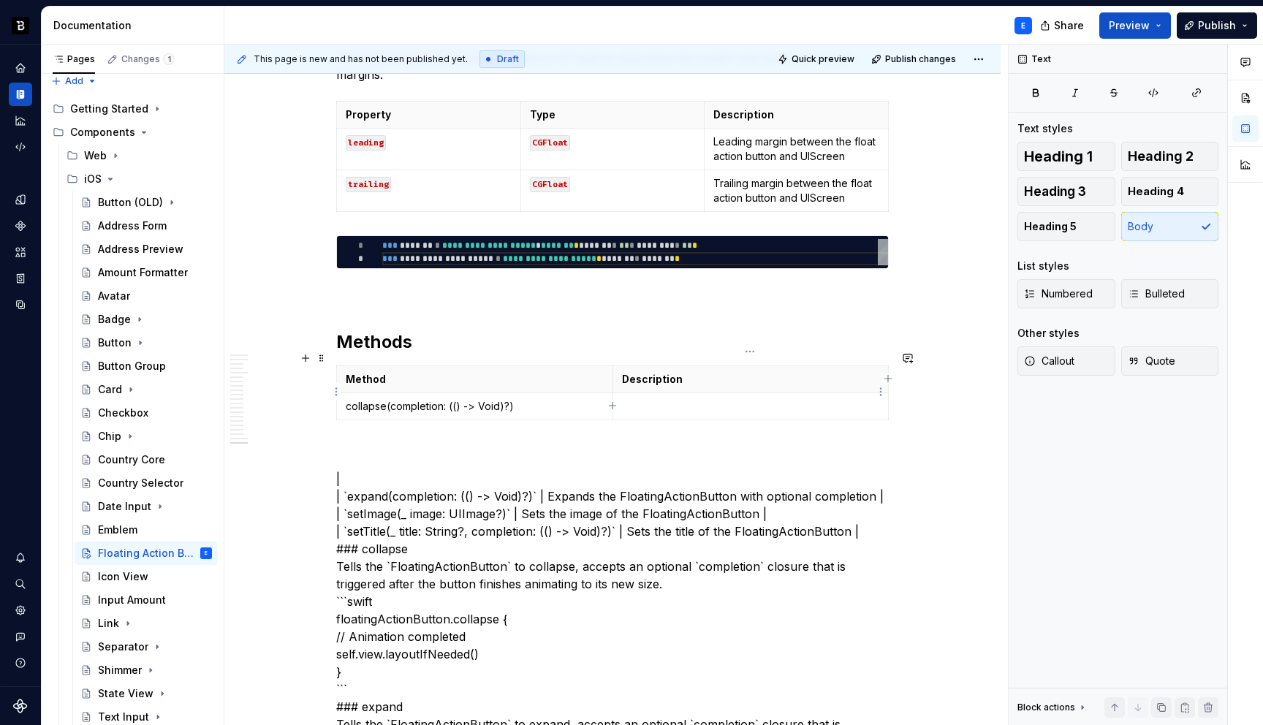
click at [655, 399] on p at bounding box center [751, 406] width 258 height 15
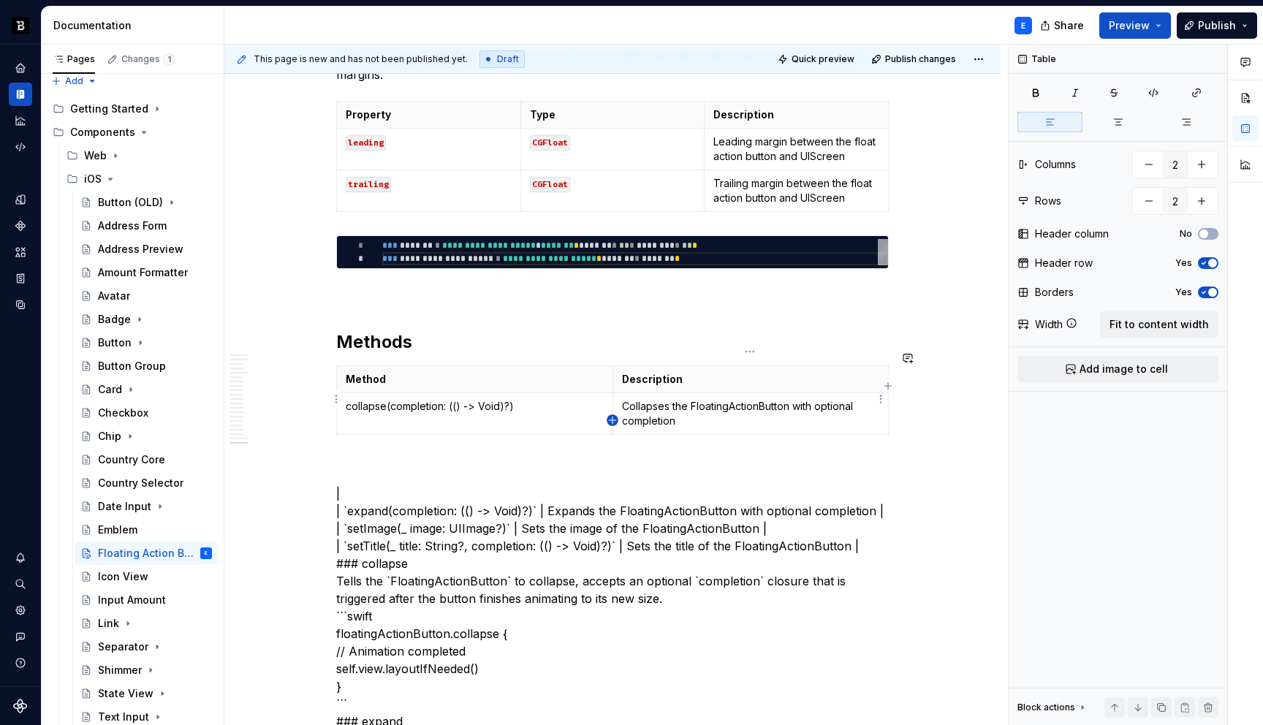
click at [613, 419] on icon "button" at bounding box center [612, 420] width 7 height 7
type input "3"
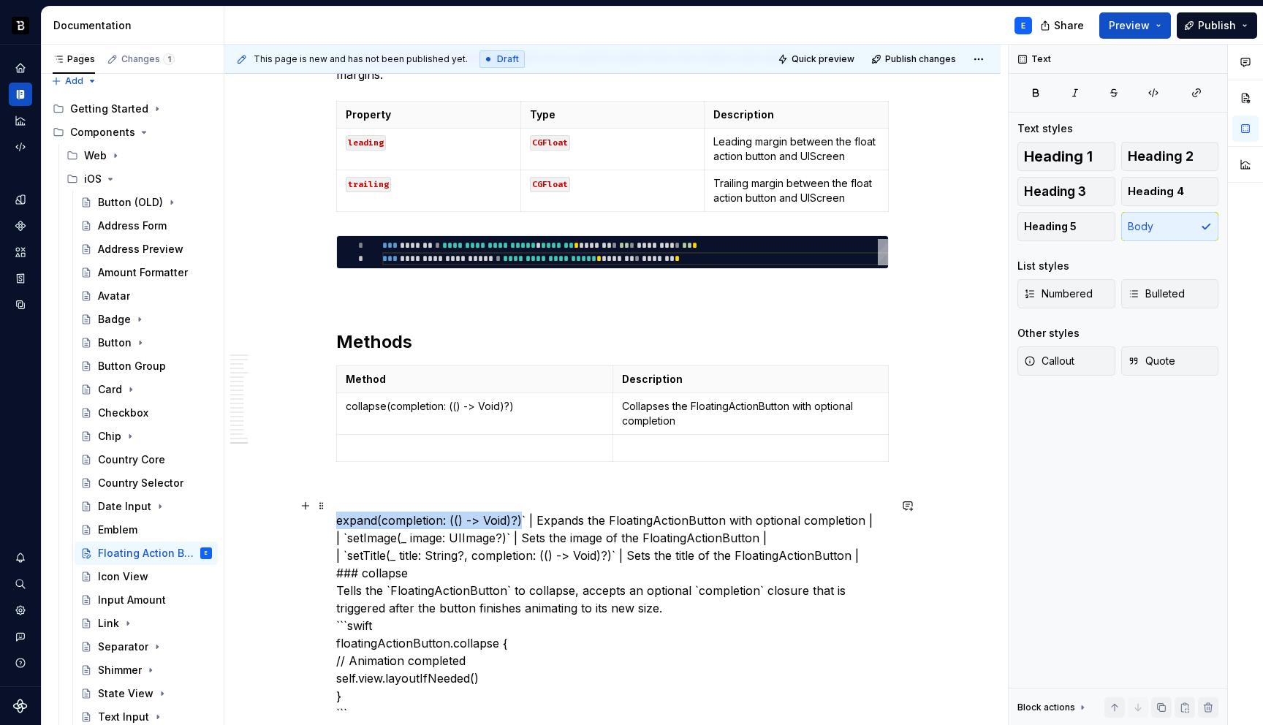
click at [482, 441] on p at bounding box center [475, 448] width 258 height 15
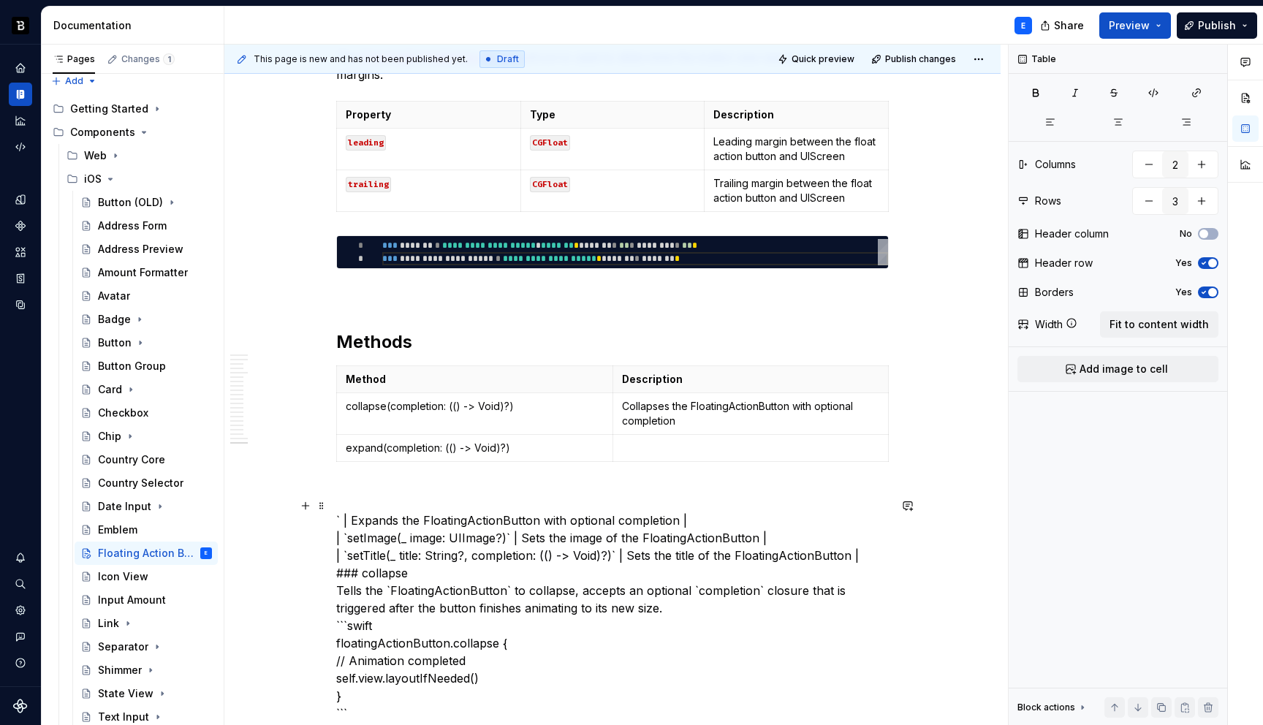
click at [637, 441] on p at bounding box center [751, 448] width 258 height 15
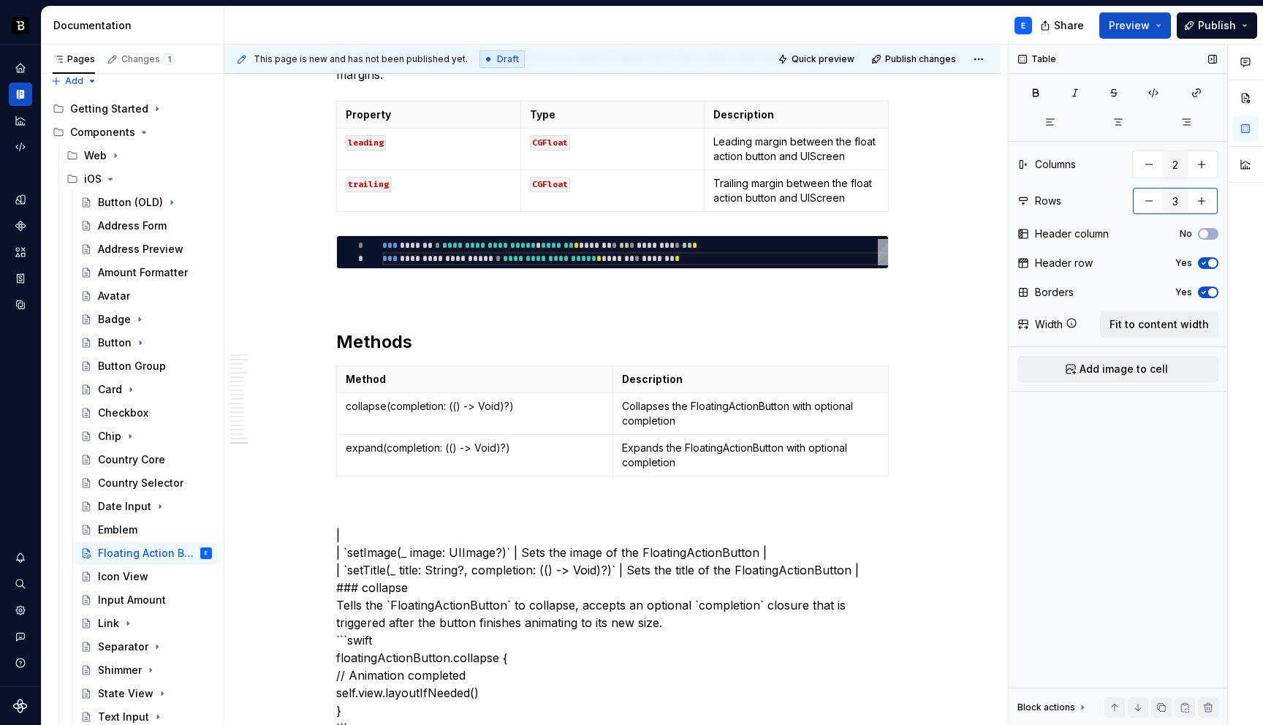
click at [1199, 202] on button "button" at bounding box center [1201, 201] width 26 height 26
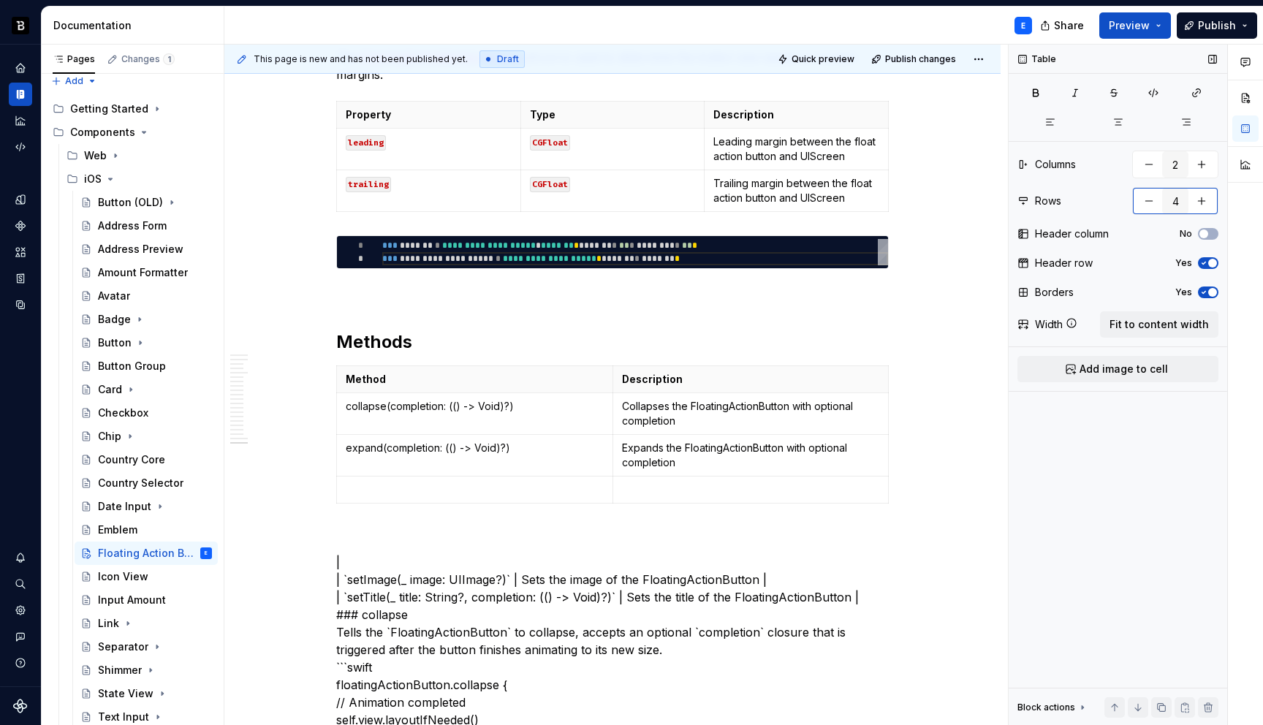
click at [1199, 202] on button "button" at bounding box center [1201, 201] width 26 height 26
type input "5"
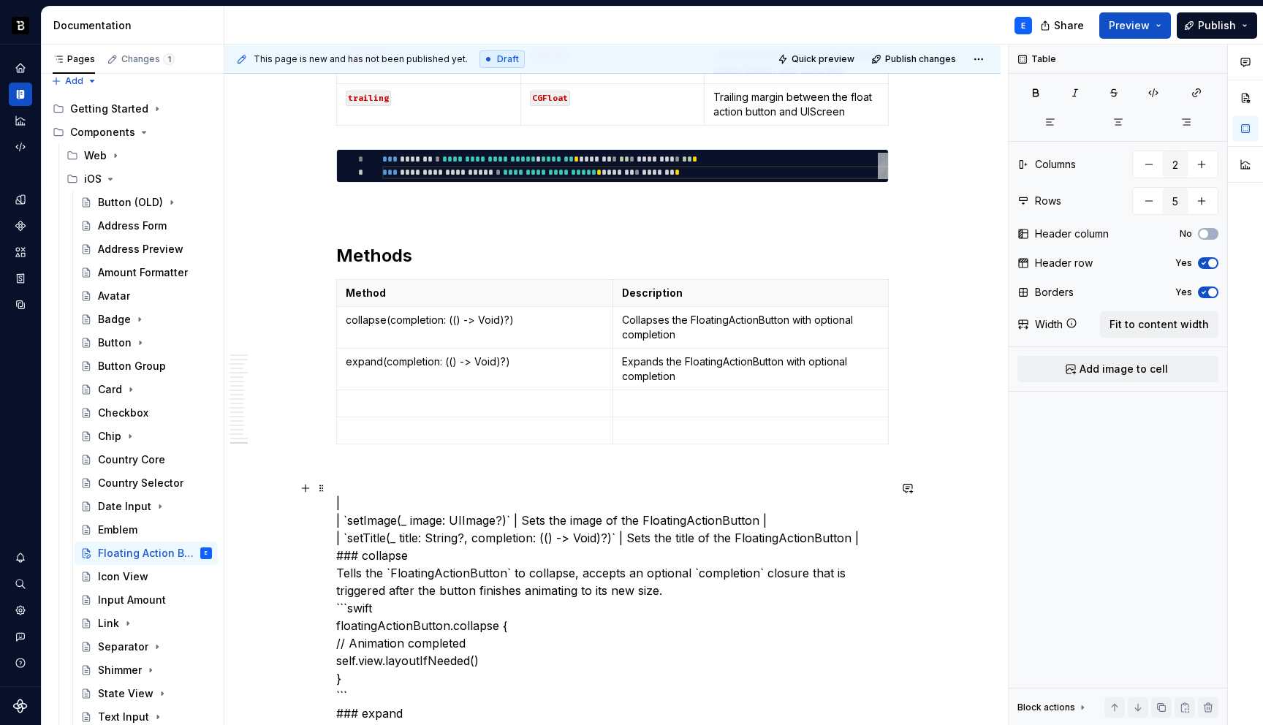
scroll to position [3729, 0]
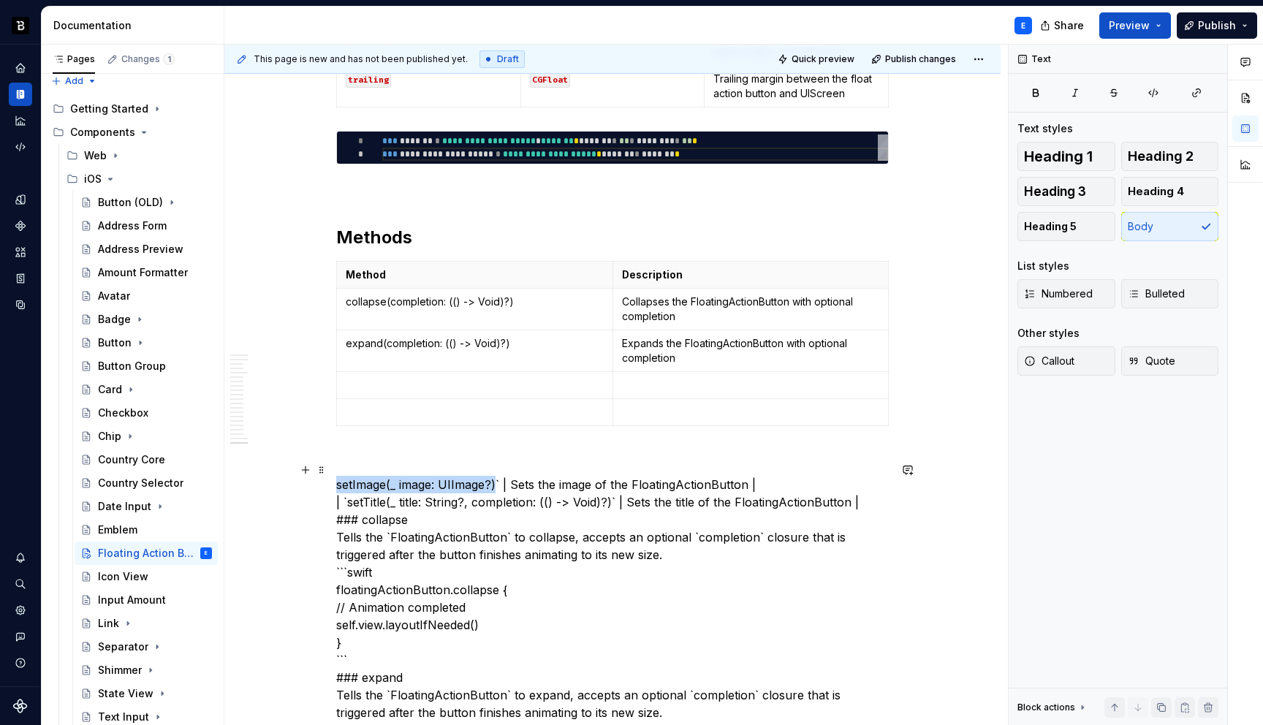
click at [484, 378] on p at bounding box center [475, 385] width 258 height 15
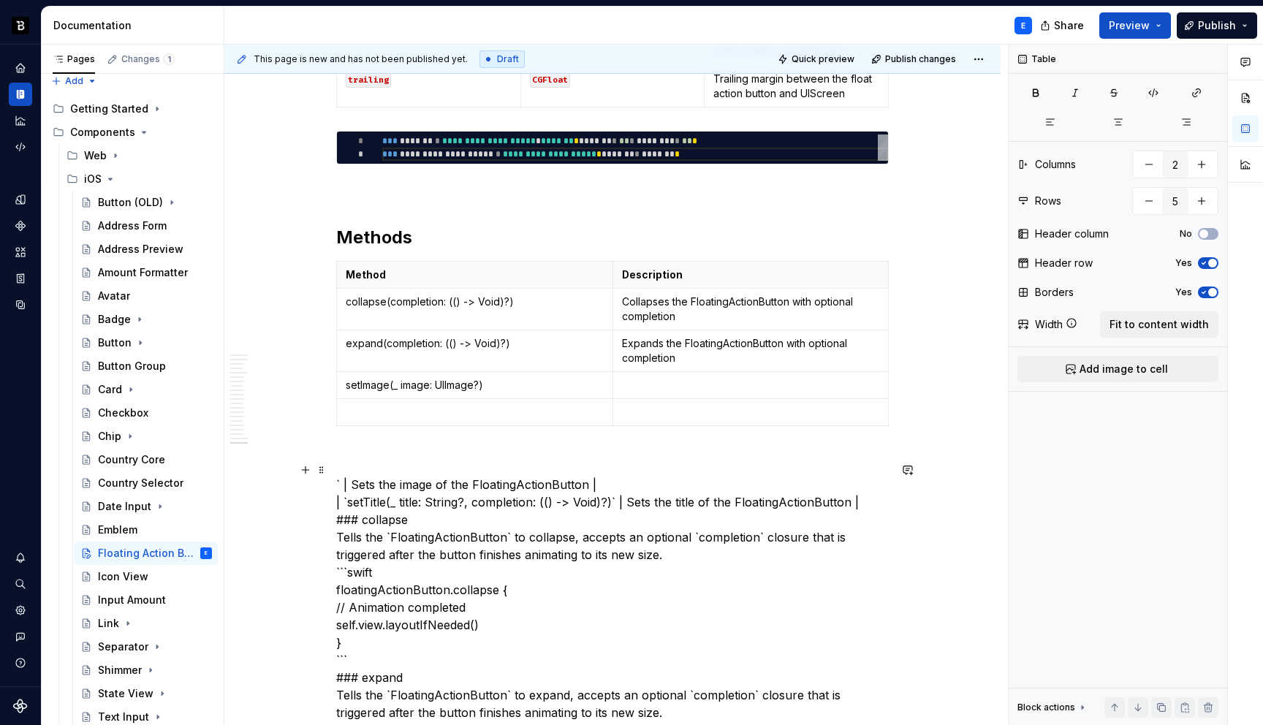
click at [642, 378] on p at bounding box center [751, 385] width 258 height 15
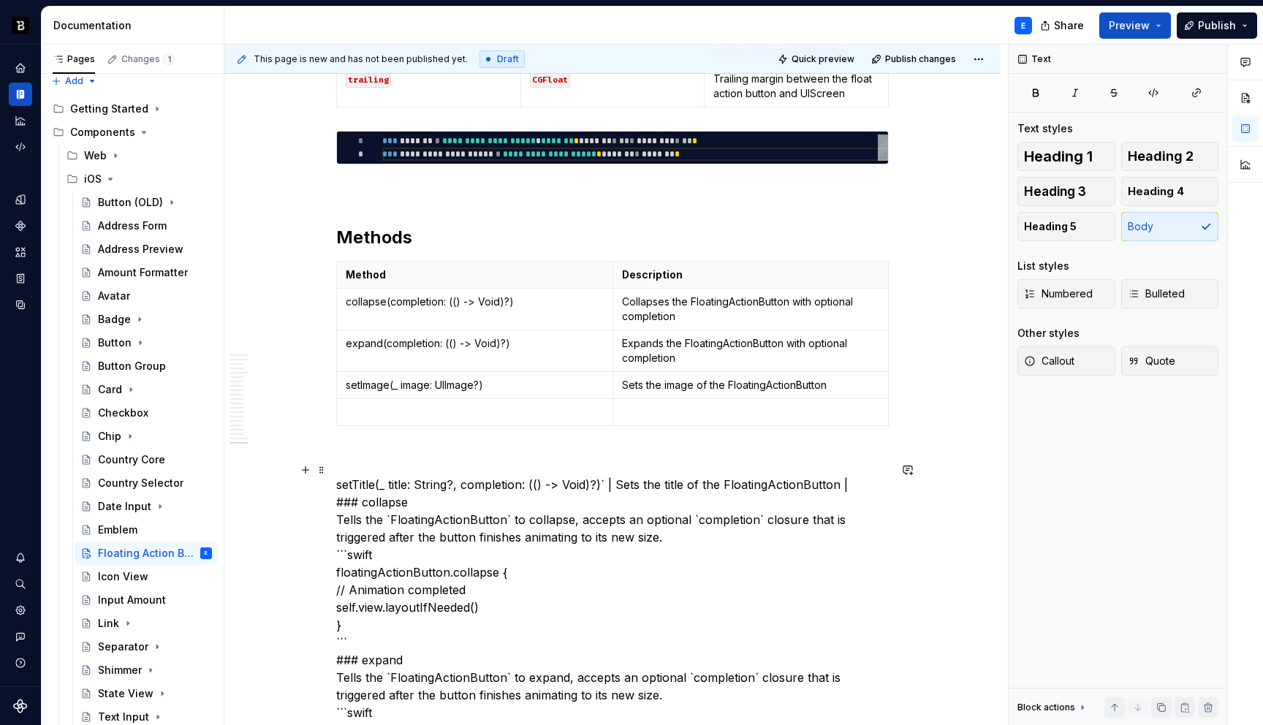
click at [487, 405] on p at bounding box center [475, 412] width 258 height 15
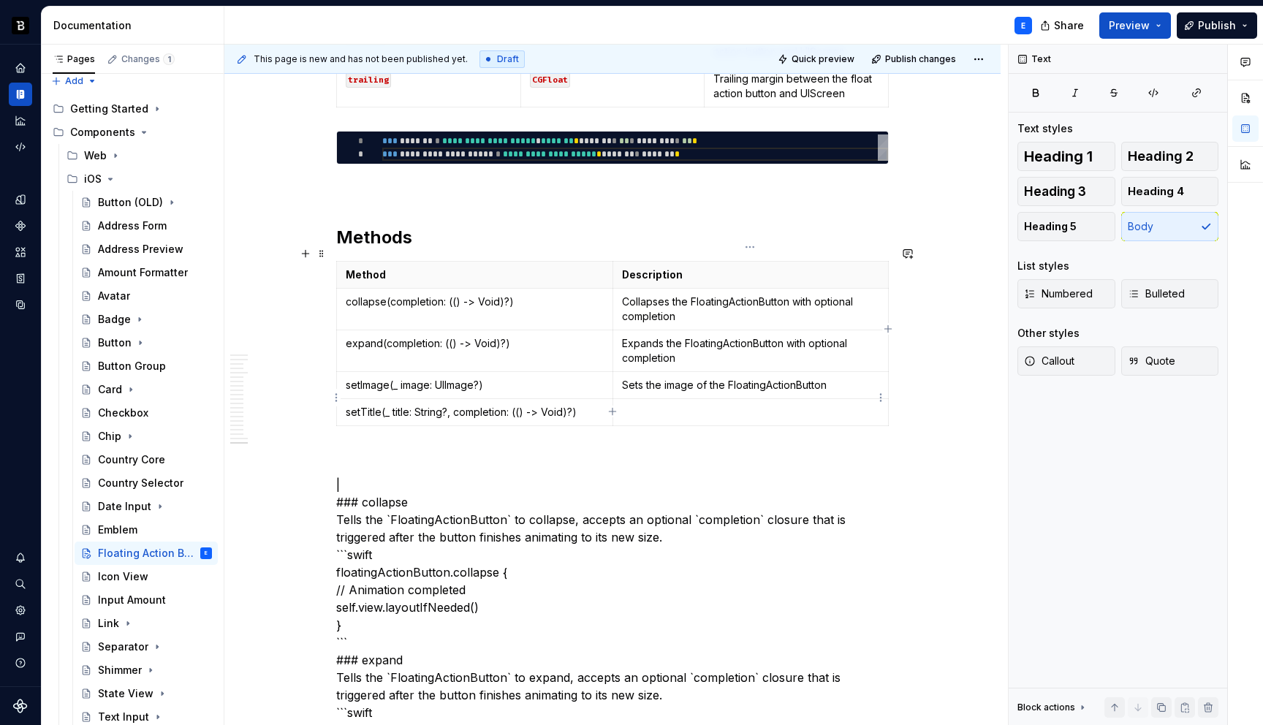
click at [635, 405] on p at bounding box center [751, 412] width 258 height 15
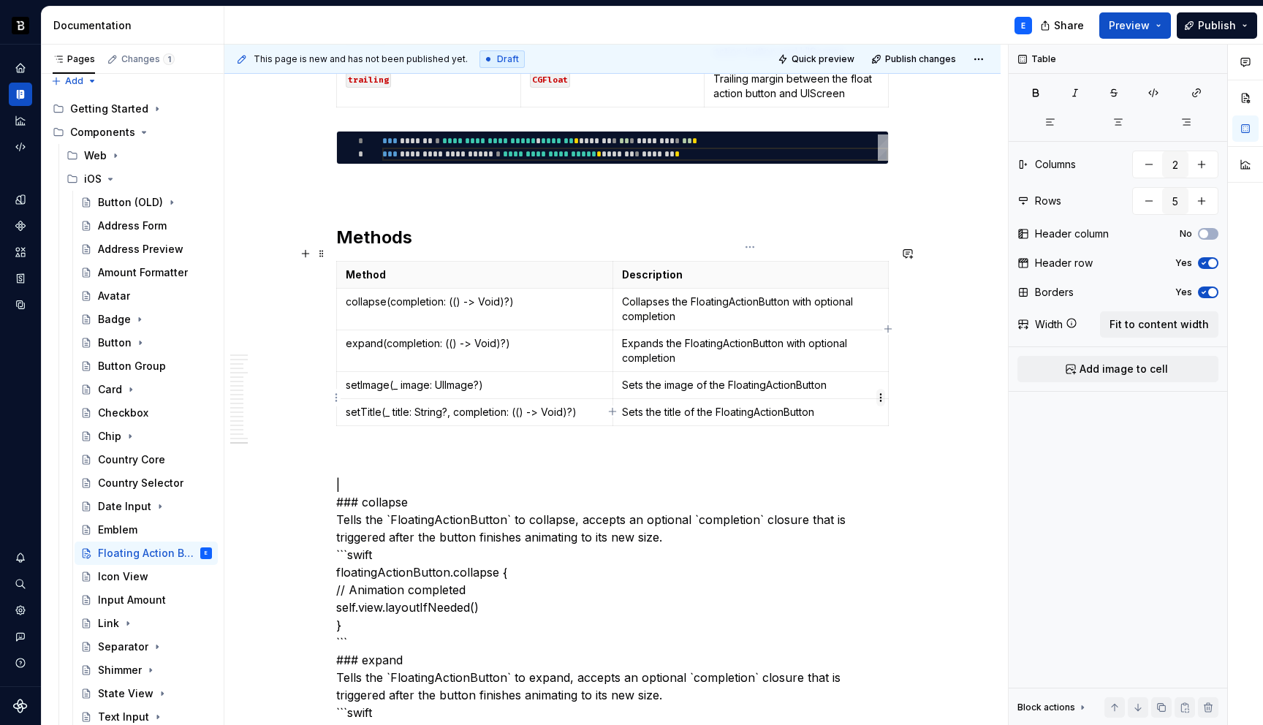
click at [606, 403] on html "Backbase Design System E Design system data Documentation E Share Preview Publi…" at bounding box center [631, 362] width 1263 height 725
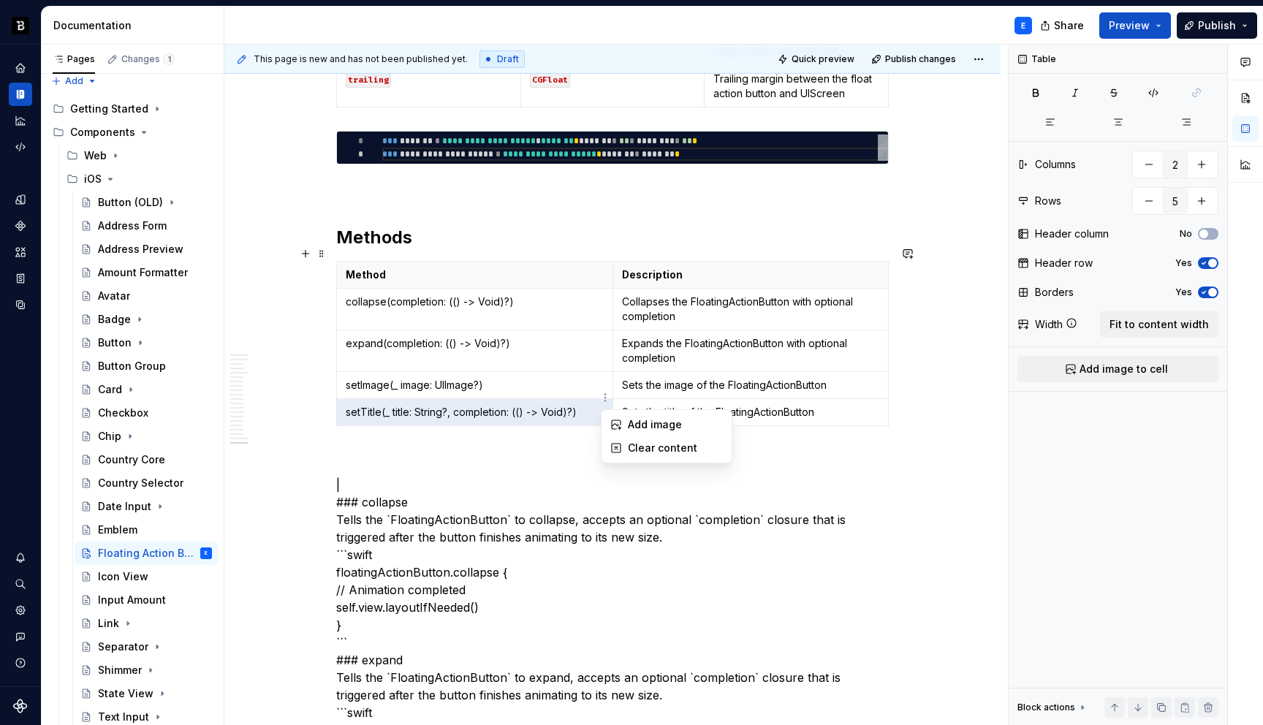
click at [574, 399] on html "Backbase Design System E Design system data Documentation E Share Preview Publi…" at bounding box center [631, 362] width 1263 height 725
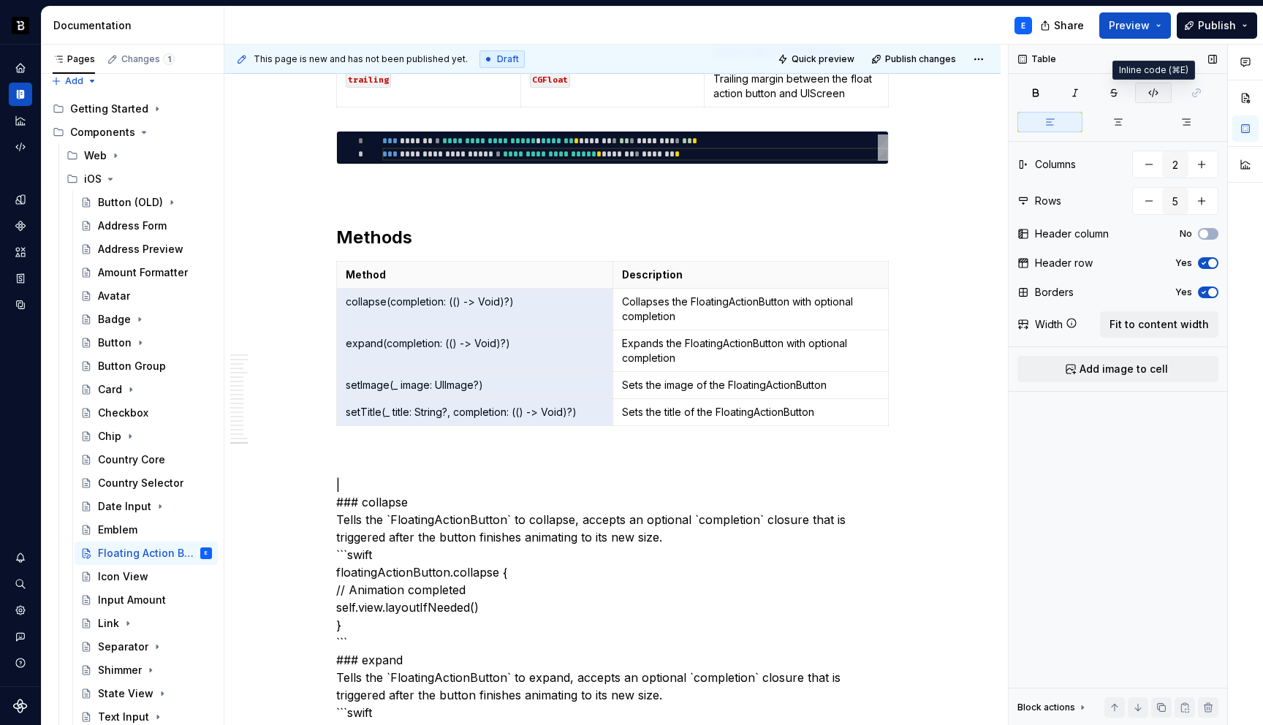
click at [1150, 93] on icon "button" at bounding box center [1153, 93] width 9 height 8
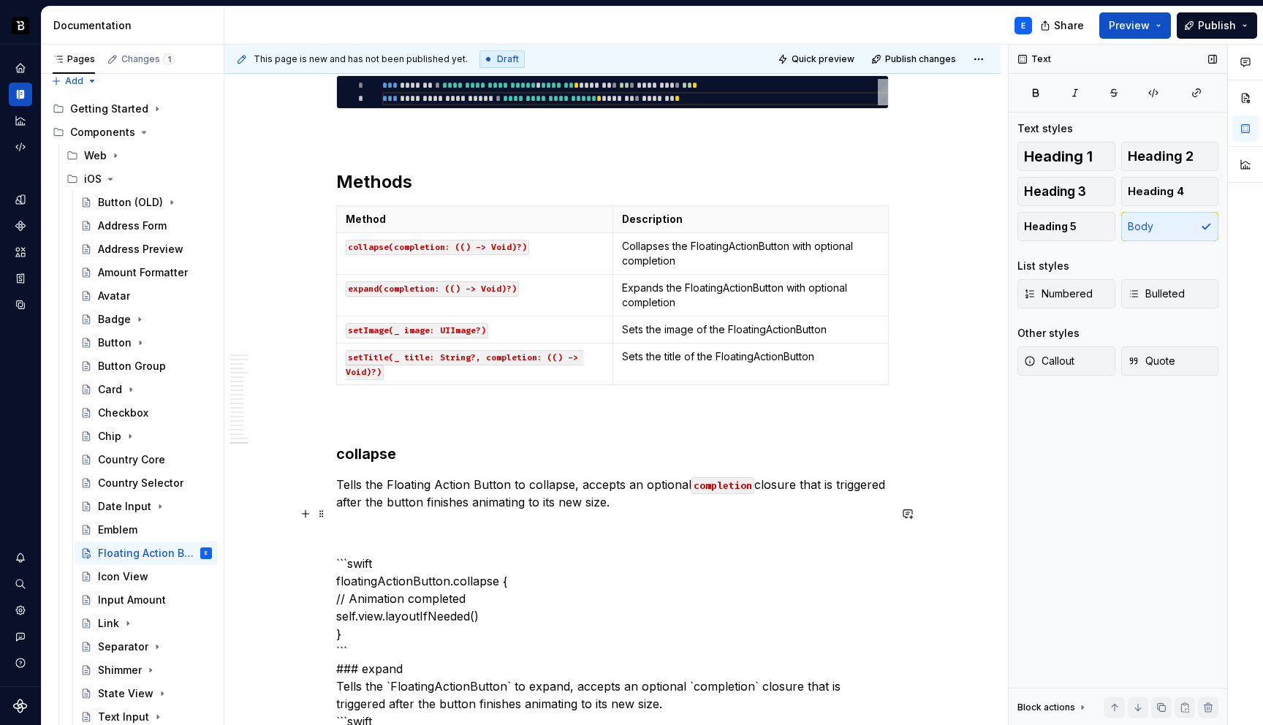
scroll to position [3797, 0]
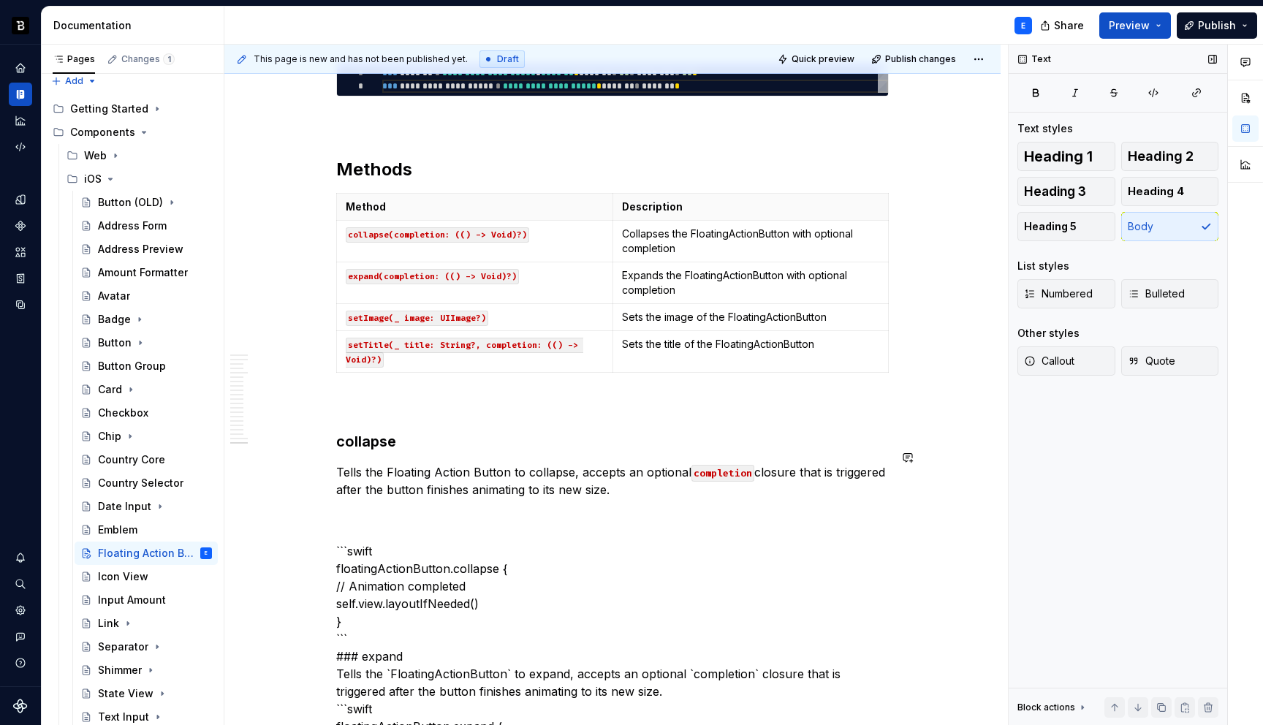
click at [681, 483] on p "Tells the Floating Action Button to collapse, accepts an optional completion cl…" at bounding box center [612, 480] width 552 height 35
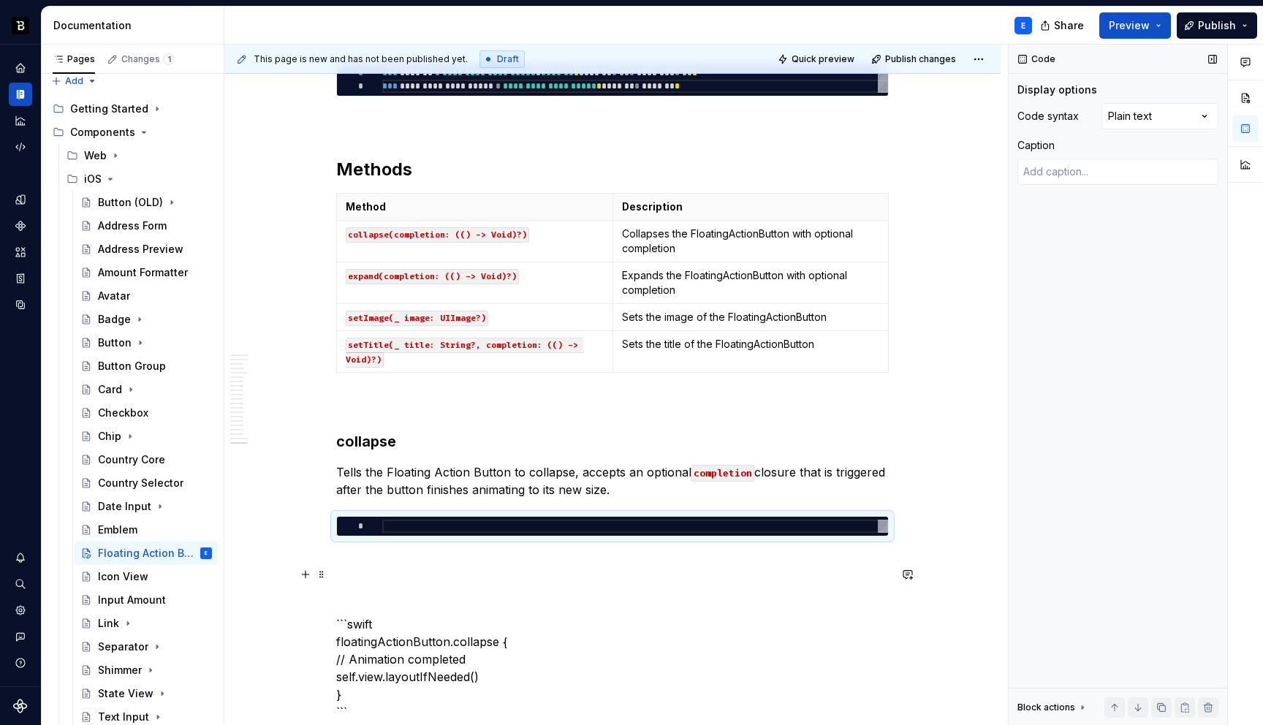
scroll to position [3880, 0]
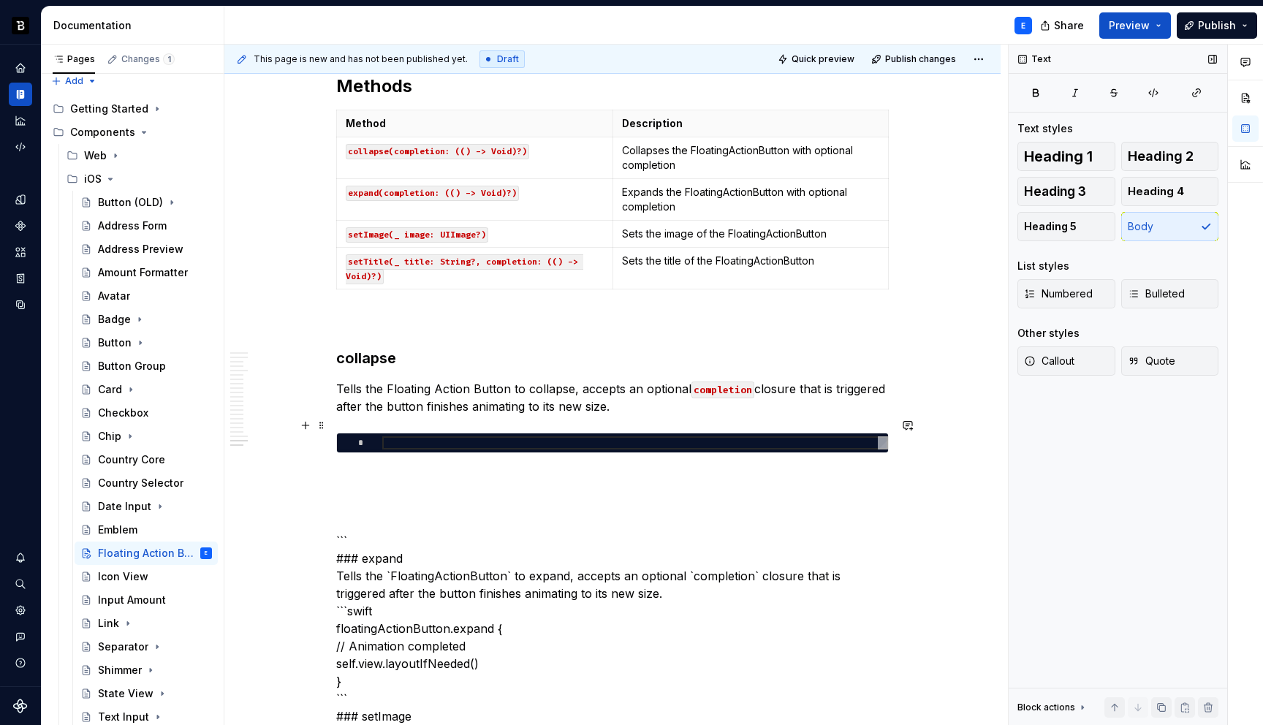
click at [538, 436] on div at bounding box center [635, 442] width 506 height 13
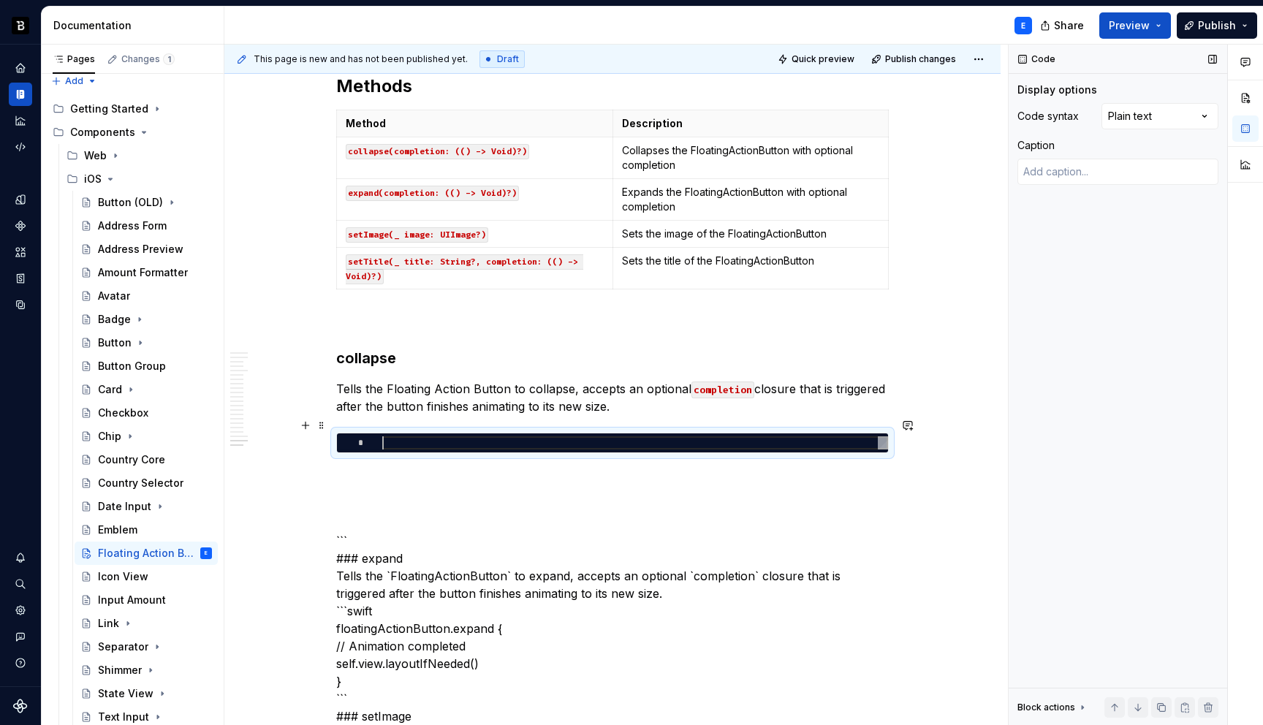
type textarea "*"
type textarea "**********"
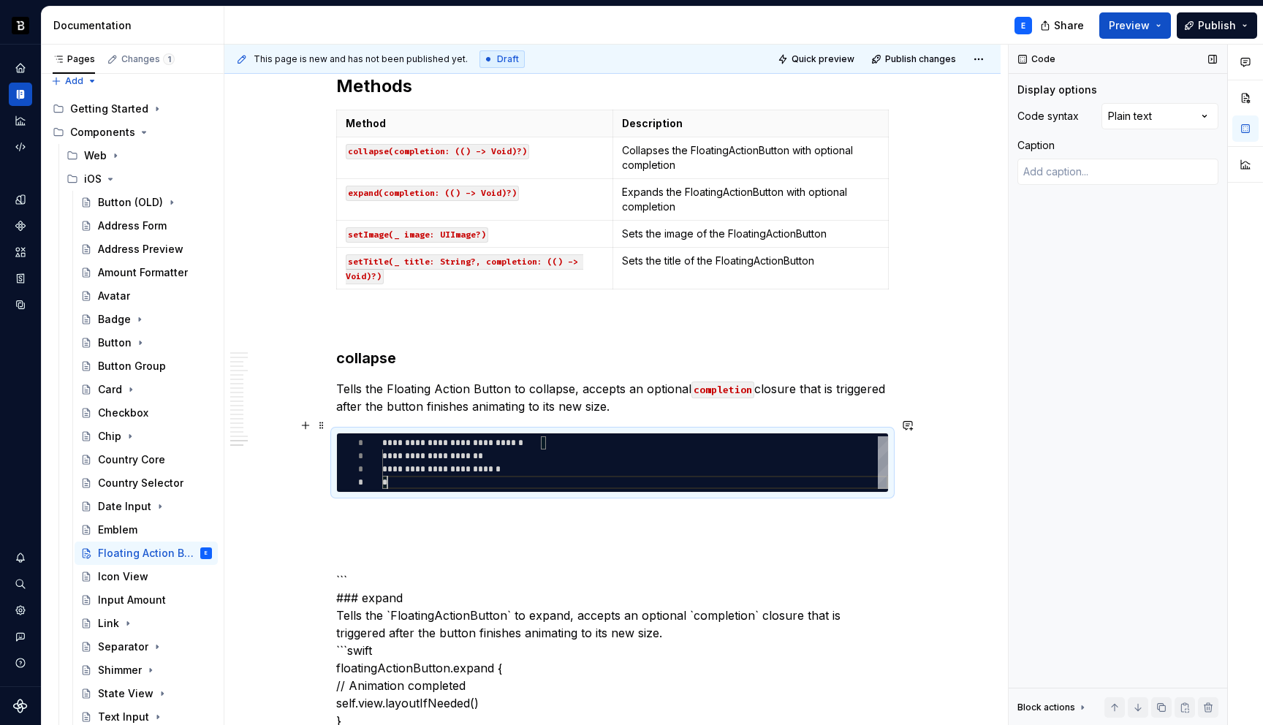
scroll to position [39, 5]
click at [1161, 116] on div "Comments Open comments No comments yet Select ‘Comment’ from the block context …" at bounding box center [1136, 385] width 254 height 681
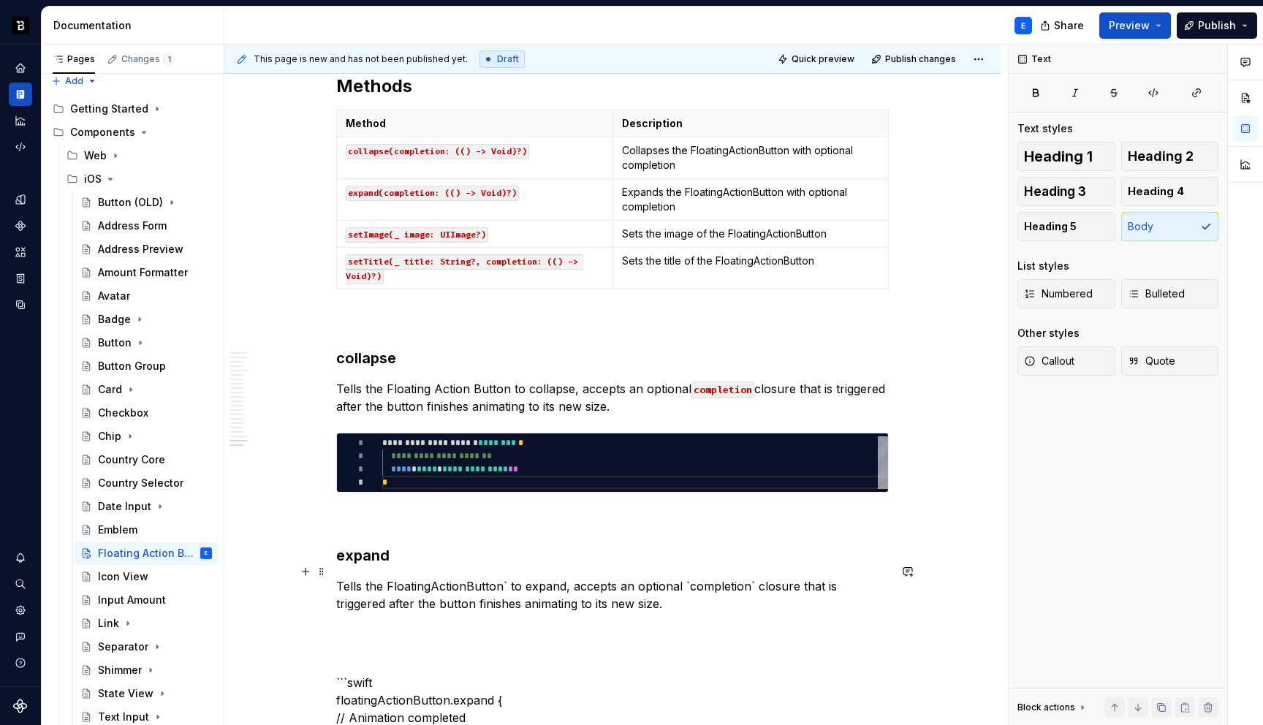
click at [430, 577] on p "Tells the FloatingActionButton` to expand, accepts an optional `completion` clo…" at bounding box center [612, 594] width 552 height 35
click at [471, 577] on p "Tells the Floating ActionButton` to expand, accepts an optional `completion` cl…" at bounding box center [612, 594] width 552 height 35
click at [753, 577] on p "Tells the Floating Action Button to expand, accepts an optional `completion` cl…" at bounding box center [612, 594] width 552 height 35
click at [317, 425] on span at bounding box center [322, 425] width 12 height 20
type textarea "*"
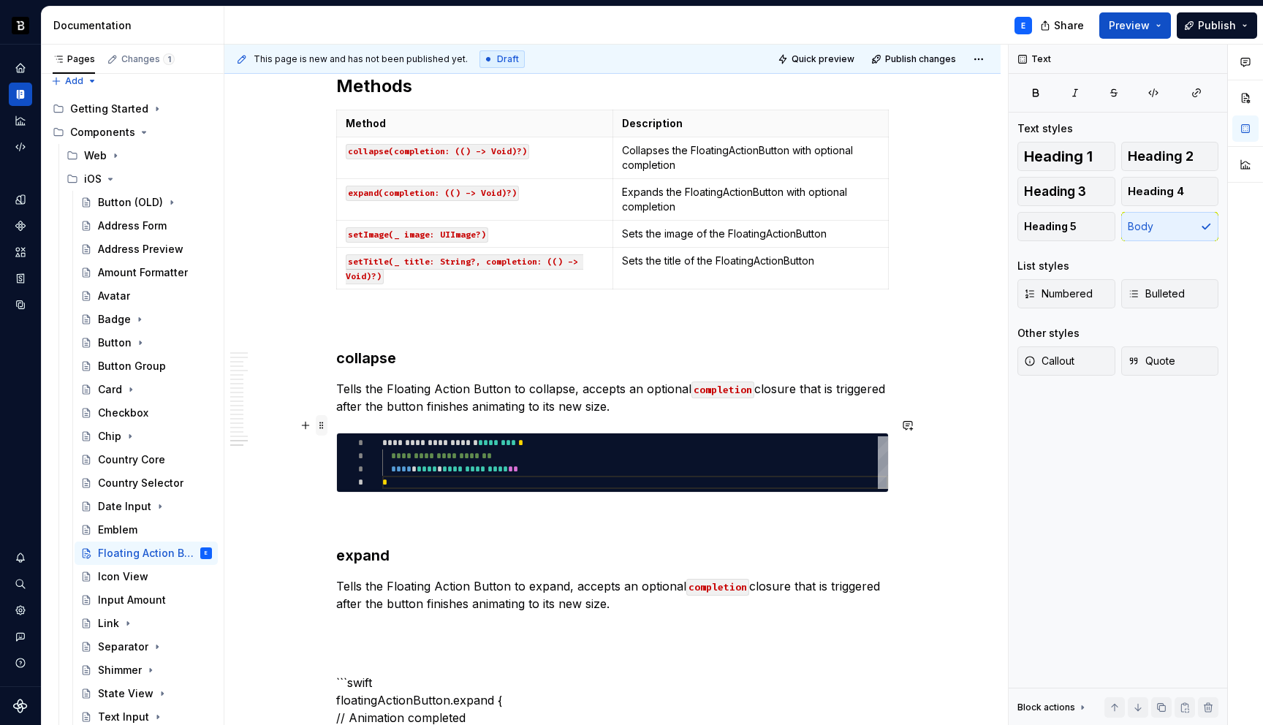
click at [317, 425] on span at bounding box center [322, 425] width 12 height 20
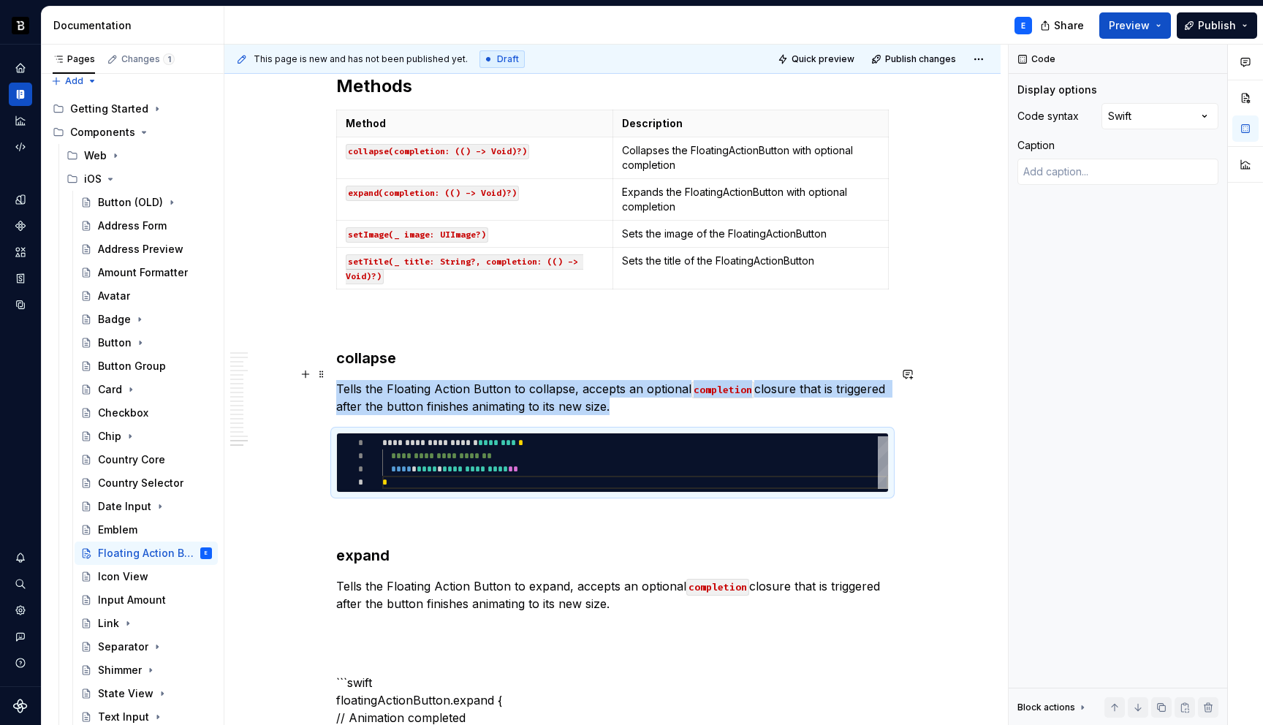
copy p "Tells the Floating Action Button to collapse, accepts an optional completion cl…"
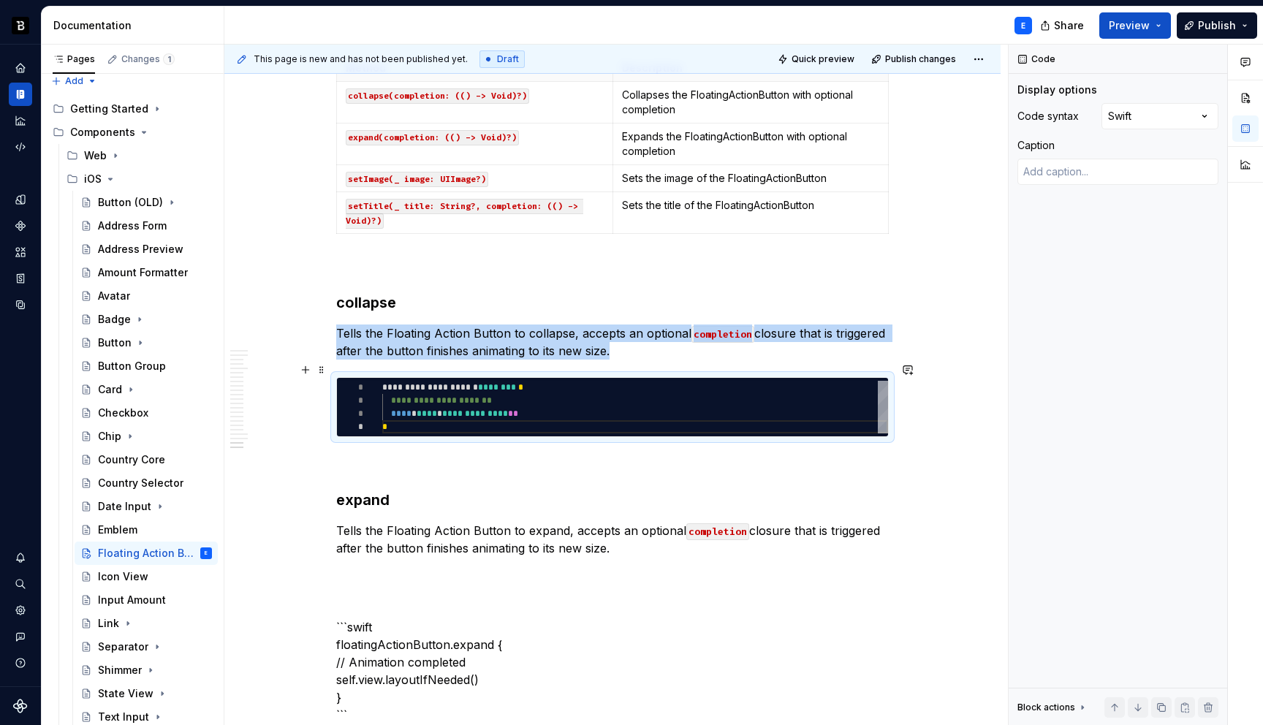
scroll to position [3998, 0]
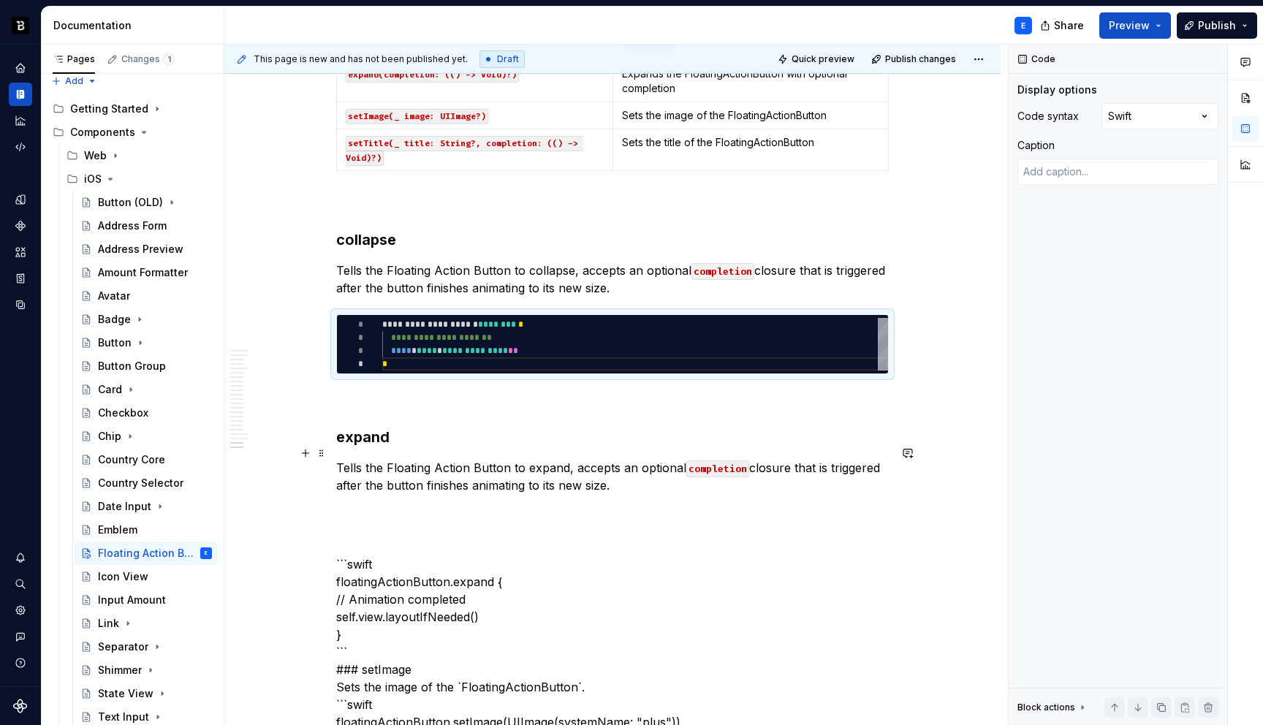
click at [629, 473] on p "Tells the Floating Action Button to expand, accepts an optional completion clos…" at bounding box center [612, 476] width 552 height 35
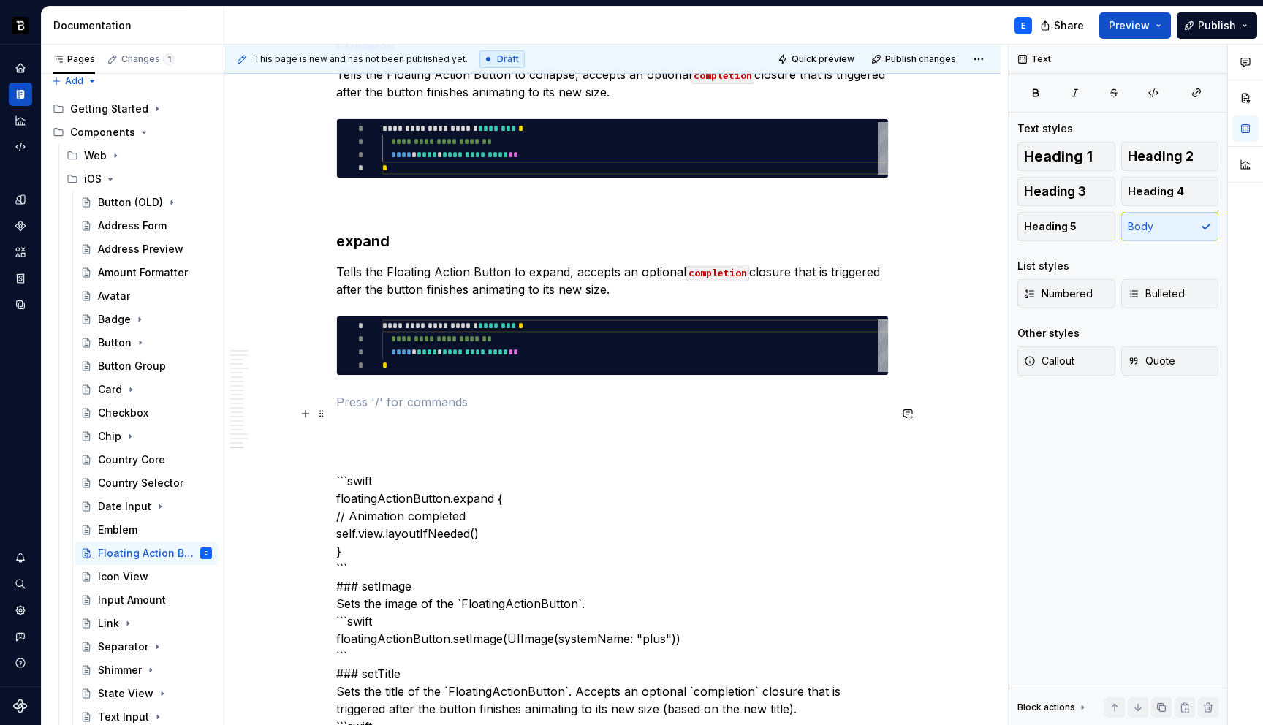
scroll to position [4200, 0]
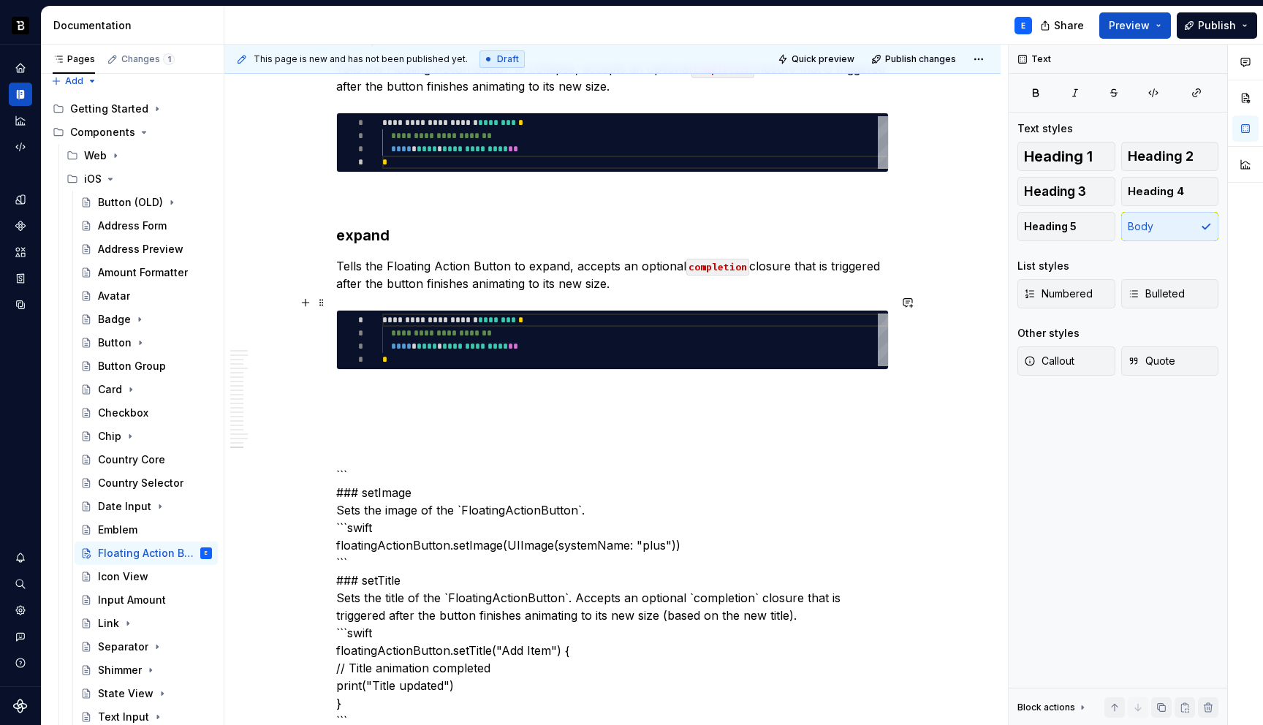
type textarea "**********"
click at [438, 324] on div "**********" at bounding box center [635, 340] width 506 height 53
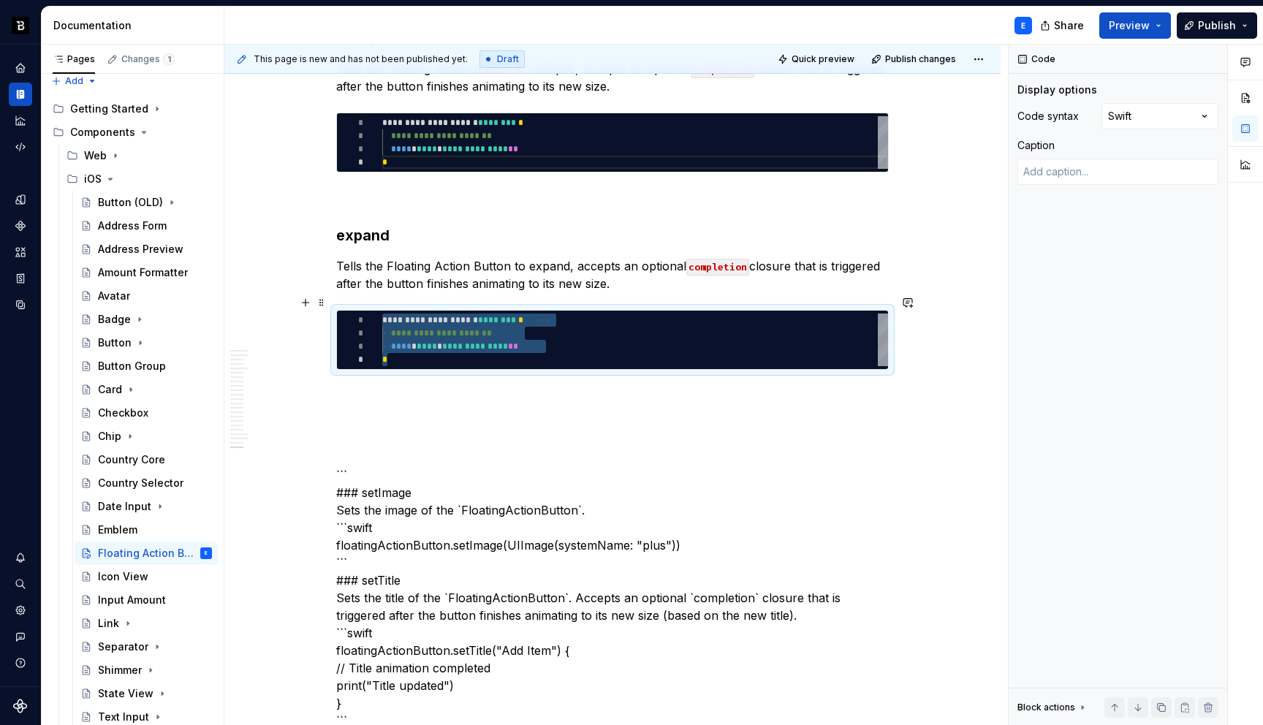
type textarea "*"
type textarea "**********"
click at [420, 387] on p at bounding box center [612, 396] width 552 height 18
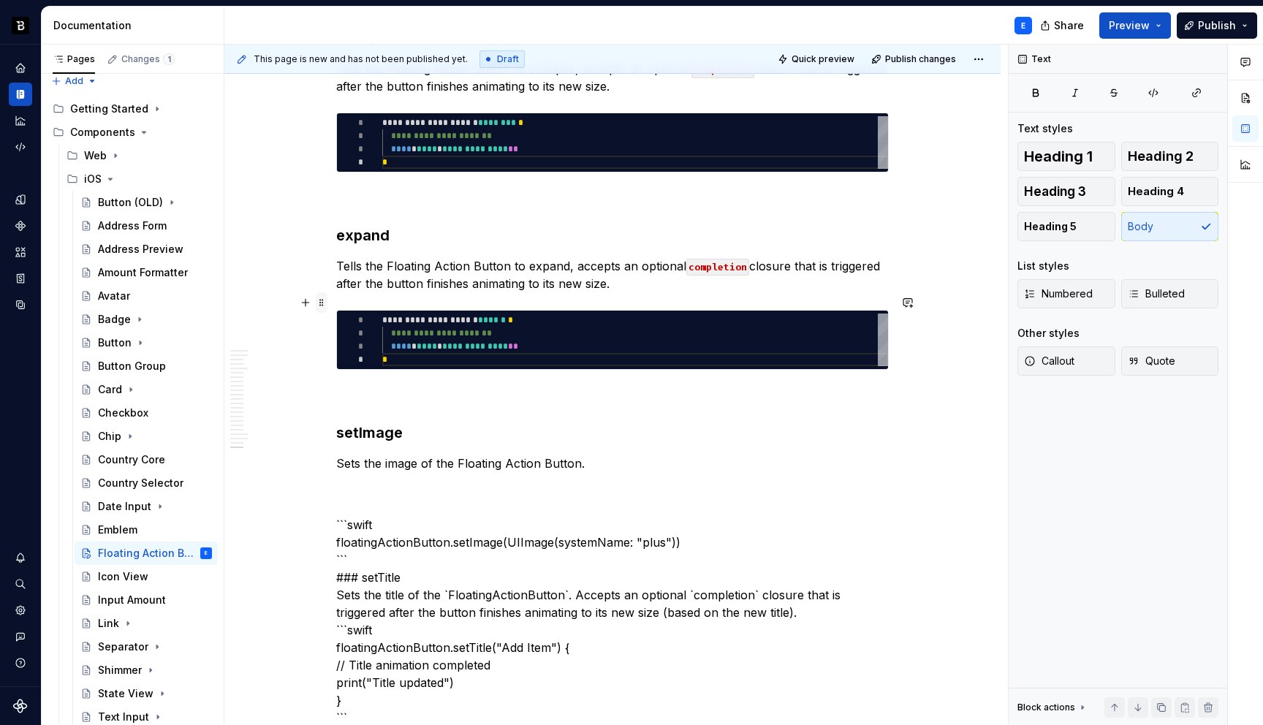
click at [319, 300] on span at bounding box center [322, 302] width 12 height 20
type textarea "*"
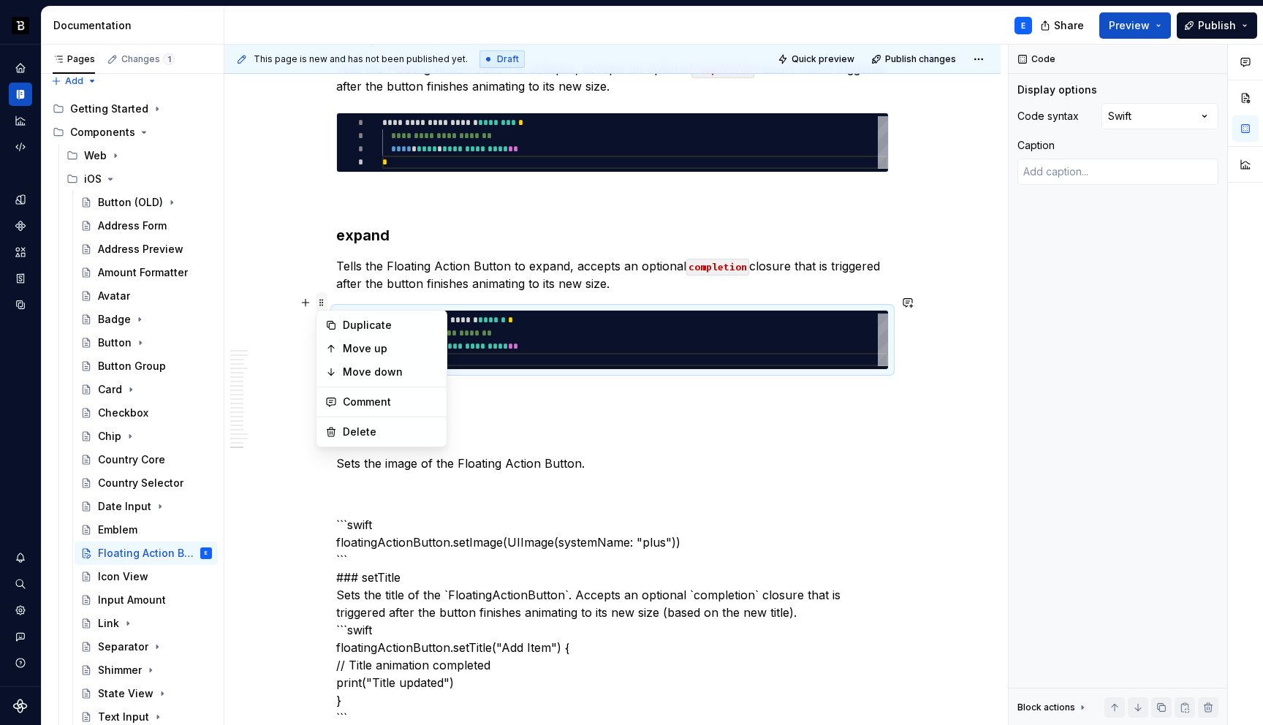
click at [319, 300] on span at bounding box center [322, 302] width 12 height 20
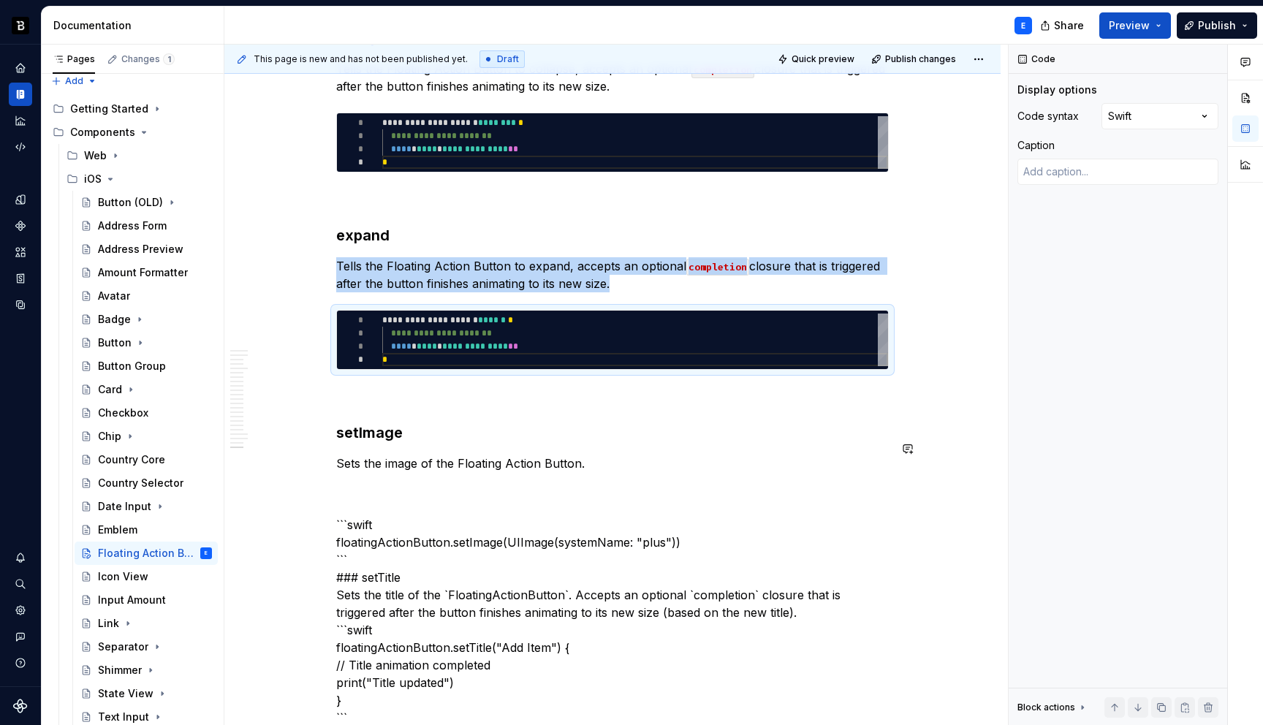
copy p "Tells the Floating Action Button to expand, accepts an optional completion clos…"
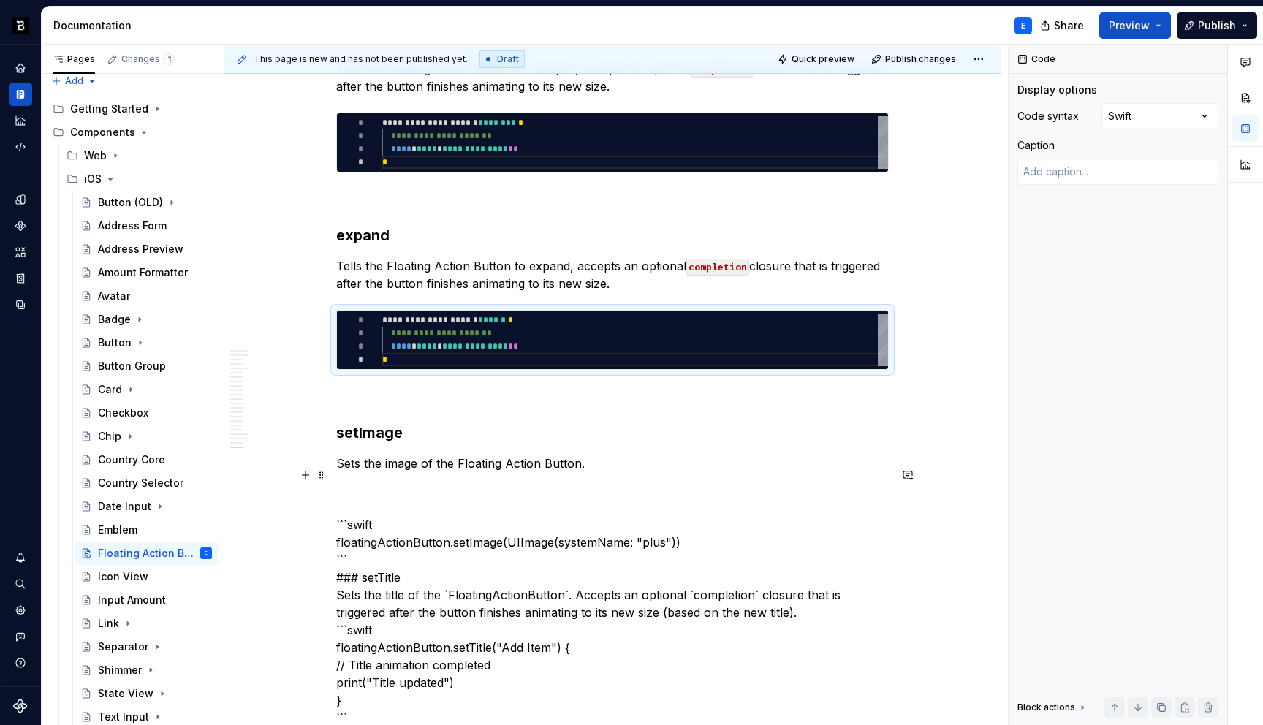
click at [618, 455] on p "Sets the image of the Floating Action Button." at bounding box center [612, 464] width 552 height 18
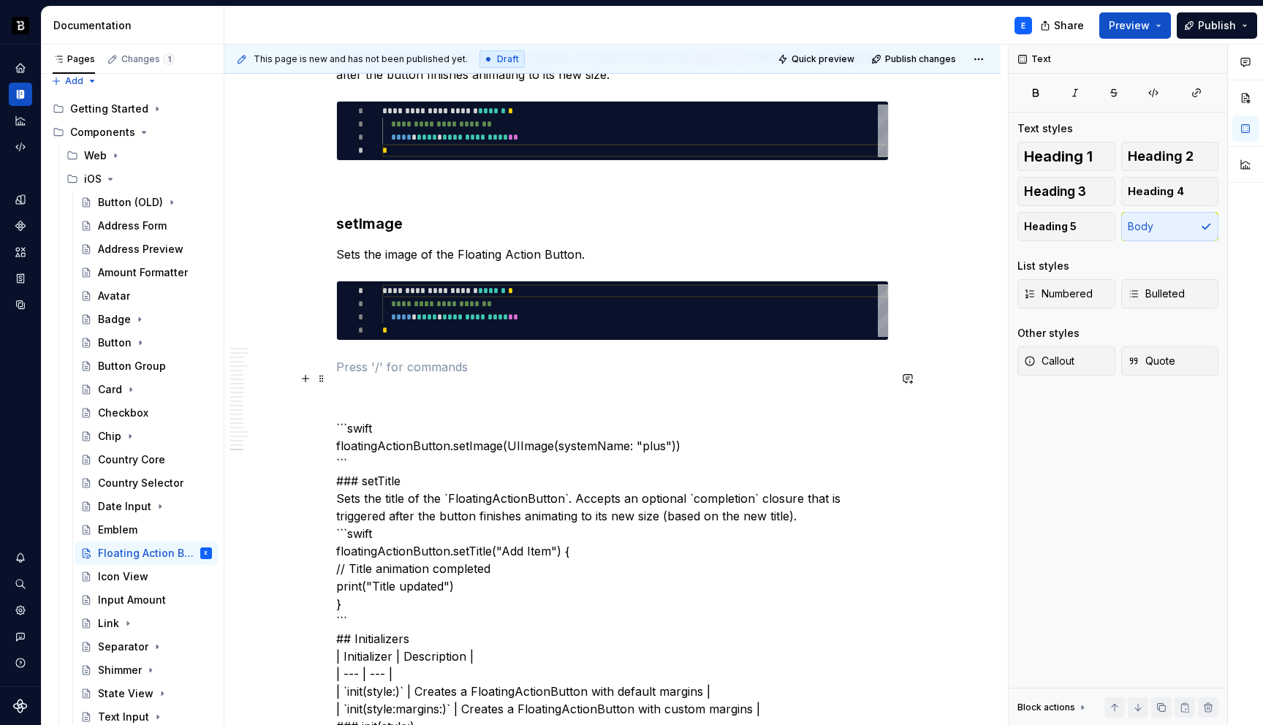
scroll to position [4420, 0]
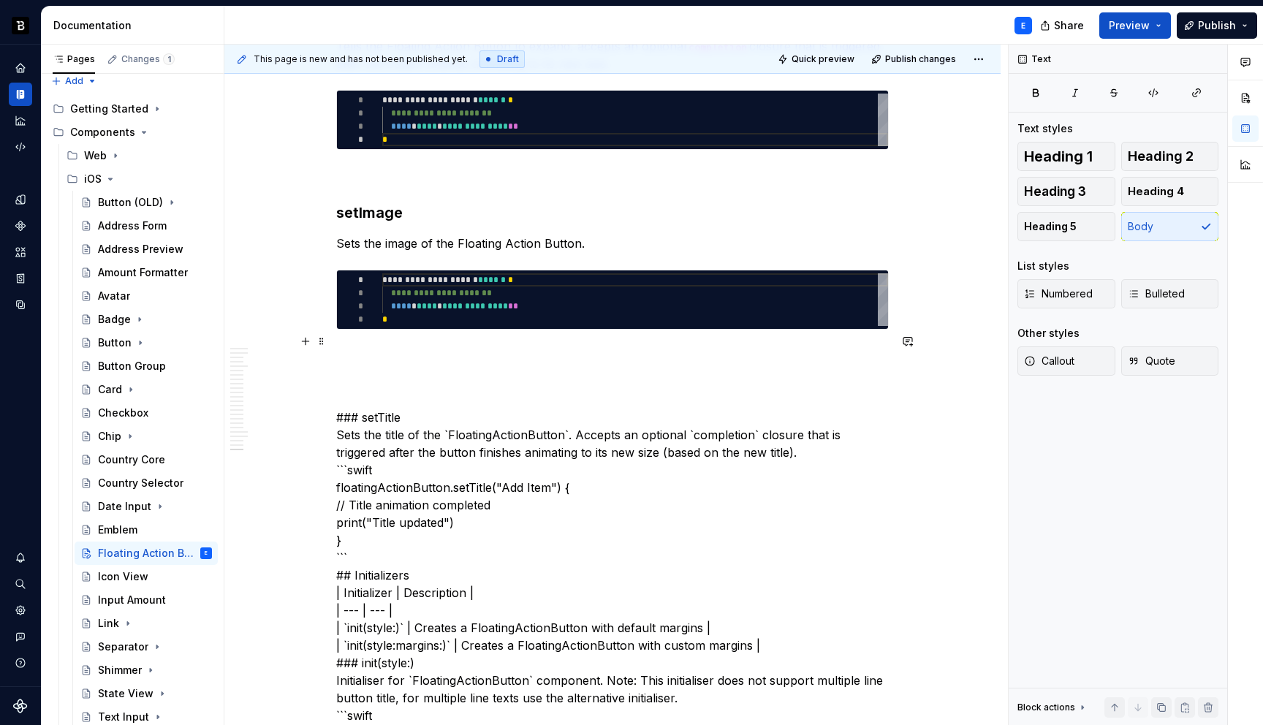
click at [445, 295] on div "**********" at bounding box center [635, 299] width 506 height 53
type textarea "**********"
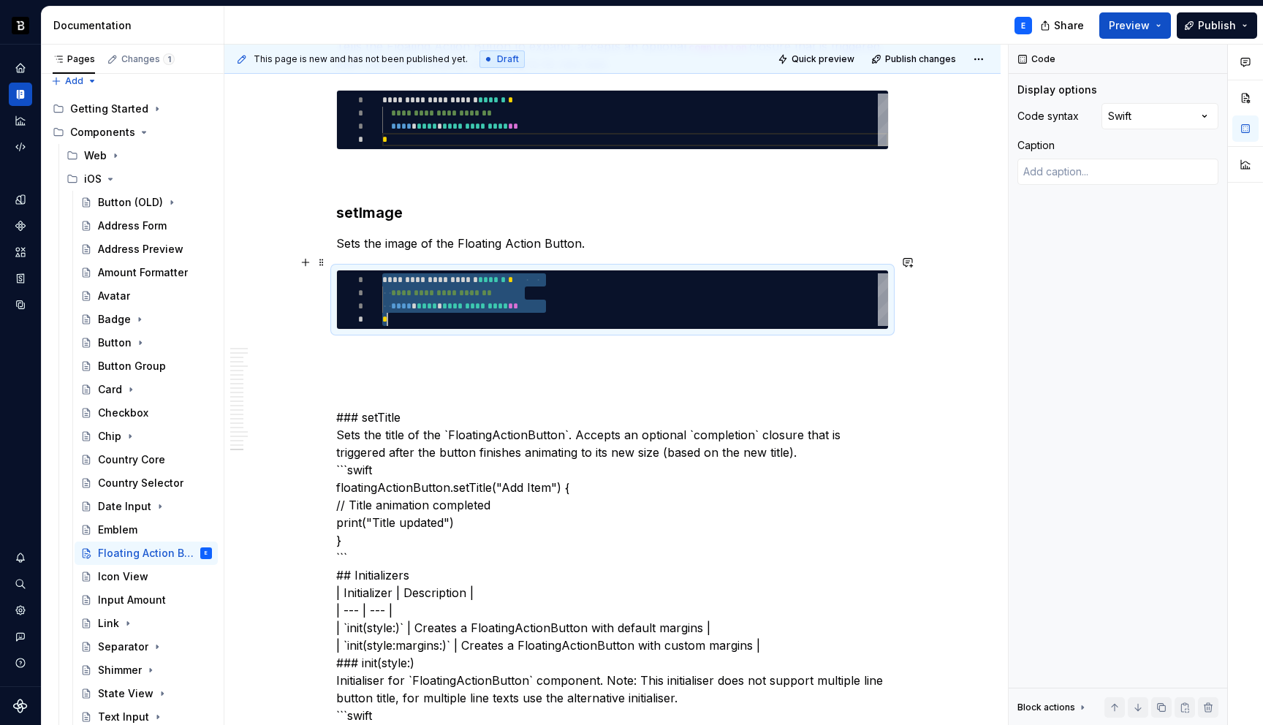
type textarea "*"
type textarea "**********"
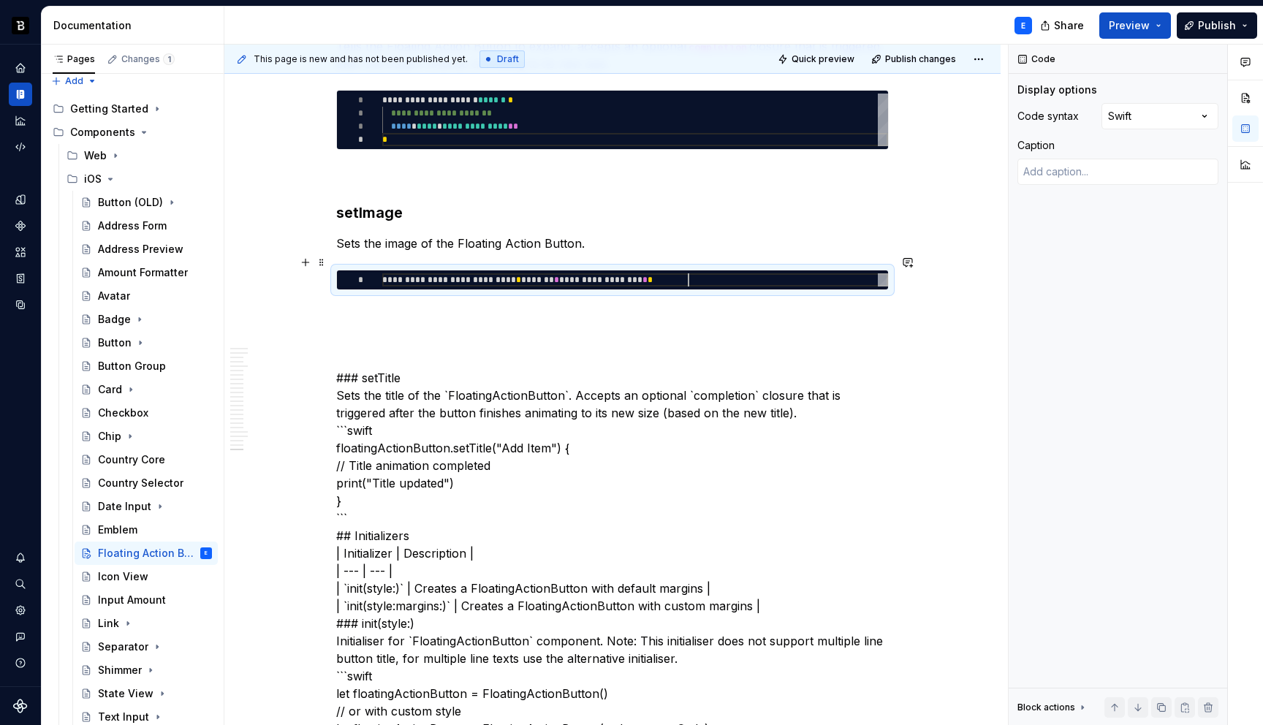
scroll to position [0, 305]
click at [443, 308] on p at bounding box center [612, 317] width 552 height 18
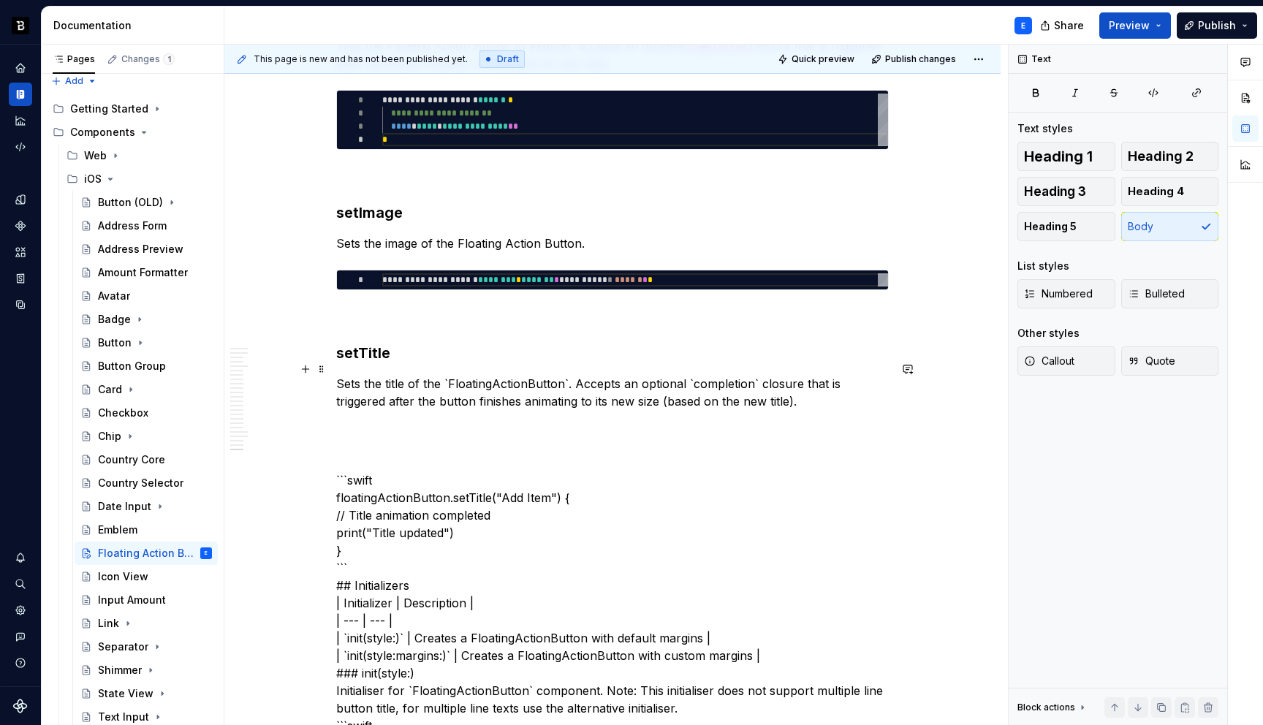
click at [449, 375] on p "Sets the title of the `FloatingActionButton`. Accepts an optional `completion` …" at bounding box center [612, 392] width 552 height 35
click at [322, 265] on span at bounding box center [322, 262] width 12 height 20
type textarea "*"
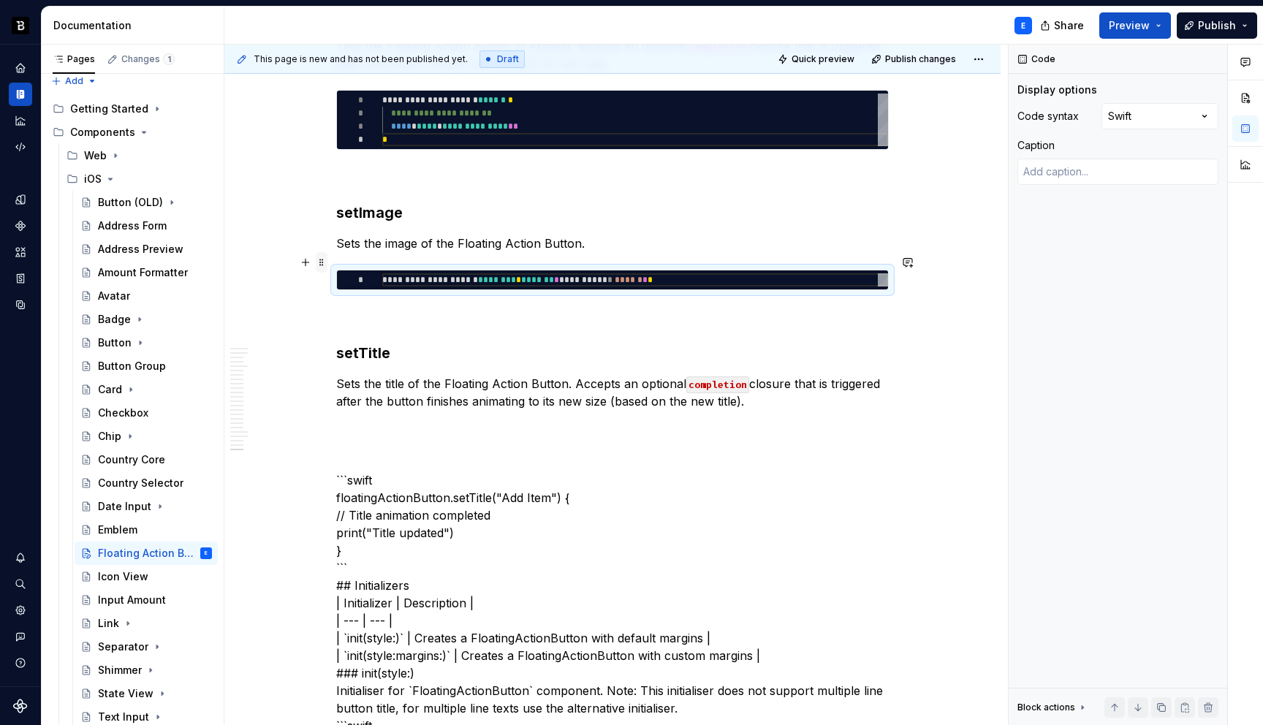
click at [322, 265] on span at bounding box center [322, 262] width 12 height 20
copy p "Sets the image of the Floating Action Button."
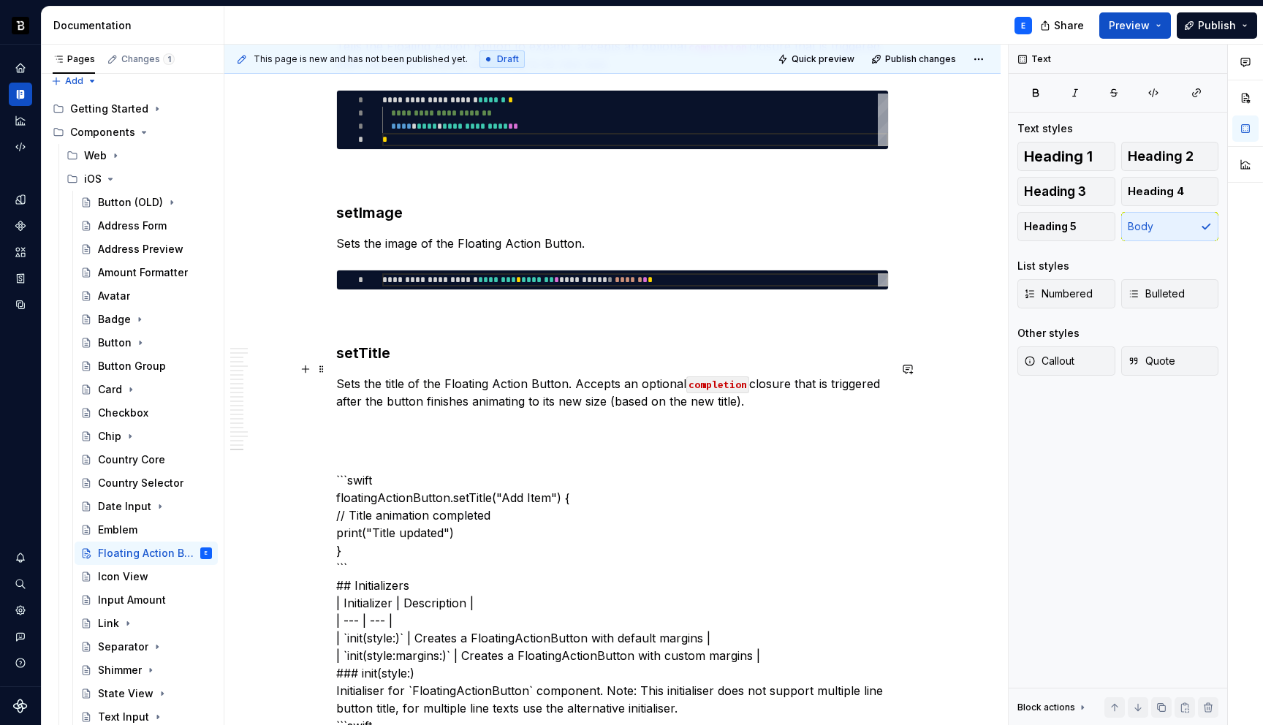
click at [772, 395] on p "Sets the title of the Floating Action Button. Accepts an optional completion cl…" at bounding box center [612, 392] width 552 height 35
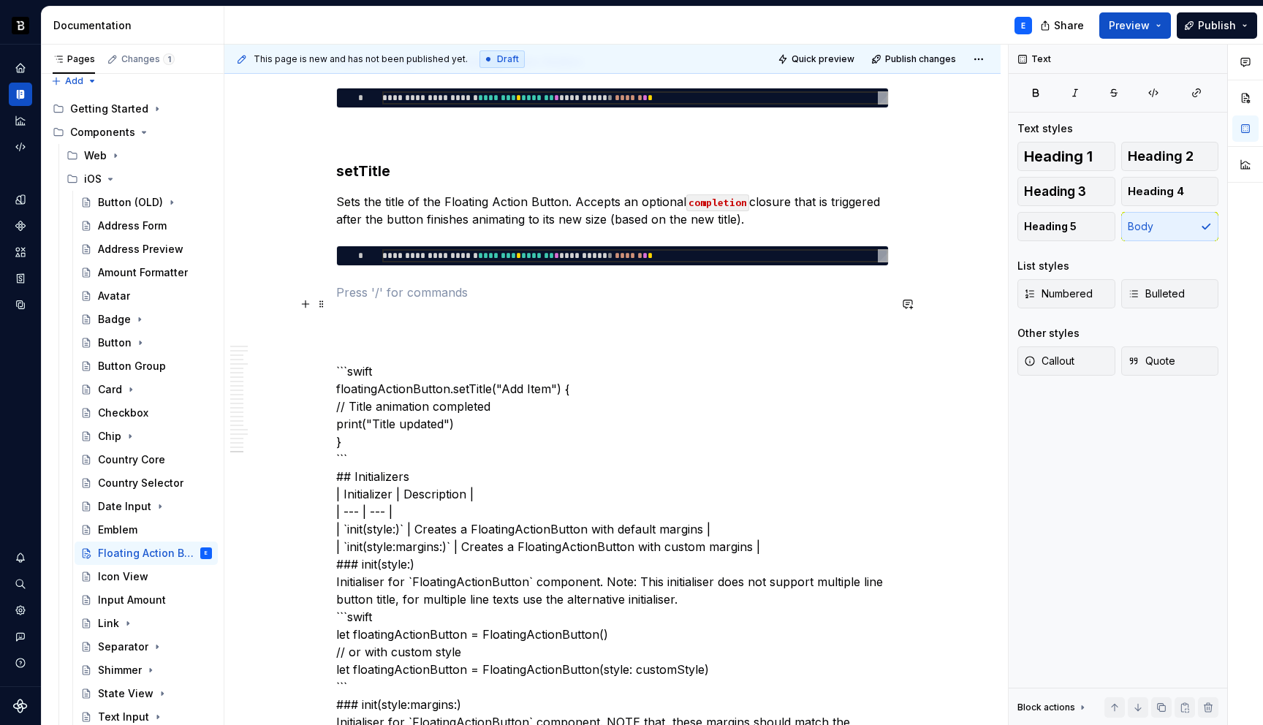
scroll to position [4614, 0]
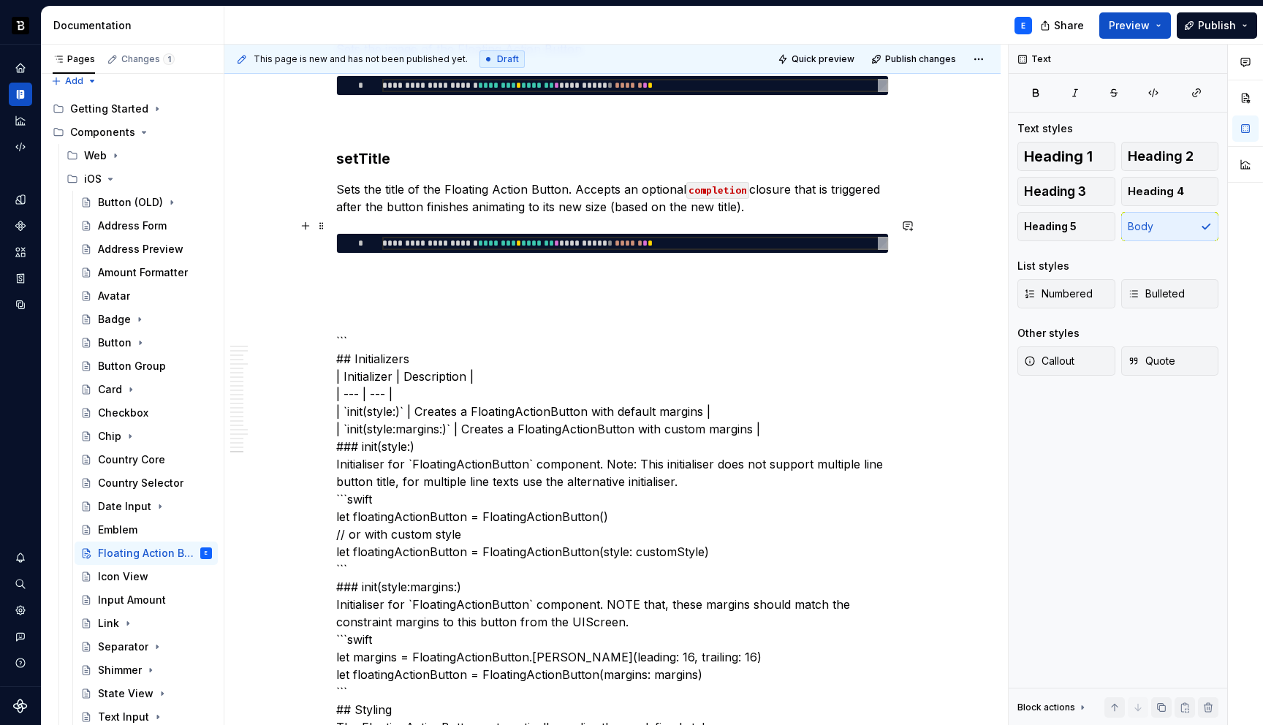
type textarea "**********"
click at [482, 237] on div "**********" at bounding box center [635, 243] width 506 height 13
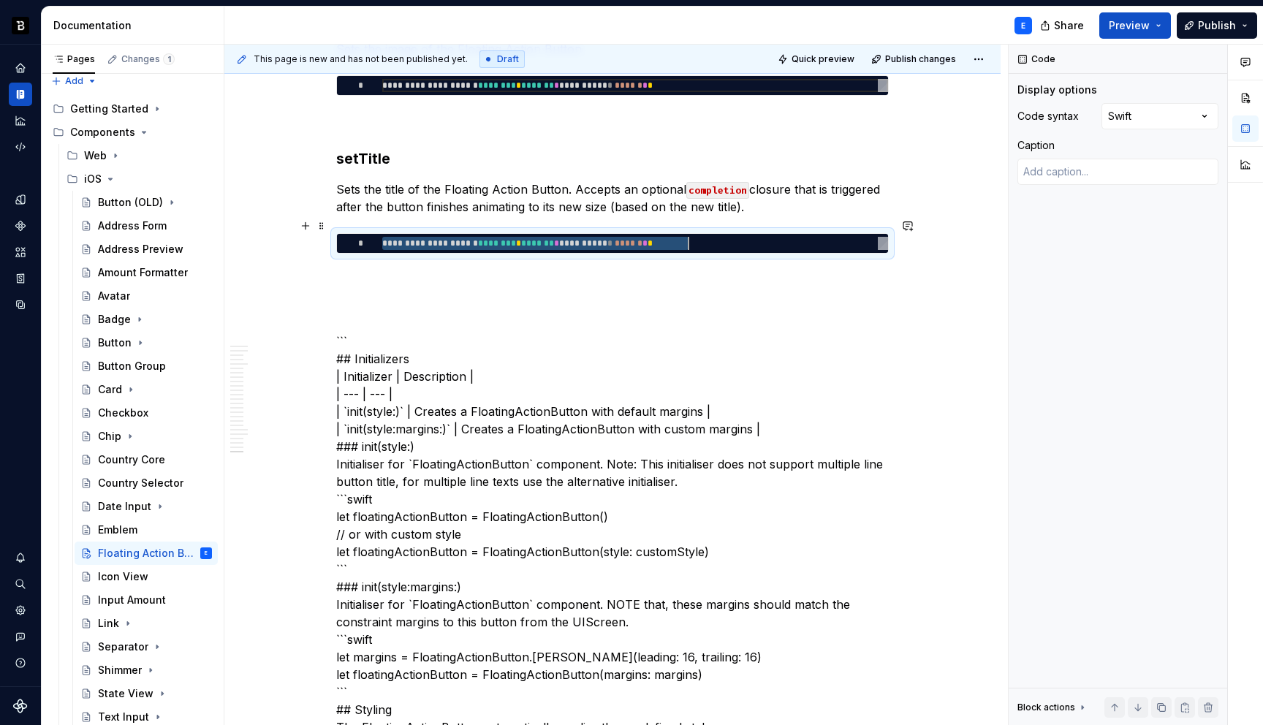
scroll to position [0, 305]
type textarea "*"
type textarea "**********"
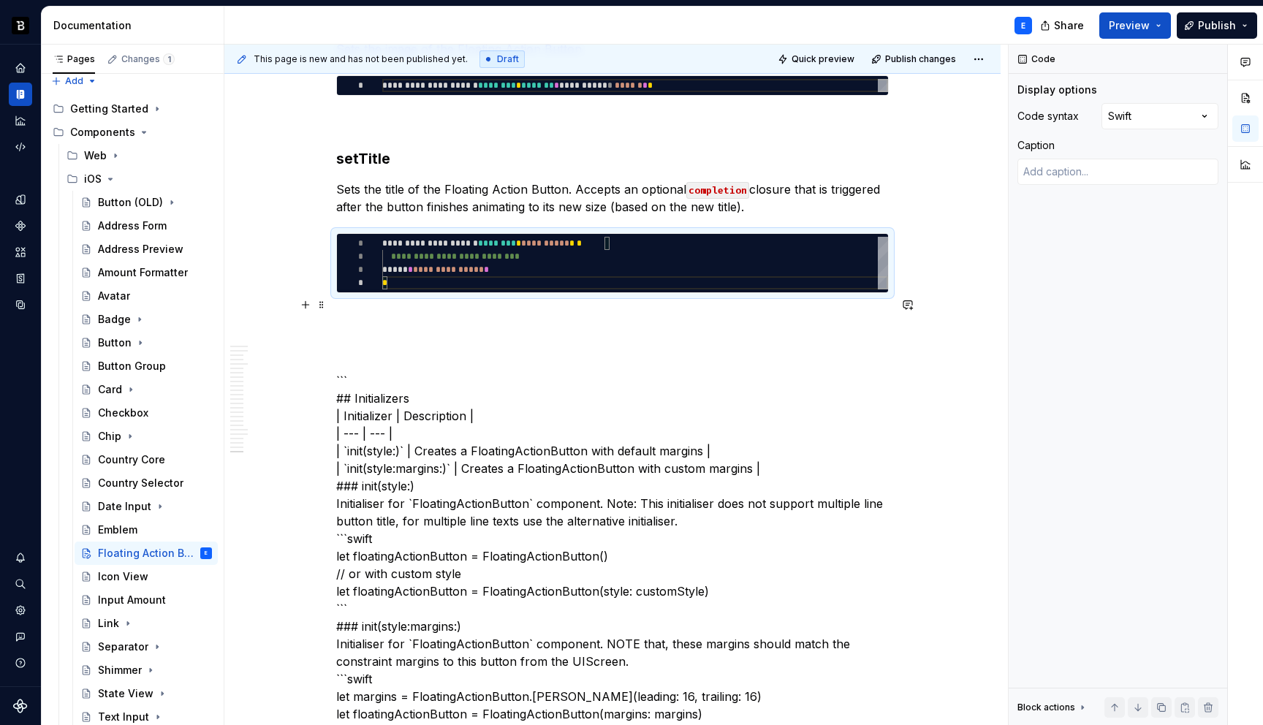
click at [460, 311] on p at bounding box center [612, 320] width 552 height 18
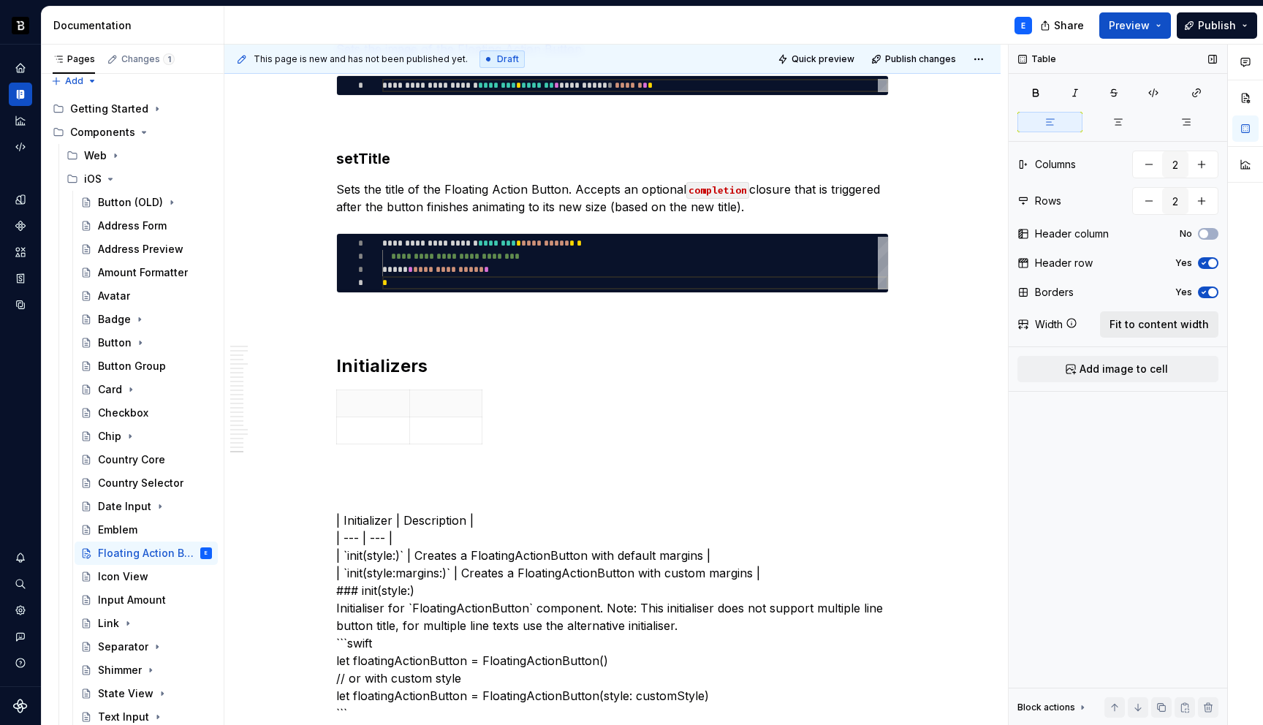
click at [1128, 326] on span "Fit to content width" at bounding box center [1158, 324] width 99 height 15
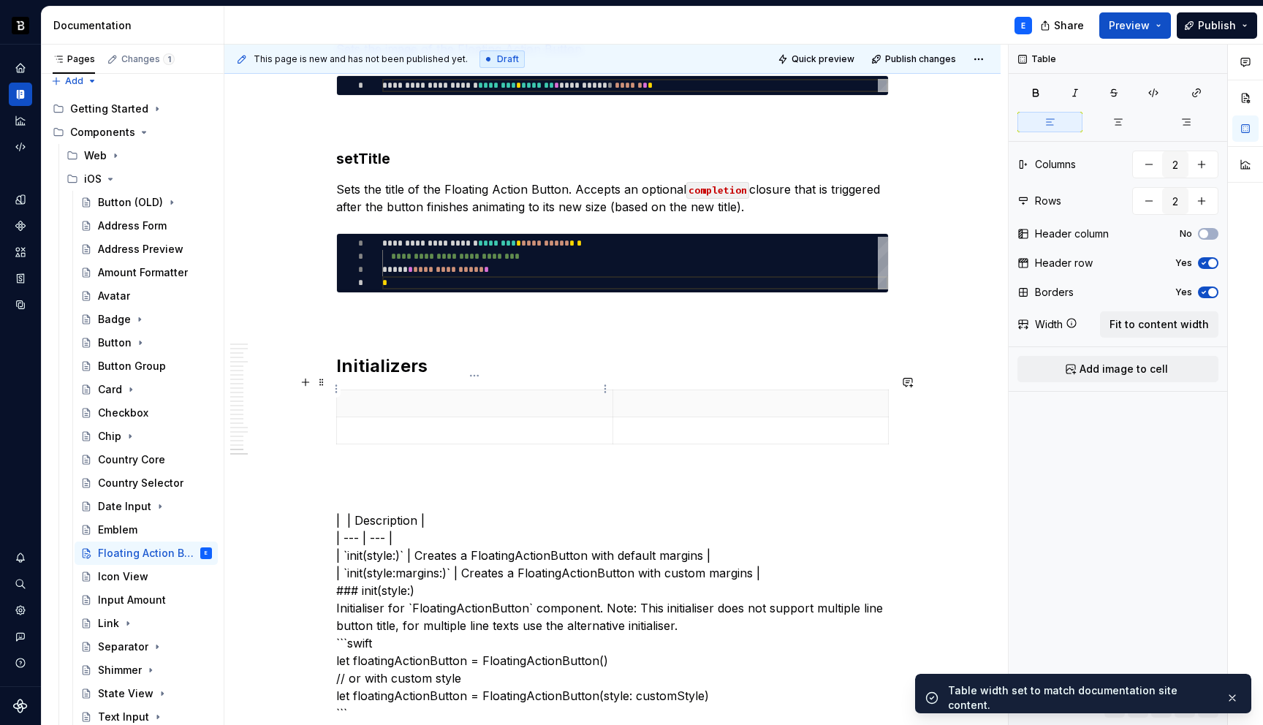
click at [392, 396] on p at bounding box center [475, 403] width 258 height 15
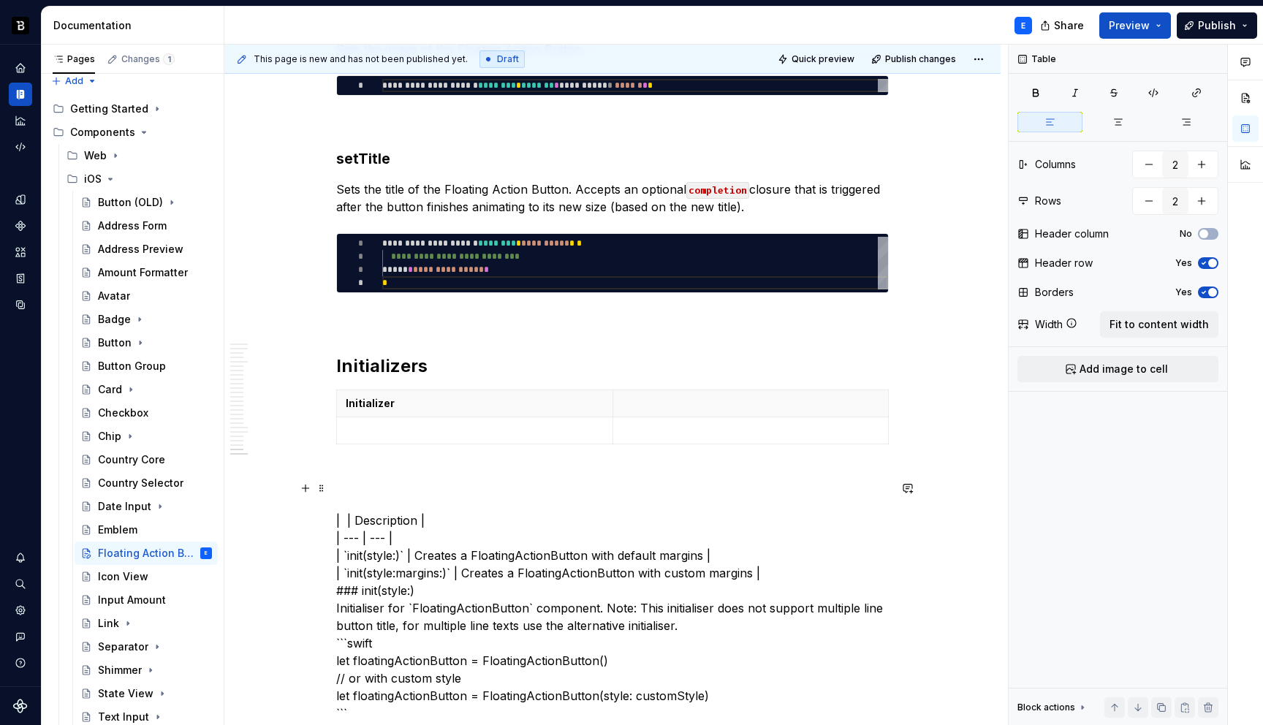
type textarea "*"
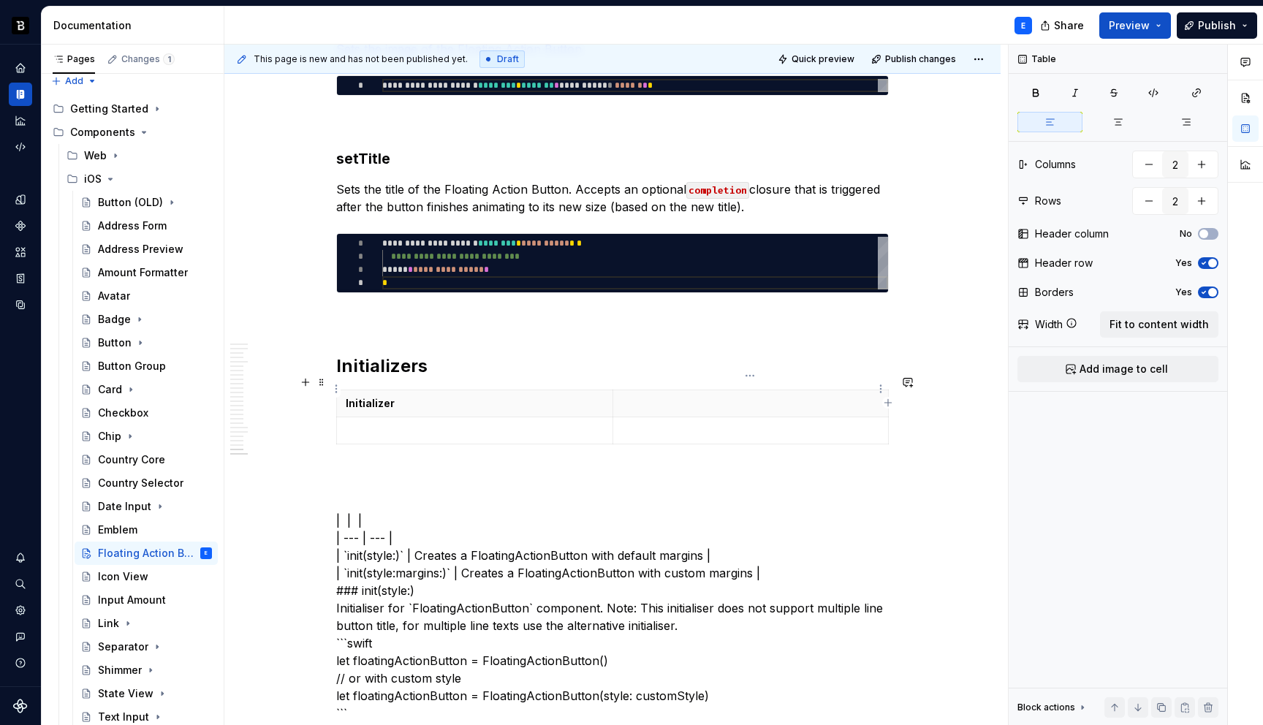
click at [683, 396] on p at bounding box center [751, 403] width 258 height 15
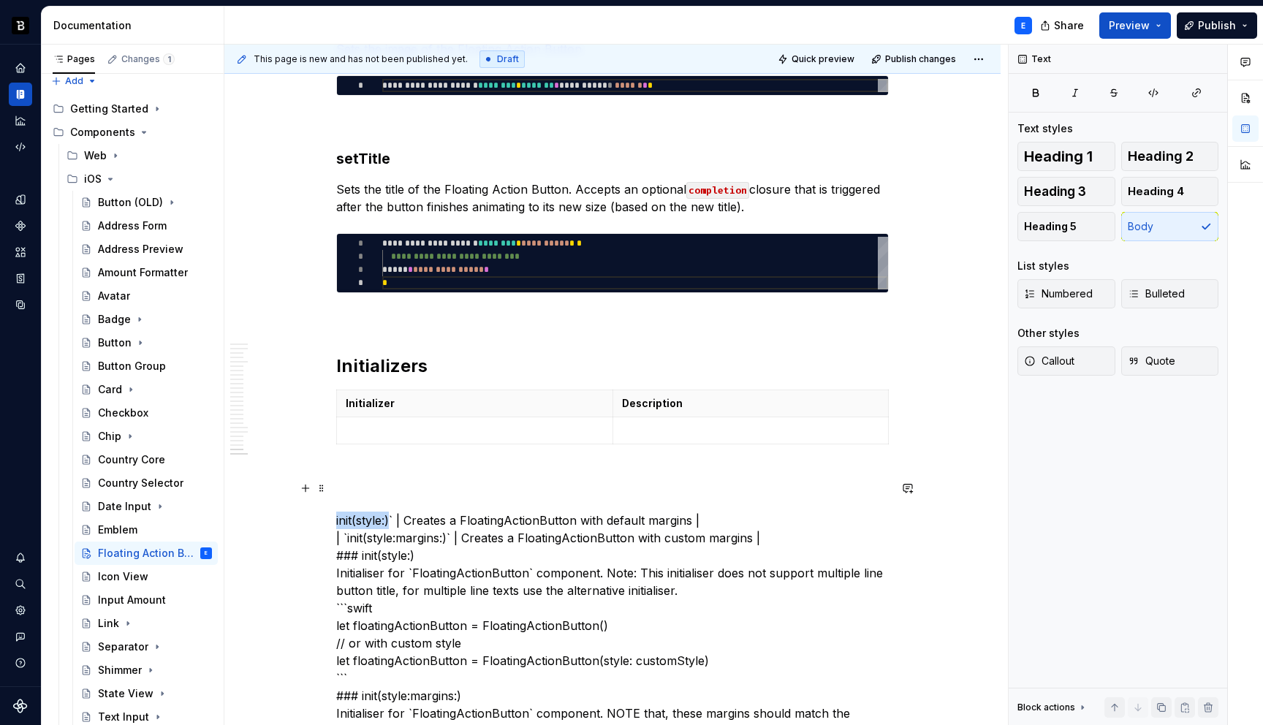
click at [487, 423] on p at bounding box center [475, 430] width 258 height 15
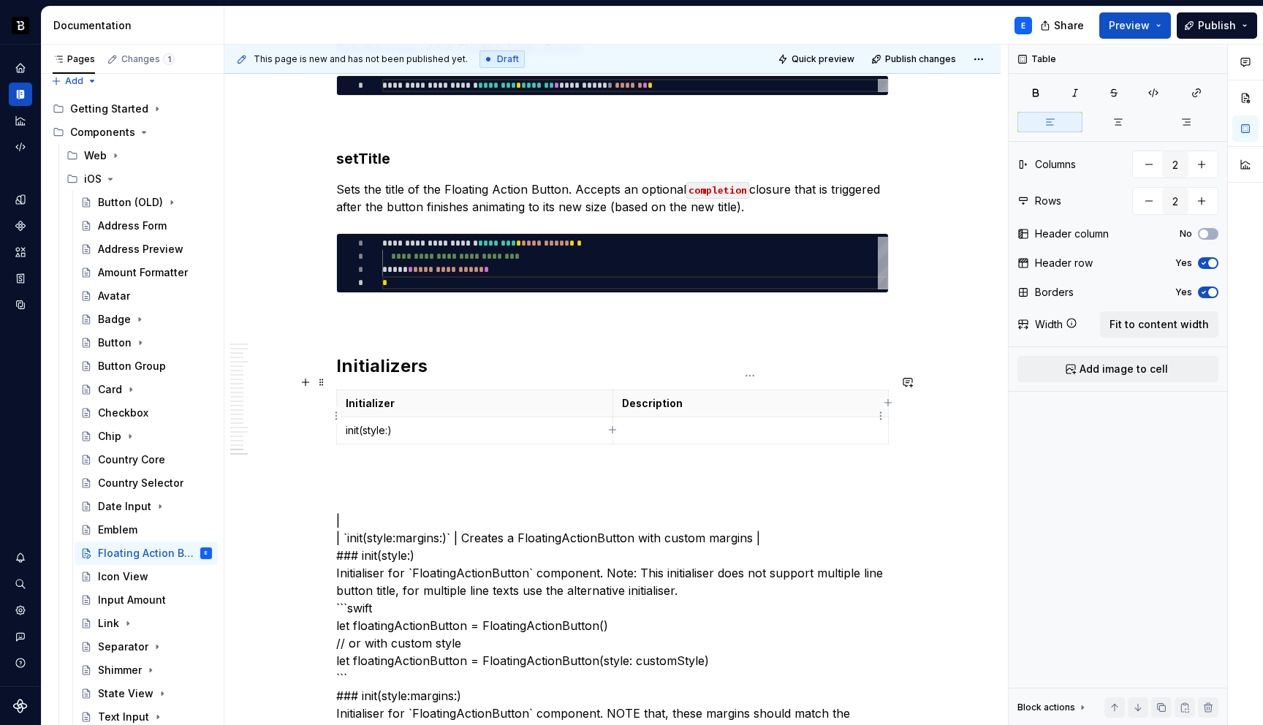
click at [633, 423] on p at bounding box center [751, 430] width 258 height 15
click at [612, 425] on icon "button" at bounding box center [613, 430] width 12 height 12
type input "3"
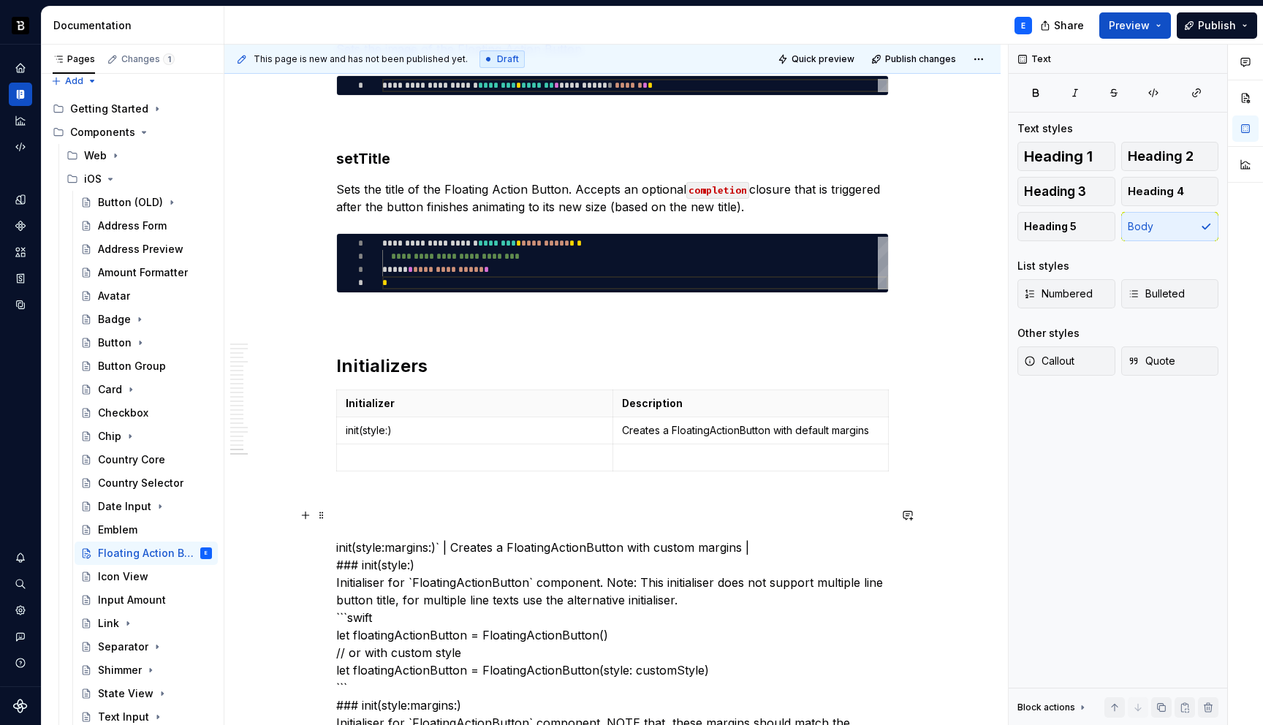
click at [474, 450] on p at bounding box center [475, 457] width 258 height 15
click at [648, 450] on td at bounding box center [750, 457] width 276 height 27
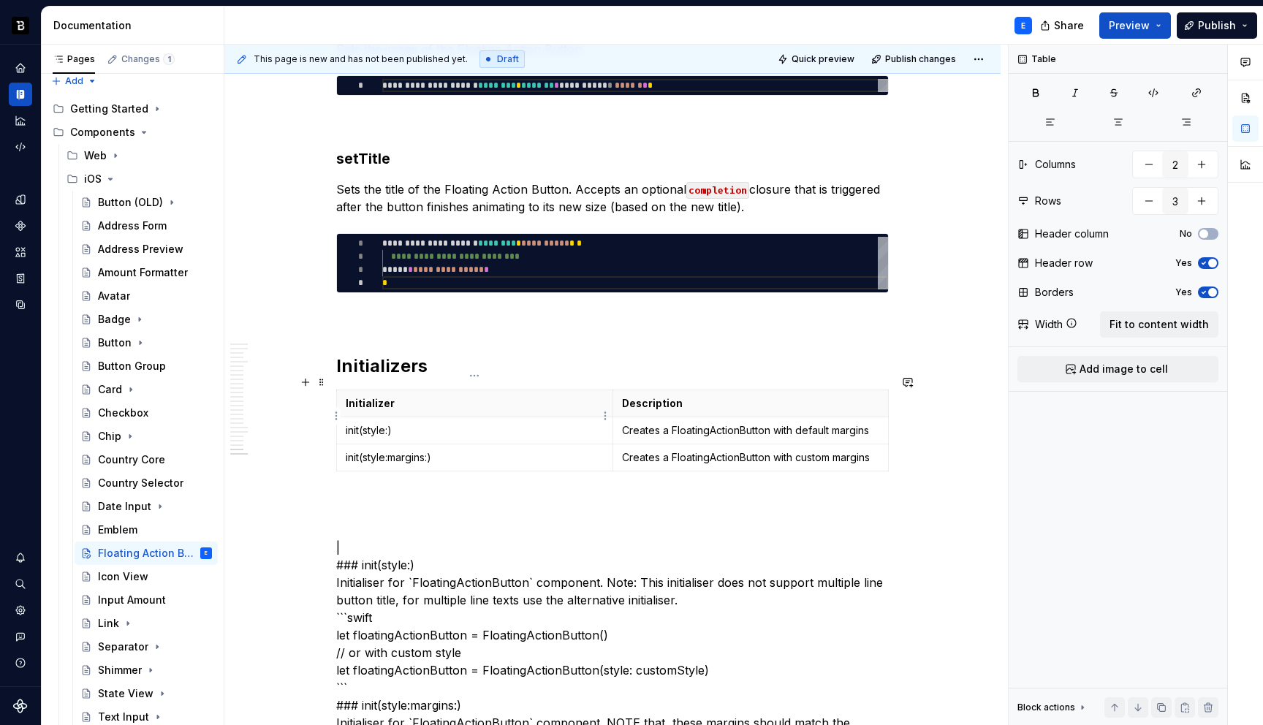
click at [475, 423] on p "init(style:)" at bounding box center [475, 430] width 258 height 15
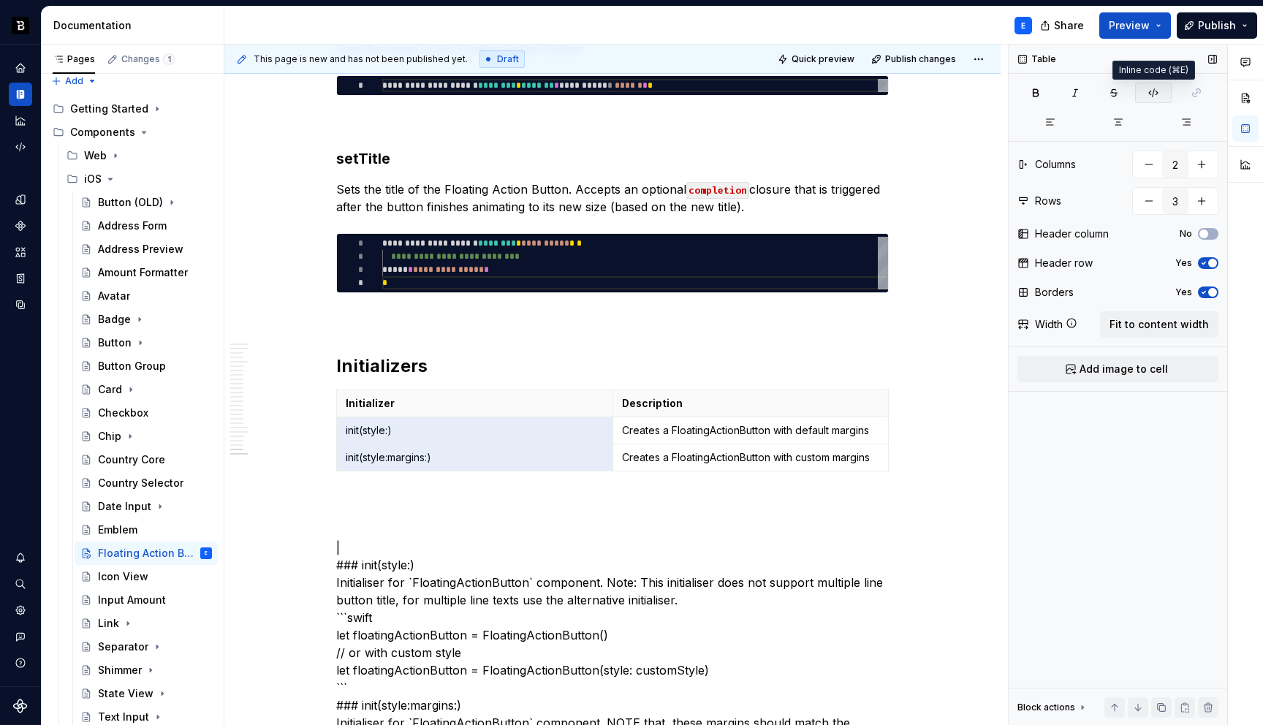
click at [1156, 91] on icon "button" at bounding box center [1153, 93] width 12 height 12
click at [414, 495] on p at bounding box center [612, 504] width 552 height 18
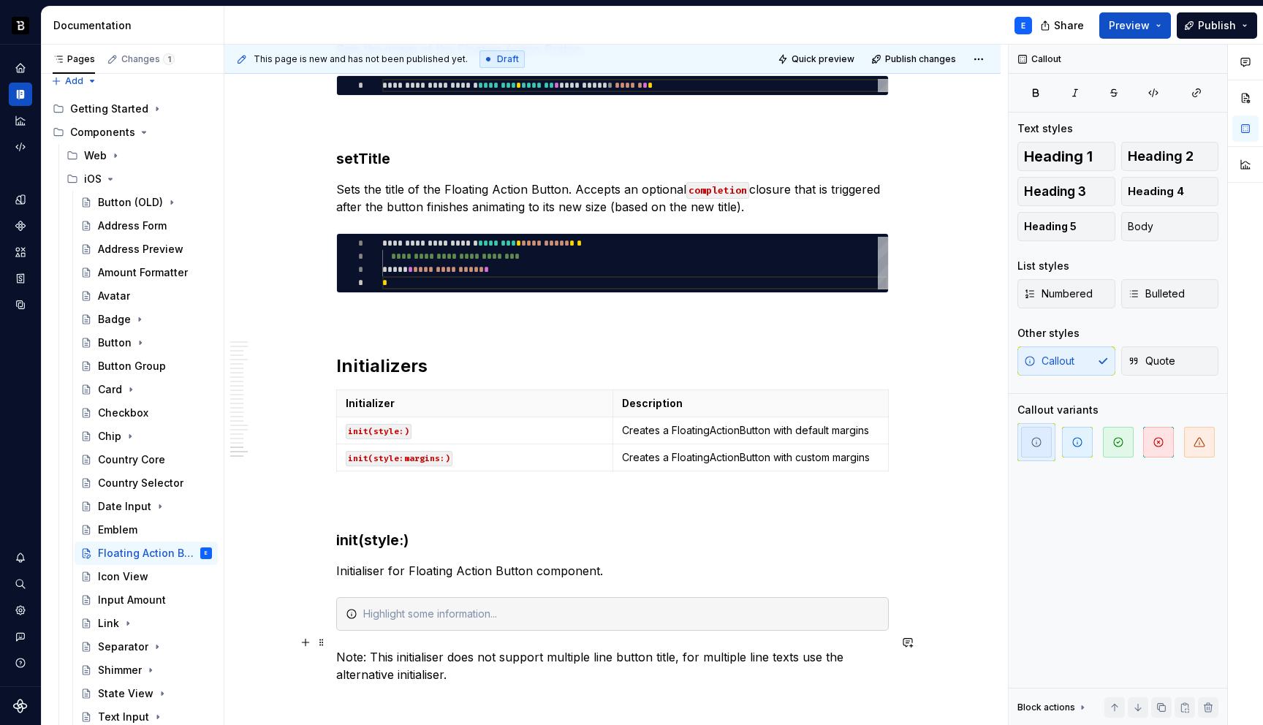
click at [419, 648] on p "Note: This initialiser does not support multiple line button title, for multipl…" at bounding box center [612, 665] width 552 height 35
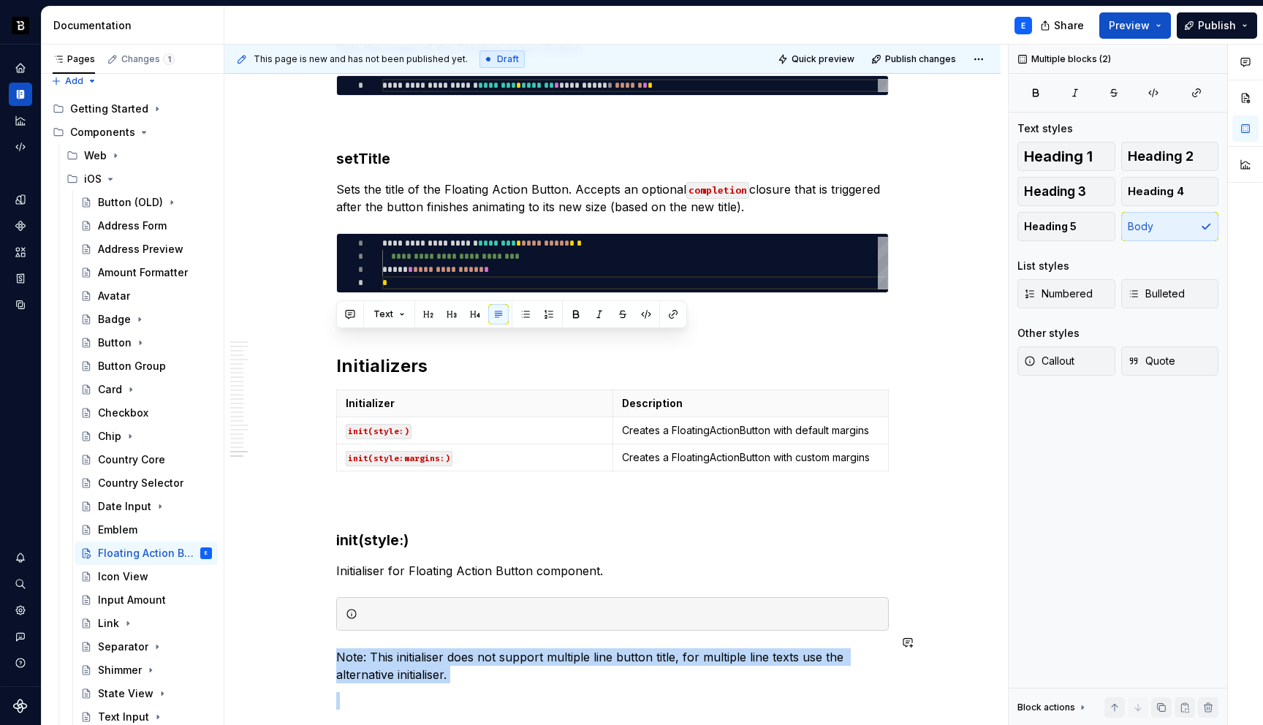
scroll to position [4915, 0]
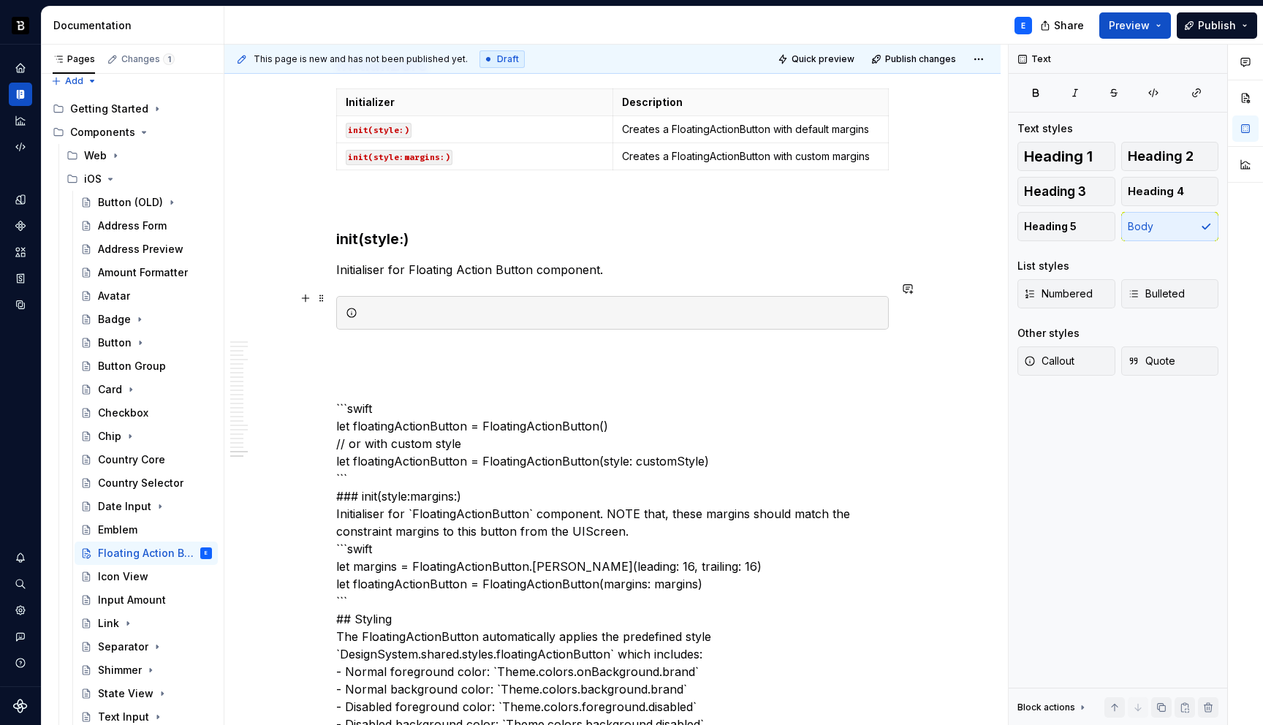
click at [504, 305] on div at bounding box center [621, 312] width 516 height 15
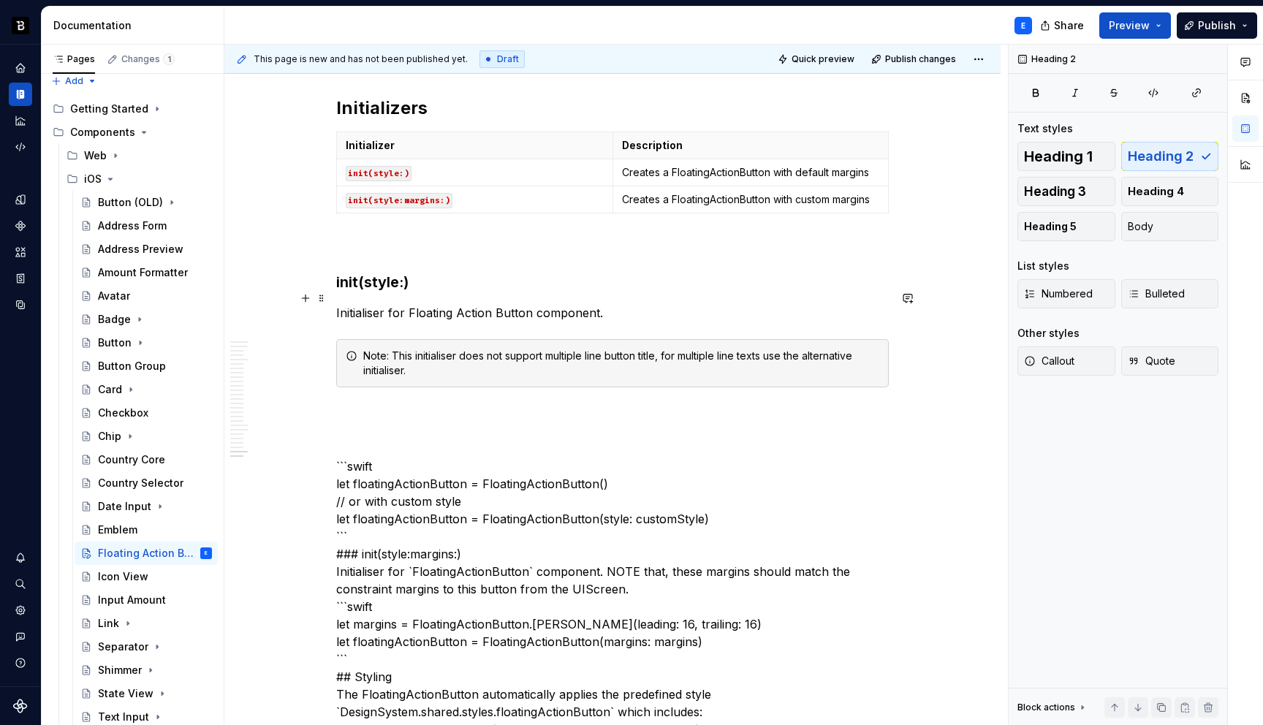
scroll to position [4886, 0]
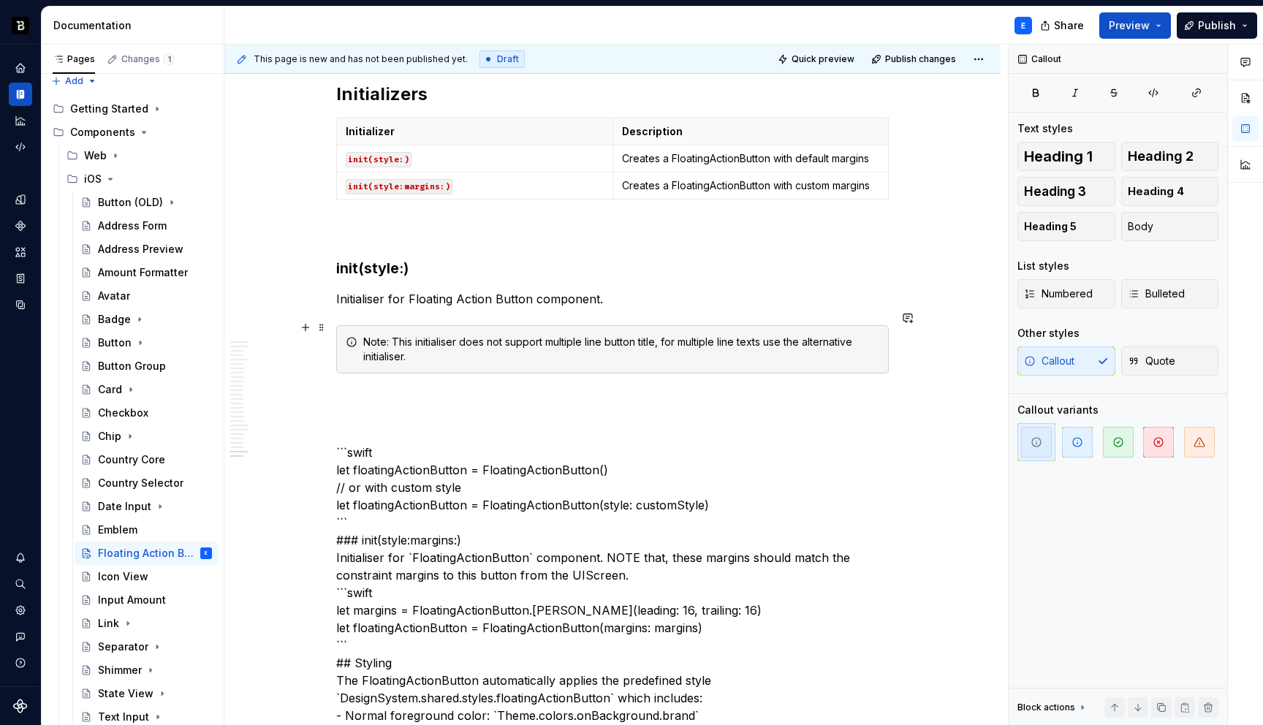
click at [374, 335] on div "Note: This initialiser does not support multiple line button title, for multipl…" at bounding box center [621, 349] width 516 height 29
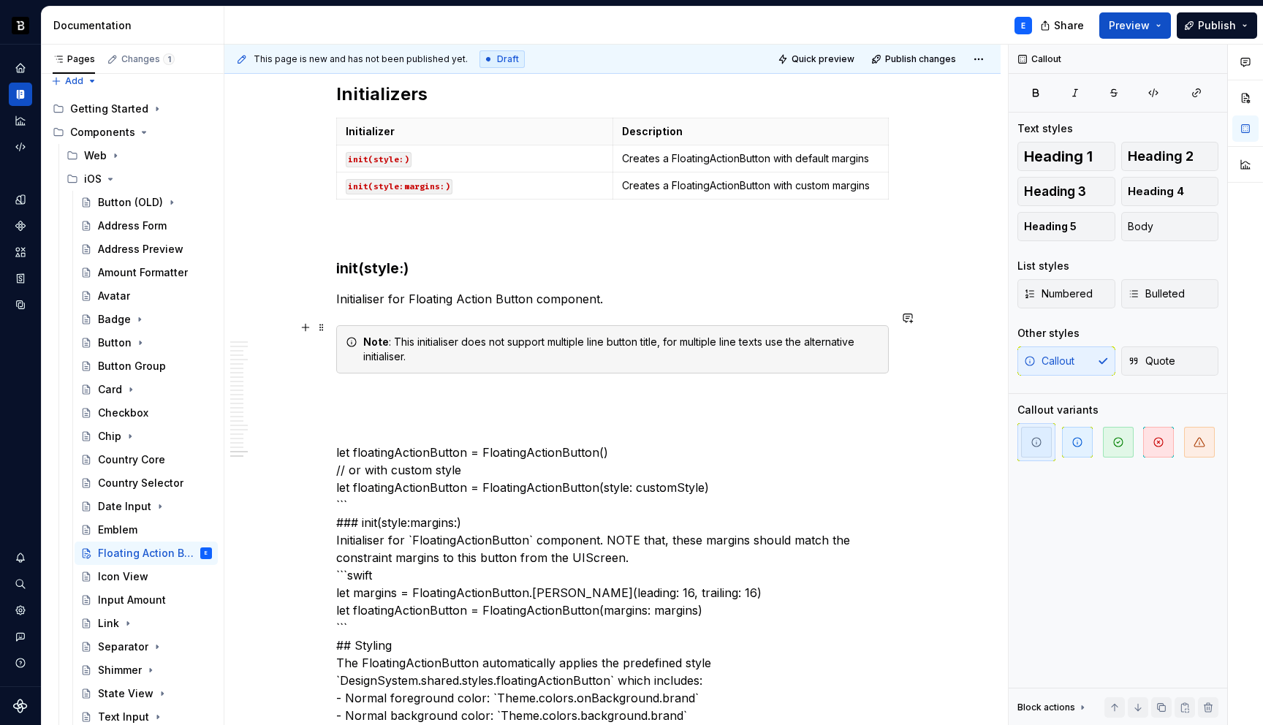
click at [414, 354] on div "Note : This initialiser does not support multiple line button title, for multip…" at bounding box center [612, 349] width 552 height 48
click at [322, 327] on span at bounding box center [322, 327] width 12 height 20
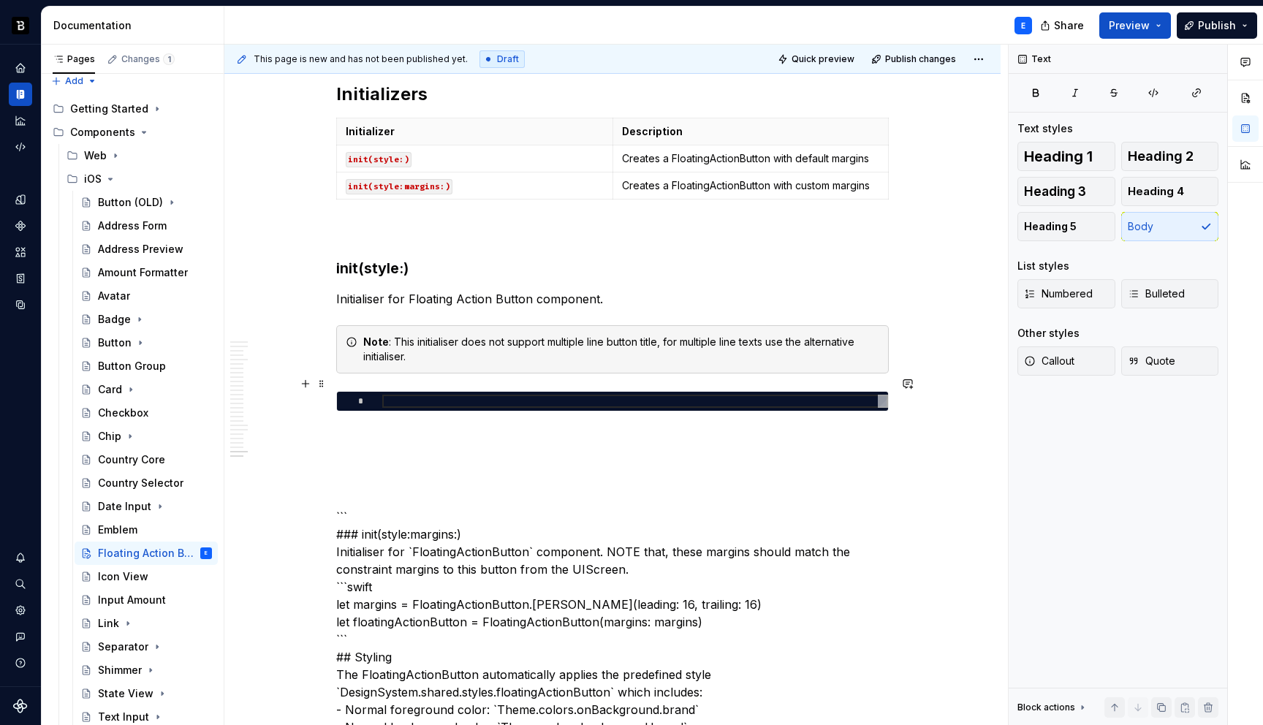
click at [453, 395] on div at bounding box center [635, 401] width 506 height 13
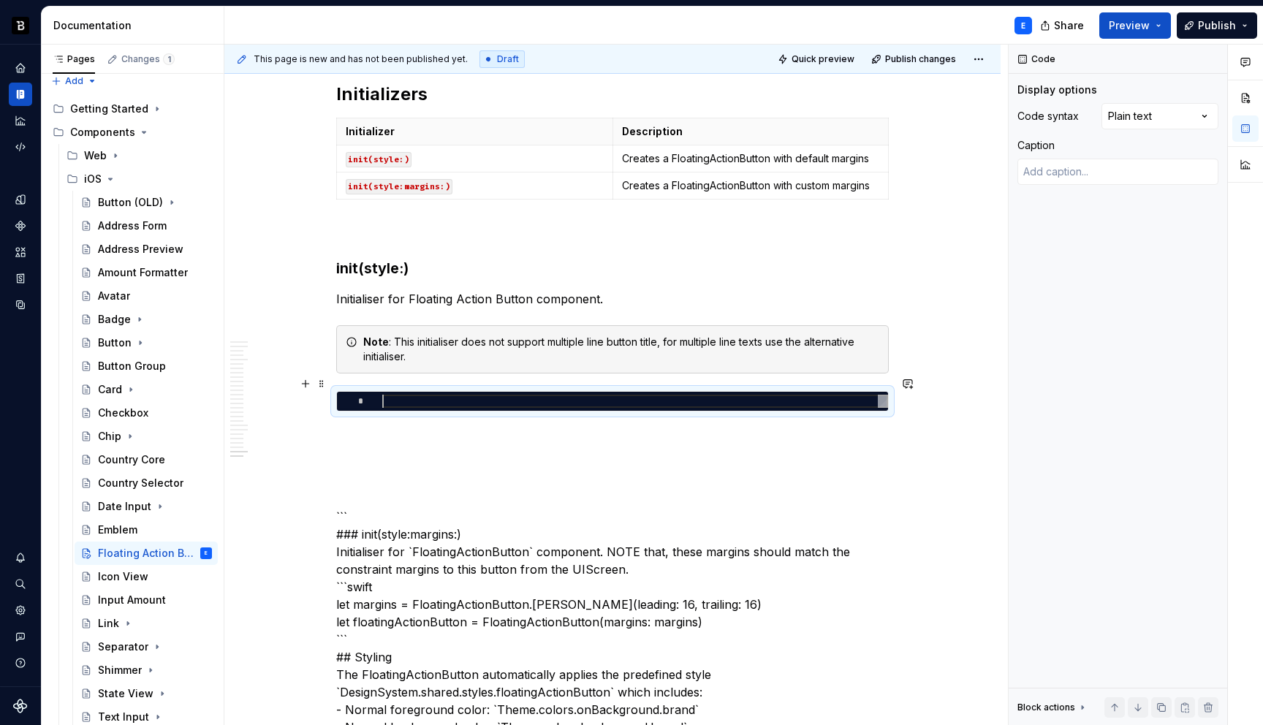
type textarea "*"
type textarea "**********"
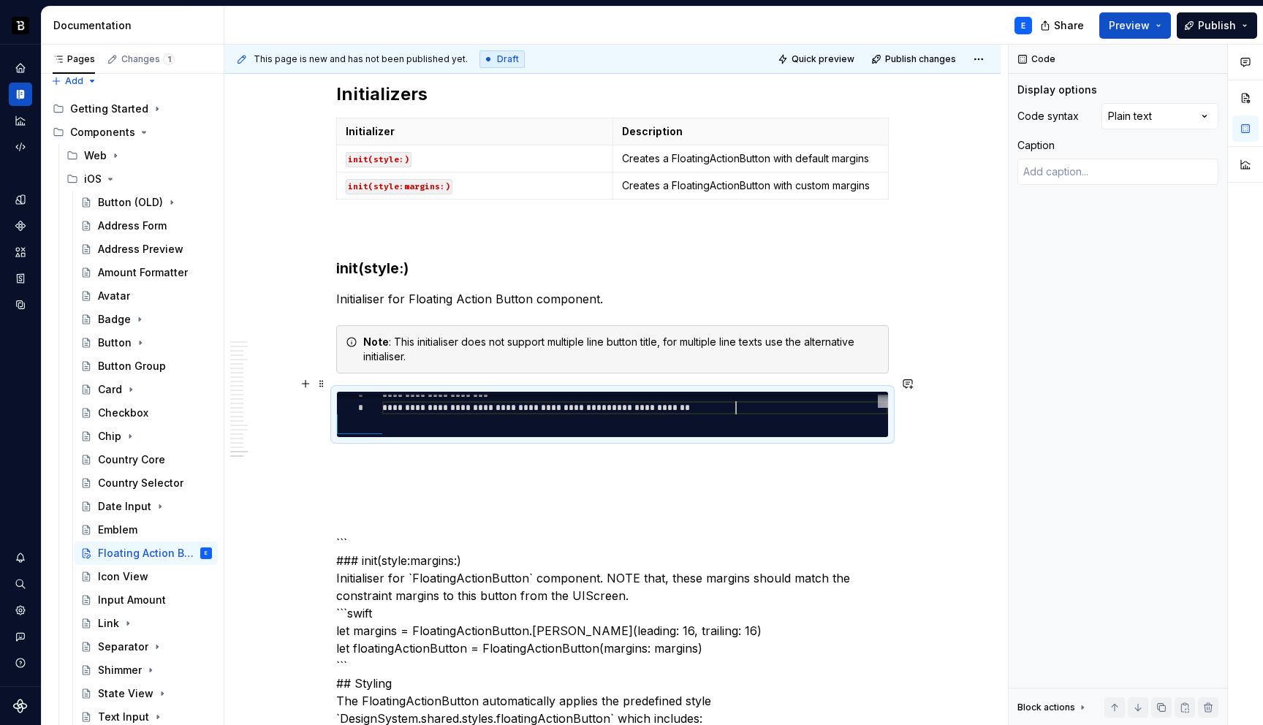
scroll to position [26, 353]
click at [1171, 113] on div "Comments Open comments No comments yet Select ‘Comment’ from the block context …" at bounding box center [1136, 385] width 254 height 681
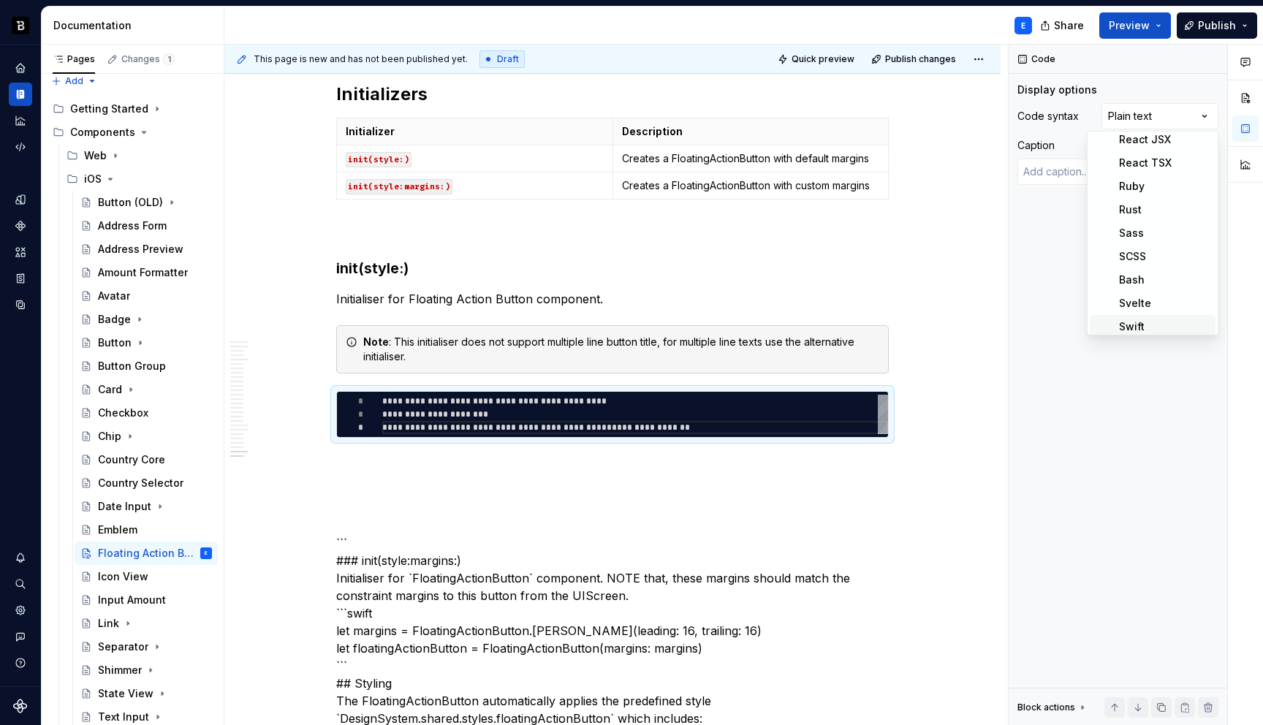
scroll to position [430, 0]
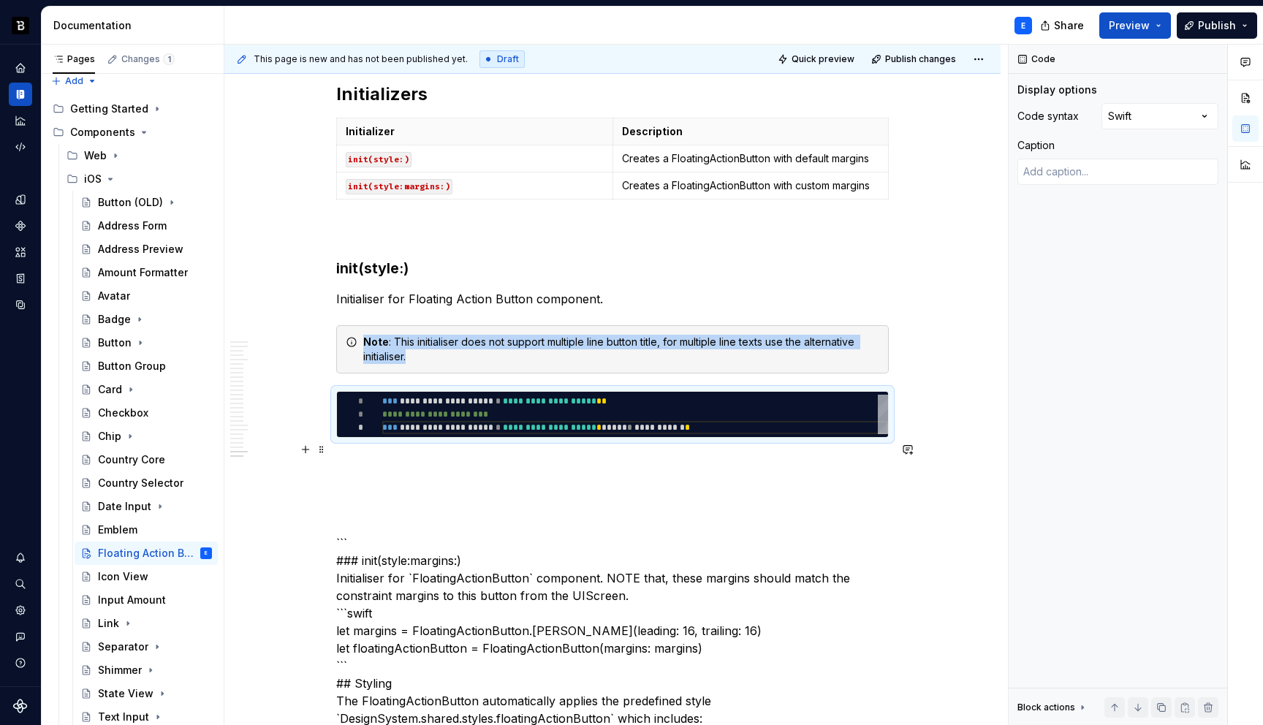
click at [486, 455] on p at bounding box center [612, 464] width 552 height 18
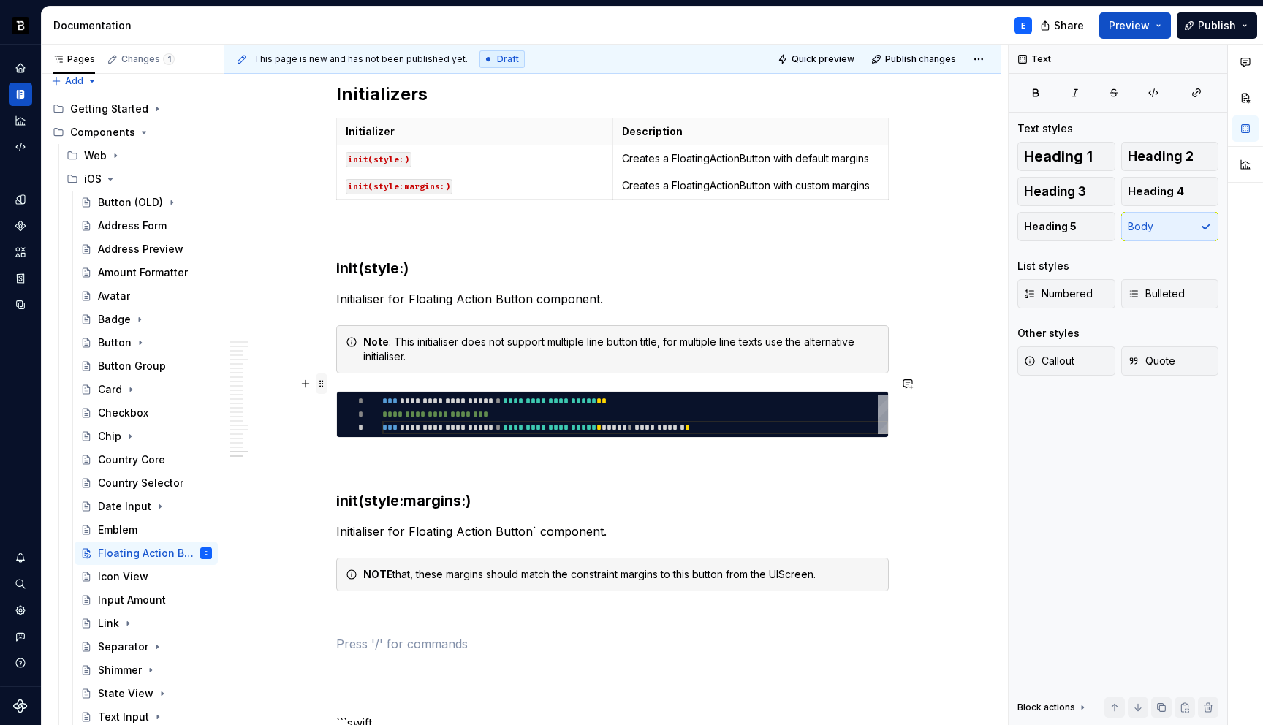
click at [324, 390] on span at bounding box center [322, 383] width 12 height 20
type textarea "*"
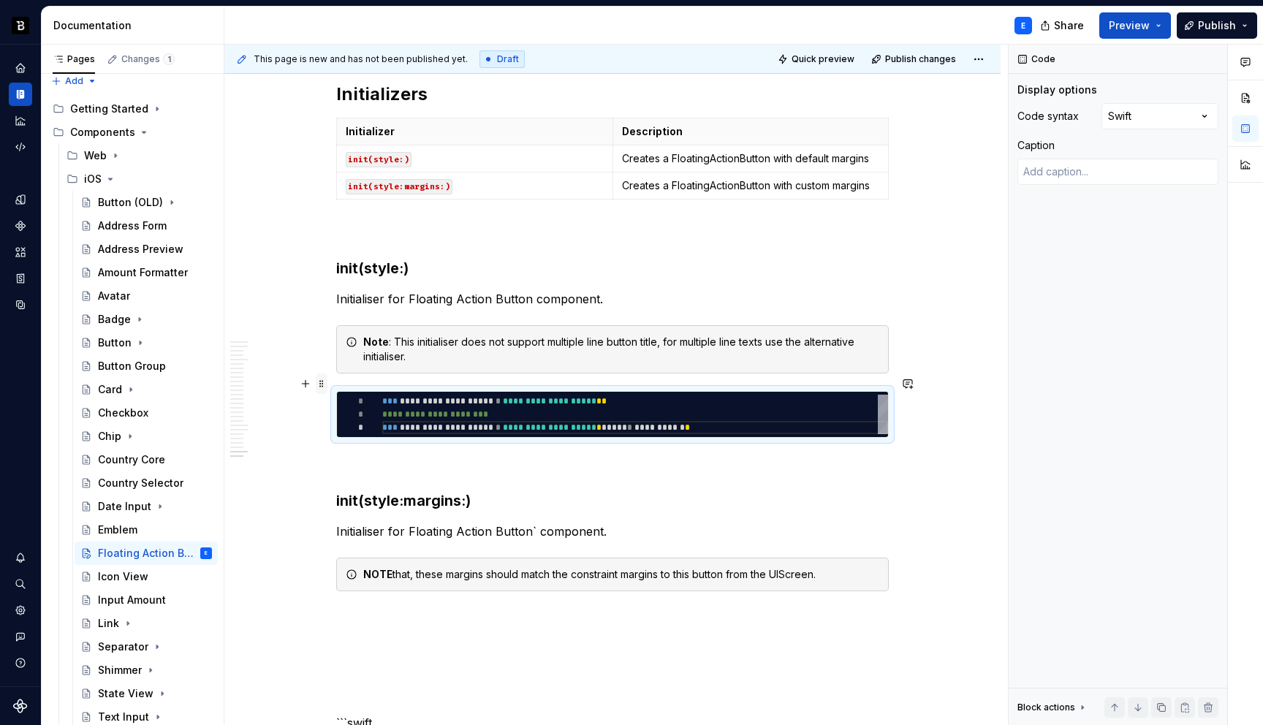
click at [324, 390] on span at bounding box center [322, 383] width 12 height 20
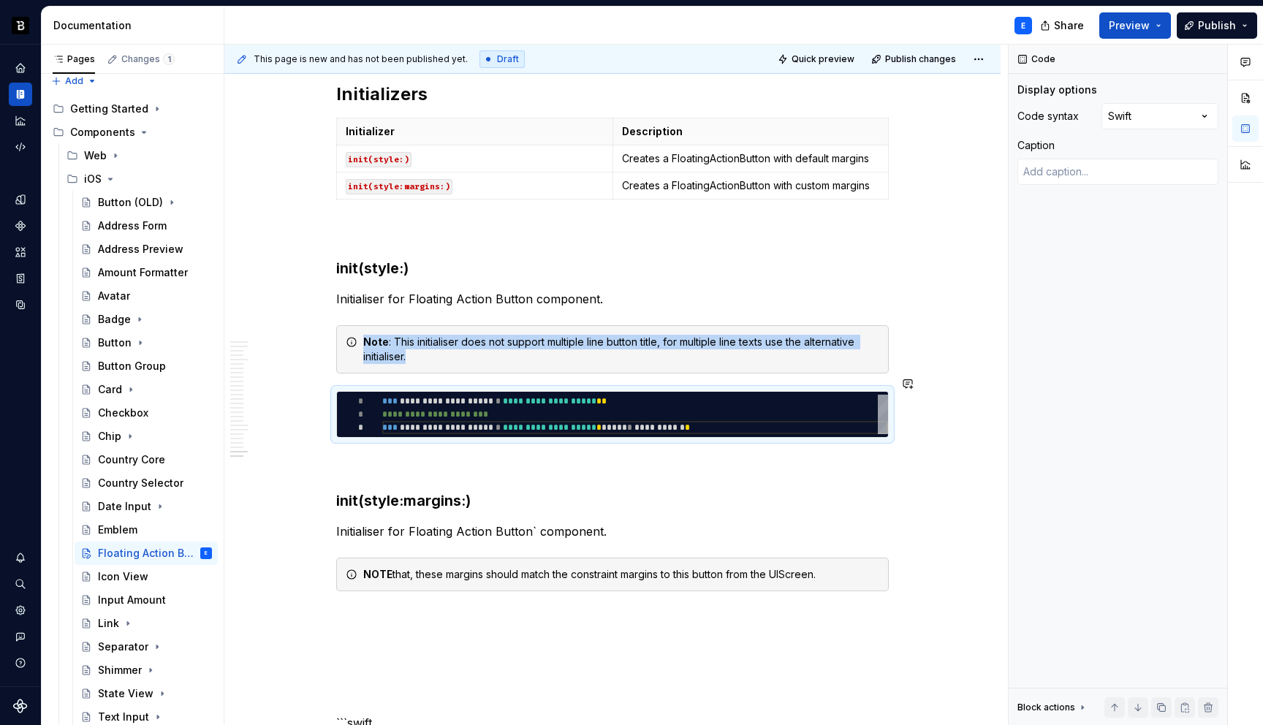
copy div "Note : This initialiser does not support multiple line button title, for multip…"
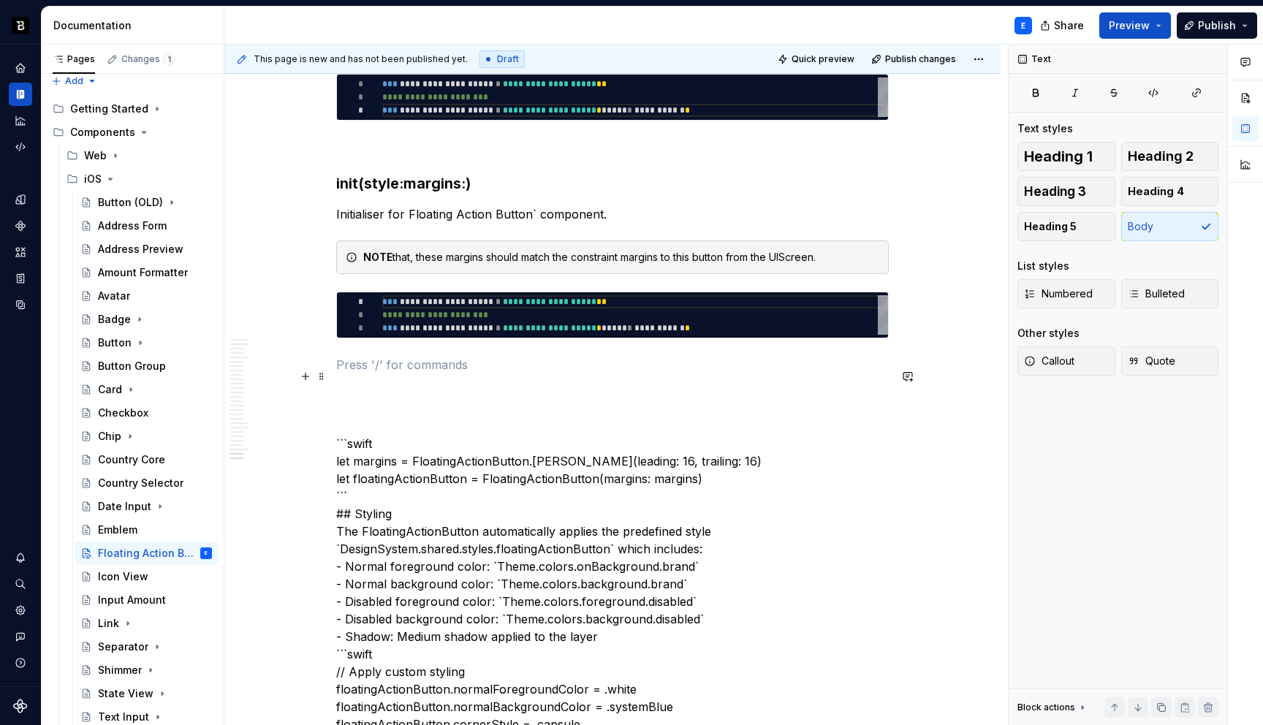
scroll to position [5278, 0]
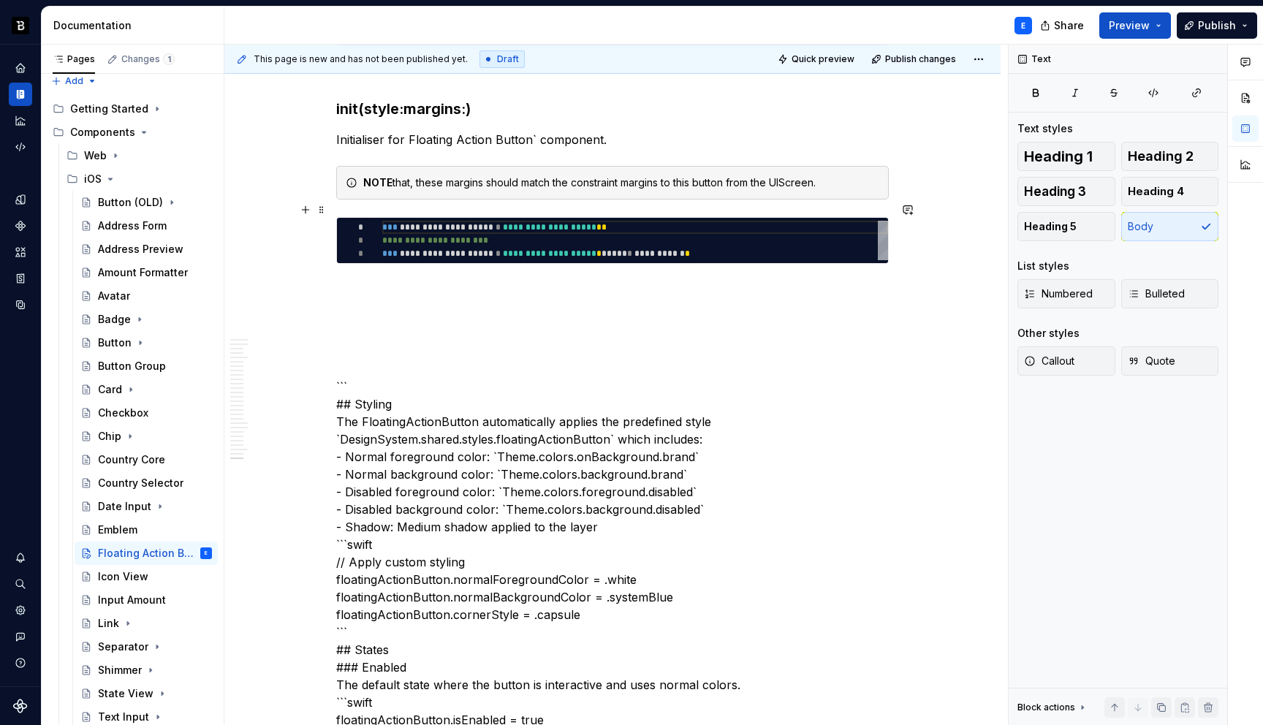
click at [419, 227] on div "**********" at bounding box center [635, 240] width 506 height 39
type textarea "**********"
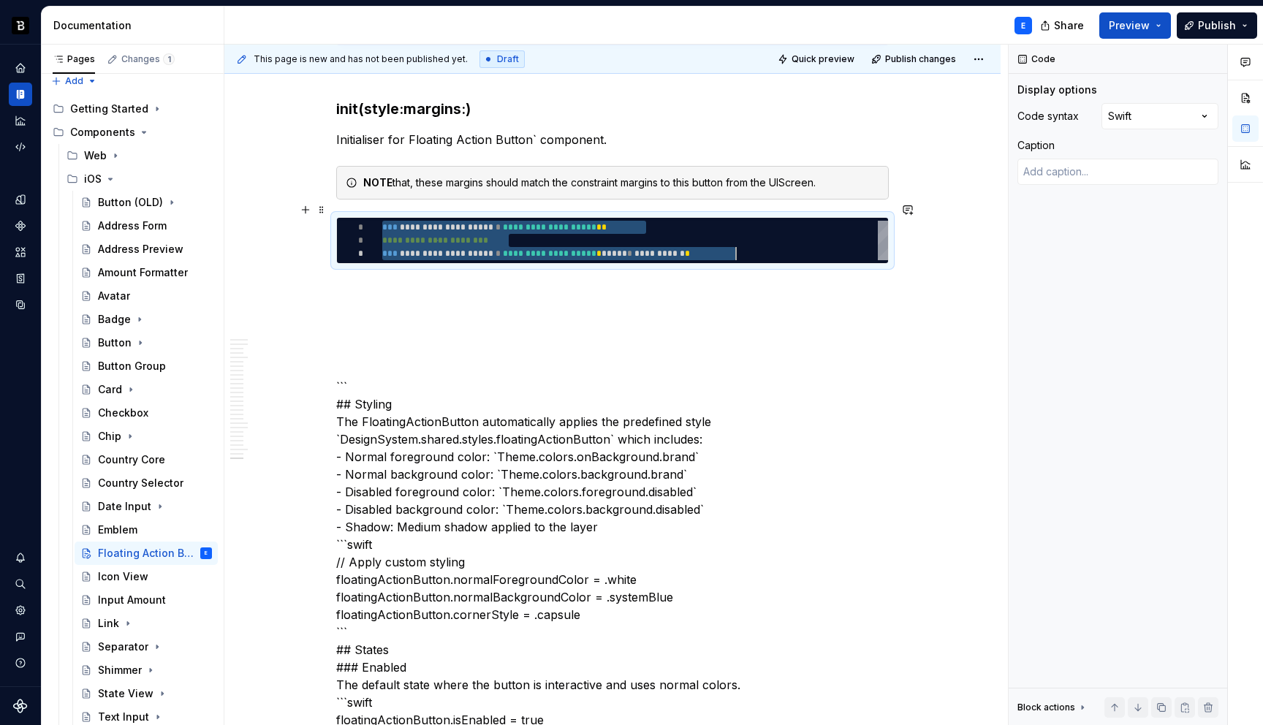
scroll to position [0, 353]
type textarea "*"
type textarea "**********"
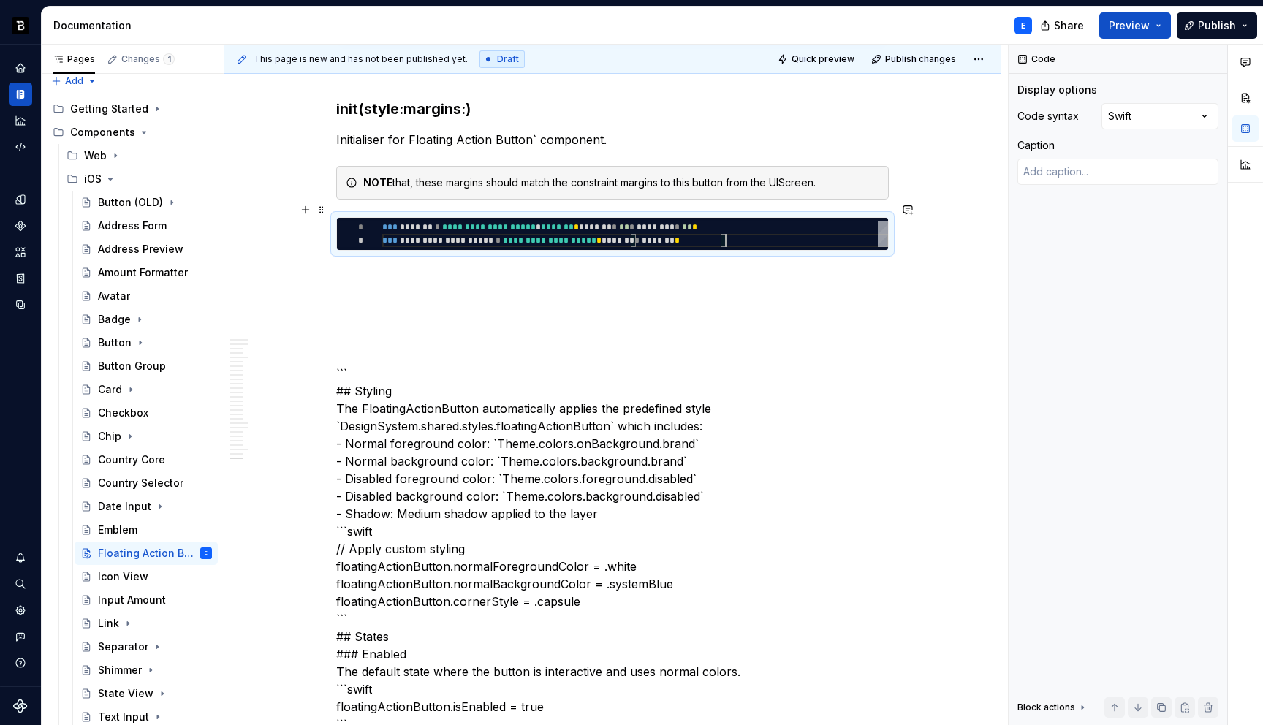
scroll to position [13, 343]
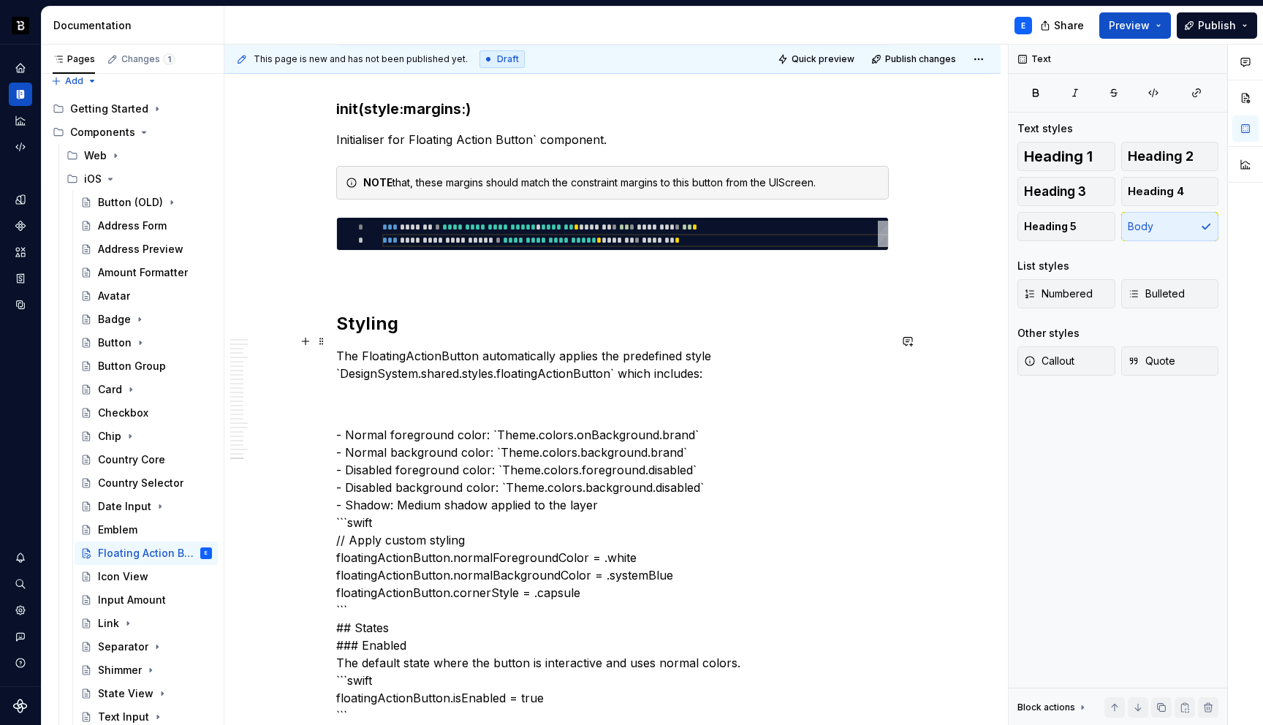
click at [619, 357] on p "The FloatingActionButton automatically applies the predefined style `DesignSyst…" at bounding box center [612, 364] width 552 height 35
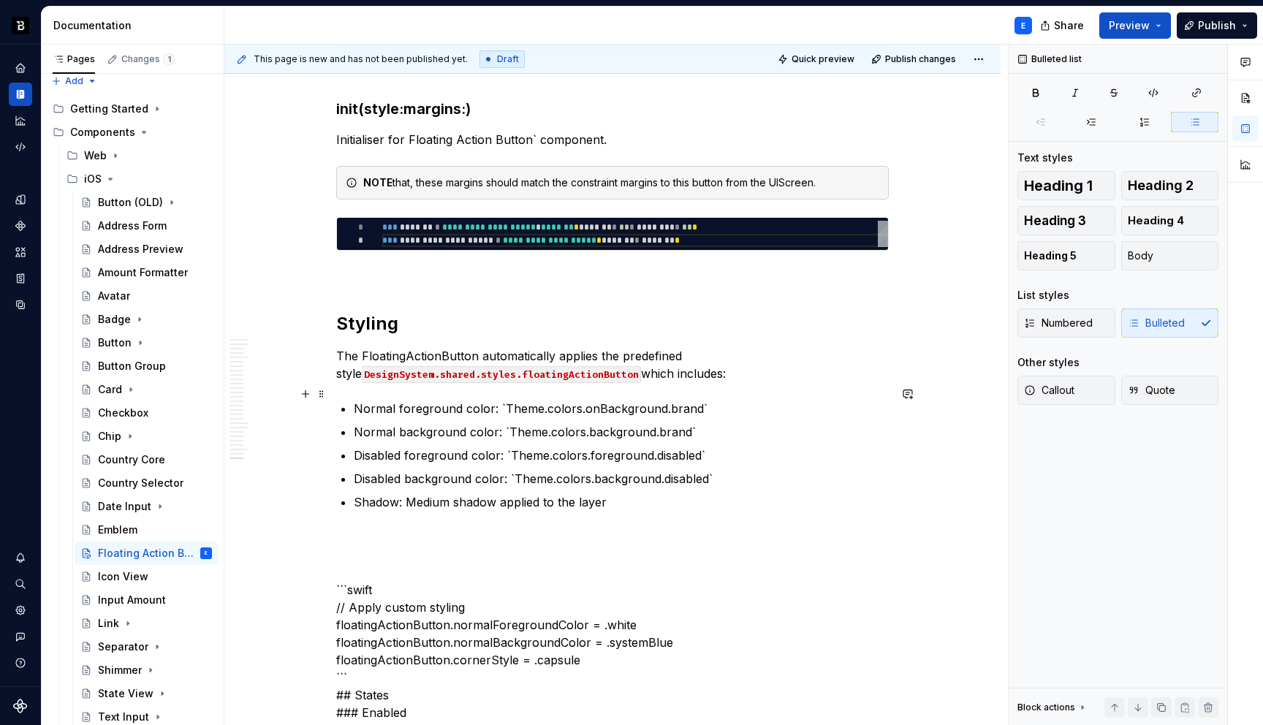
click at [588, 400] on p "Normal foreground color: `Theme.colors.onBackground.brand`" at bounding box center [621, 409] width 535 height 18
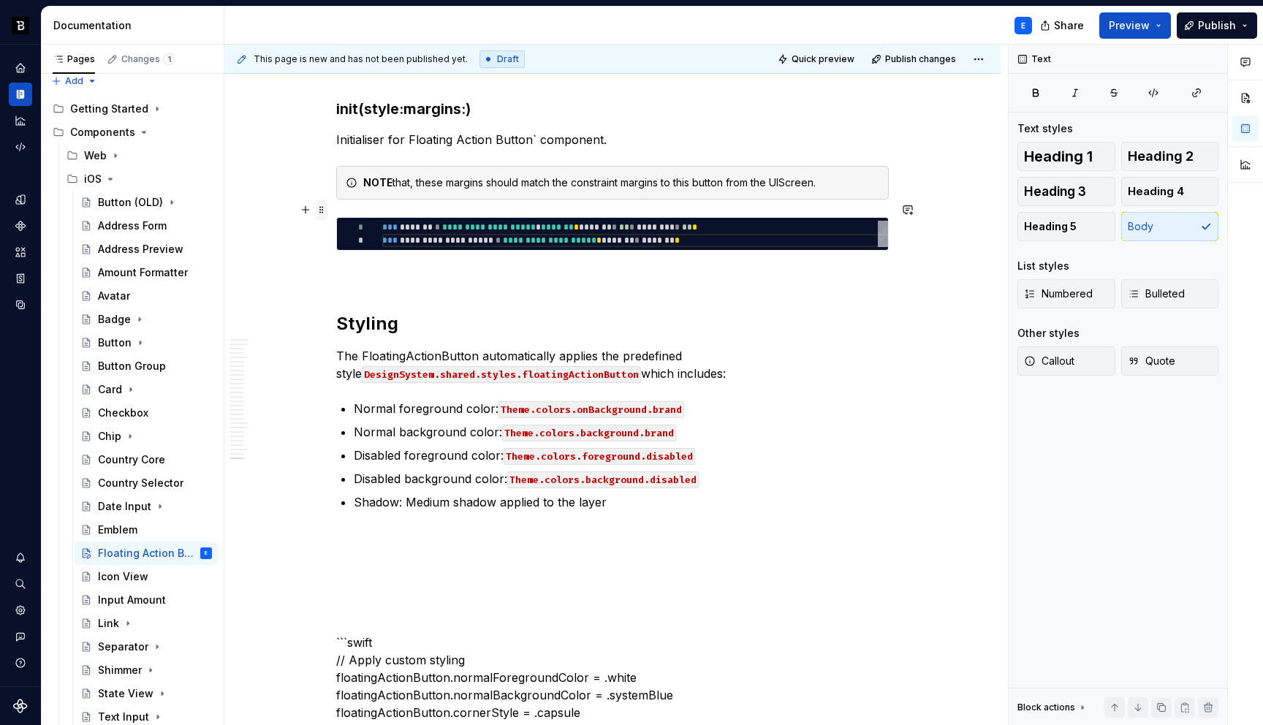
click at [319, 208] on span at bounding box center [322, 210] width 12 height 20
type textarea "*"
click at [319, 208] on span at bounding box center [322, 210] width 12 height 20
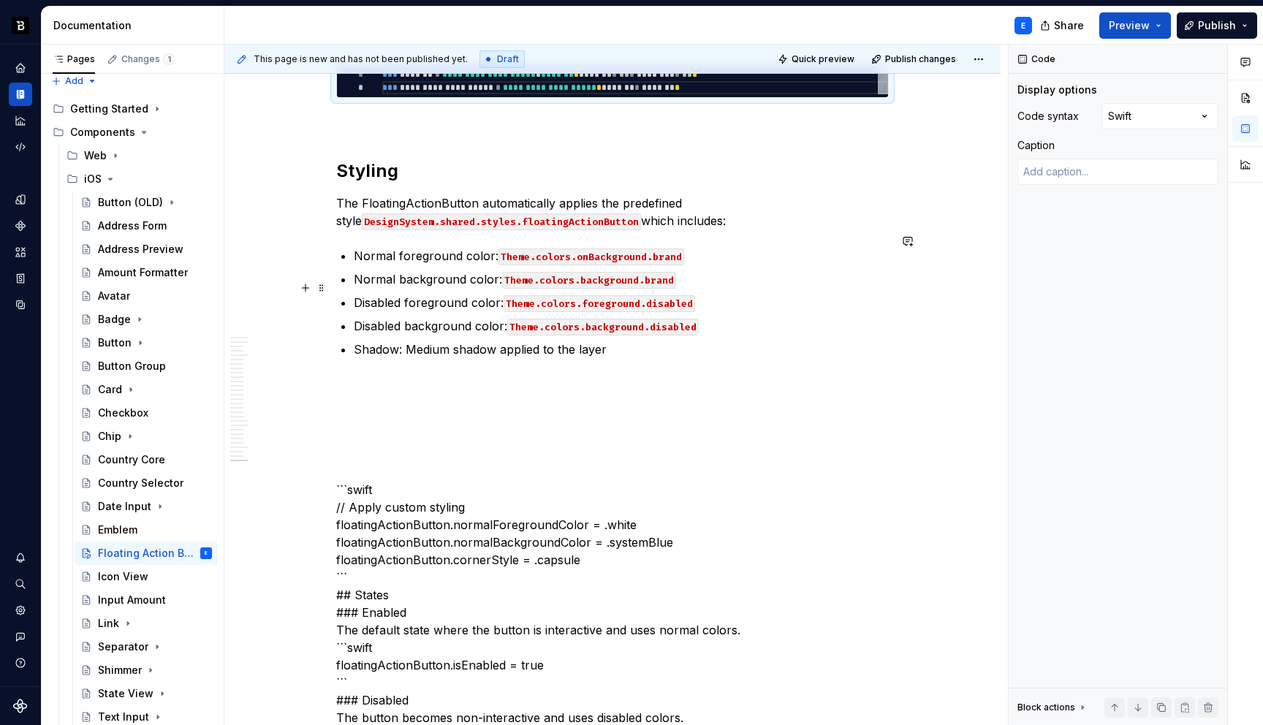
scroll to position [5444, 0]
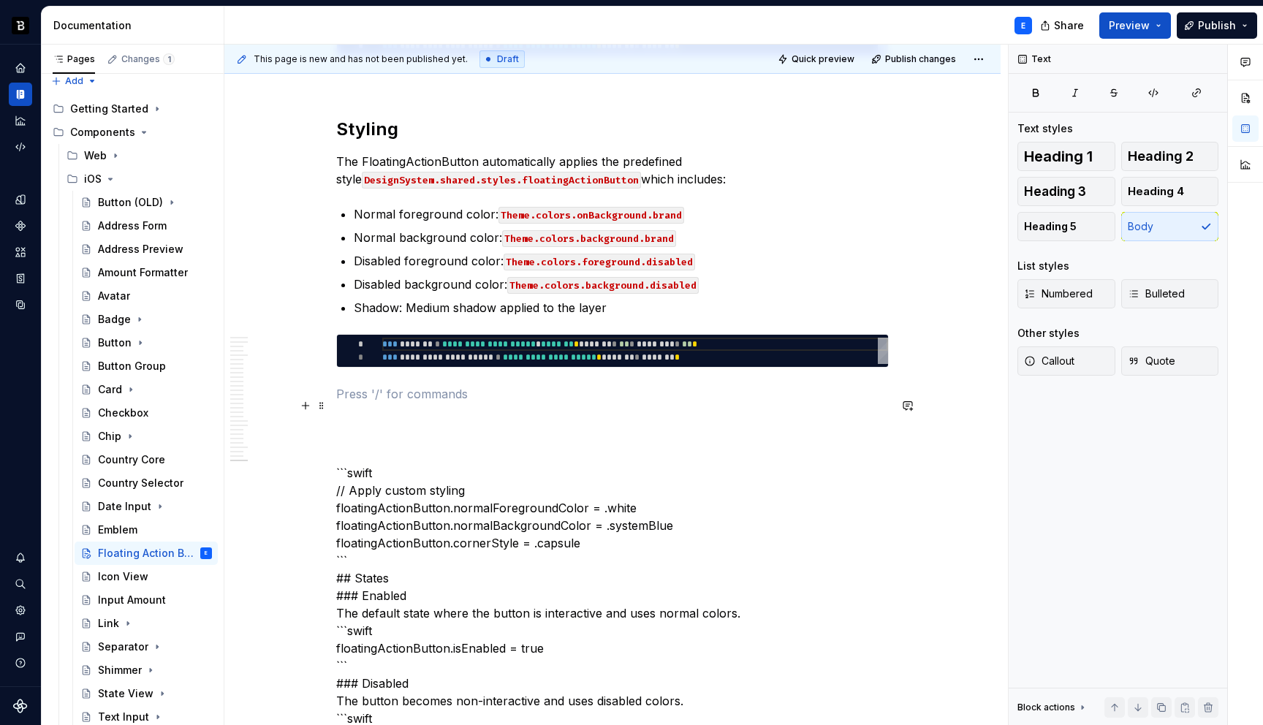
scroll to position [5504, 0]
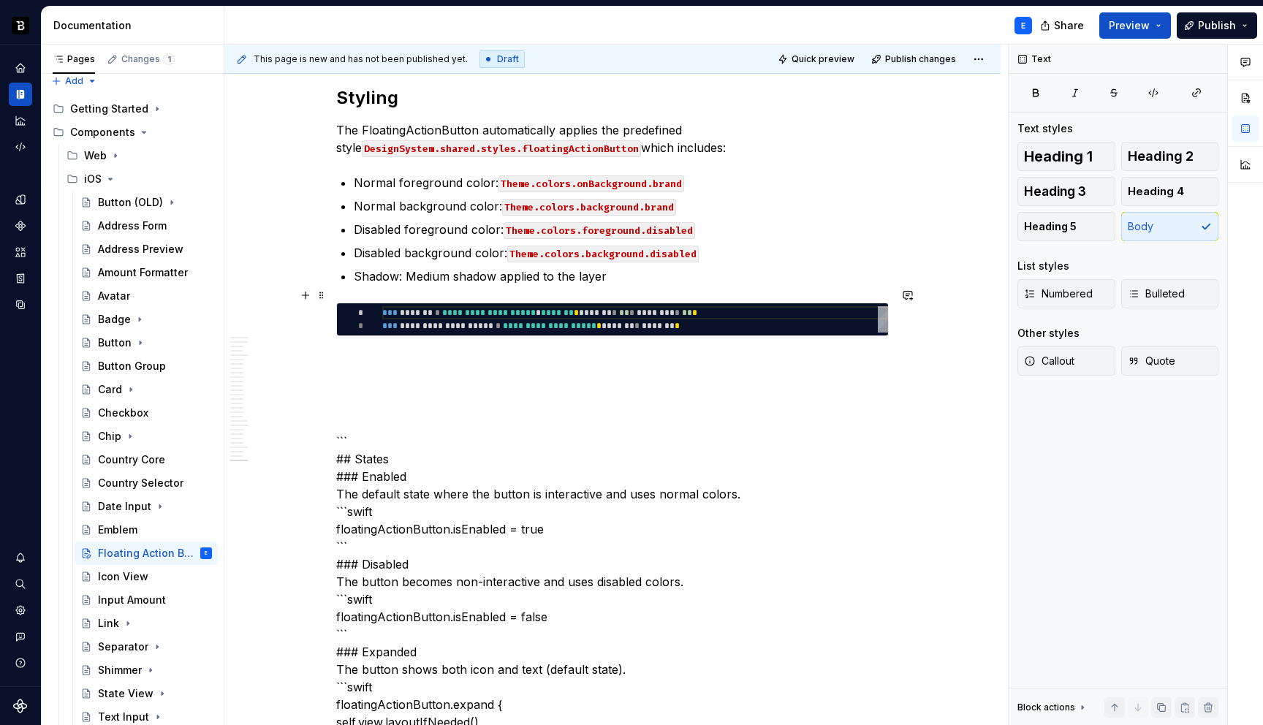
type textarea "**********"
click at [428, 311] on div "**********" at bounding box center [635, 319] width 506 height 26
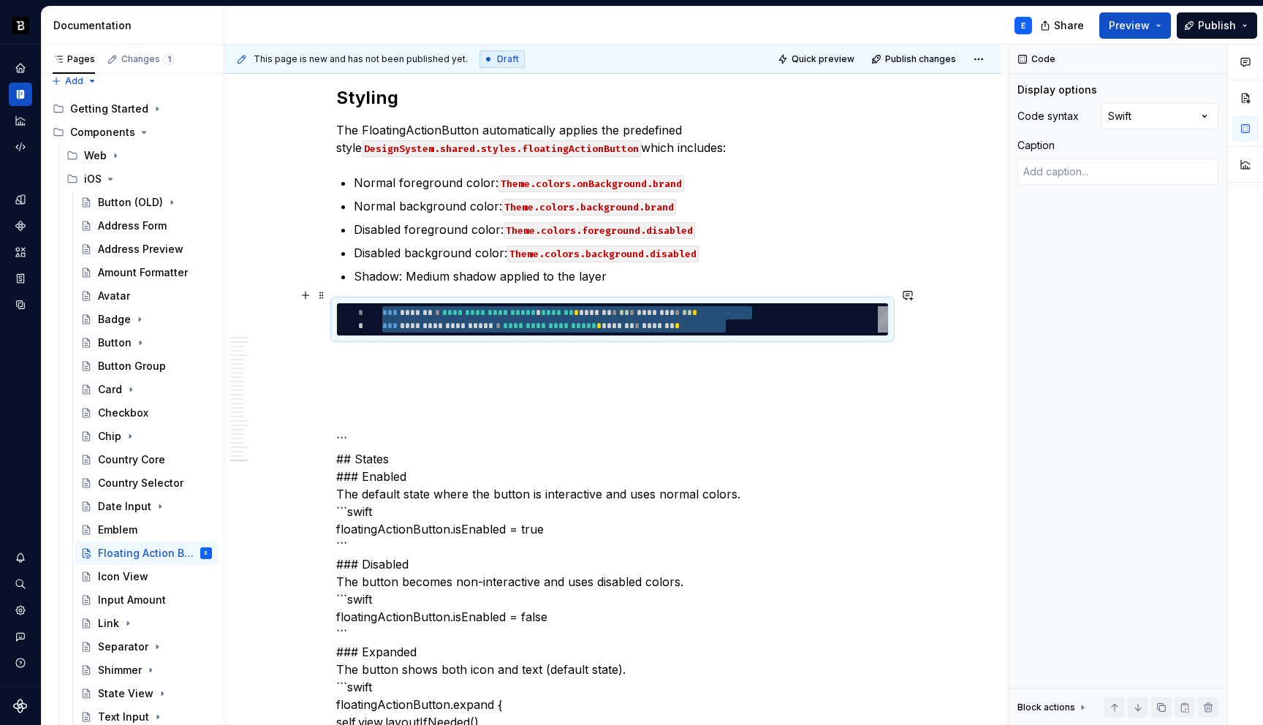
type textarea "*"
type textarea "**********"
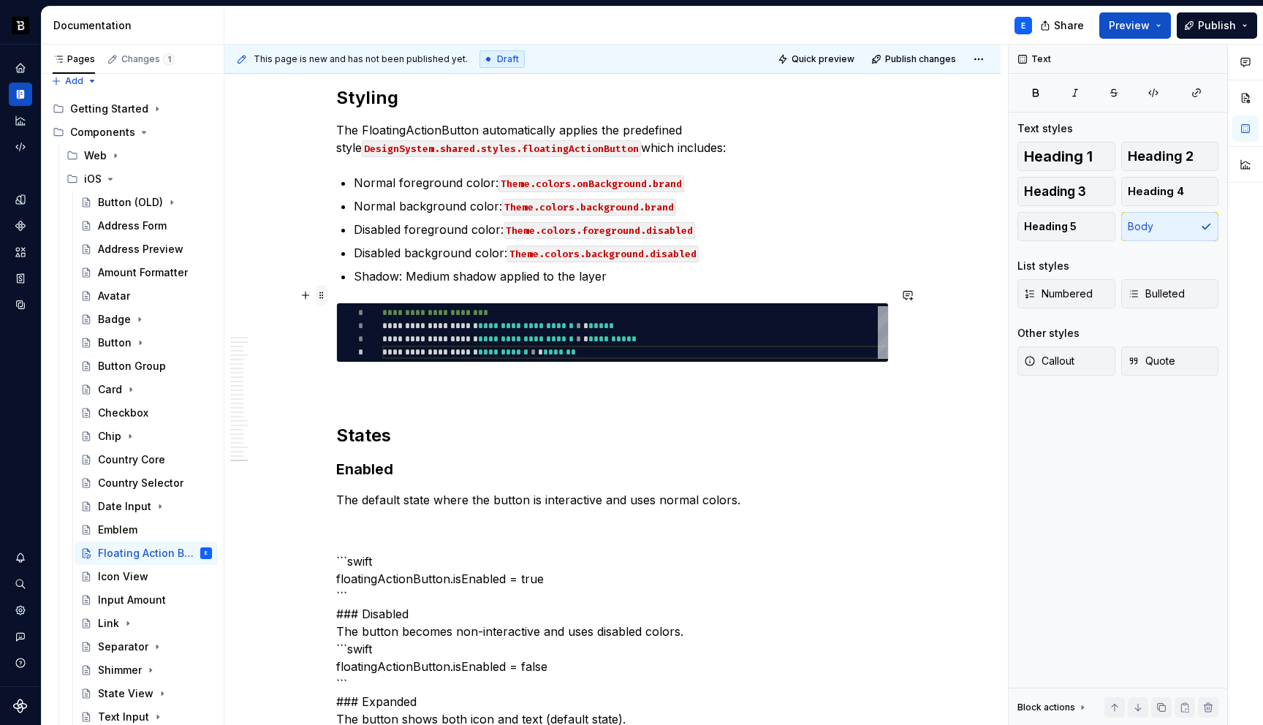
click at [322, 292] on span at bounding box center [322, 295] width 12 height 20
type textarea "*"
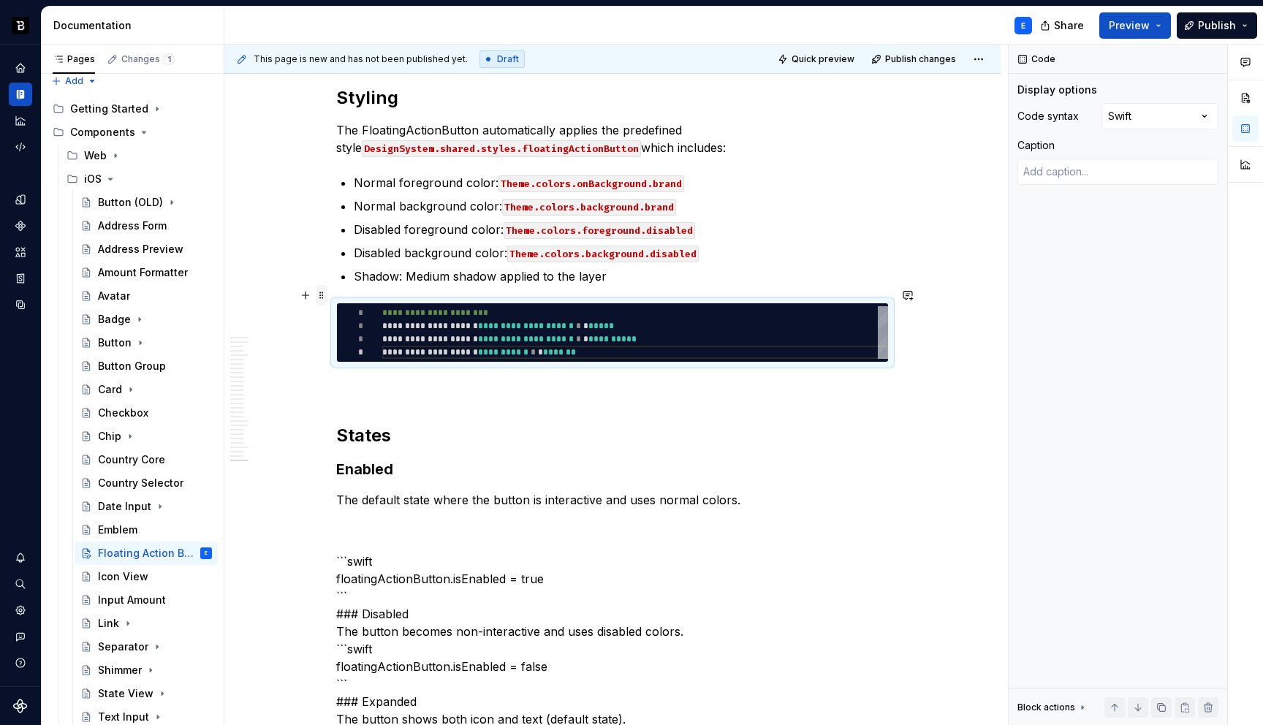
click at [322, 292] on span at bounding box center [322, 295] width 12 height 20
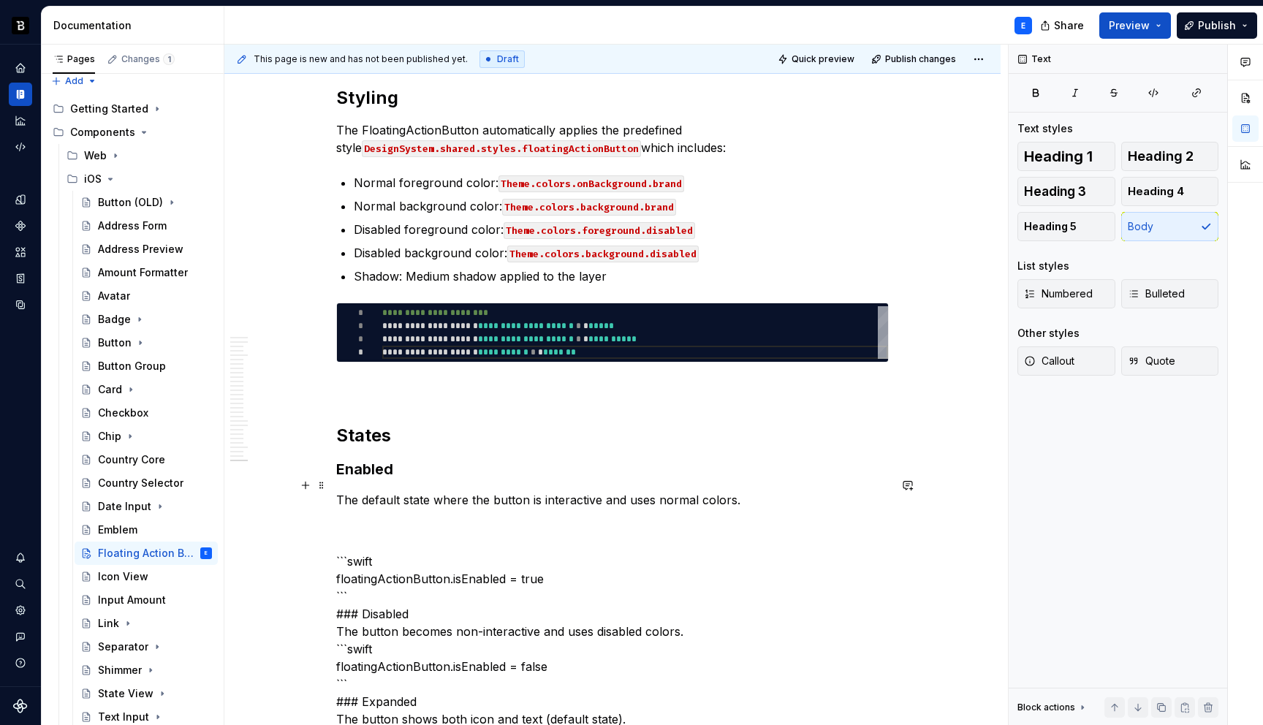
click at [737, 491] on p "The default state where the button is interactive and uses normal colors." at bounding box center [612, 500] width 552 height 18
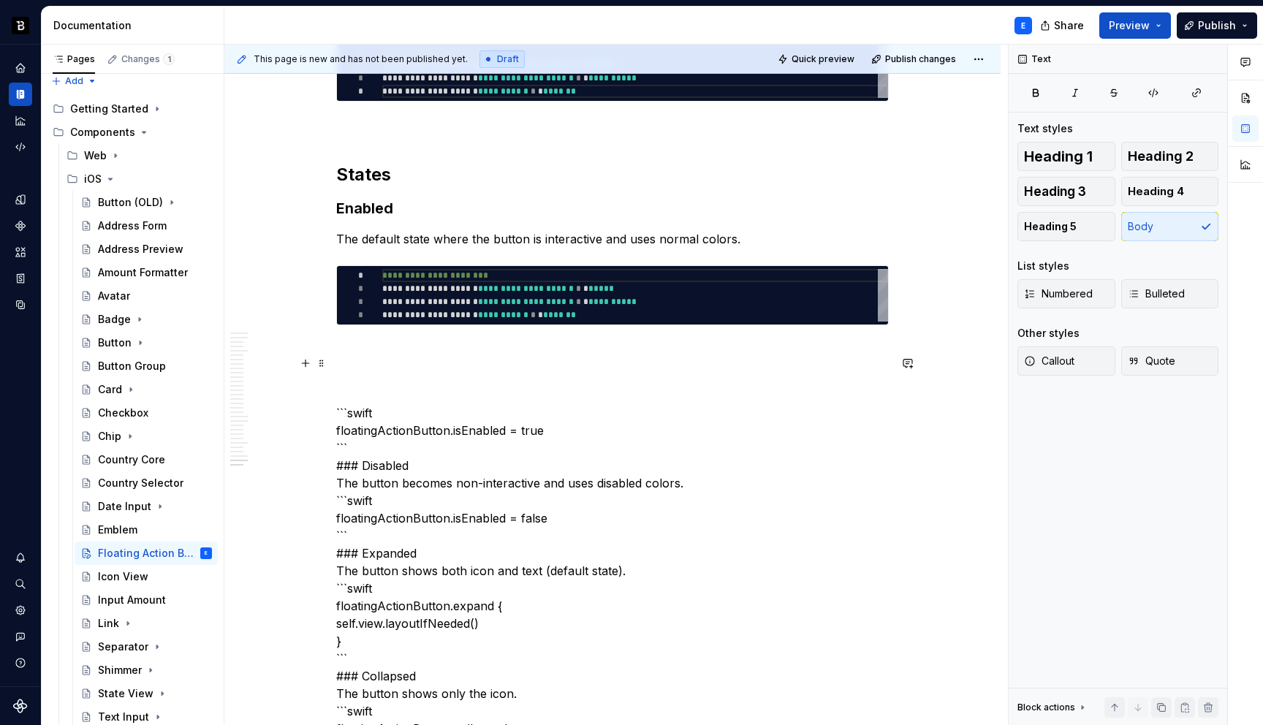
scroll to position [5769, 0]
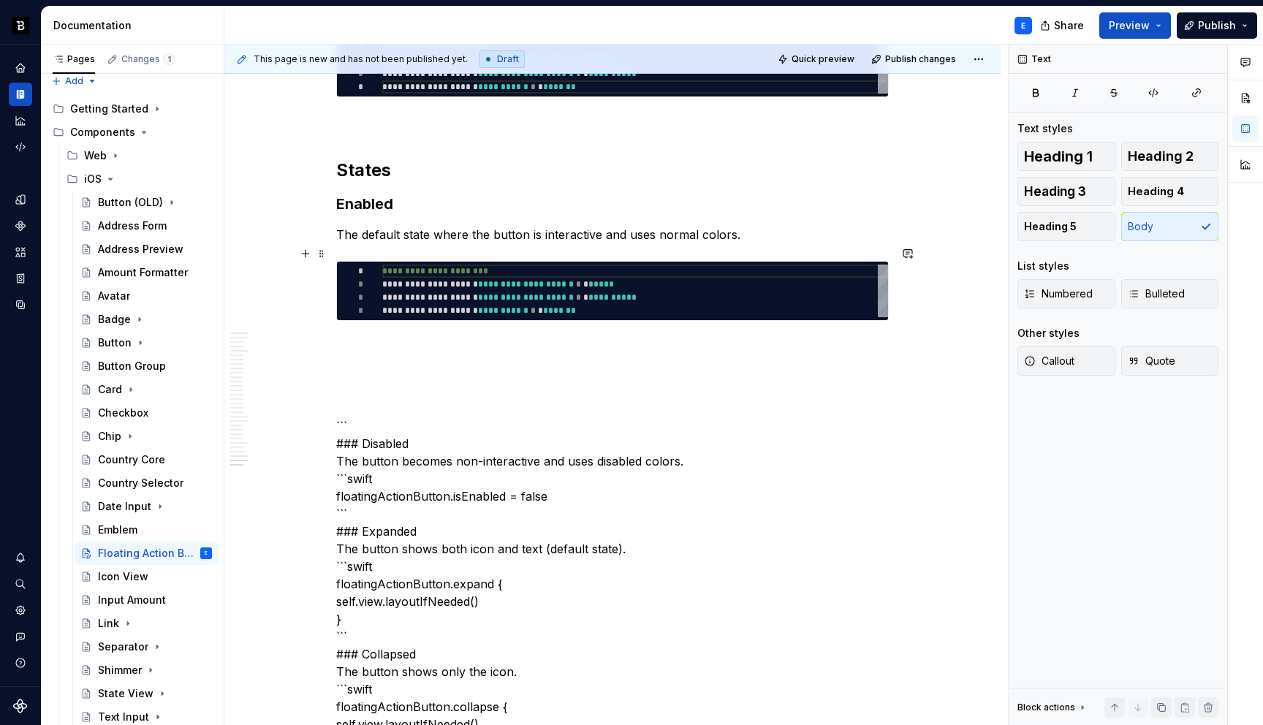
click at [599, 283] on div "**********" at bounding box center [635, 291] width 506 height 53
type textarea "**********"
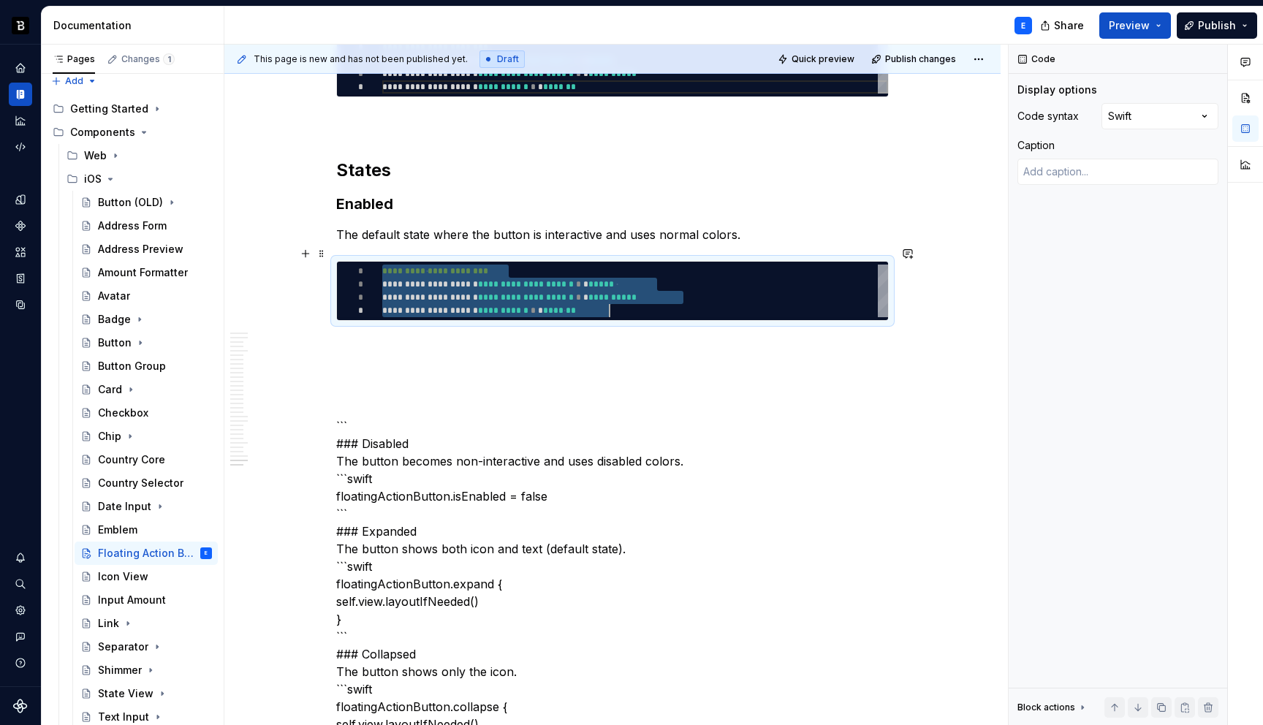
type textarea "*"
type textarea "**********"
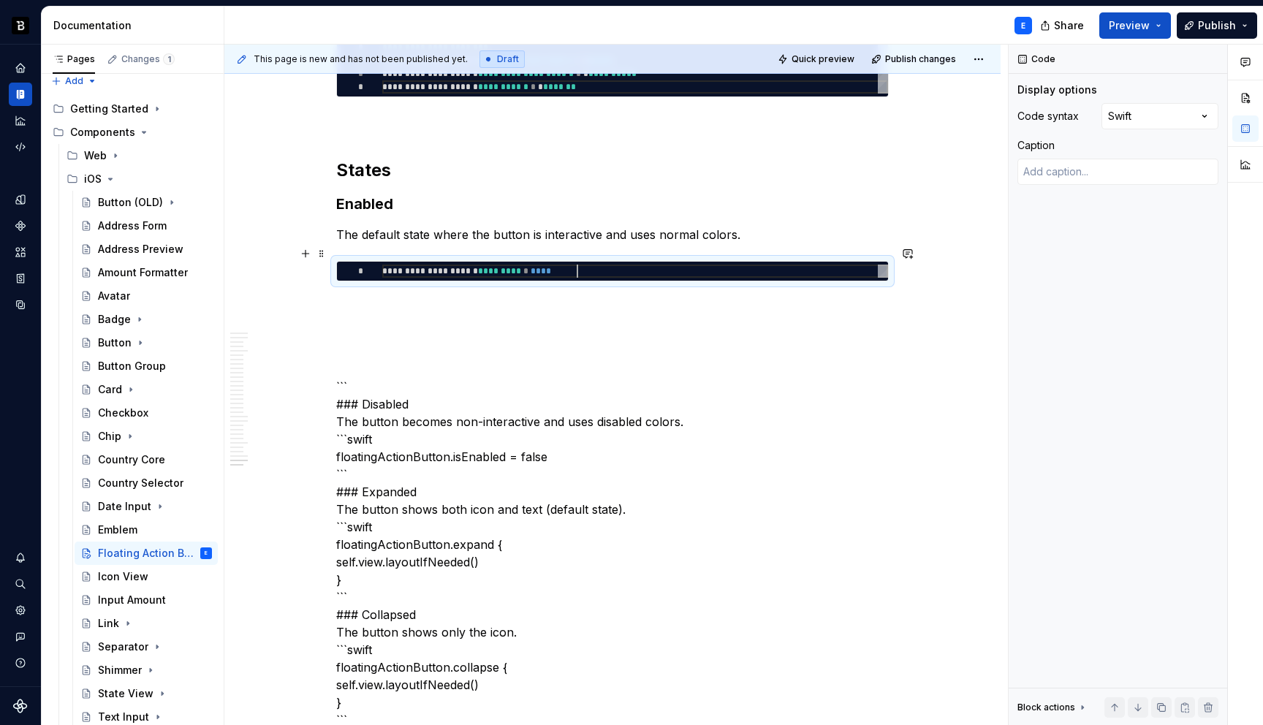
scroll to position [0, 194]
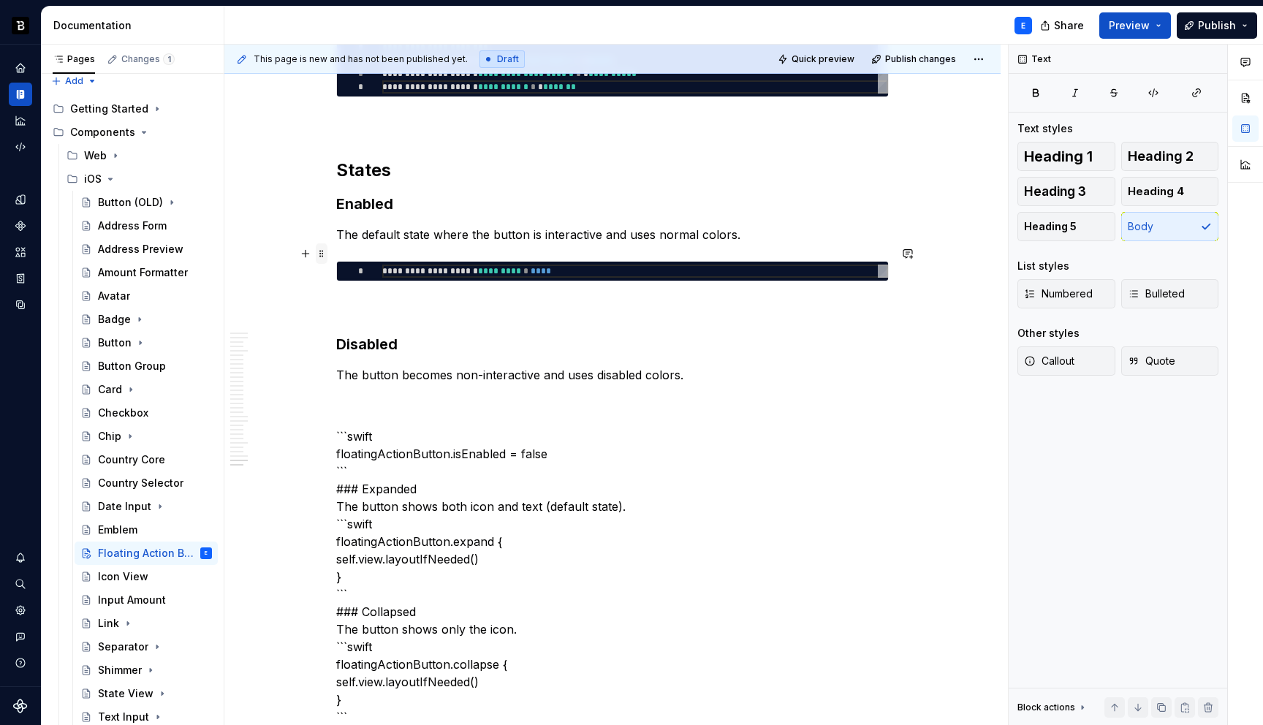
click at [319, 252] on span at bounding box center [322, 253] width 12 height 20
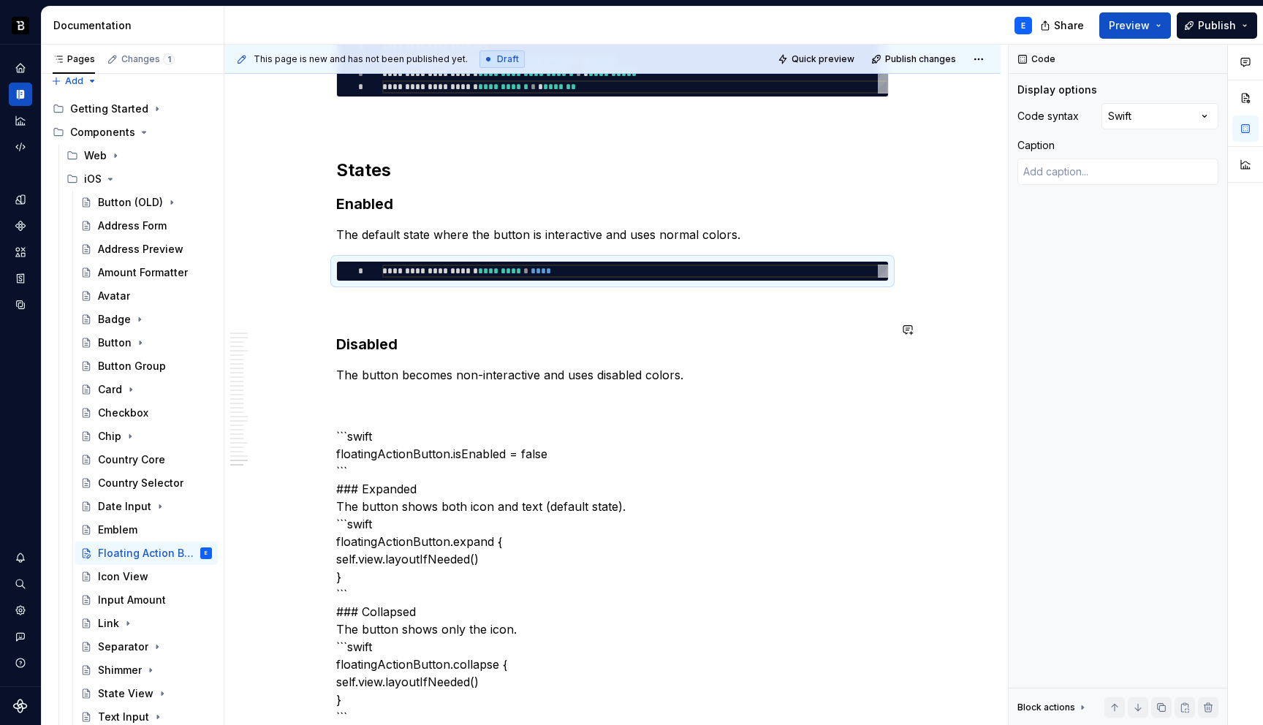
click at [689, 366] on p "The button becomes non-interactive and uses disabled colors." at bounding box center [612, 375] width 552 height 18
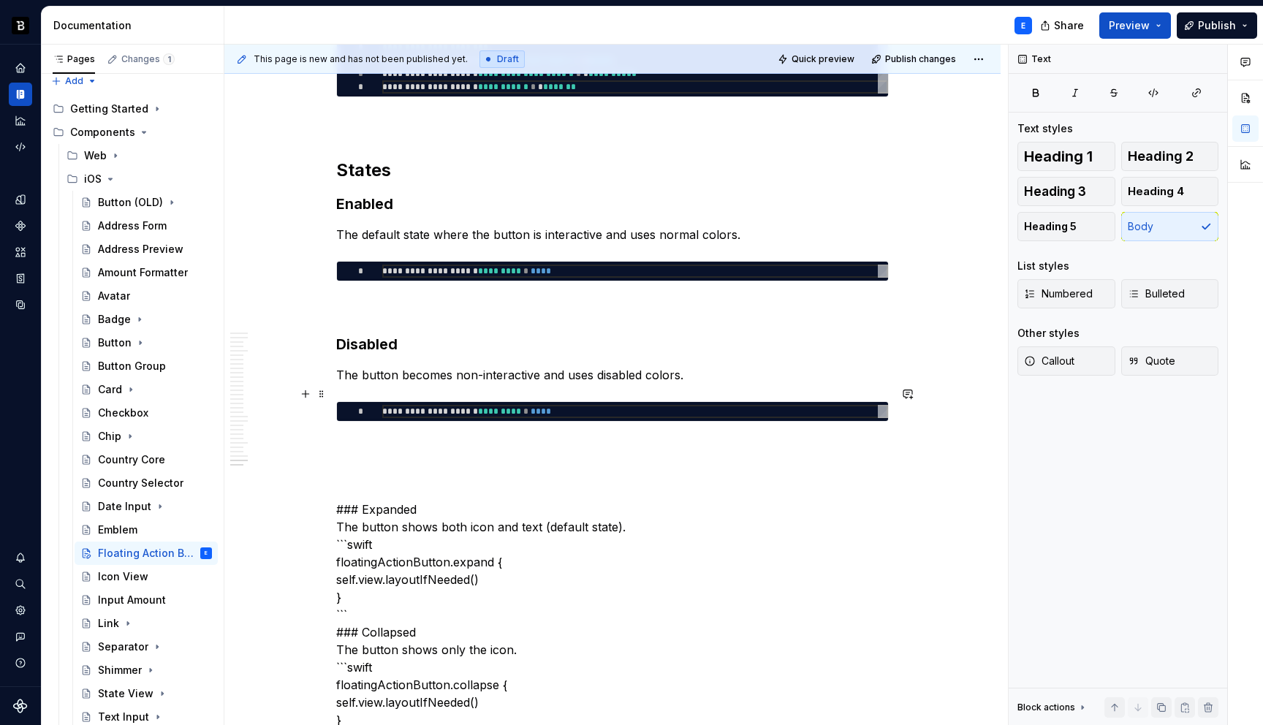
click at [468, 405] on div "**********" at bounding box center [635, 411] width 506 height 13
type textarea "*"
type textarea "**********"
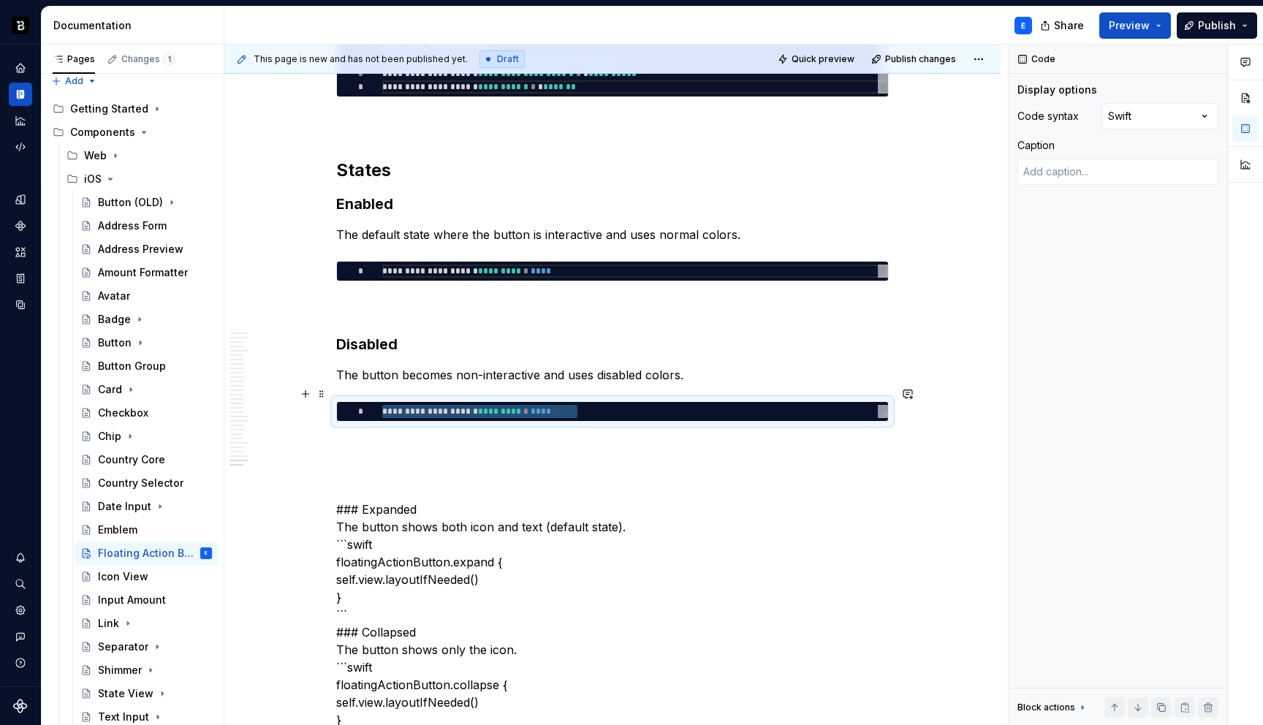
type textarea "*"
type textarea "**********"
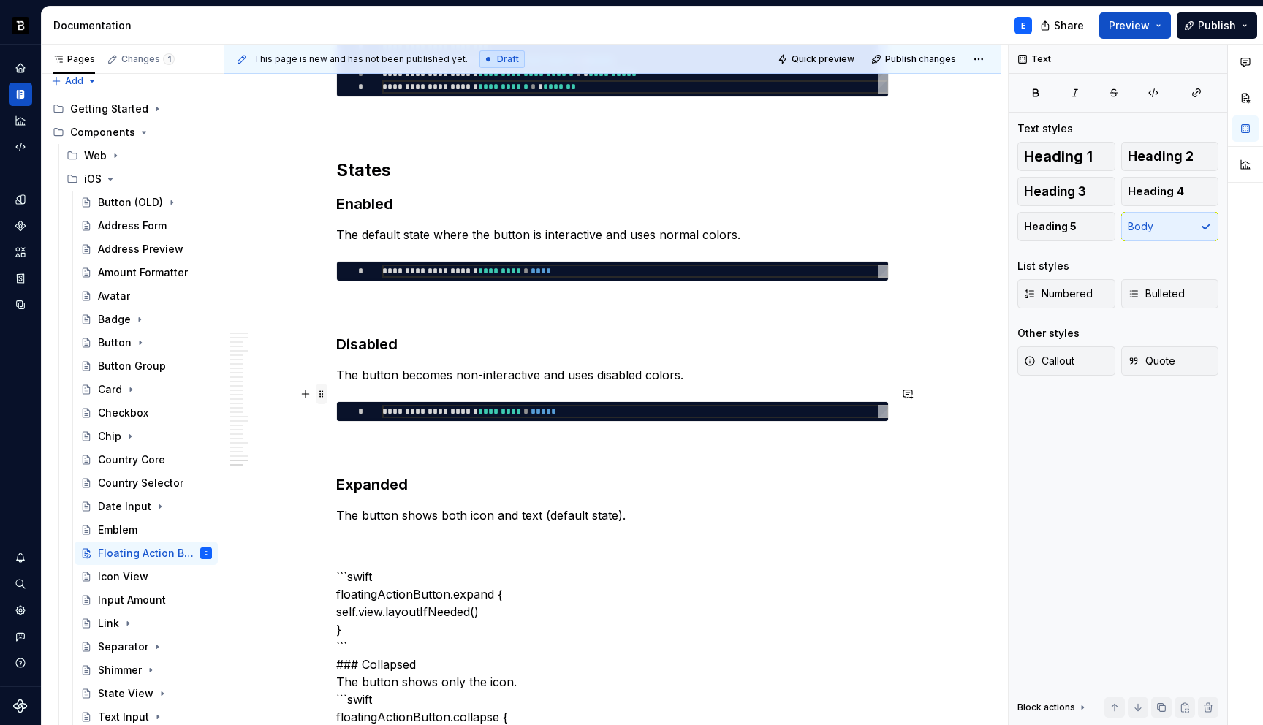
click at [321, 396] on span at bounding box center [322, 394] width 12 height 20
type textarea "*"
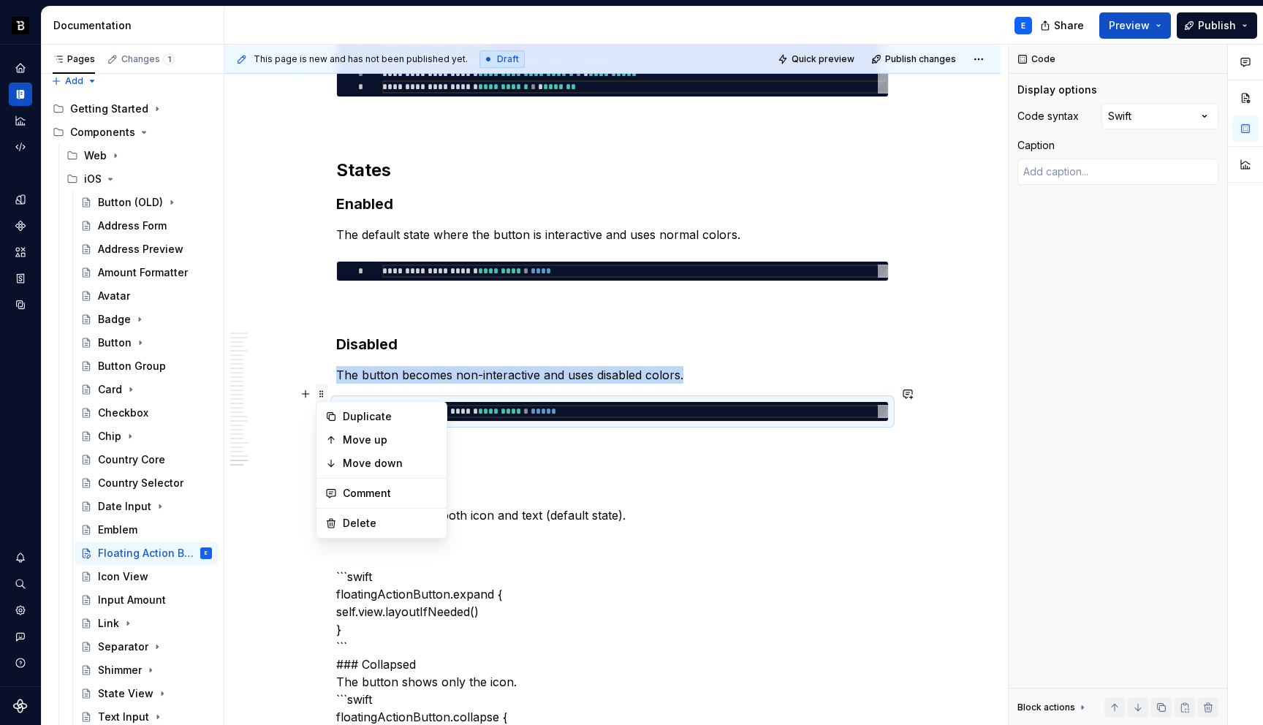
click at [321, 396] on span at bounding box center [322, 394] width 12 height 20
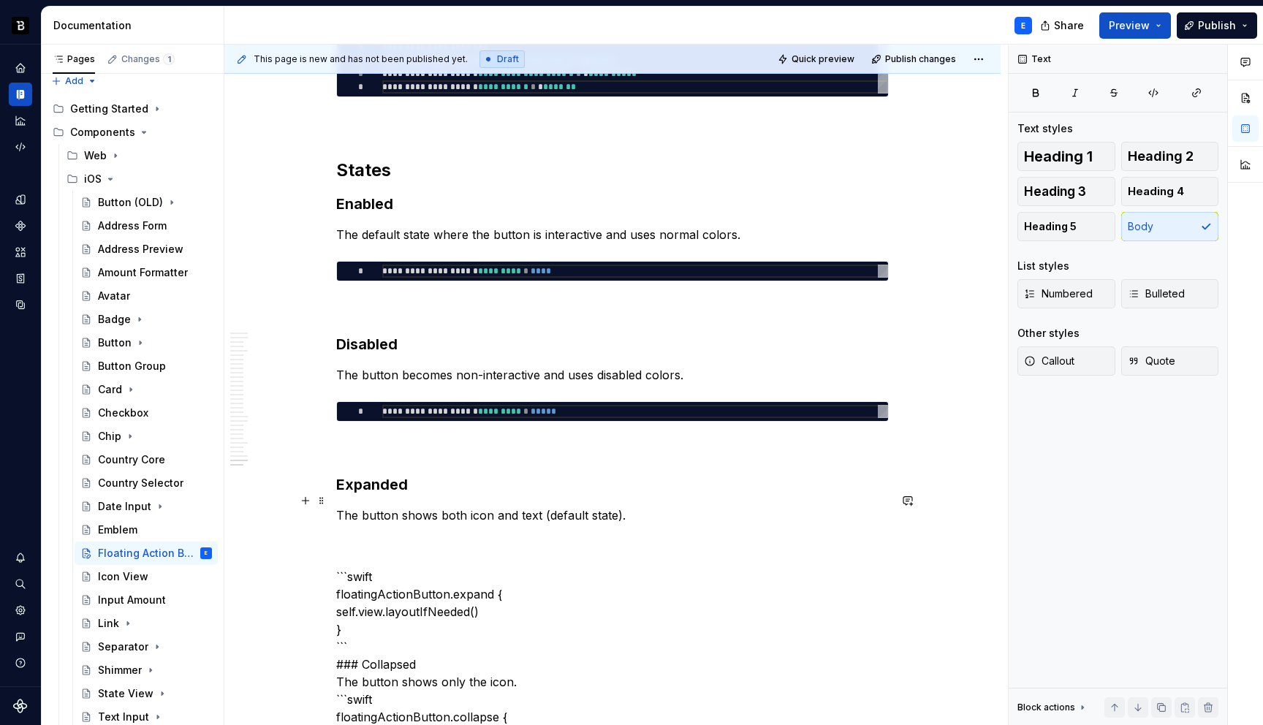
click at [642, 506] on p "The button shows both icon and text (default state)." at bounding box center [612, 515] width 552 height 18
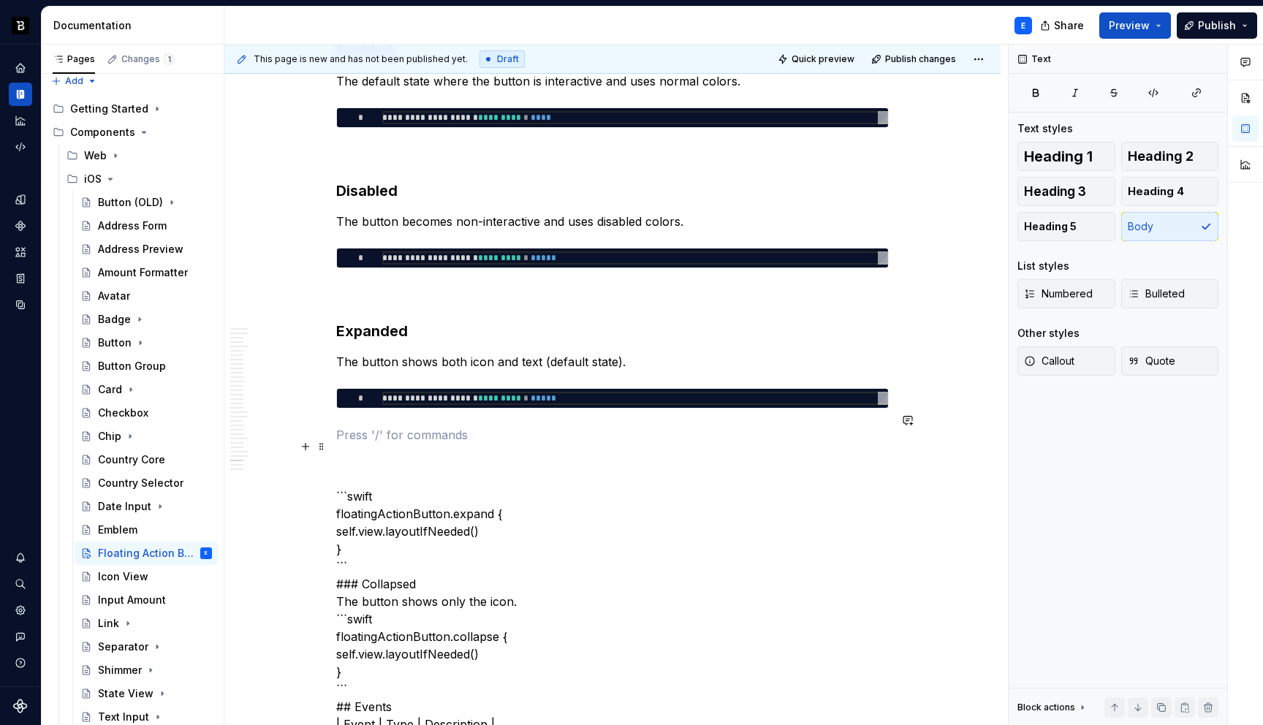
scroll to position [5971, 0]
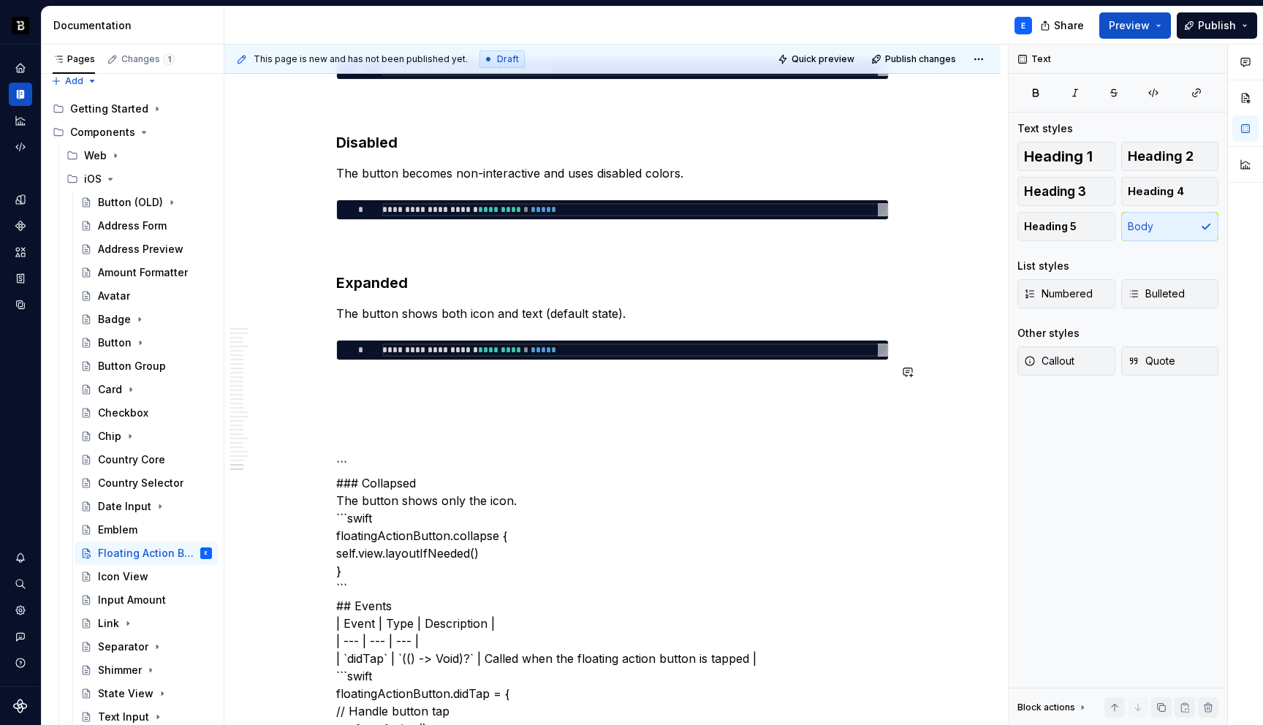
type textarea "**********"
click at [463, 343] on div "**********" at bounding box center [635, 349] width 506 height 13
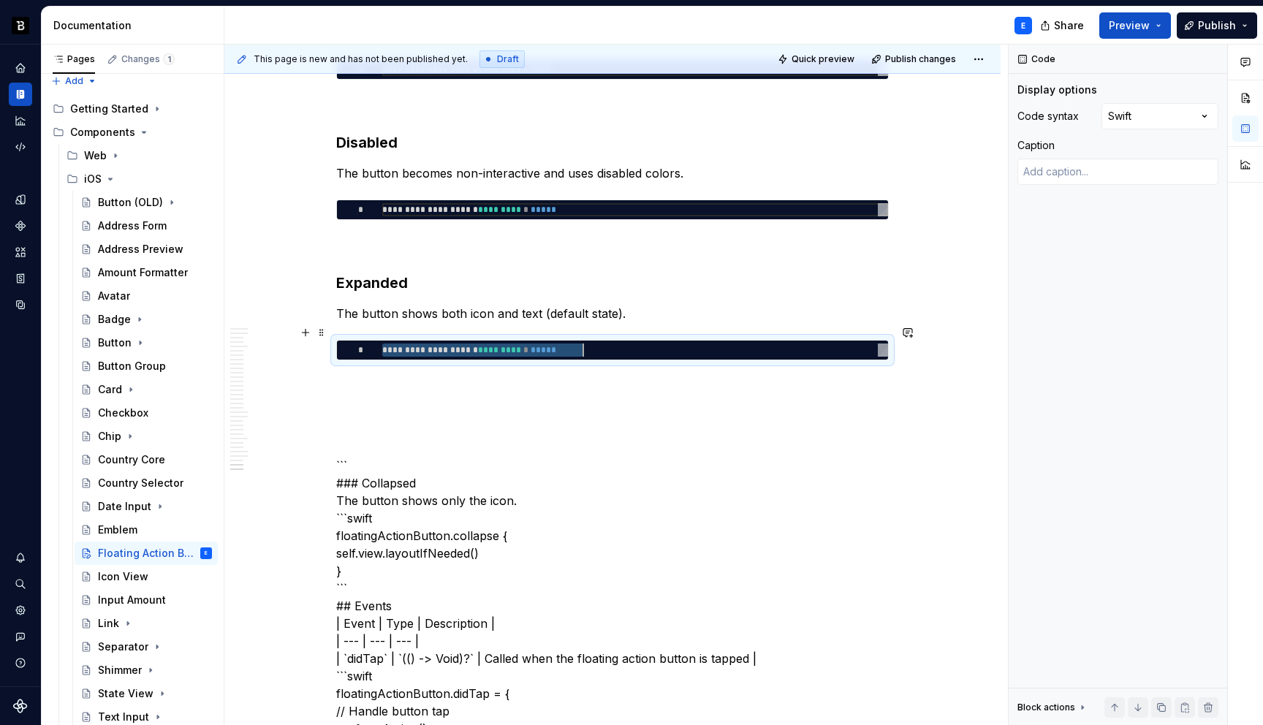
scroll to position [0, 200]
type textarea "*"
type textarea "**********"
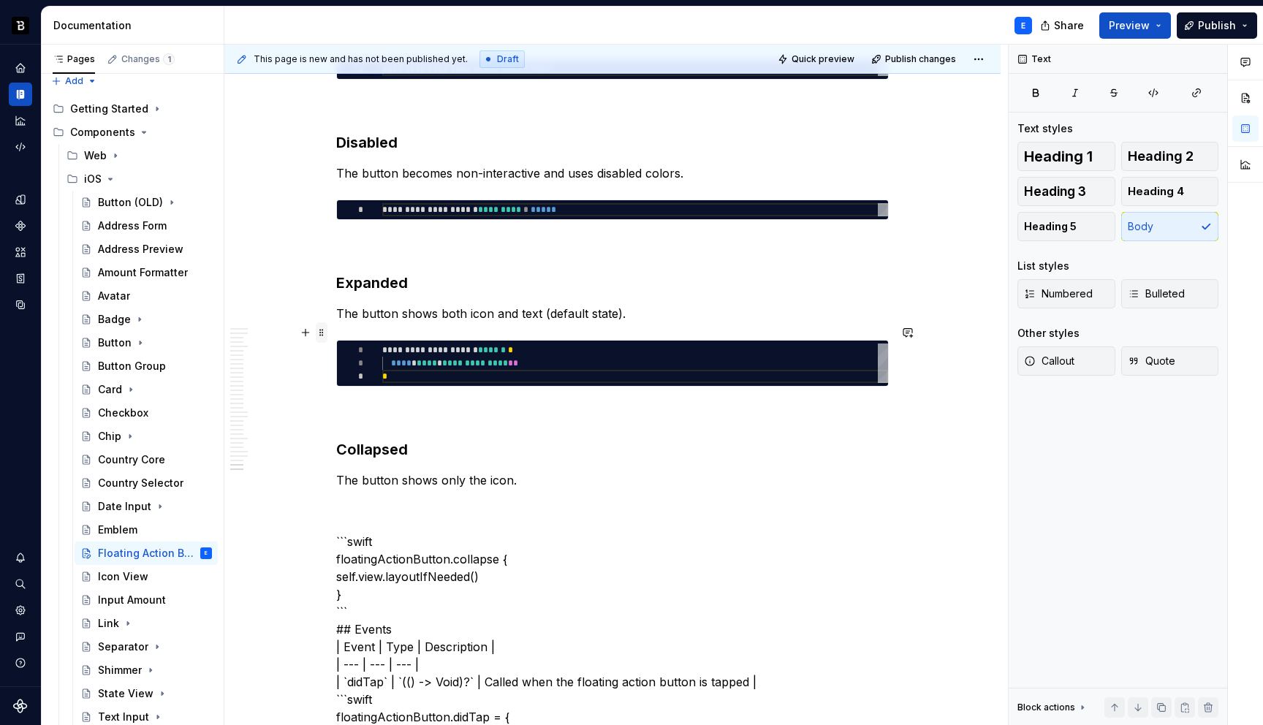
click at [323, 333] on span at bounding box center [322, 332] width 12 height 20
type textarea "*"
click at [323, 333] on span at bounding box center [322, 332] width 12 height 20
click at [543, 471] on p "The button shows only the icon." at bounding box center [612, 480] width 552 height 18
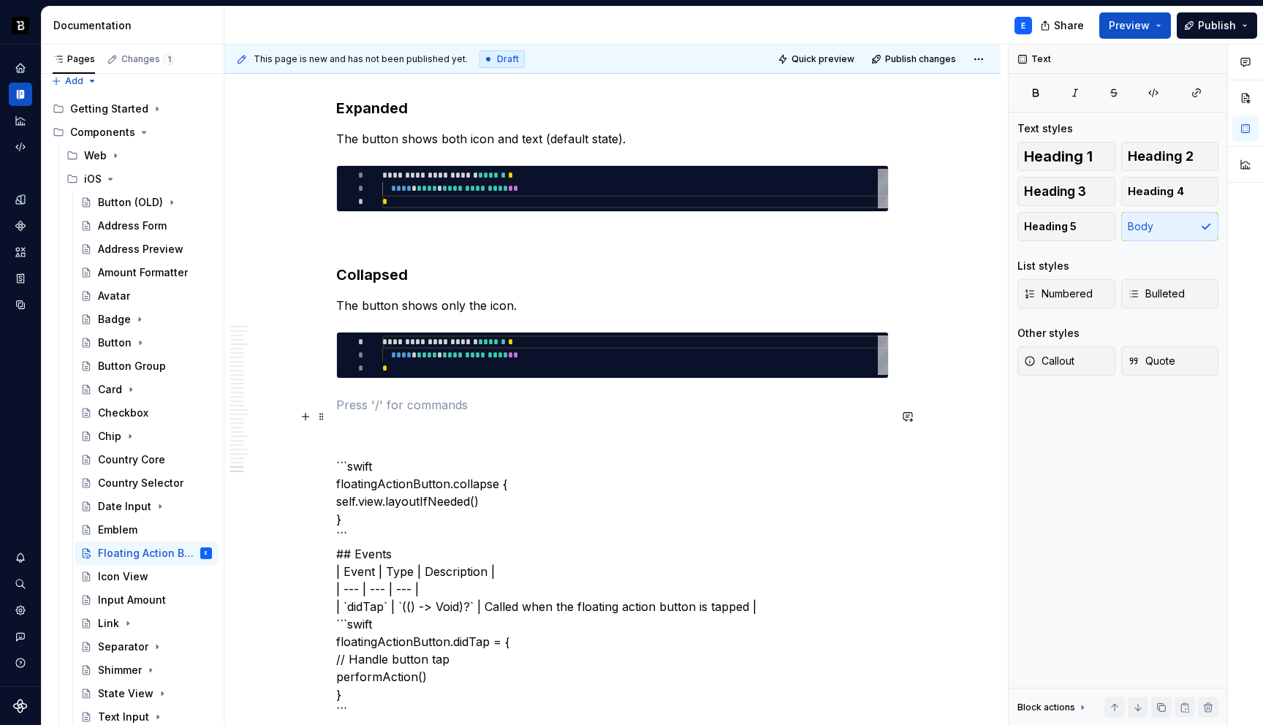
scroll to position [6175, 0]
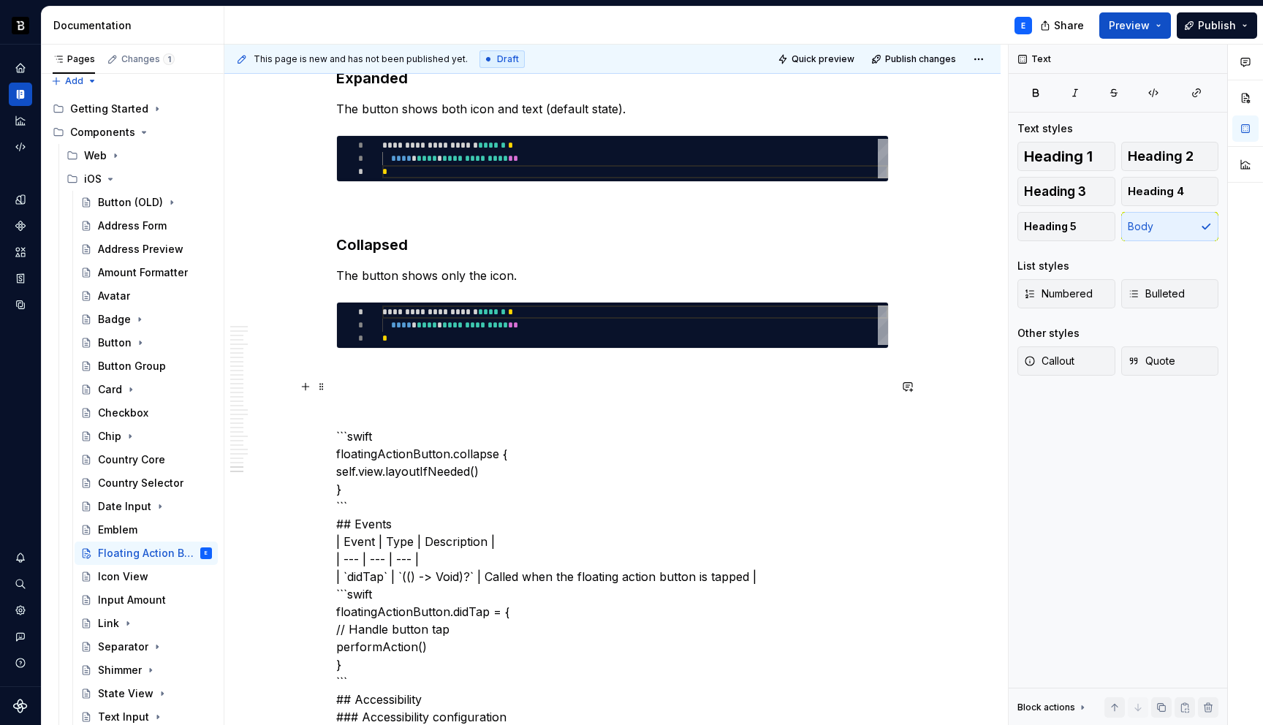
click at [433, 415] on p "```swift floatingActionButton.collapse { self.view.layoutIfNeeded() } ``` ## Ev…" at bounding box center [612, 716] width 552 height 649
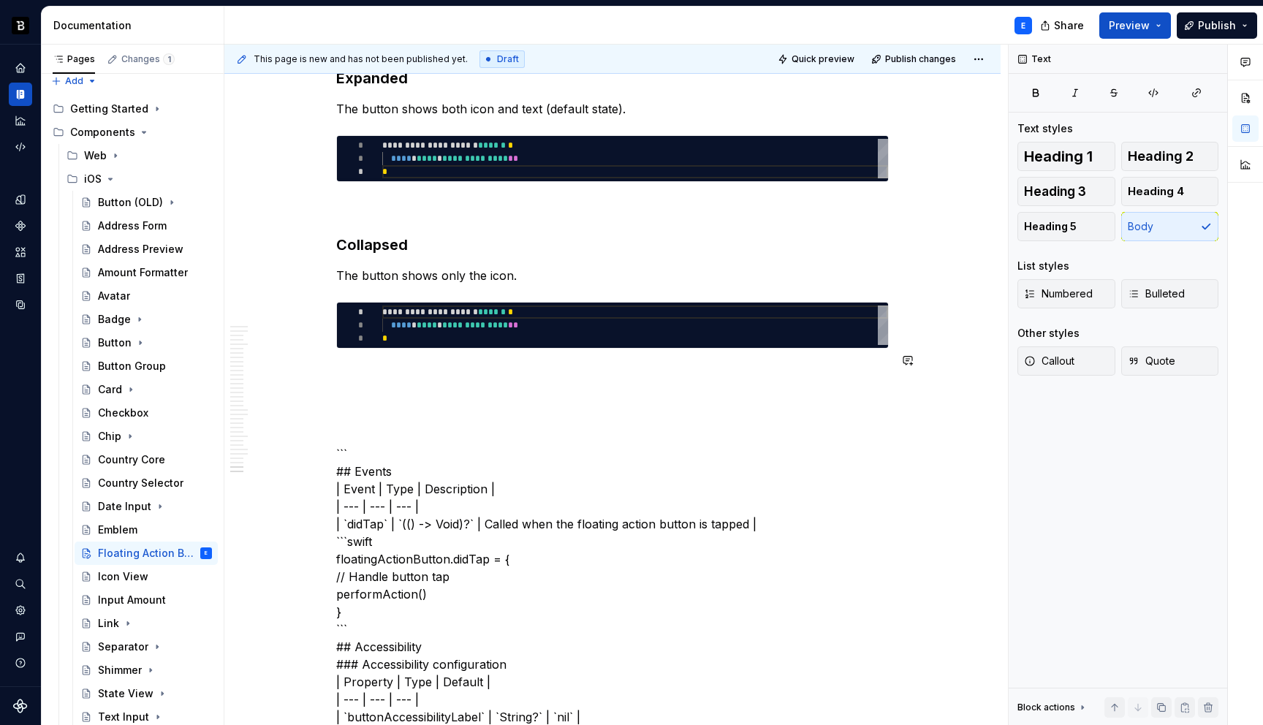
type textarea "**********"
click at [452, 305] on div "**********" at bounding box center [635, 324] width 506 height 39
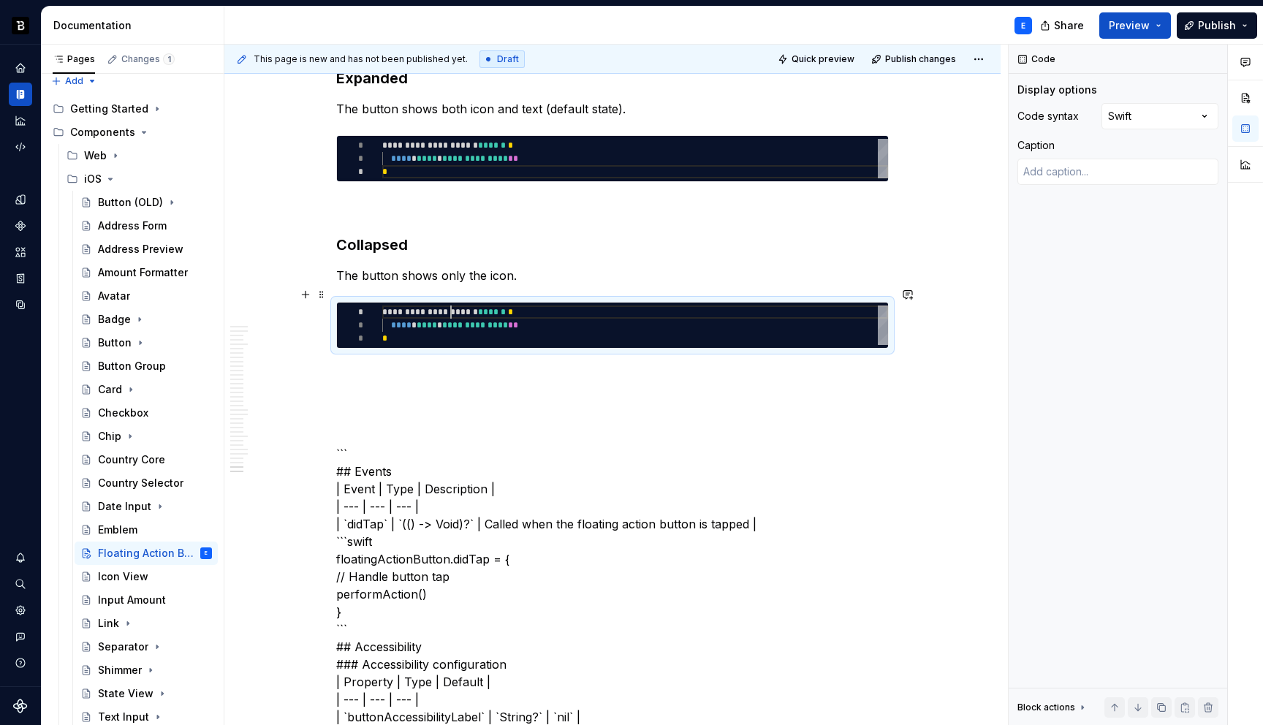
scroll to position [0, 5]
type textarea "*"
type textarea "**********"
click at [411, 366] on p at bounding box center [612, 375] width 552 height 18
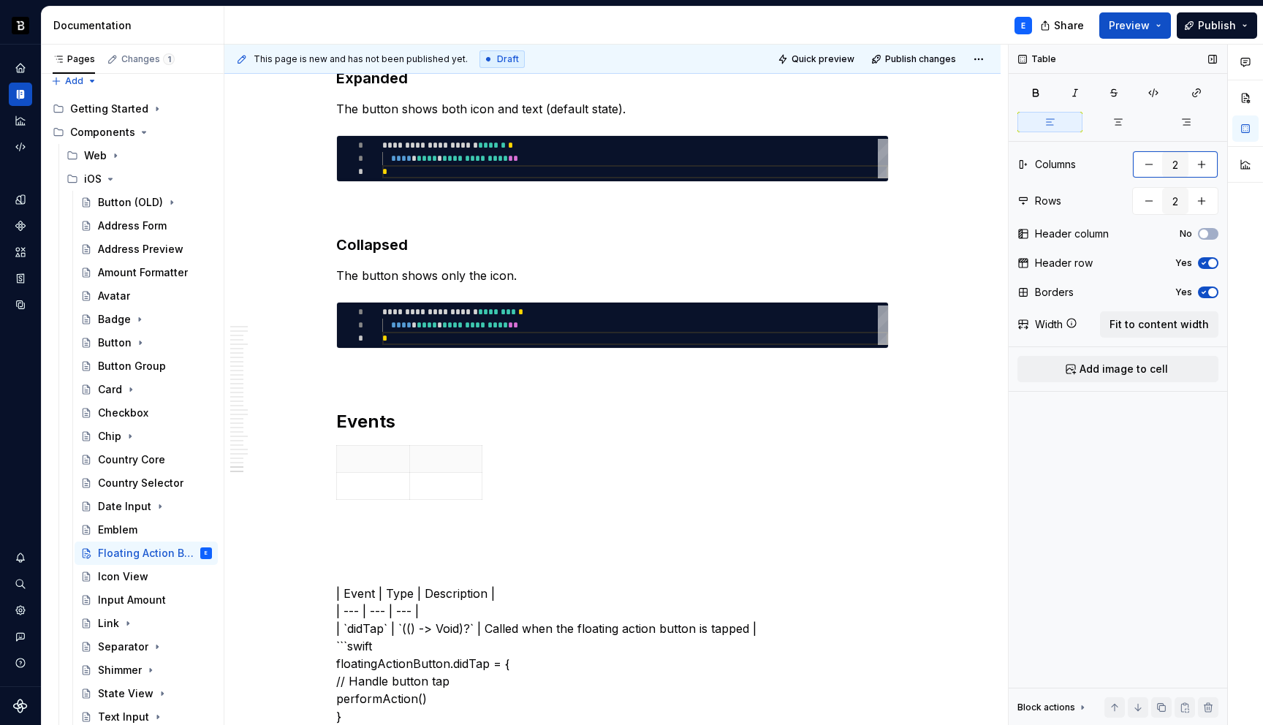
click at [1204, 159] on button "button" at bounding box center [1201, 164] width 26 height 26
type input "3"
click at [1163, 327] on span "Fit to content width" at bounding box center [1158, 324] width 99 height 15
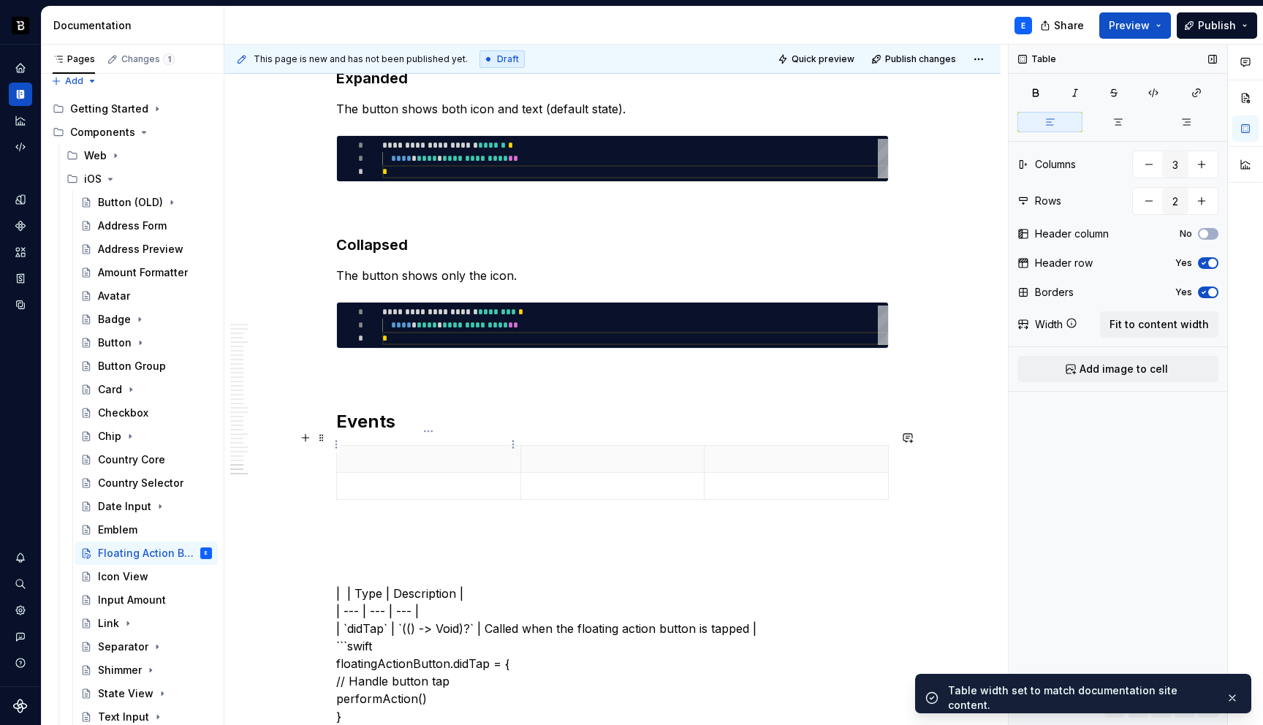
click at [368, 452] on p at bounding box center [429, 459] width 166 height 15
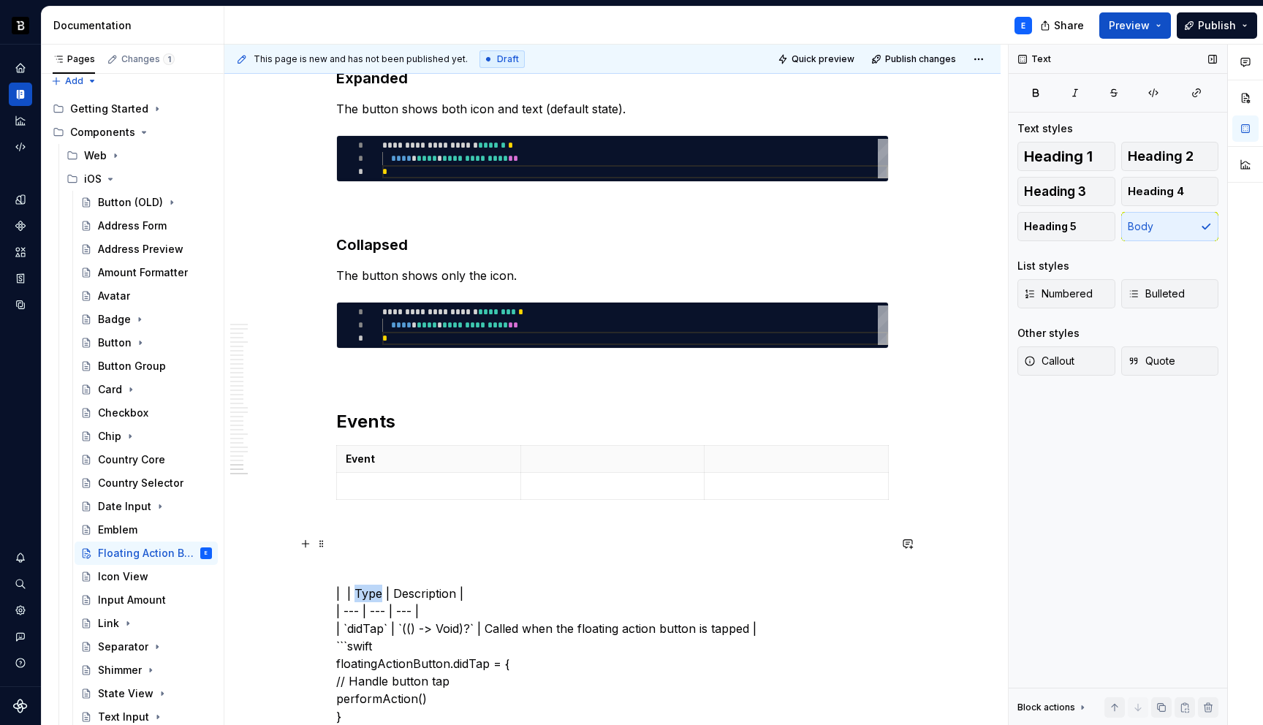
click at [539, 446] on th at bounding box center [612, 459] width 184 height 27
click at [719, 452] on p at bounding box center [796, 459] width 166 height 15
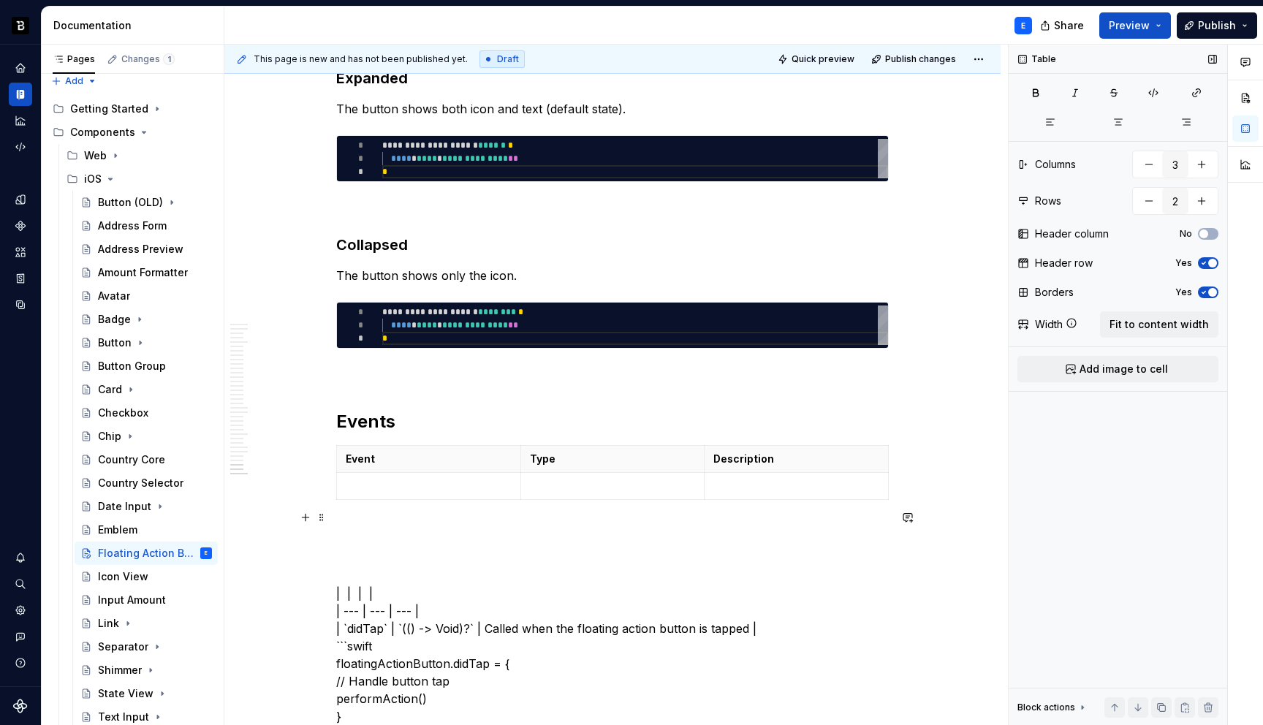
click at [452, 523] on p at bounding box center [612, 532] width 552 height 18
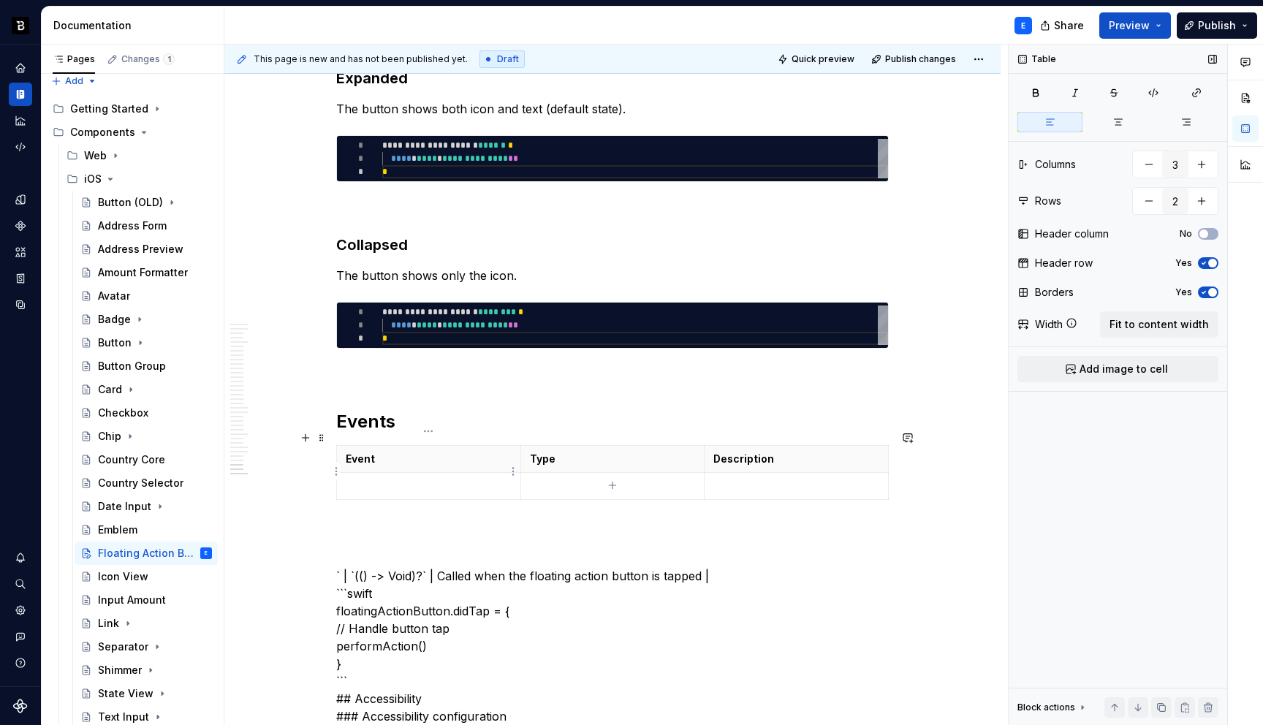
click at [410, 479] on p at bounding box center [429, 486] width 166 height 15
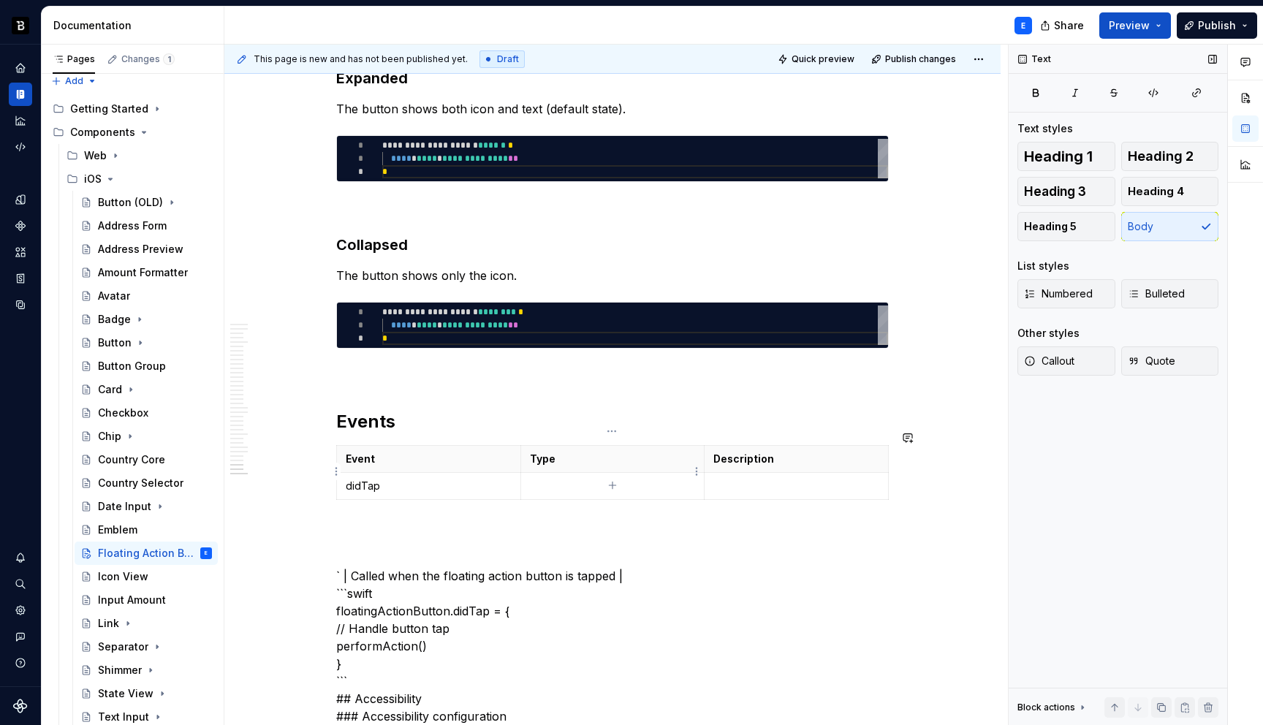
click at [553, 479] on p at bounding box center [613, 486] width 166 height 15
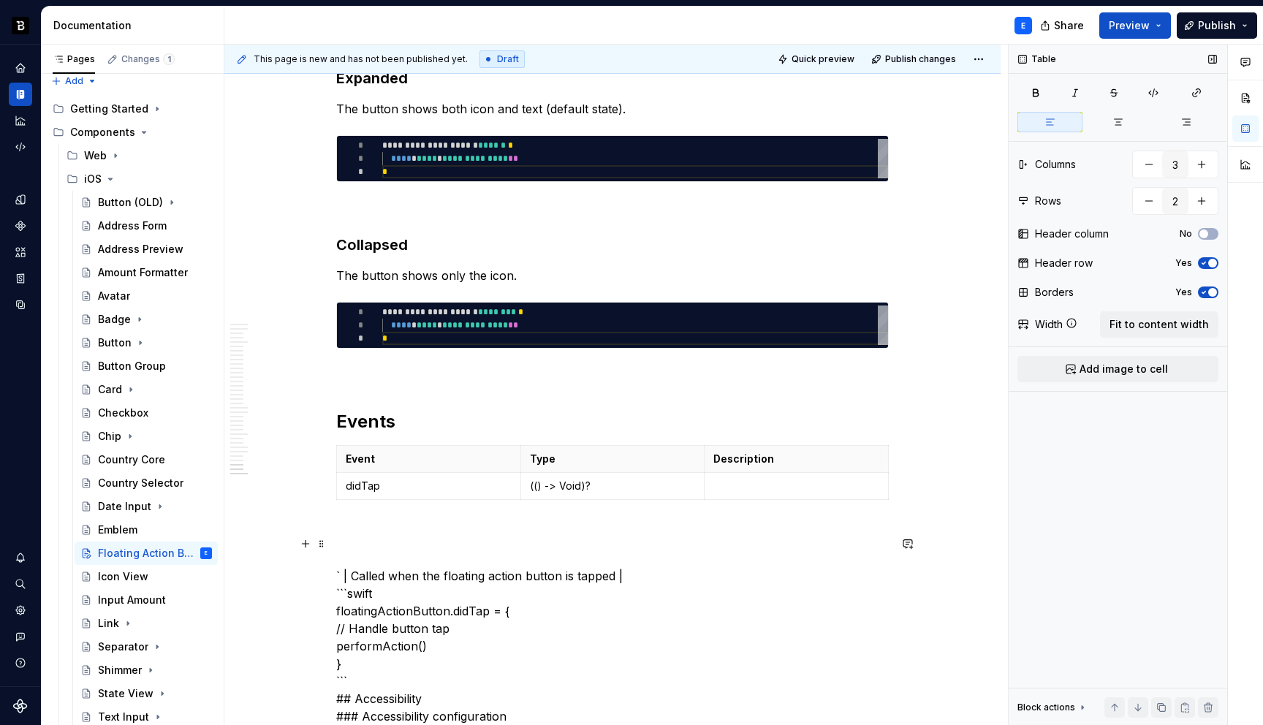
click at [725, 479] on p at bounding box center [796, 486] width 166 height 15
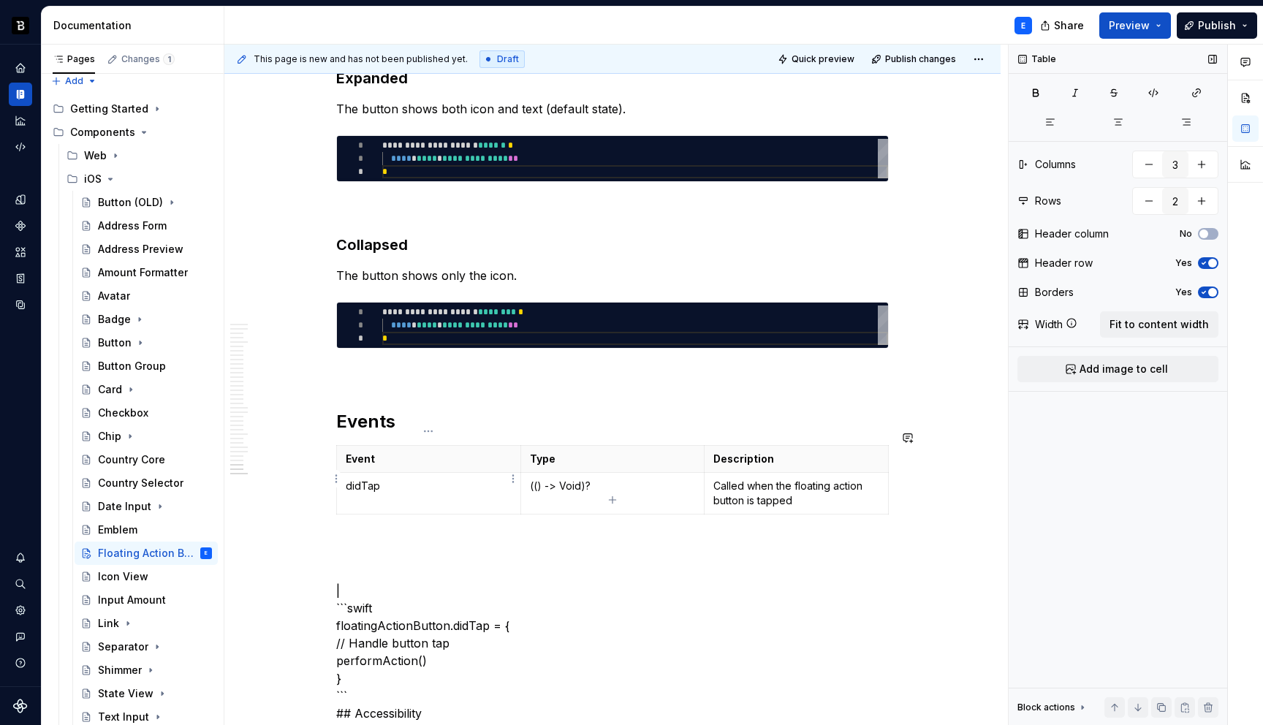
click at [420, 485] on td "didTap" at bounding box center [429, 494] width 184 height 42
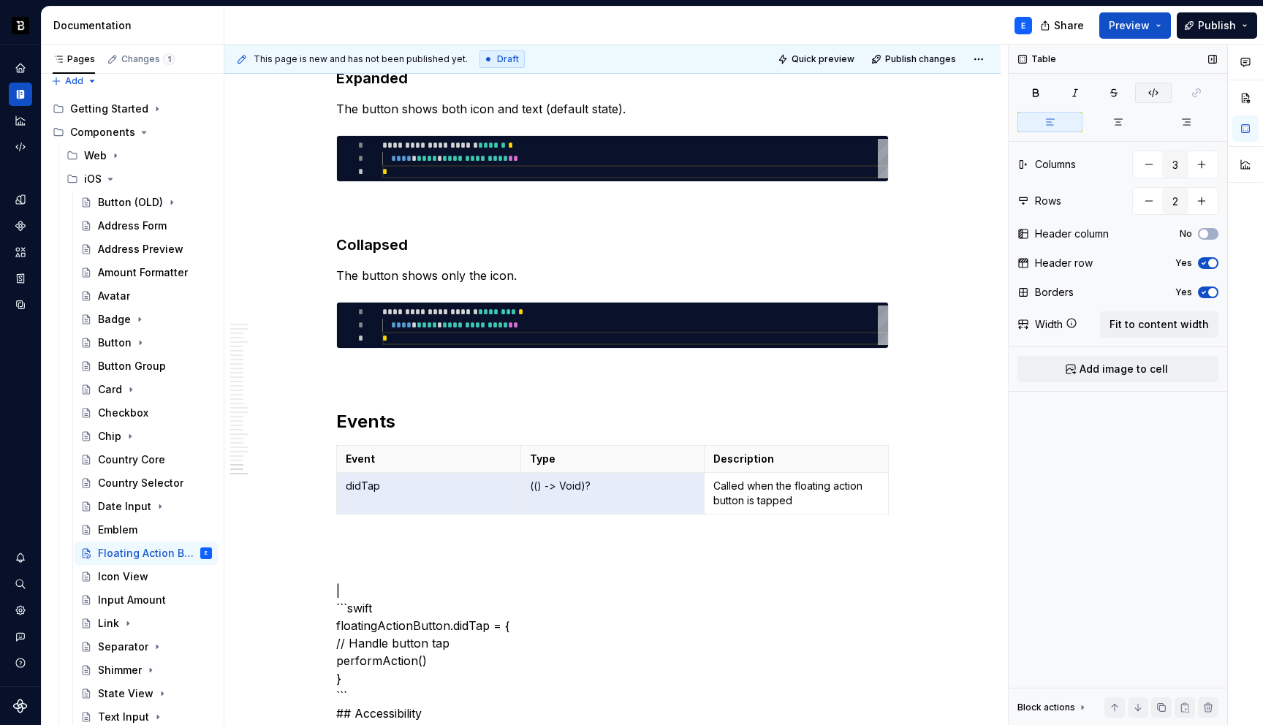
click at [1158, 96] on icon "button" at bounding box center [1153, 93] width 12 height 12
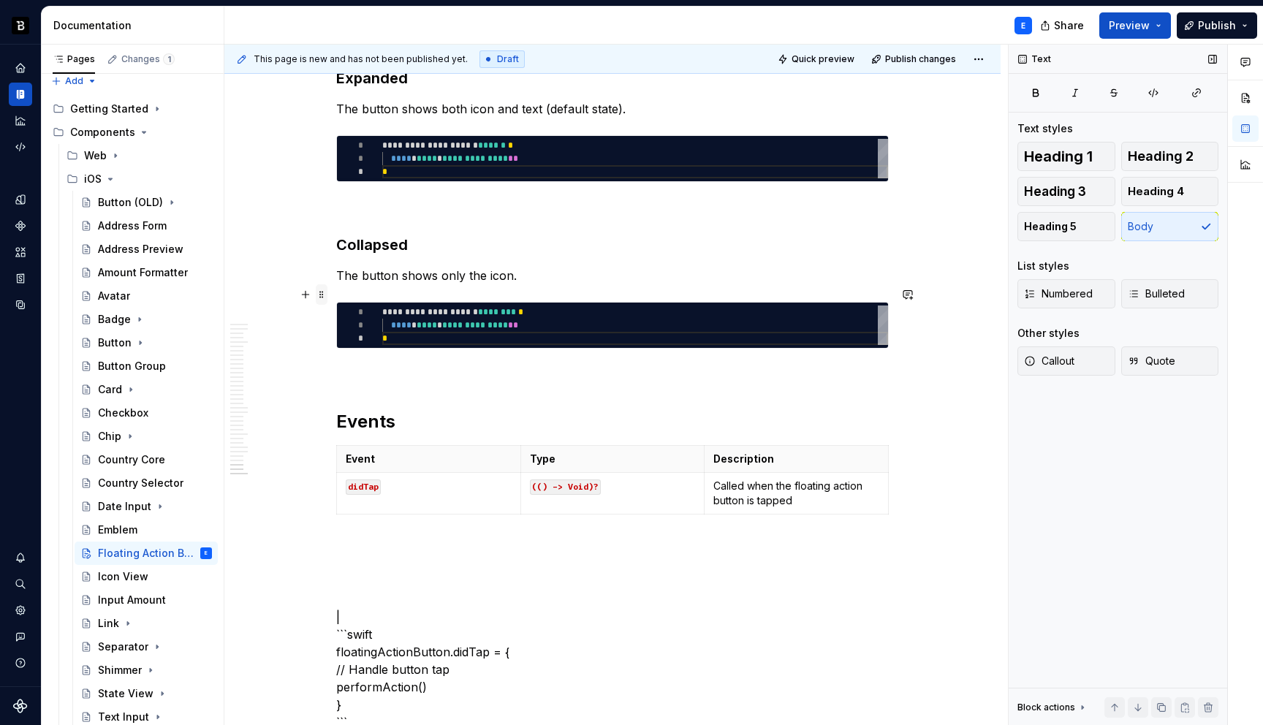
click at [324, 295] on span at bounding box center [322, 294] width 12 height 20
type textarea "*"
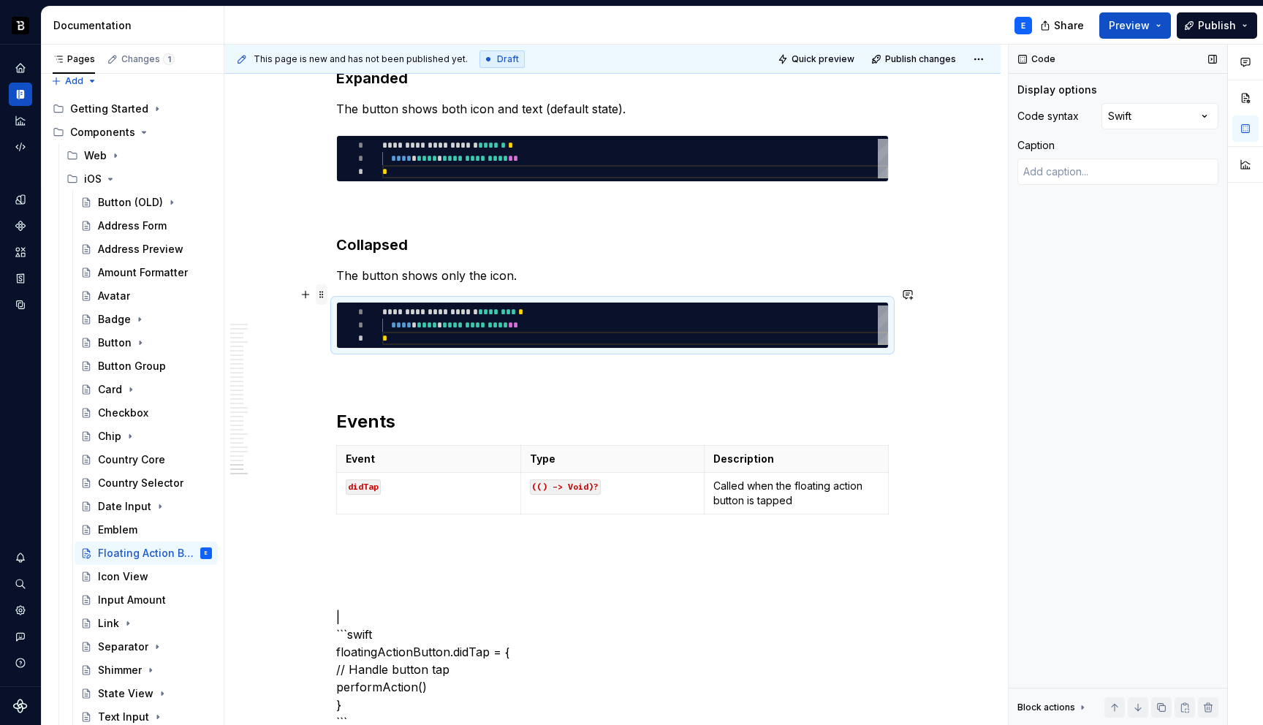
click at [324, 295] on span at bounding box center [322, 294] width 12 height 20
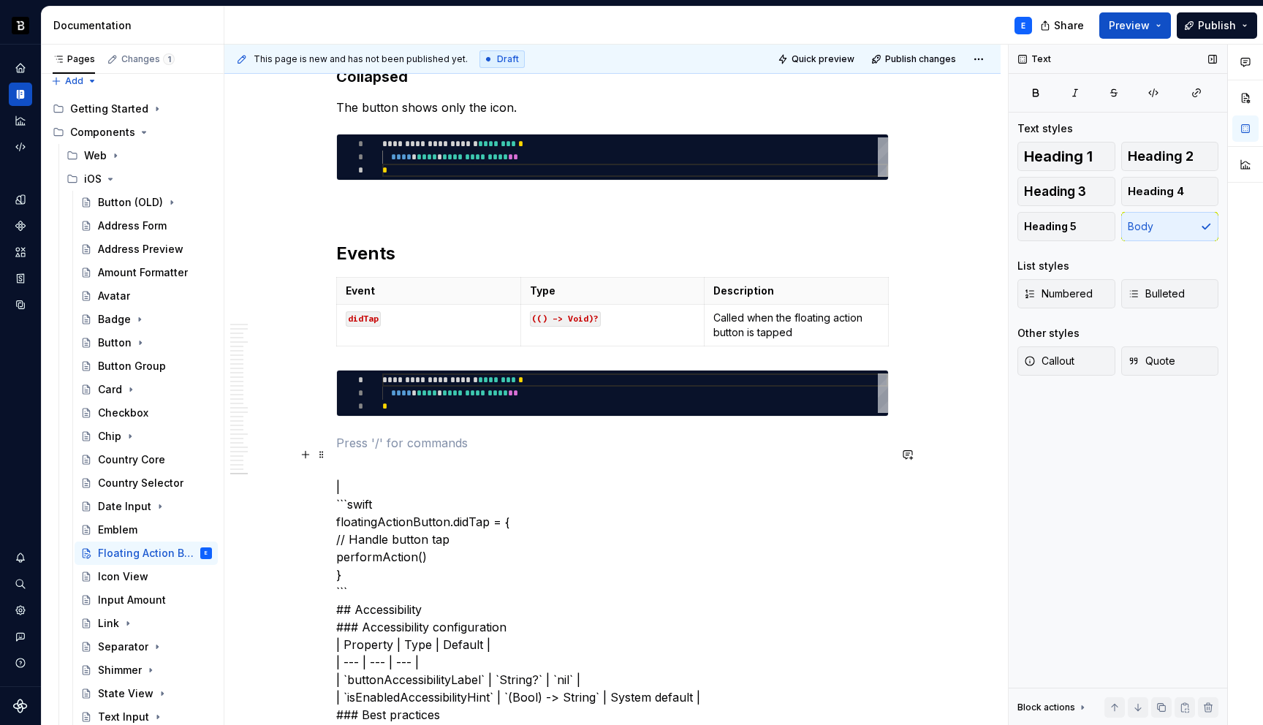
scroll to position [6443, 0]
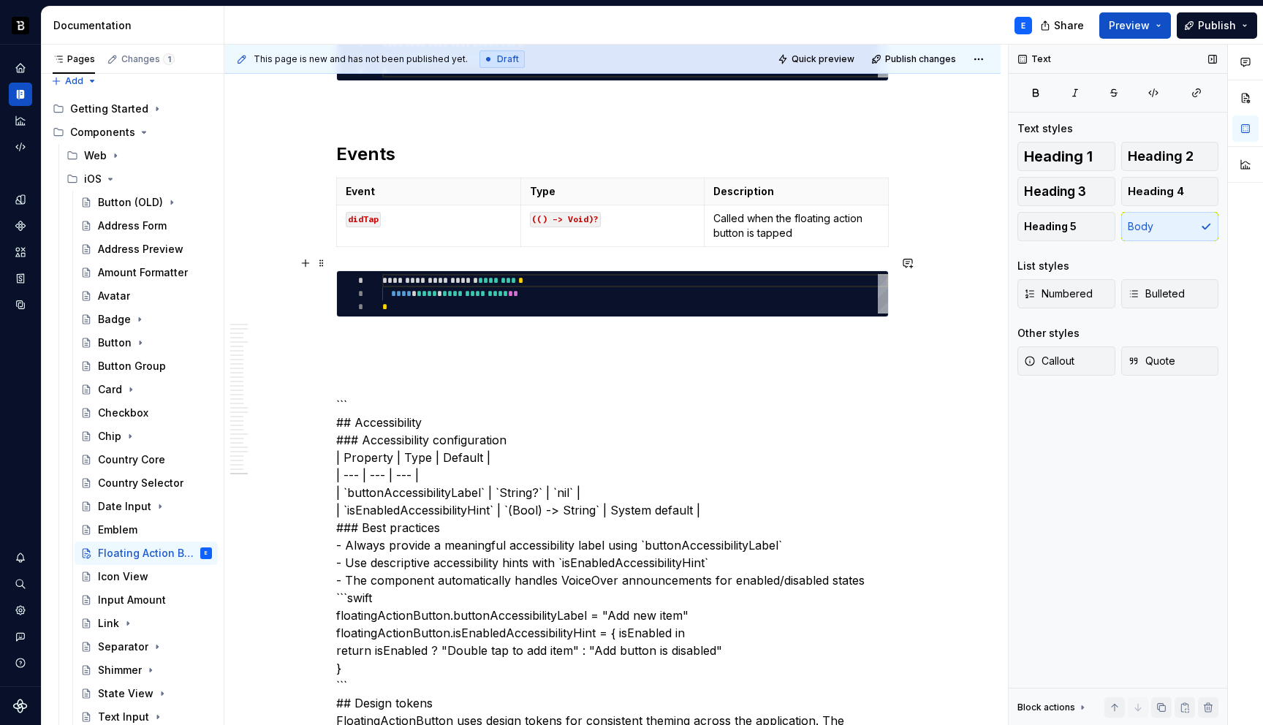
type textarea "**********"
click at [482, 276] on div "**********" at bounding box center [635, 293] width 506 height 39
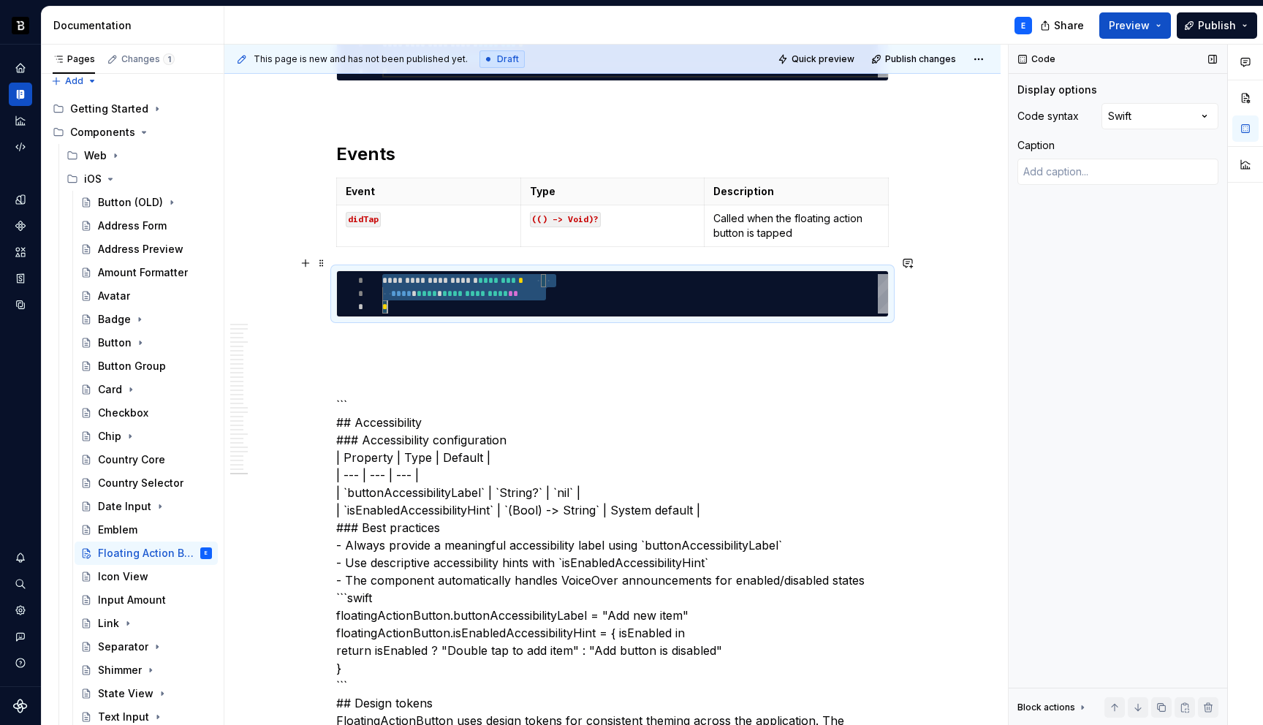
scroll to position [0, 5]
type textarea "*"
type textarea "**********"
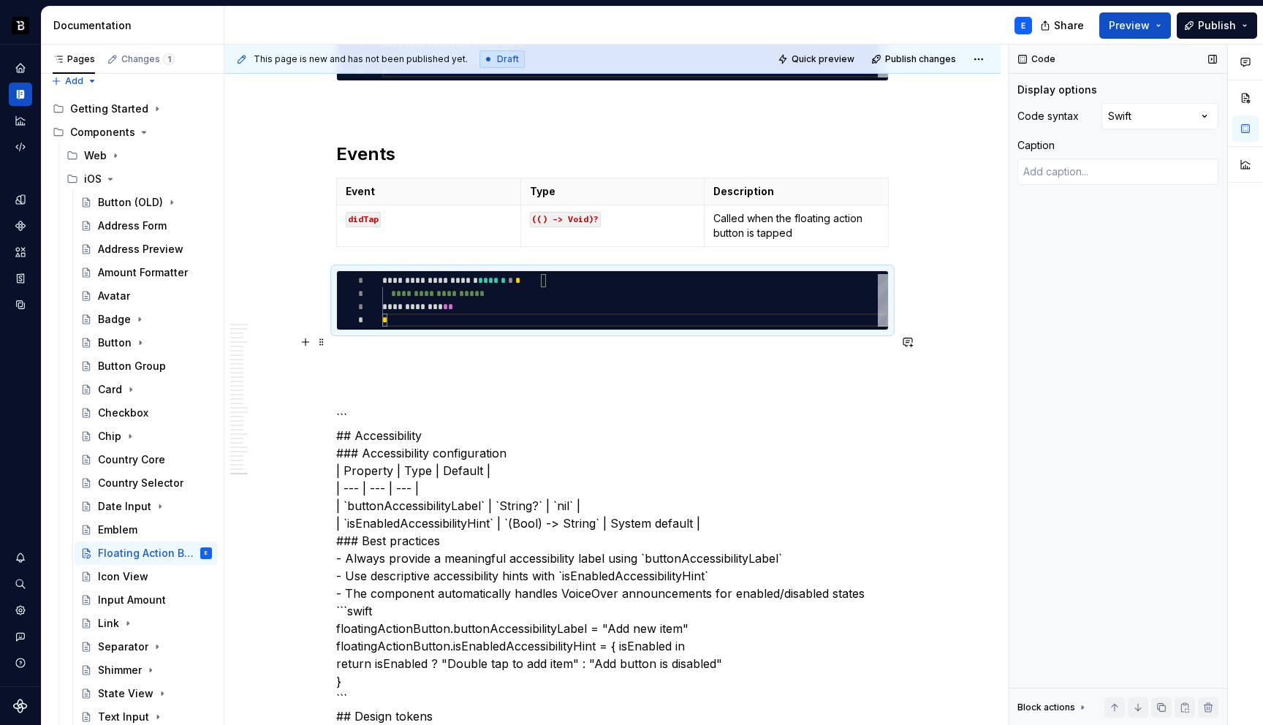
click at [453, 348] on p at bounding box center [612, 357] width 552 height 18
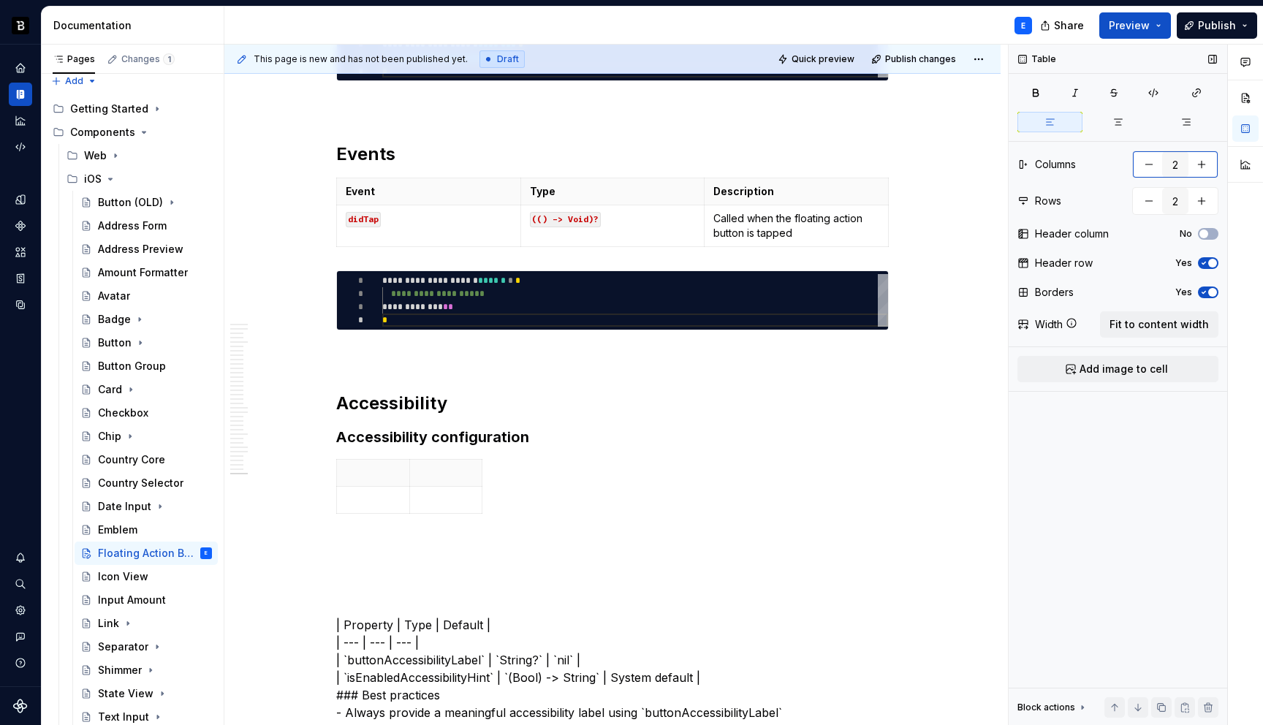
click at [1201, 169] on button "button" at bounding box center [1201, 164] width 26 height 26
type input "3"
click at [1150, 322] on span "Fit to content width" at bounding box center [1158, 324] width 99 height 15
type textarea "*"
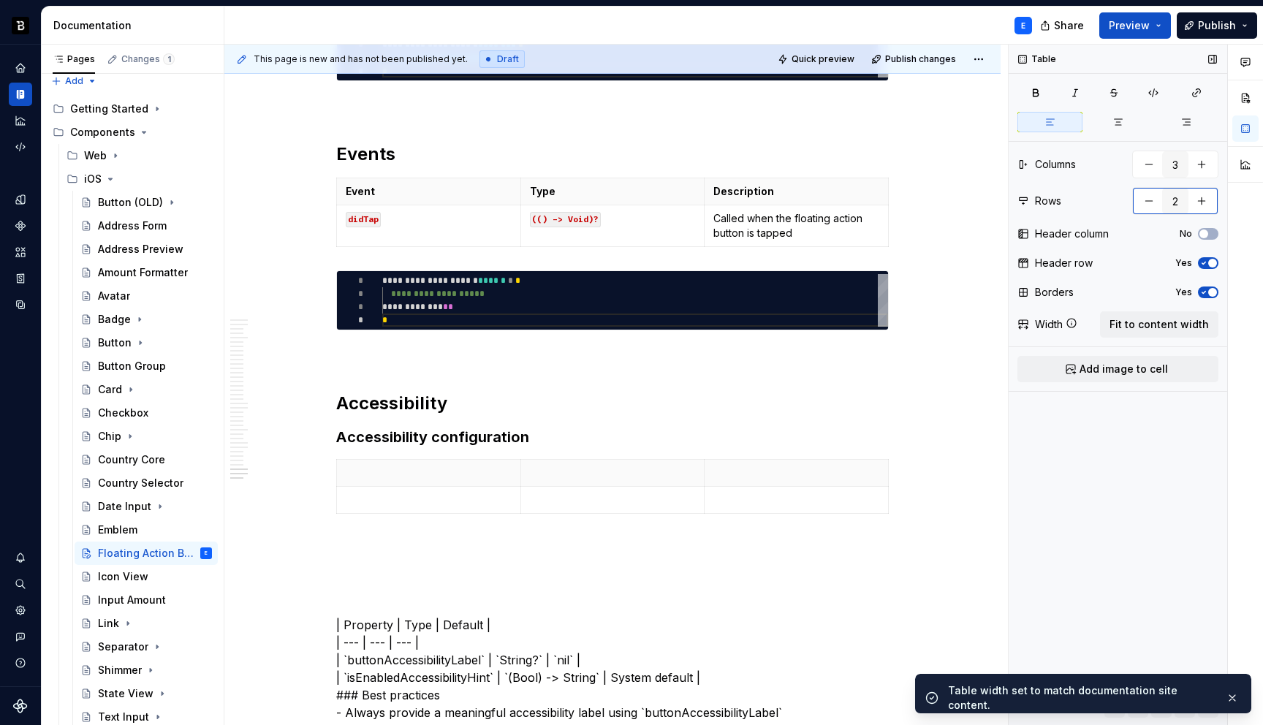
click at [1201, 202] on button "button" at bounding box center [1201, 201] width 26 height 26
type input "3"
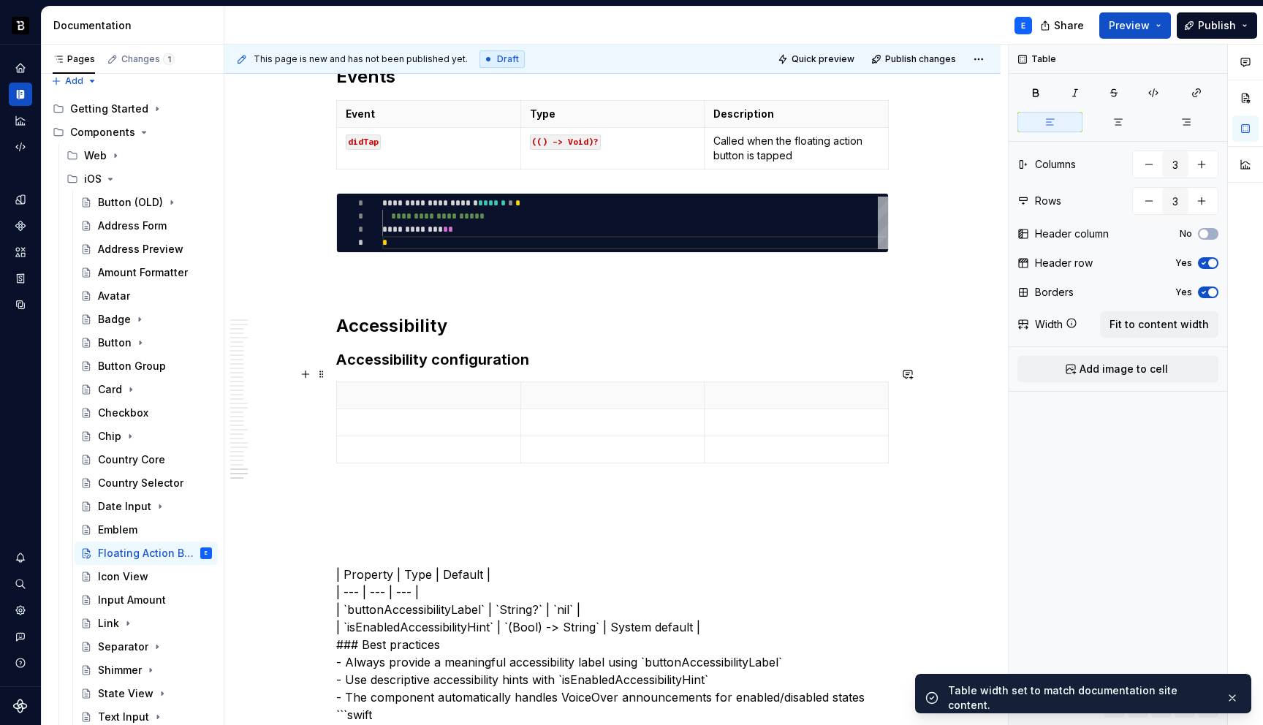
scroll to position [6530, 0]
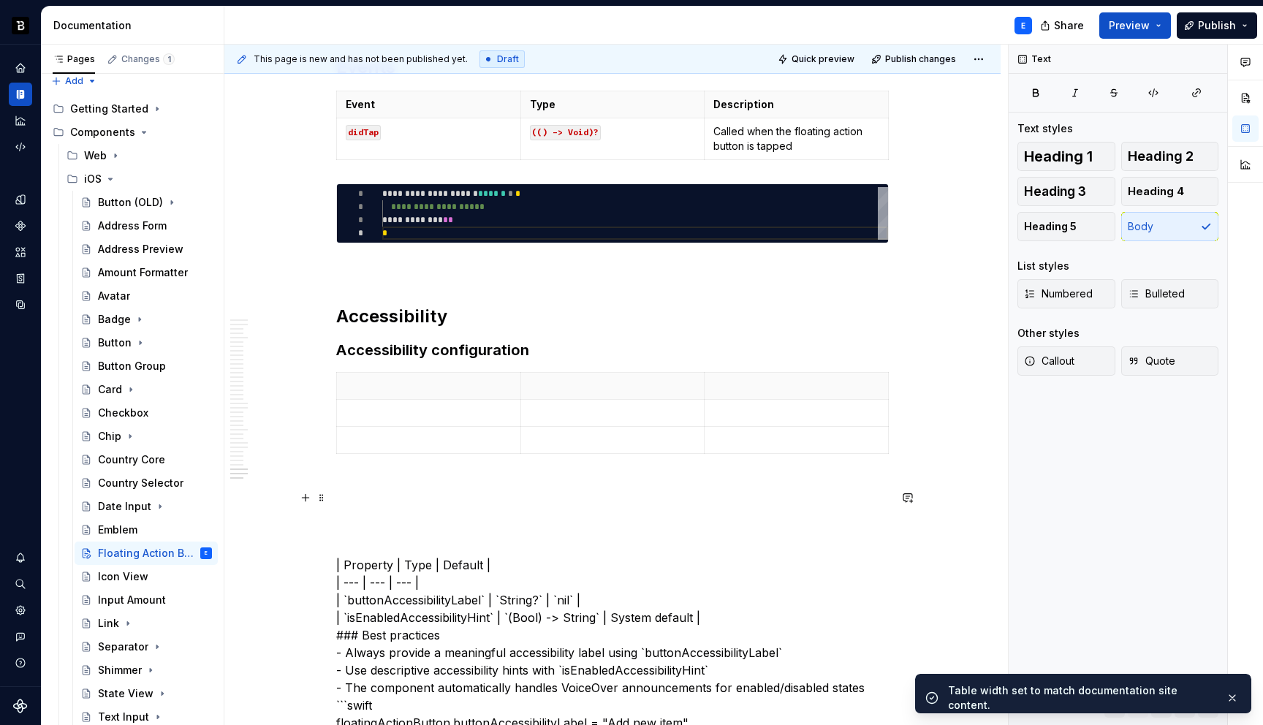
click at [365, 552] on p "| Property | Type | Default | | --- | --- | --- | | `buttonAccessibilityLabel` …" at bounding box center [612, 688] width 552 height 368
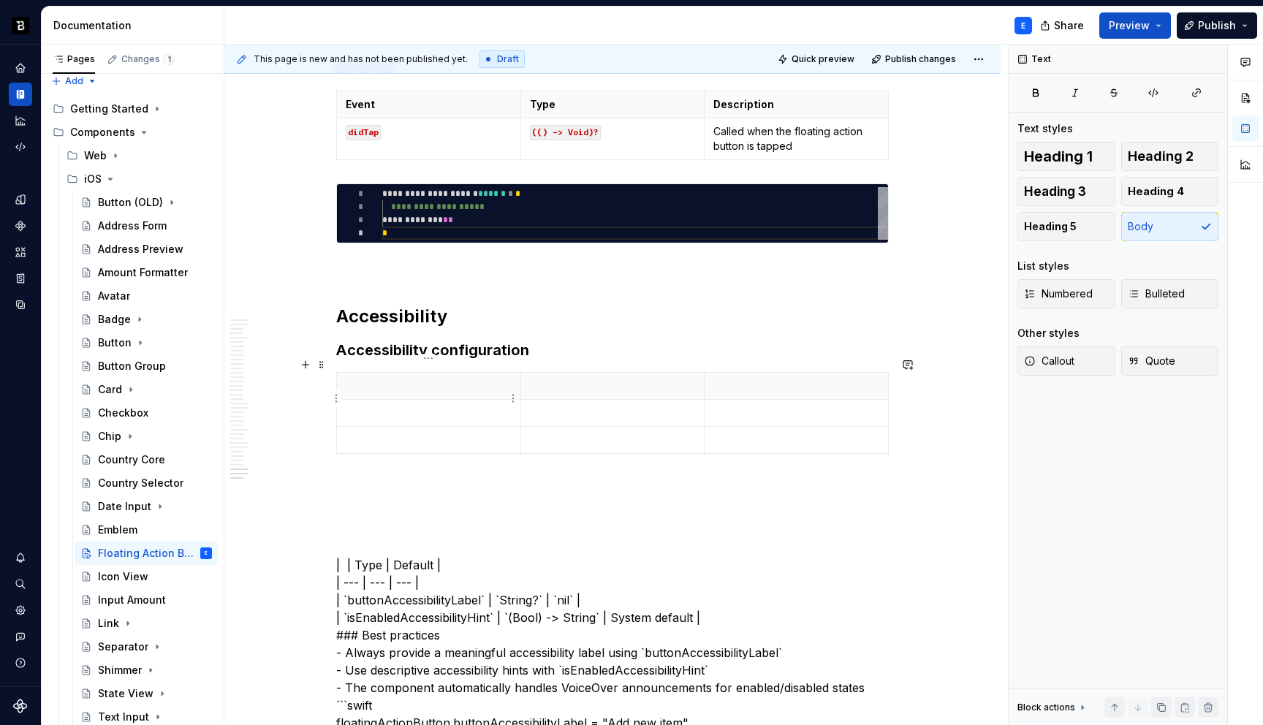
click at [390, 379] on p at bounding box center [429, 386] width 166 height 15
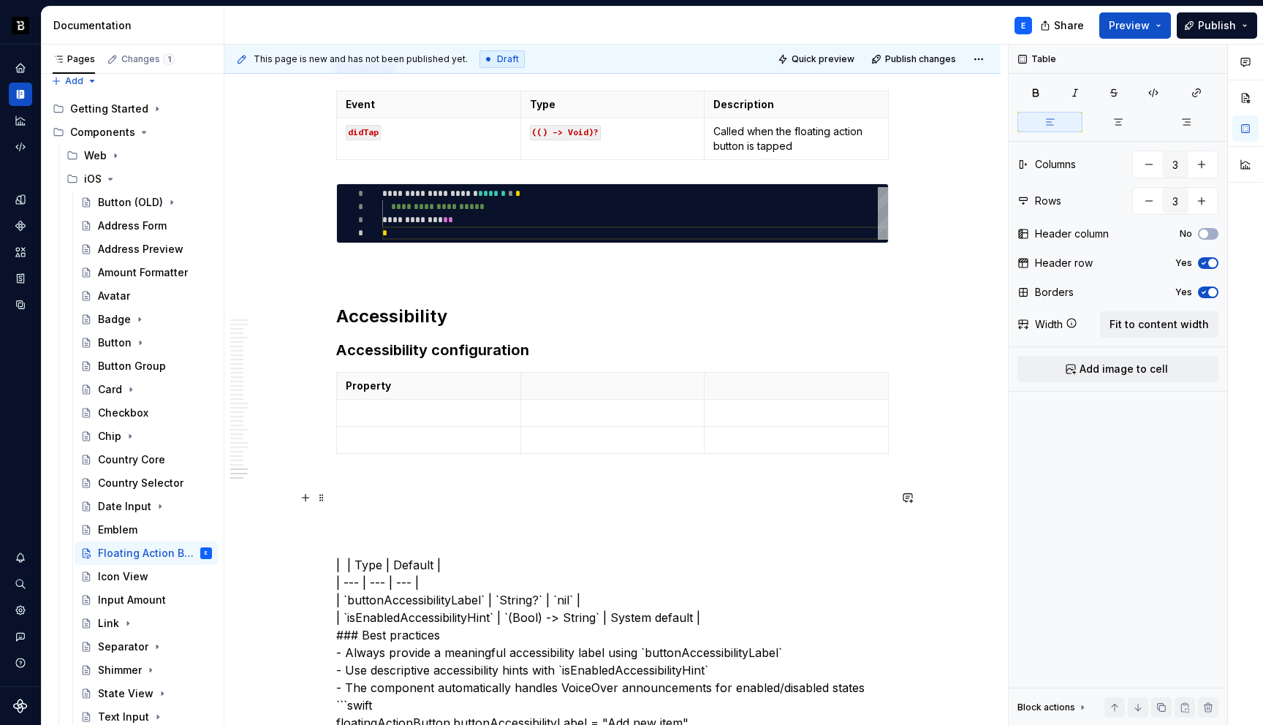
click at [370, 553] on p "| | Type | Default | | --- | --- | --- | | `buttonAccessibilityLabel` | `String…" at bounding box center [612, 688] width 552 height 368
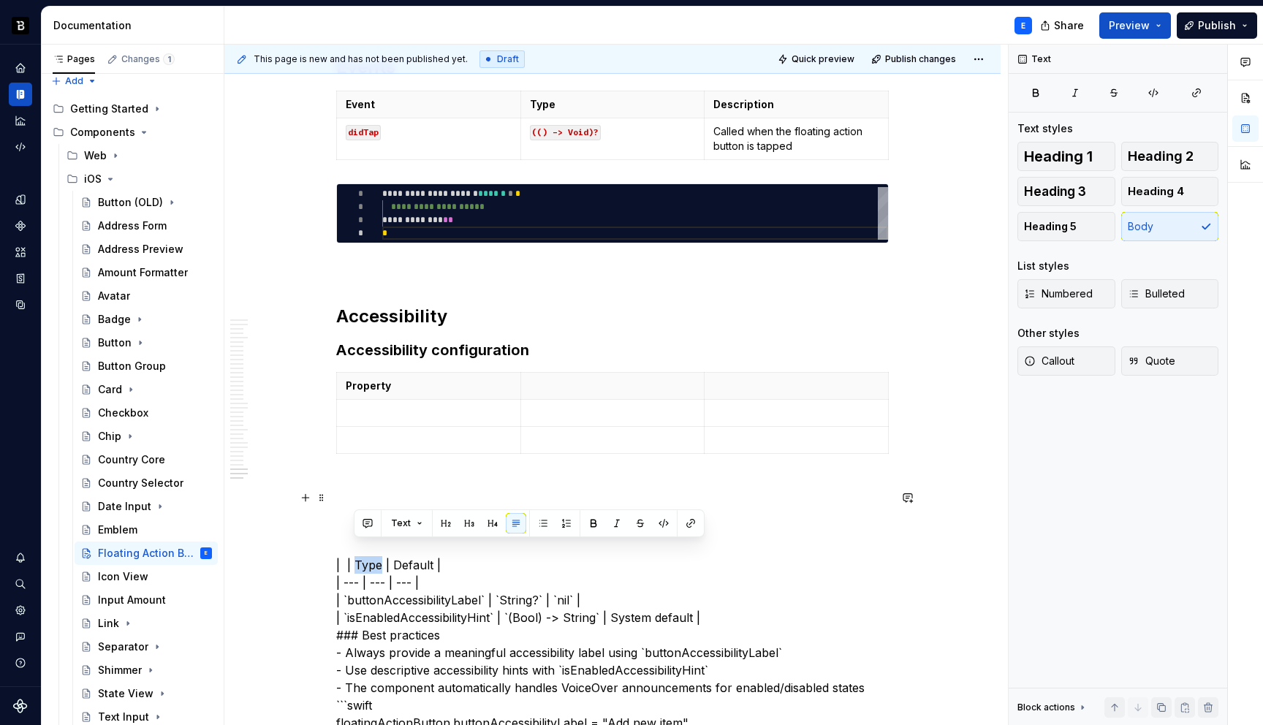
click at [370, 553] on p "| | Type | Default | | --- | --- | --- | | `buttonAccessibilityLabel` | `String…" at bounding box center [612, 688] width 552 height 368
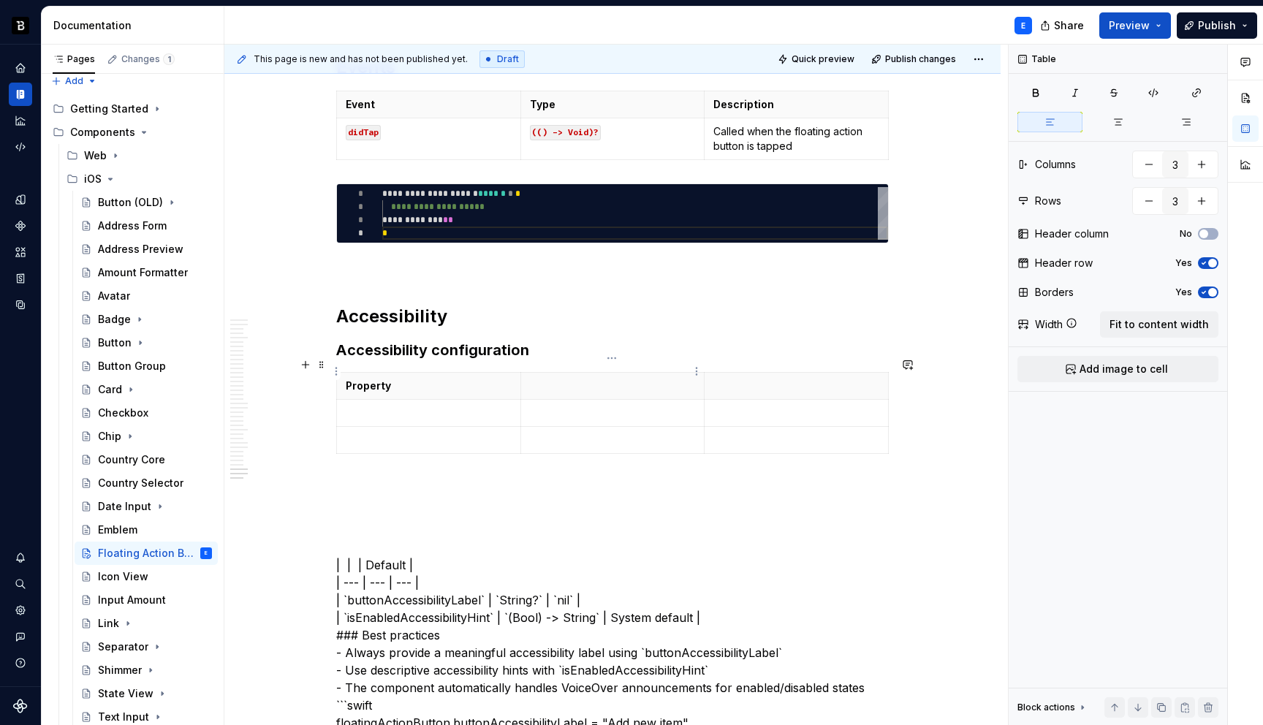
click at [557, 379] on p at bounding box center [613, 386] width 166 height 15
click at [386, 547] on p "| | | Default | | --- | --- | --- | | `buttonAccessibilityLabel` | `String?` | …" at bounding box center [612, 688] width 552 height 368
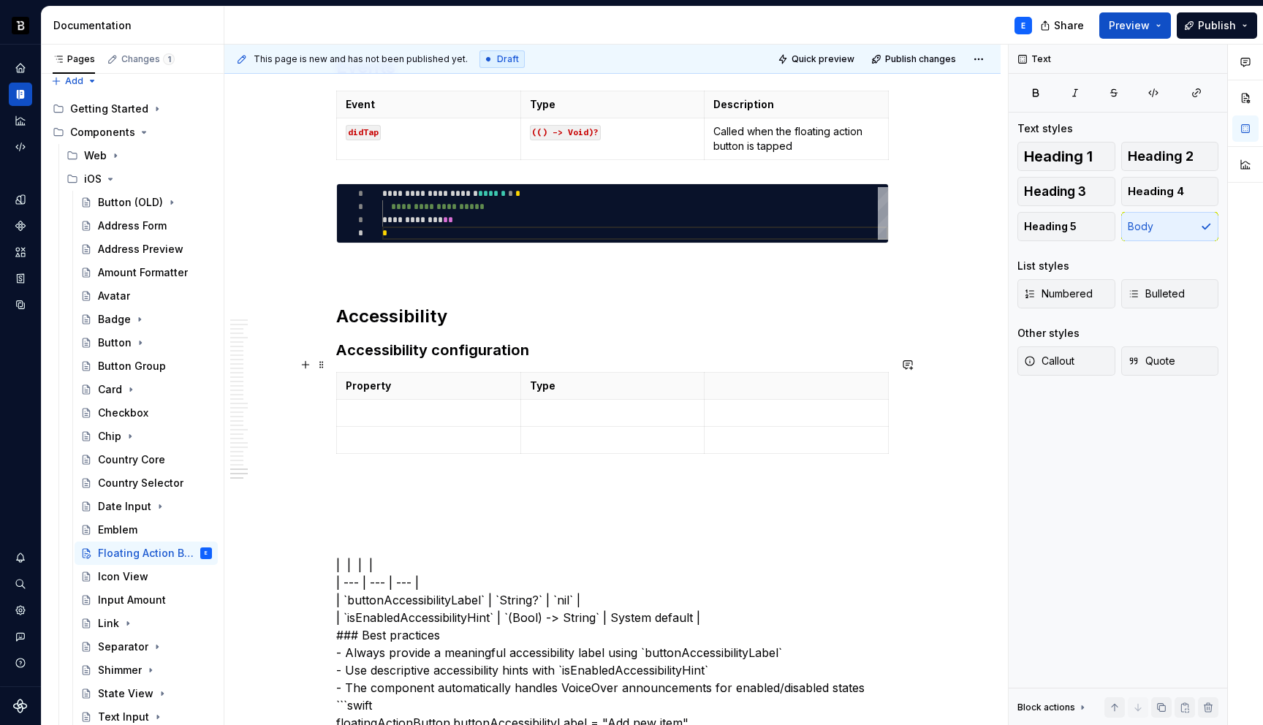
click at [735, 379] on p at bounding box center [796, 386] width 166 height 15
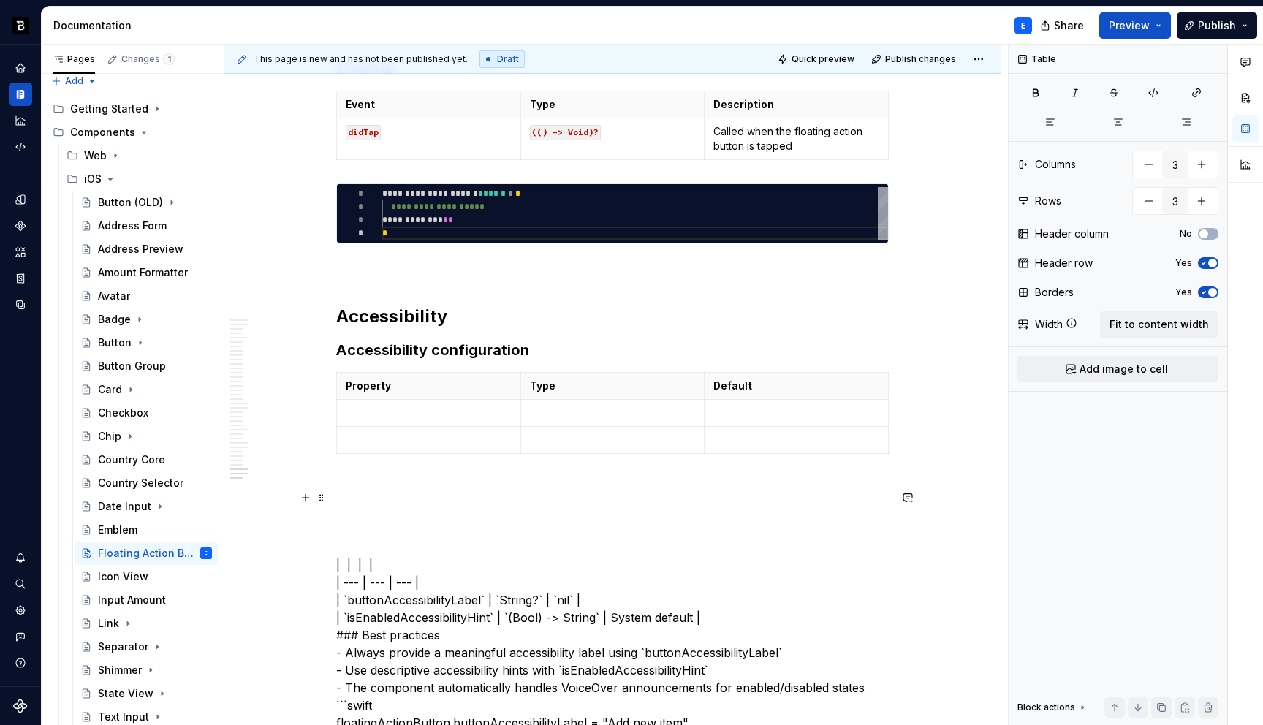
click at [425, 531] on p "| | | | | --- | --- | --- | | `buttonAccessibilityLabel` | `String?` | `nil` | …" at bounding box center [612, 688] width 552 height 368
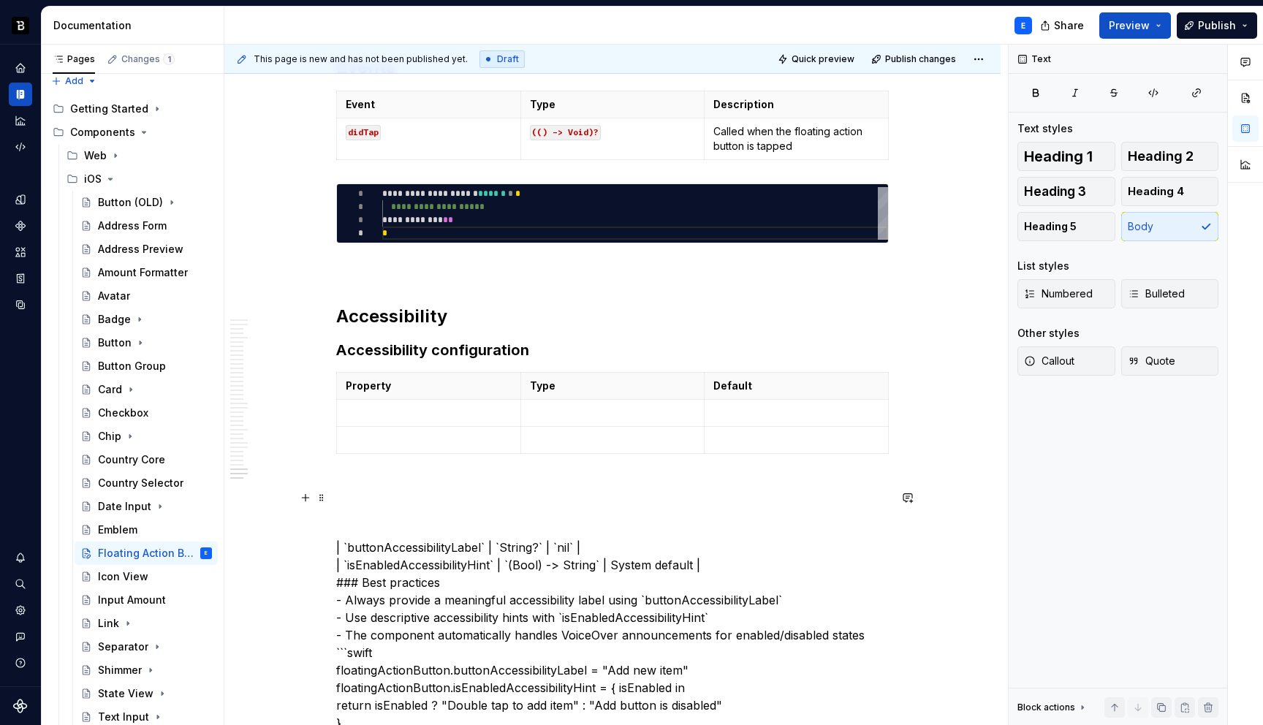
click at [346, 532] on p "| `buttonAccessibilityLabel` | `String?` | `nil` | | `isEnabledAccessibilityHin…" at bounding box center [612, 662] width 552 height 316
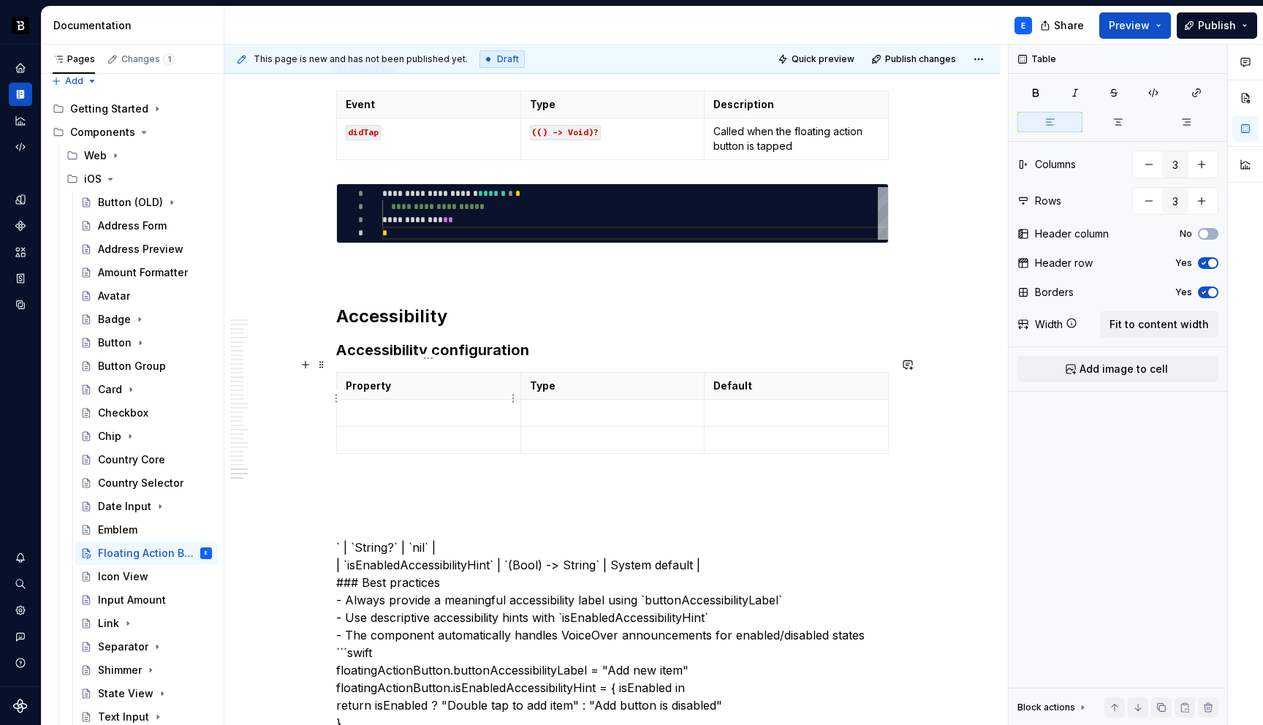
click at [416, 406] on p at bounding box center [429, 413] width 166 height 15
click at [365, 531] on p "` | `String?` | `nil` | | `isEnabledAccessibilityHint` | `(Bool) -> String` | S…" at bounding box center [612, 662] width 552 height 316
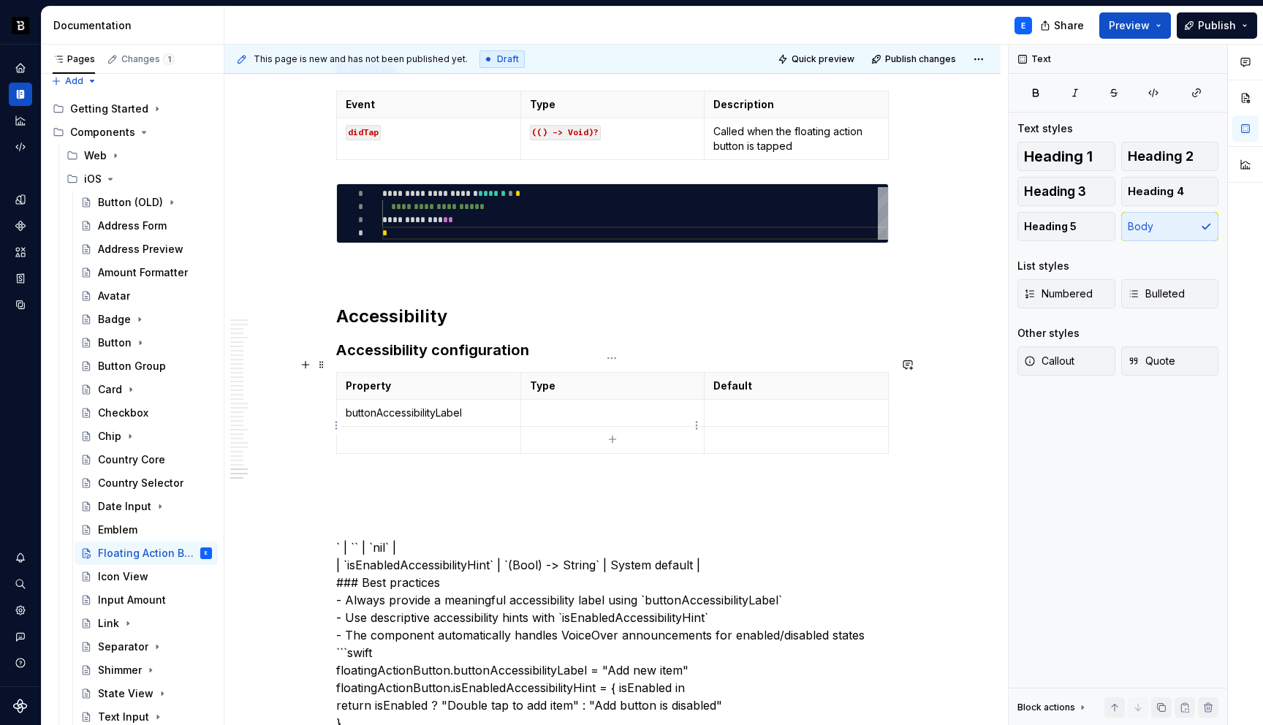
click at [607, 406] on p at bounding box center [613, 413] width 166 height 15
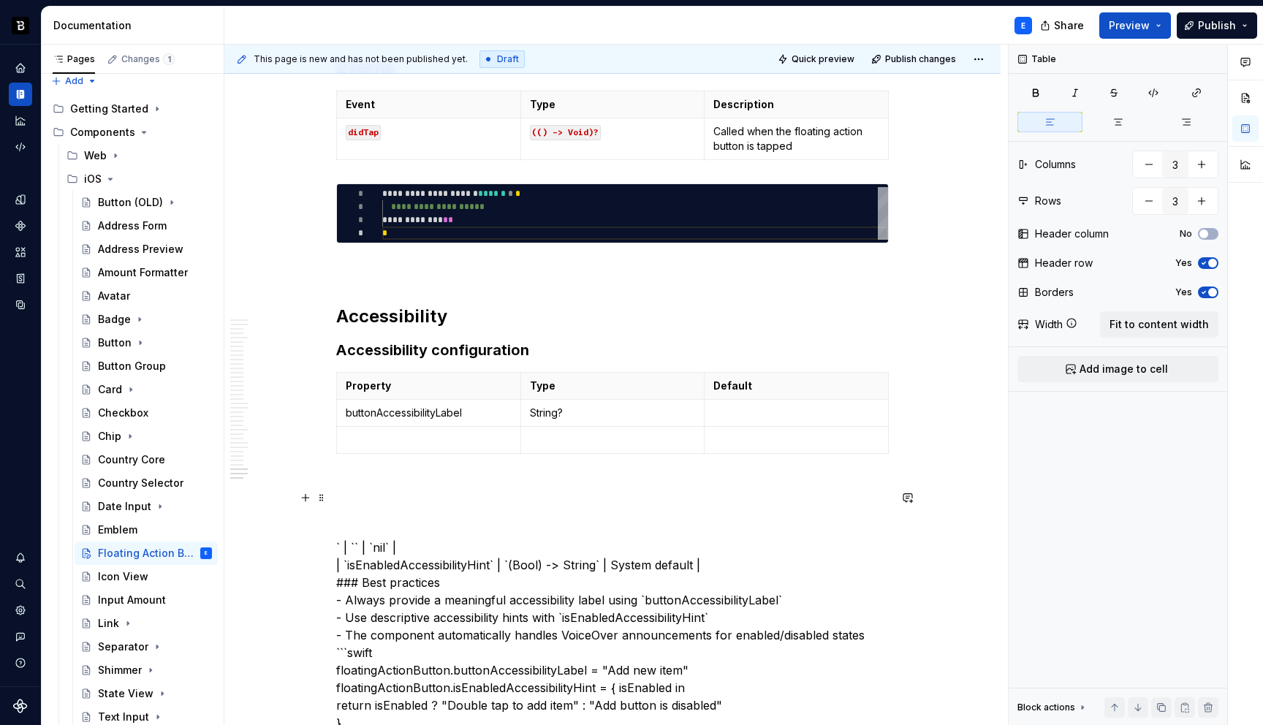
click at [375, 529] on p "` | `` | `nil` | | `isEnabledAccessibilityHint` | `(Bool) -> String` | System d…" at bounding box center [612, 662] width 552 height 316
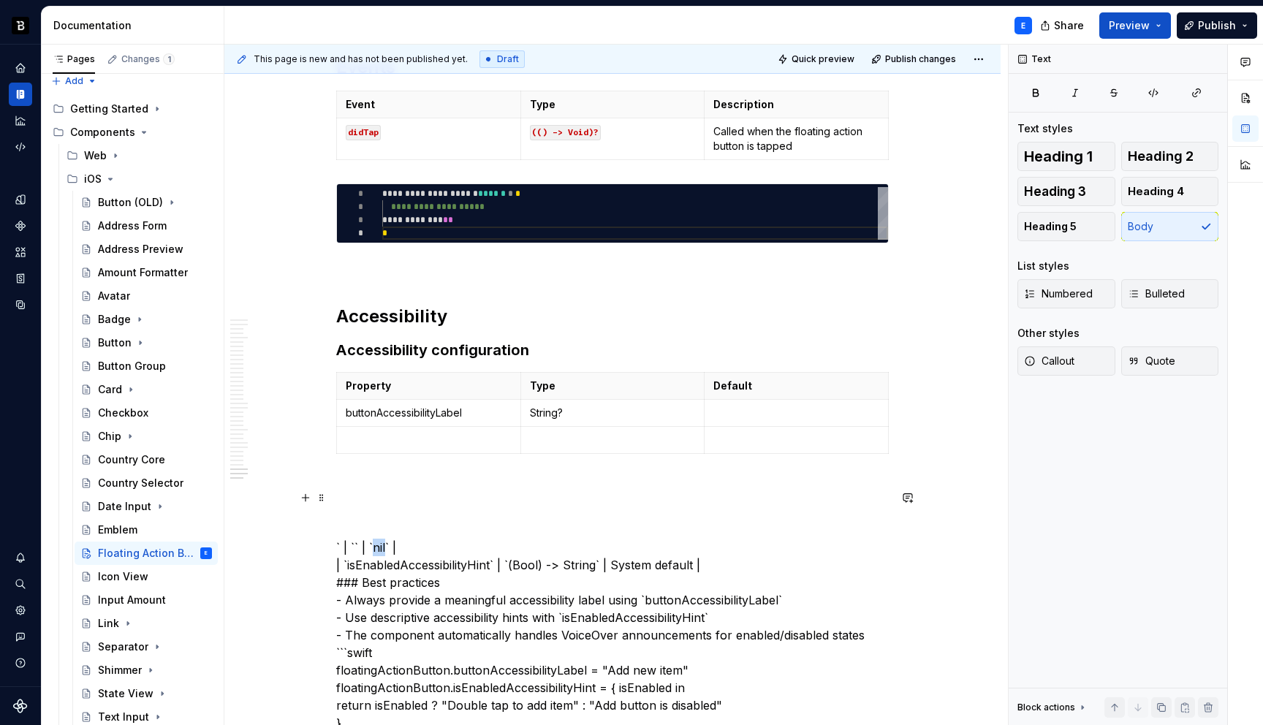
click at [375, 529] on p "` | `` | `nil` | | `isEnabledAccessibilityHint` | `(Bool) -> String` | System d…" at bounding box center [612, 662] width 552 height 316
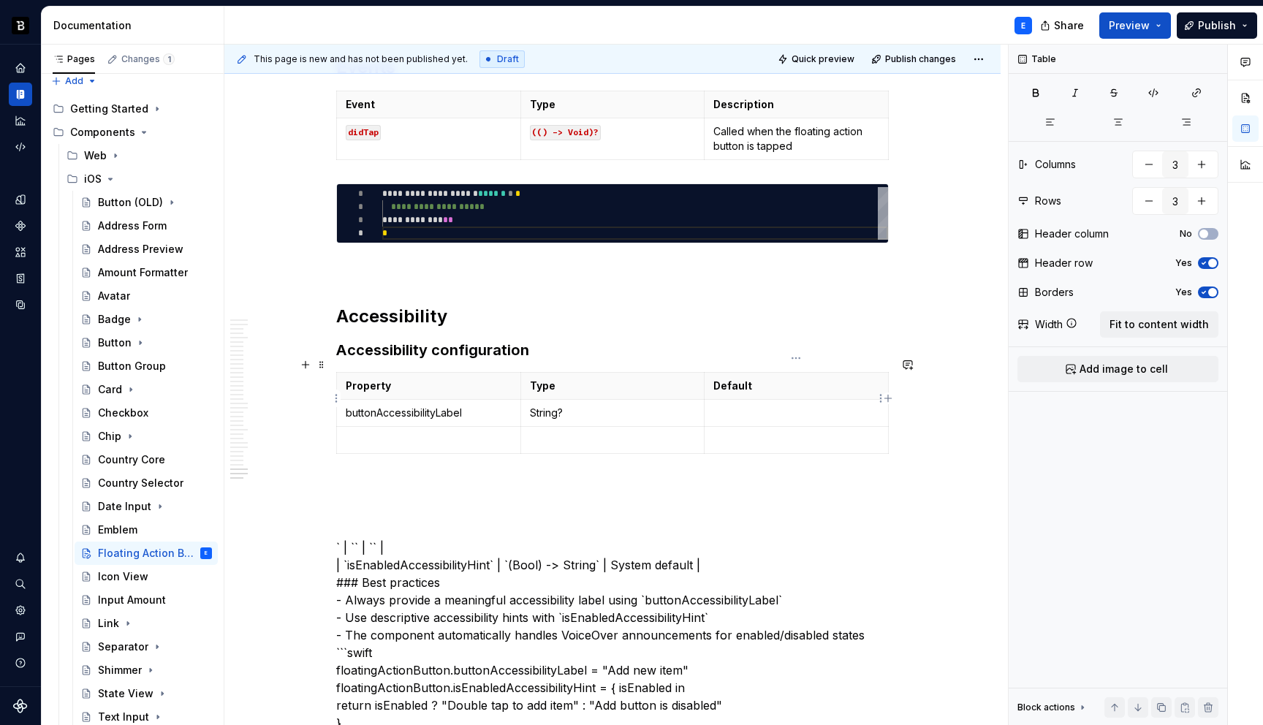
click at [783, 406] on p at bounding box center [796, 413] width 166 height 15
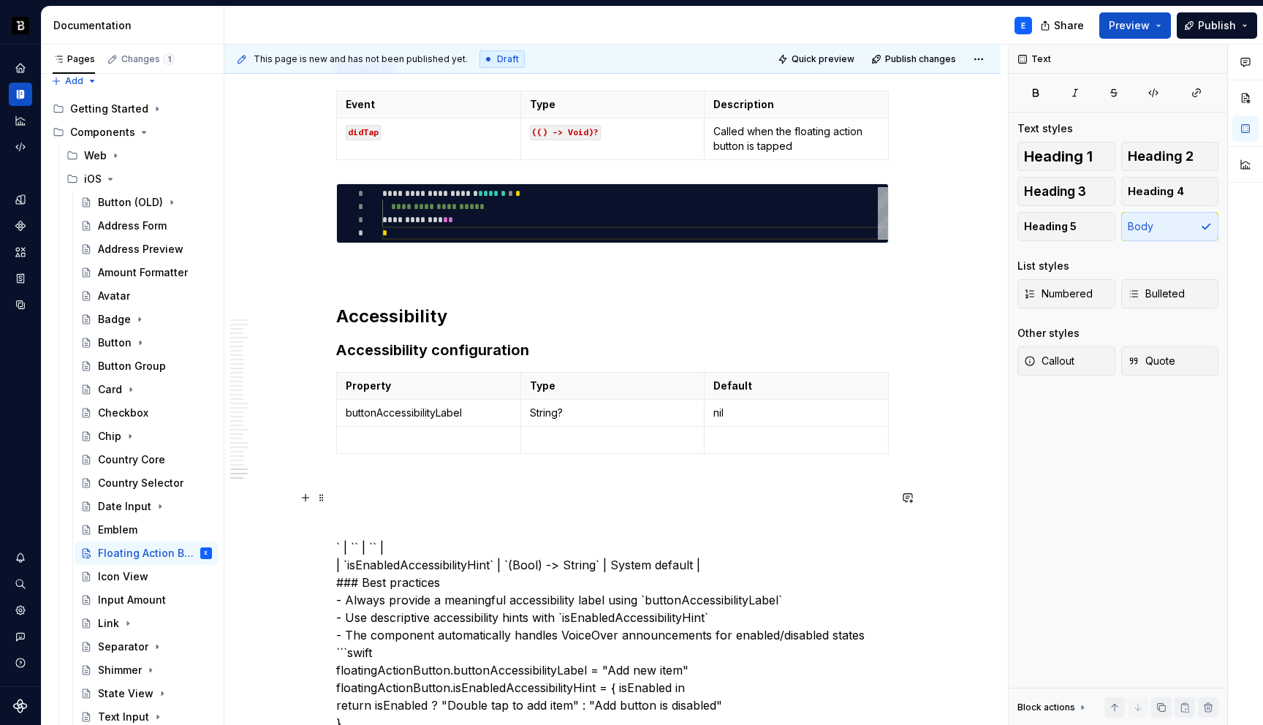
click at [343, 550] on p "` | `` | `` | | `isEnabledAccessibilityHint` | `(Bool) -> String` | System defa…" at bounding box center [612, 662] width 552 height 316
click at [368, 433] on p at bounding box center [429, 440] width 166 height 15
click at [354, 547] on p "` | `` | `` | ` | `(Bool) -> String` | System default | ### Best practices - Al…" at bounding box center [612, 662] width 552 height 316
click at [573, 433] on p at bounding box center [613, 440] width 166 height 15
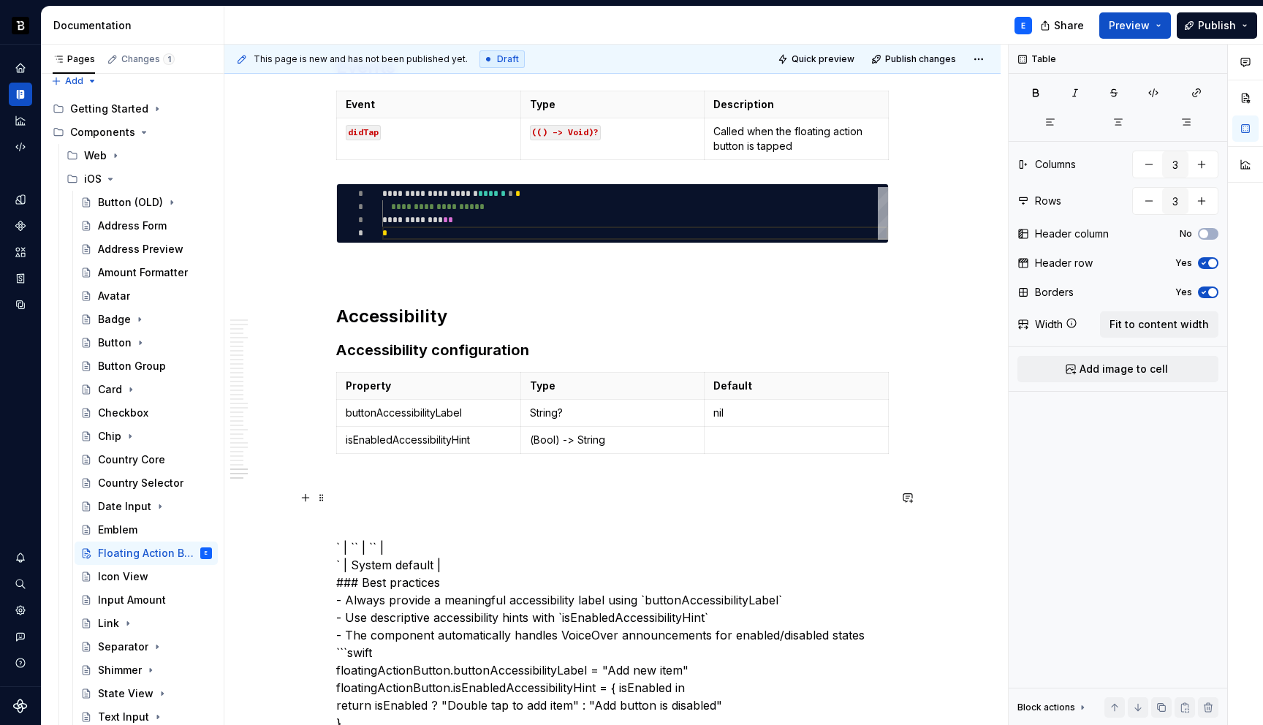
click at [362, 551] on p "` | `` | `` | ` | System default | ### Best practices - Always provide a meanin…" at bounding box center [612, 662] width 552 height 316
click at [753, 433] on p at bounding box center [796, 440] width 166 height 15
click at [589, 538] on p "` | `` | `` | ` | | ### Best practices - Always provide a meaningful accessibil…" at bounding box center [612, 662] width 552 height 316
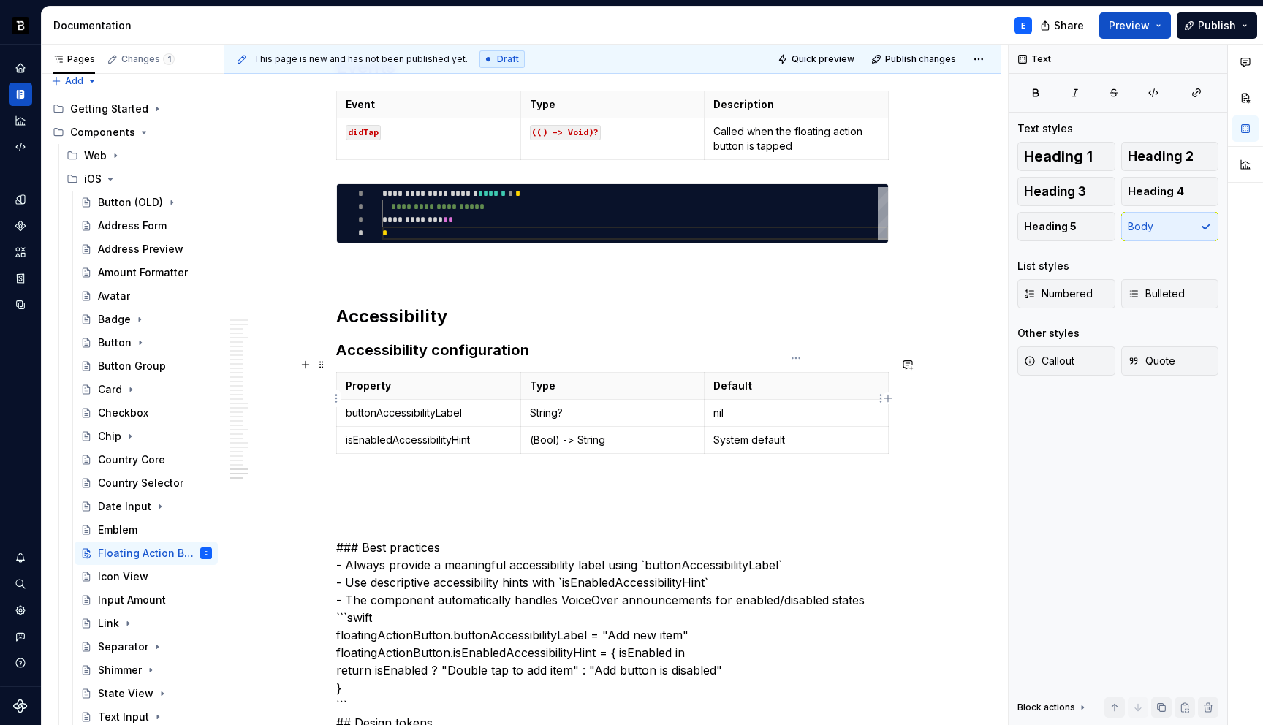
click at [755, 406] on p "nil" at bounding box center [796, 413] width 166 height 15
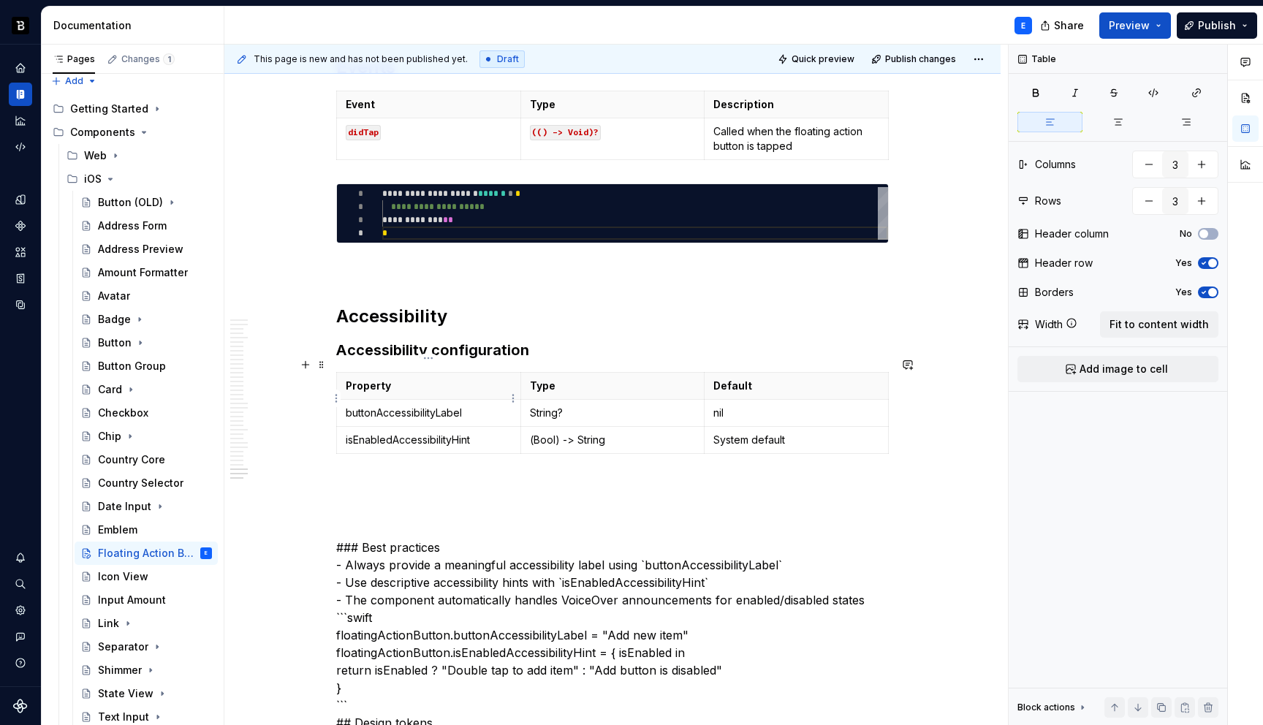
click at [502, 406] on p "buttonAccessibilityLabel" at bounding box center [429, 413] width 166 height 15
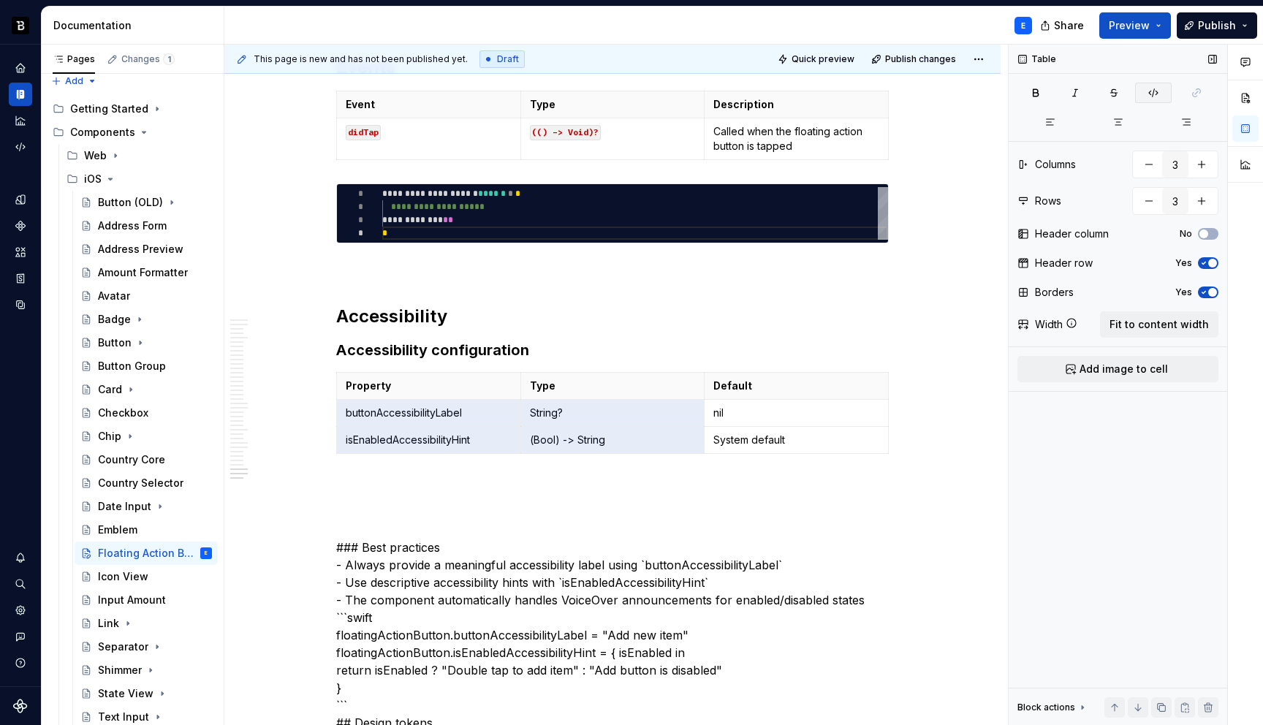
click at [1148, 91] on icon "button" at bounding box center [1153, 93] width 12 height 12
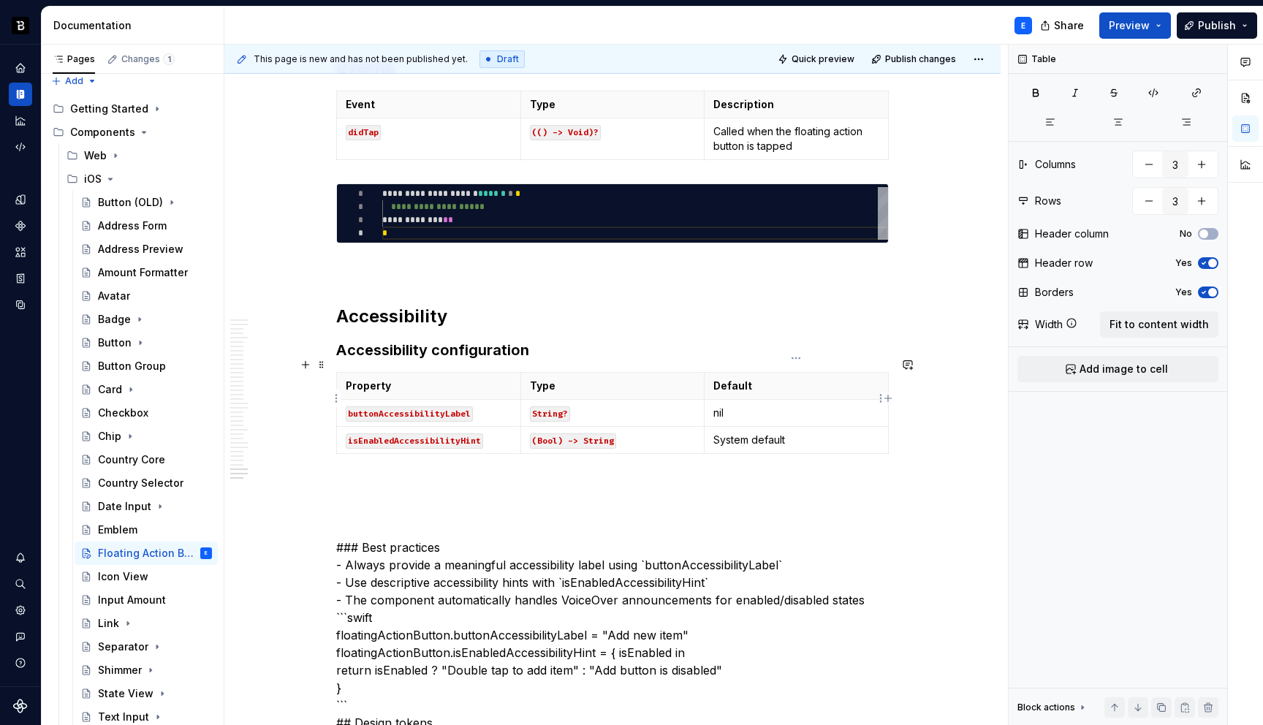
click at [749, 406] on p "nil" at bounding box center [796, 413] width 166 height 15
click at [827, 368] on button "button" at bounding box center [824, 372] width 20 height 20
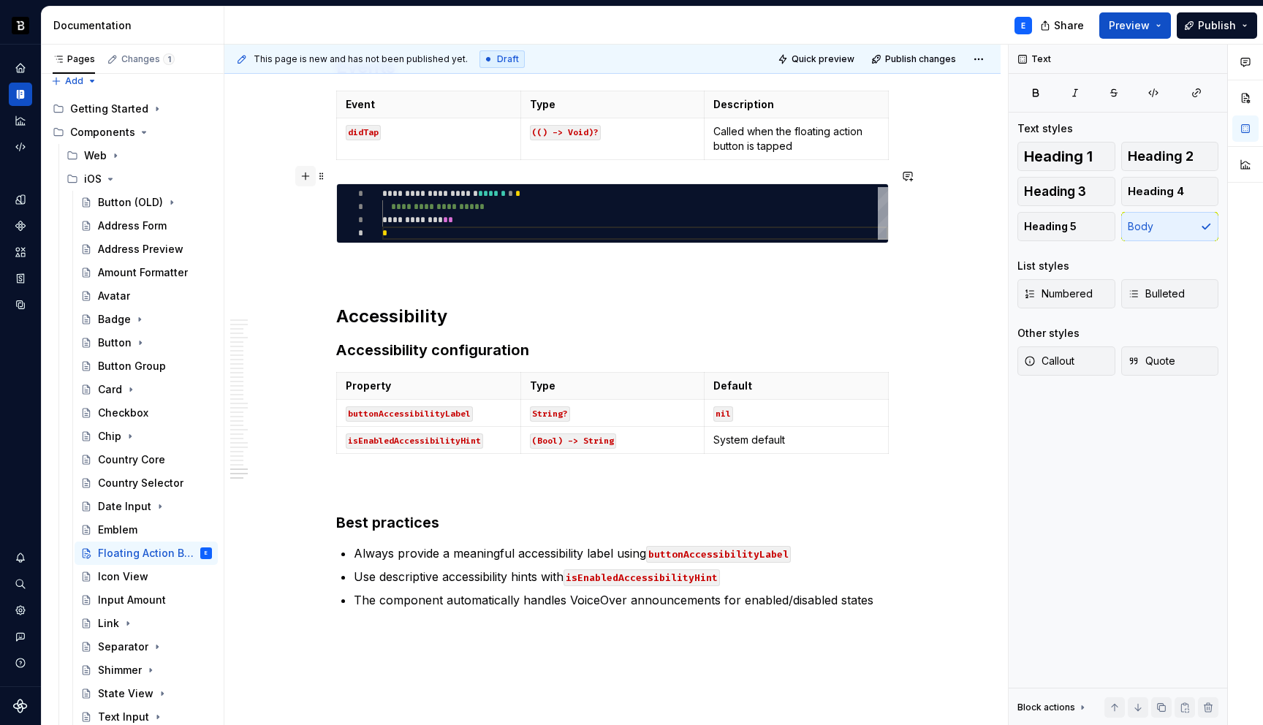
click at [312, 172] on button "button" at bounding box center [305, 176] width 20 height 20
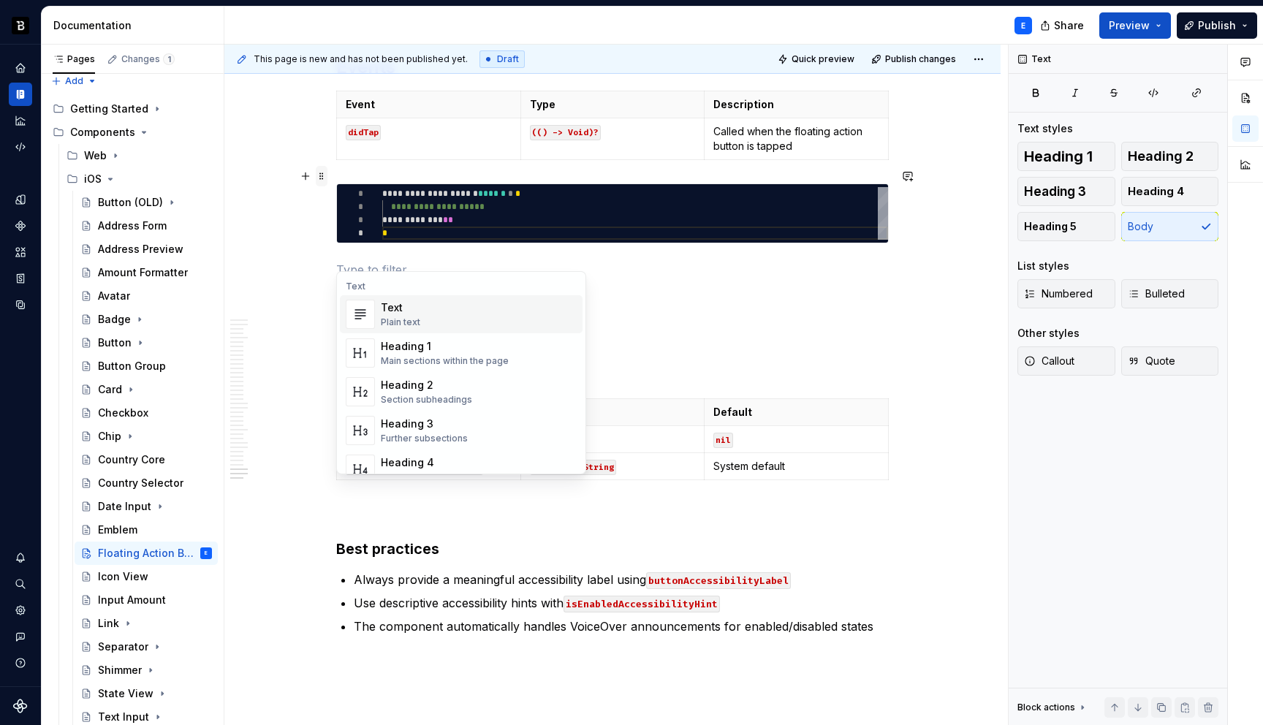
click at [317, 172] on span at bounding box center [322, 176] width 12 height 20
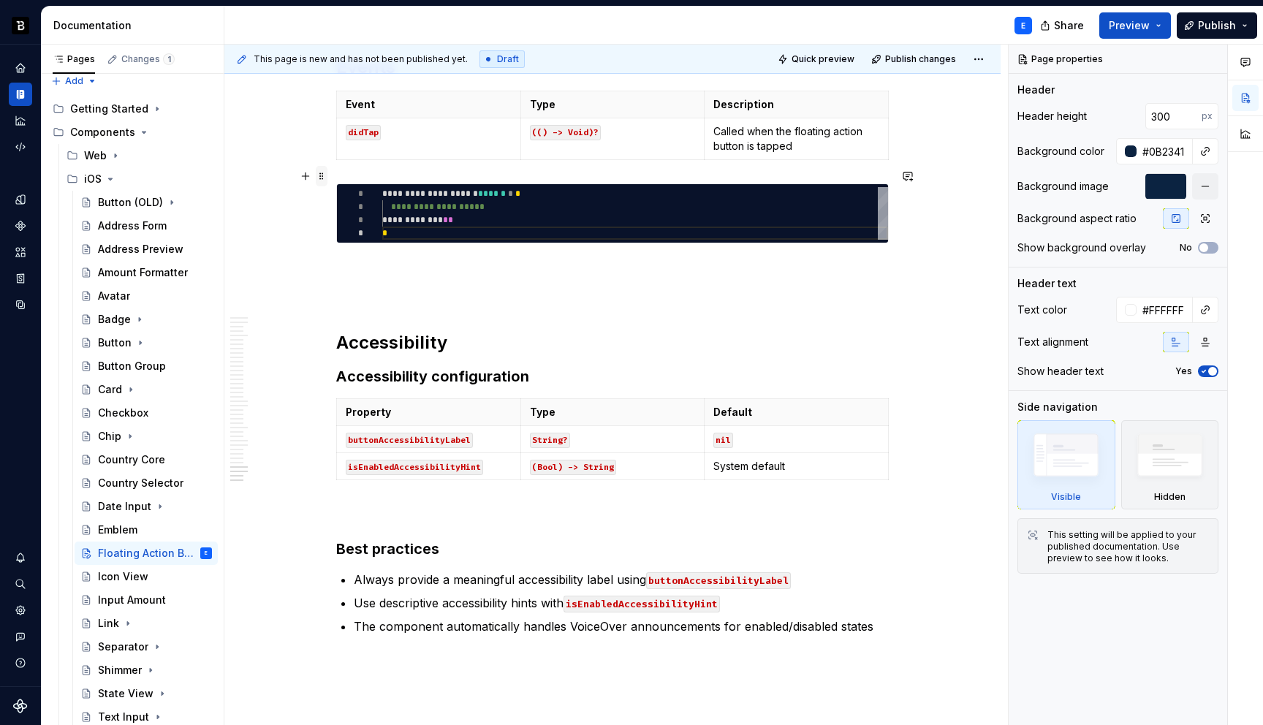
click at [317, 179] on span at bounding box center [322, 176] width 12 height 20
type textarea "*"
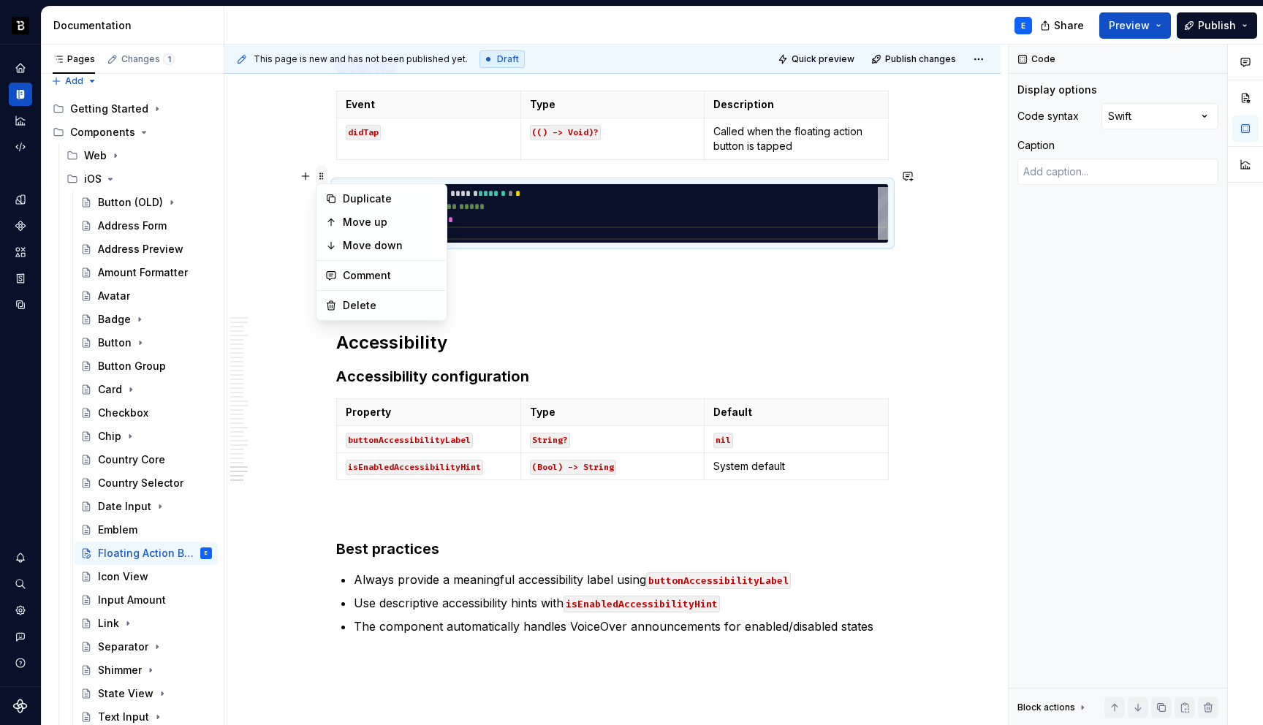
click at [319, 178] on span at bounding box center [322, 176] width 12 height 20
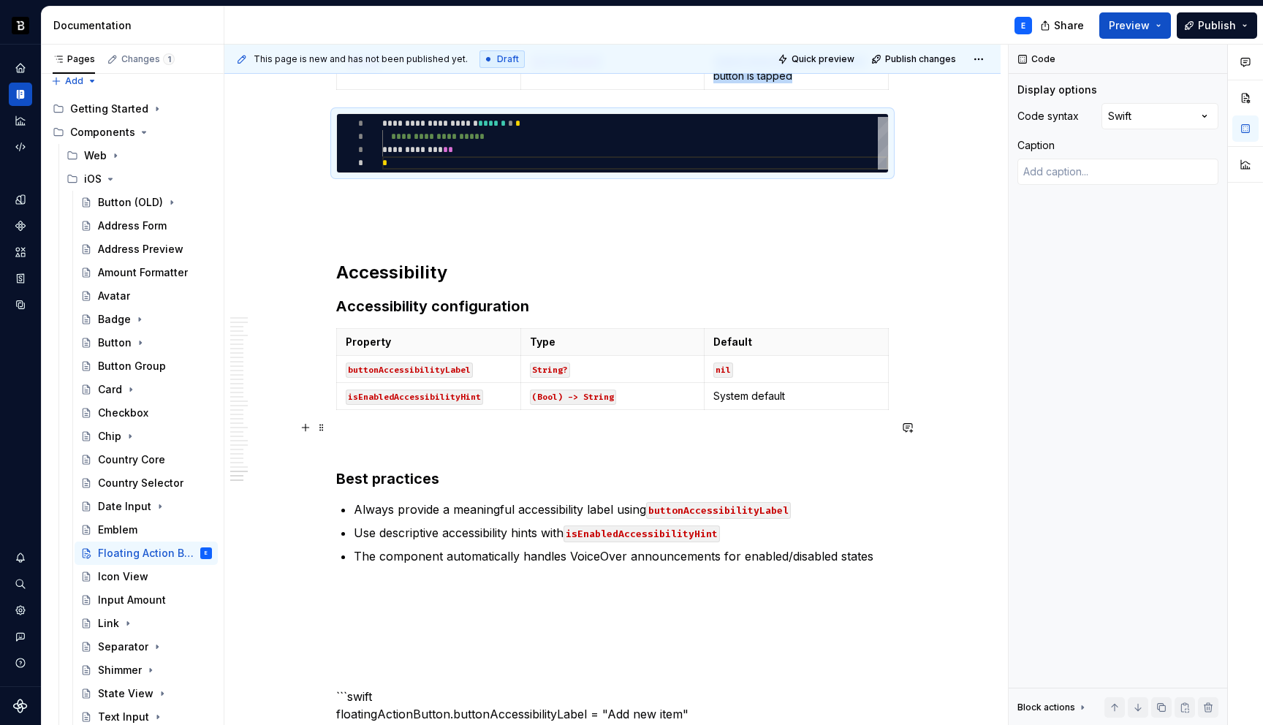
scroll to position [6707, 0]
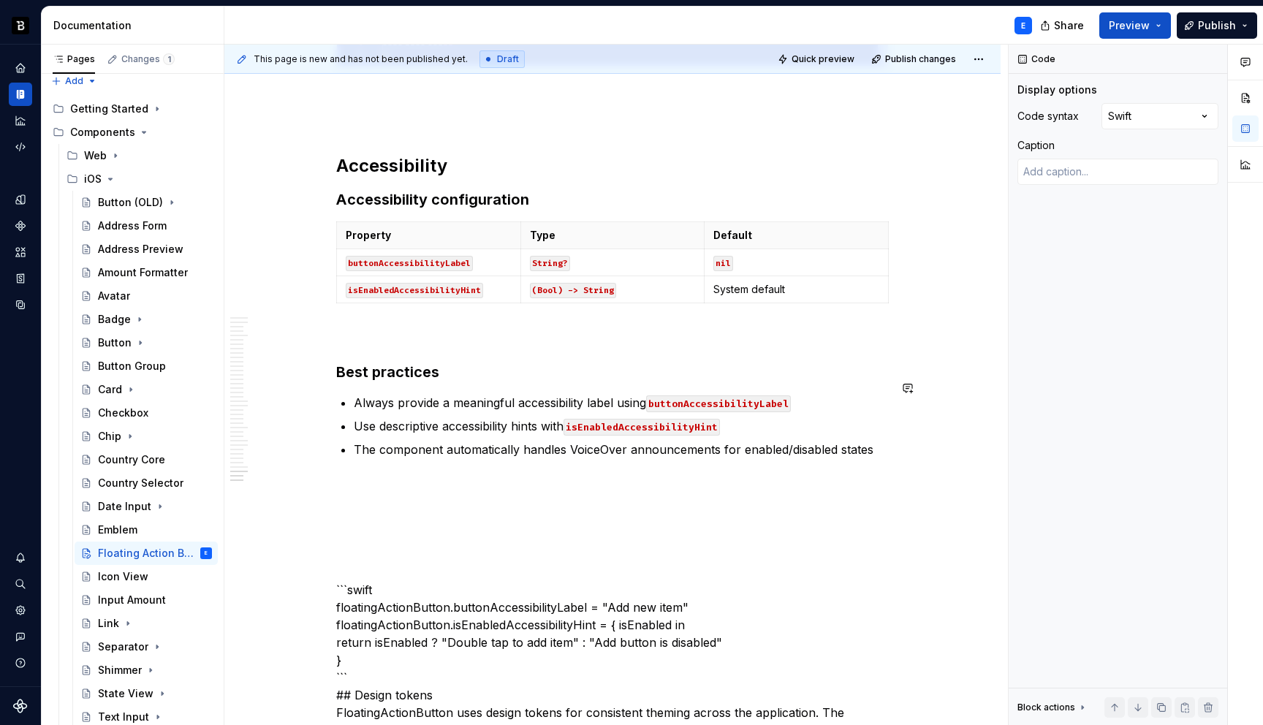
click at [404, 476] on p at bounding box center [612, 485] width 552 height 18
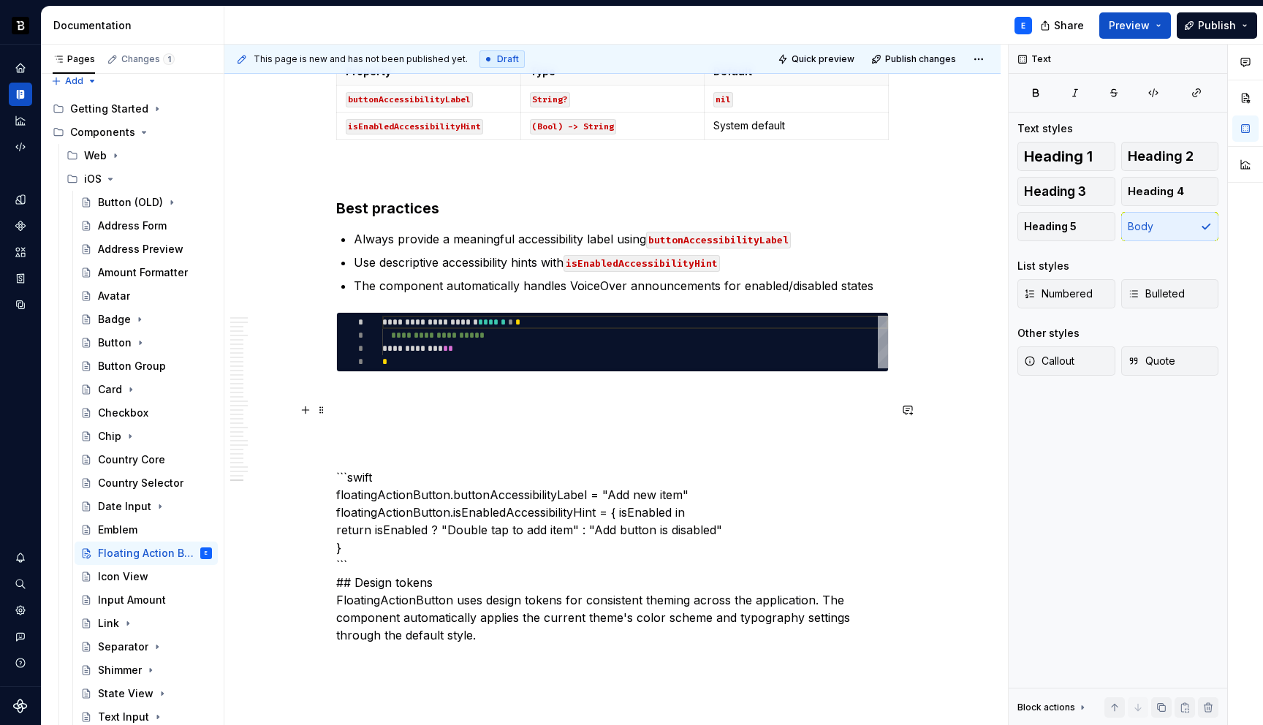
scroll to position [6874, 0]
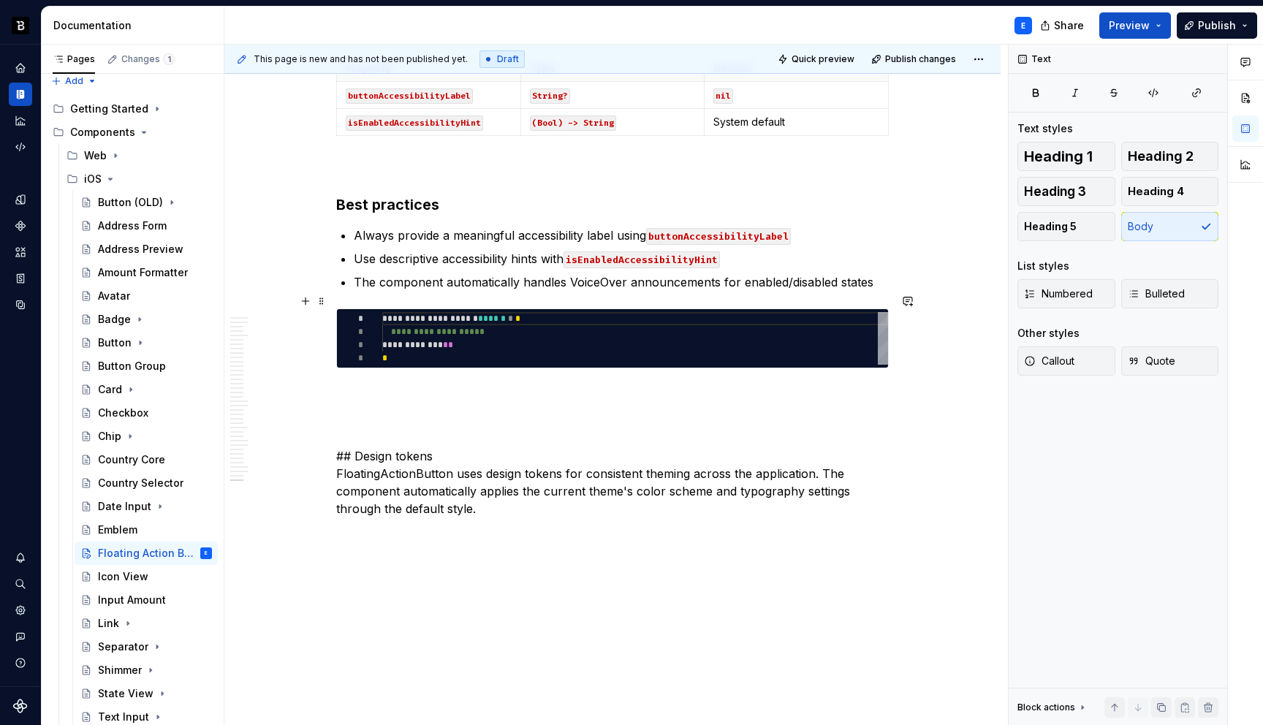
click at [444, 316] on div "**********" at bounding box center [635, 338] width 506 height 53
type textarea "**********"
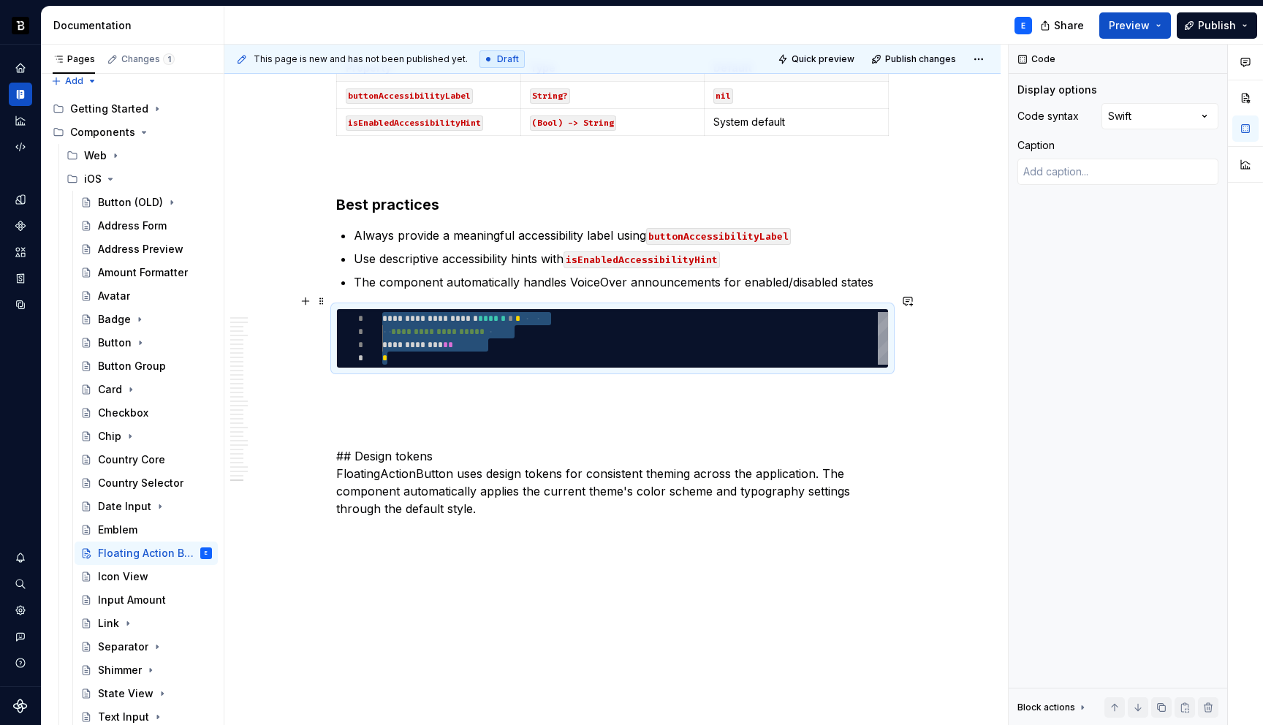
type textarea "*"
type textarea "**********"
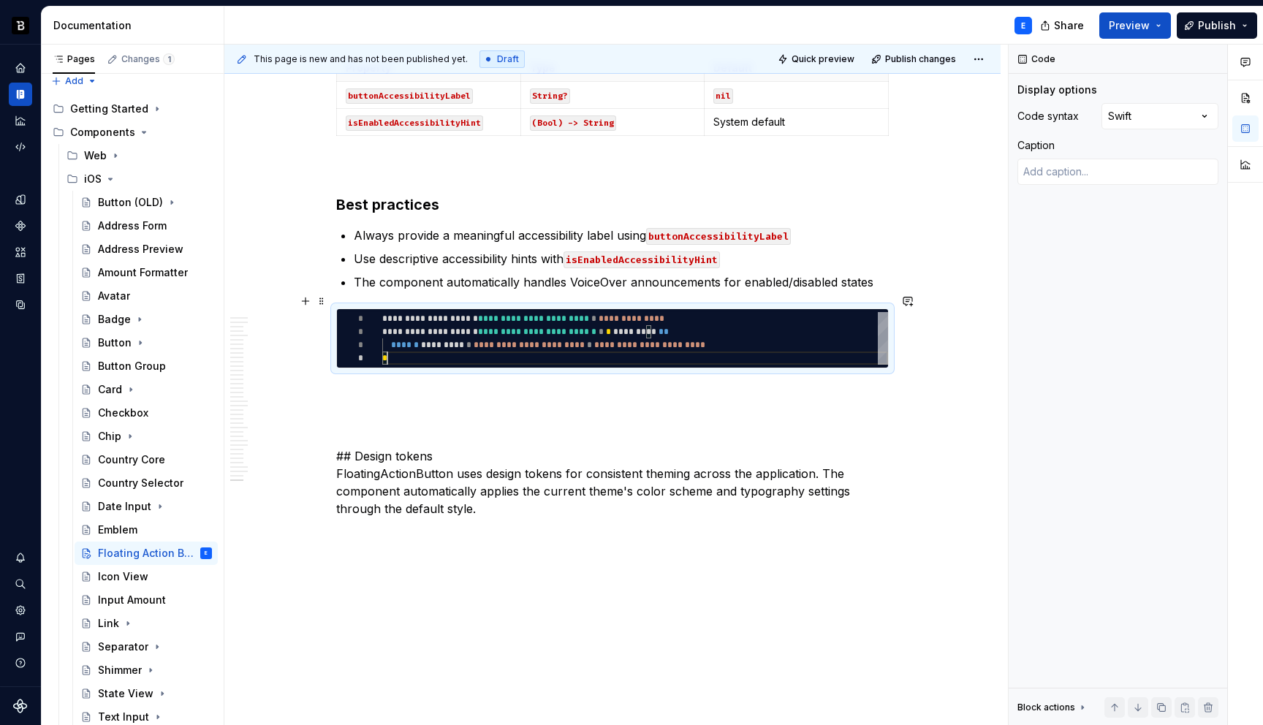
scroll to position [39, 5]
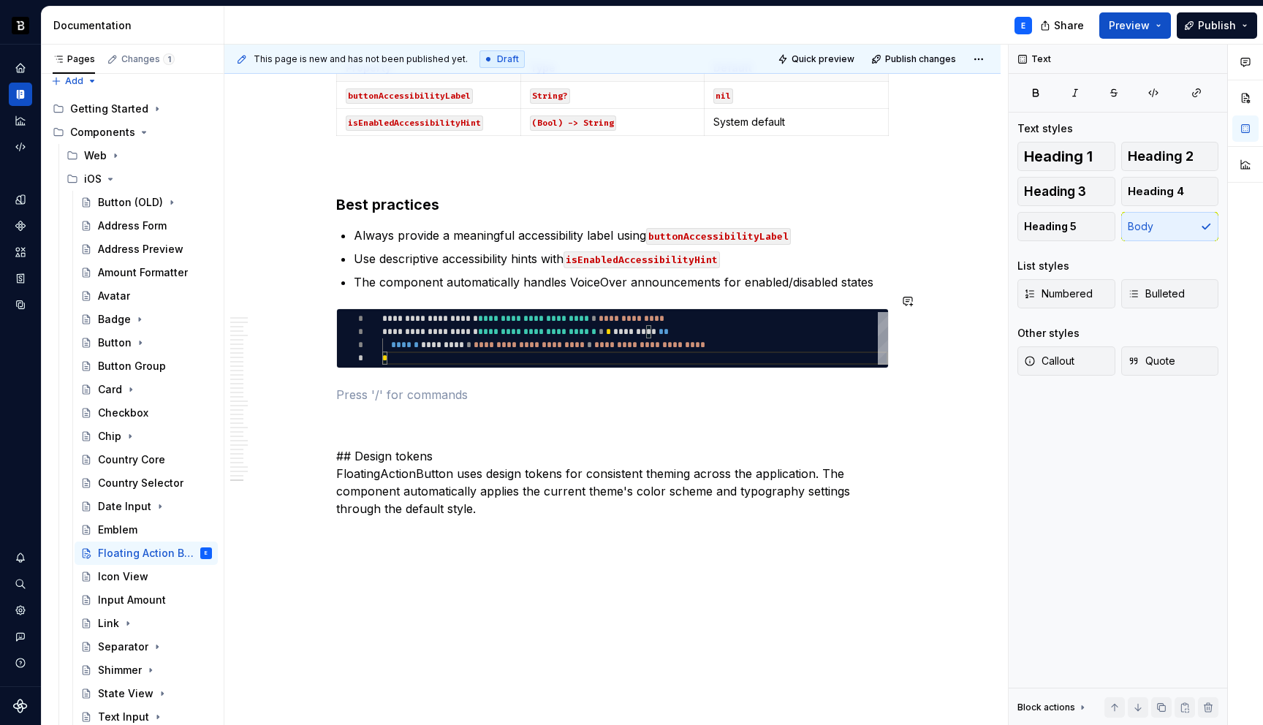
click at [431, 386] on p at bounding box center [612, 395] width 552 height 18
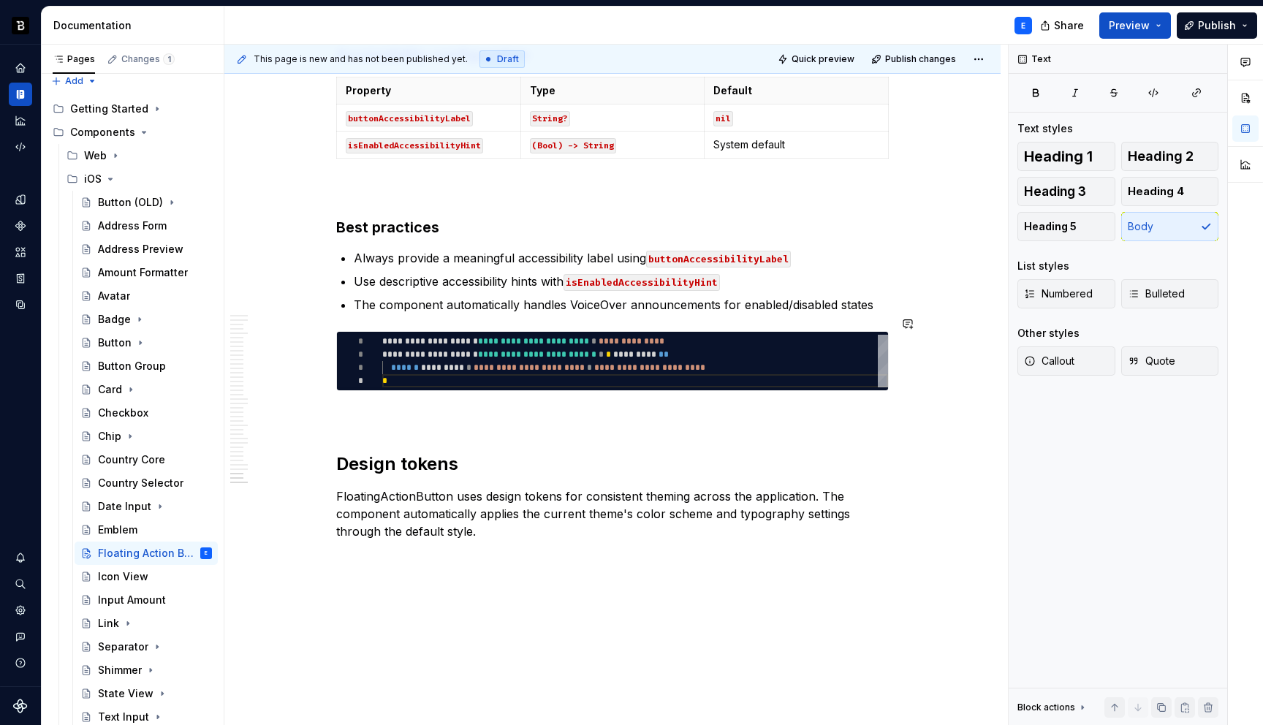
scroll to position [6874, 0]
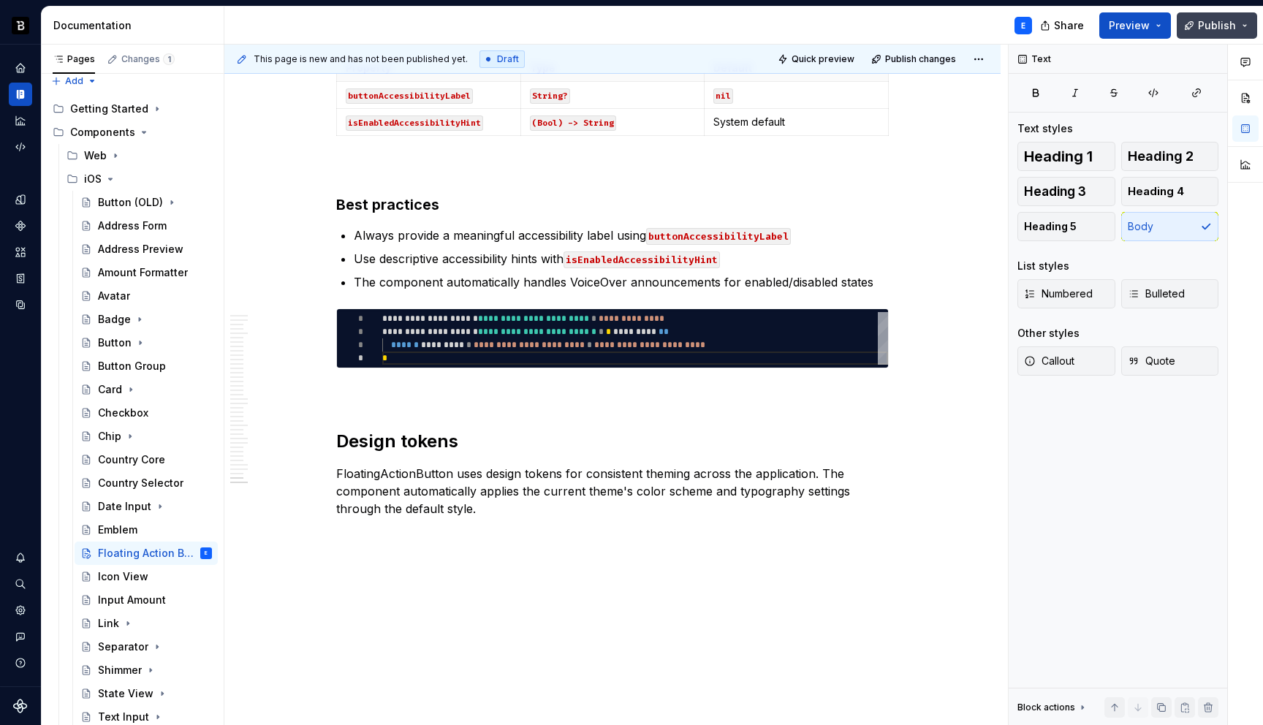
click at [1208, 26] on span "Publish" at bounding box center [1217, 25] width 38 height 15
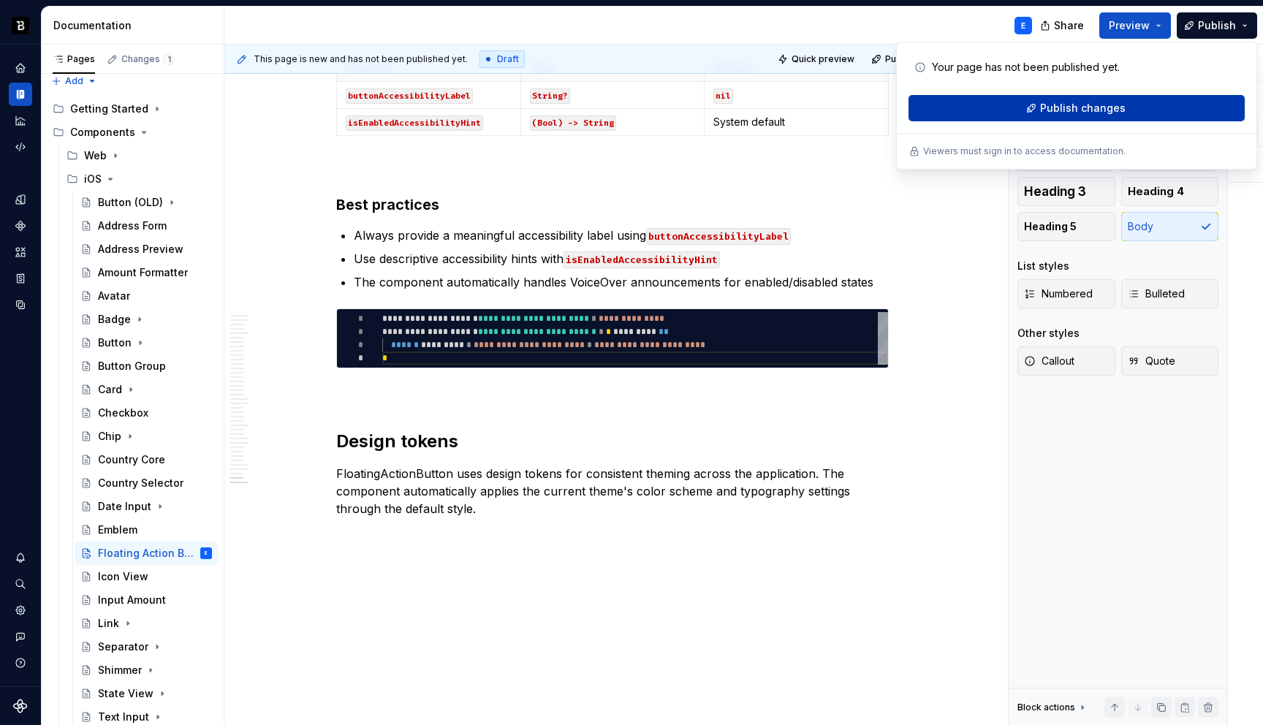
click at [1036, 116] on button "Publish changes" at bounding box center [1076, 108] width 336 height 26
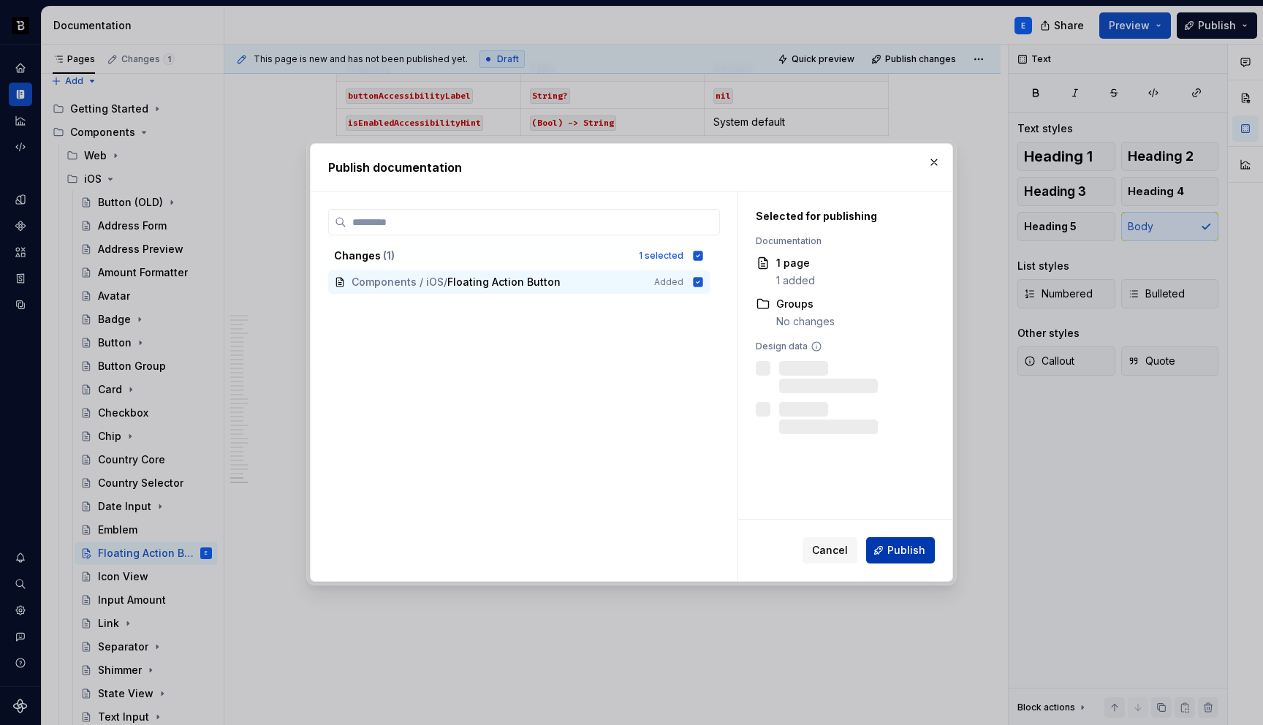
click at [896, 552] on span "Publish" at bounding box center [906, 550] width 38 height 15
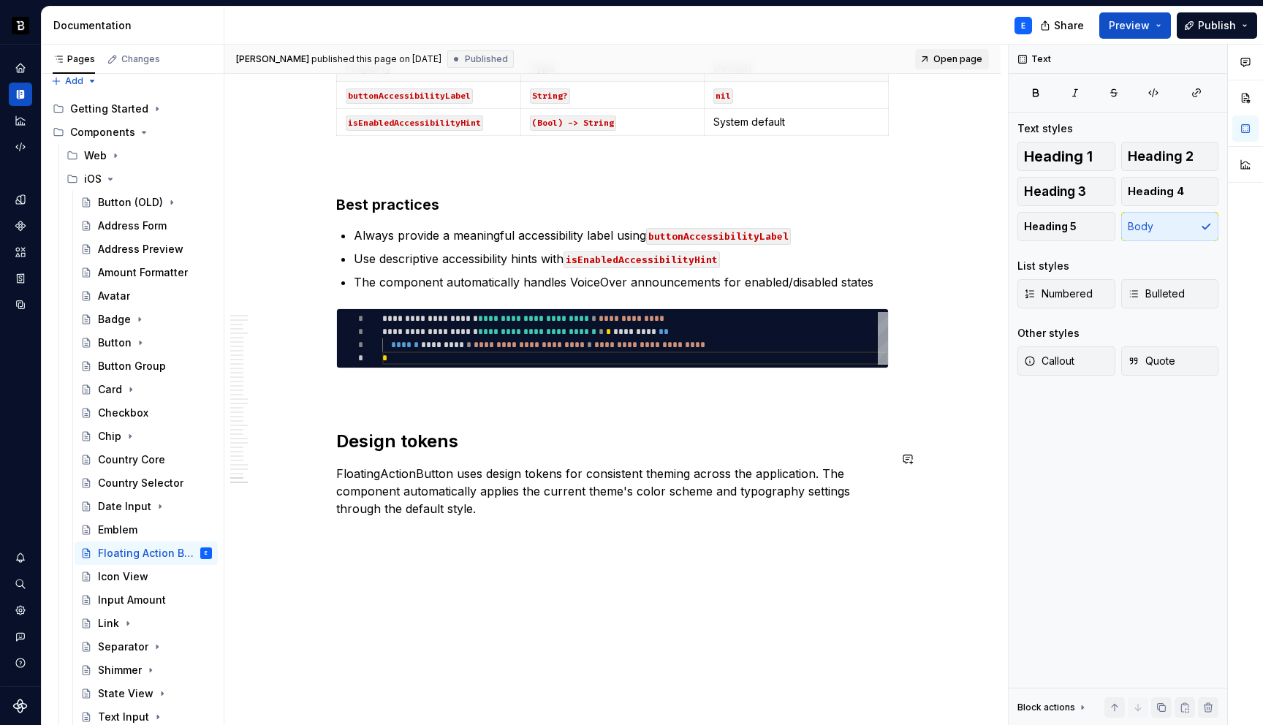
click at [962, 64] on span "Open page" at bounding box center [957, 59] width 49 height 12
type textarea "*"
